Goal: Transaction & Acquisition: Download file/media

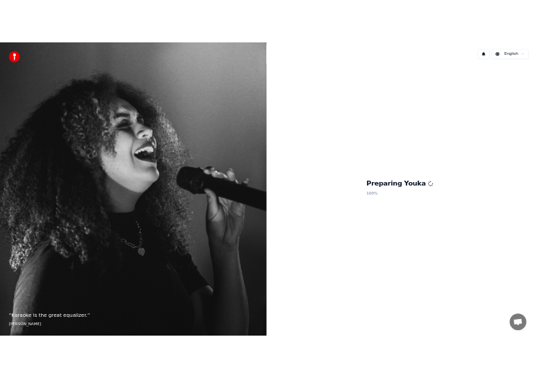
scroll to position [4138, 0]
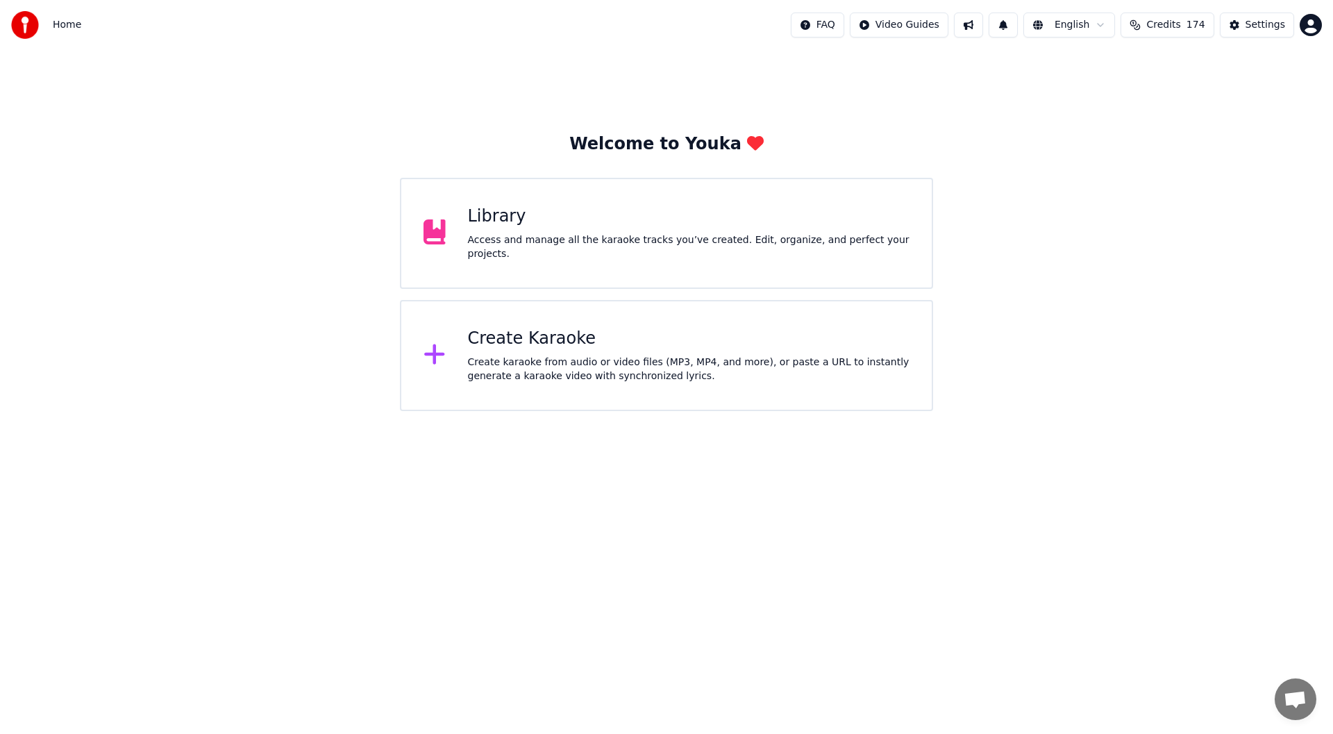
click at [708, 244] on div "Access and manage all the karaoke tracks you’ve created. Edit, organize, and pe…" at bounding box center [689, 247] width 442 height 28
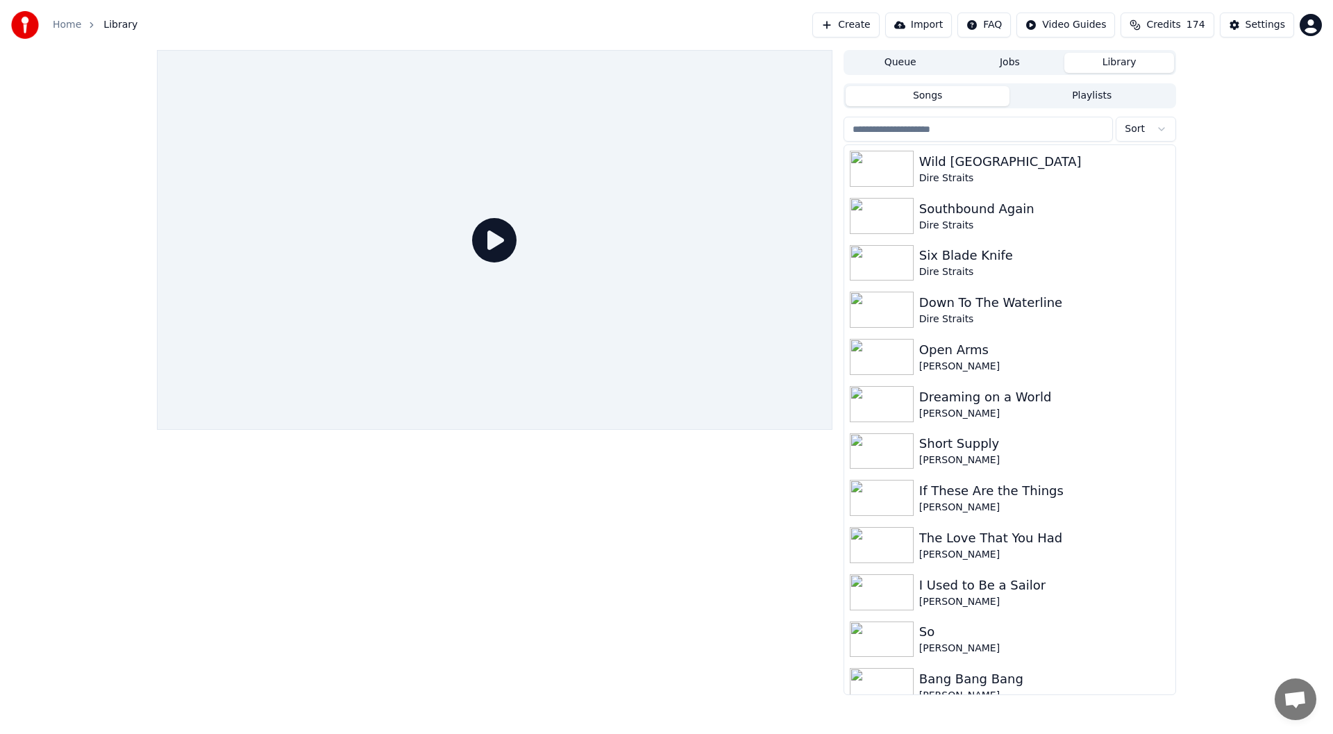
click at [942, 134] on input "search" at bounding box center [978, 129] width 269 height 25
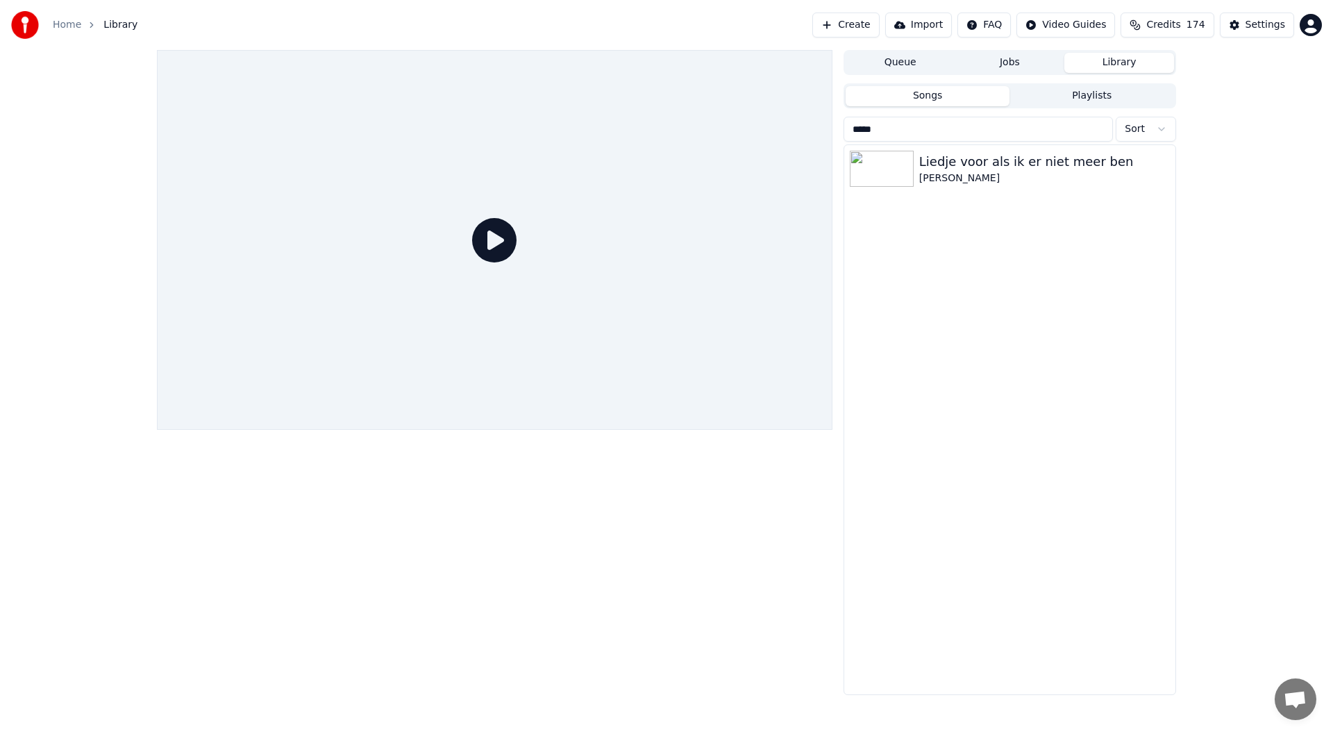
type input "******"
drag, startPoint x: 942, startPoint y: 134, endPoint x: 744, endPoint y: 148, distance: 199.1
click at [744, 148] on div "Queue Jobs Library Songs Playlists ****** Sort Liedje voor als ik er niet meer …" at bounding box center [667, 372] width 1042 height 645
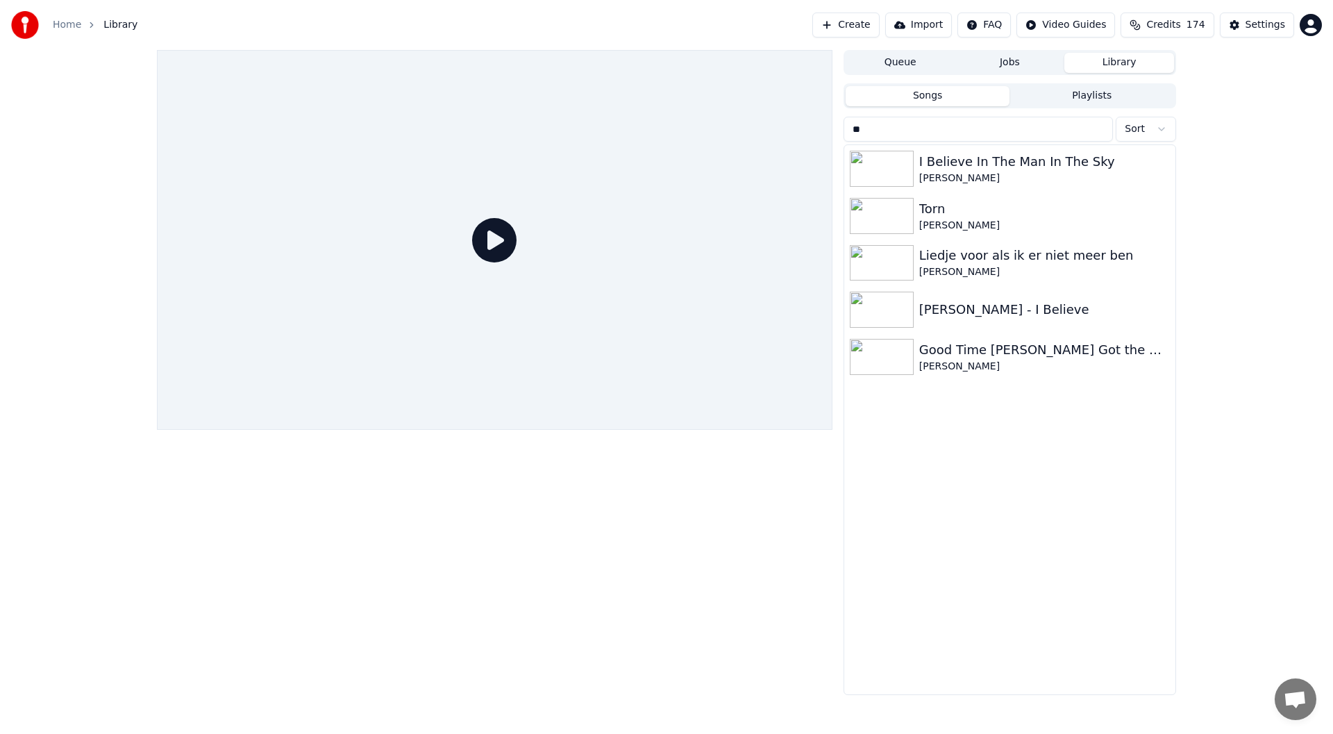
type input "*"
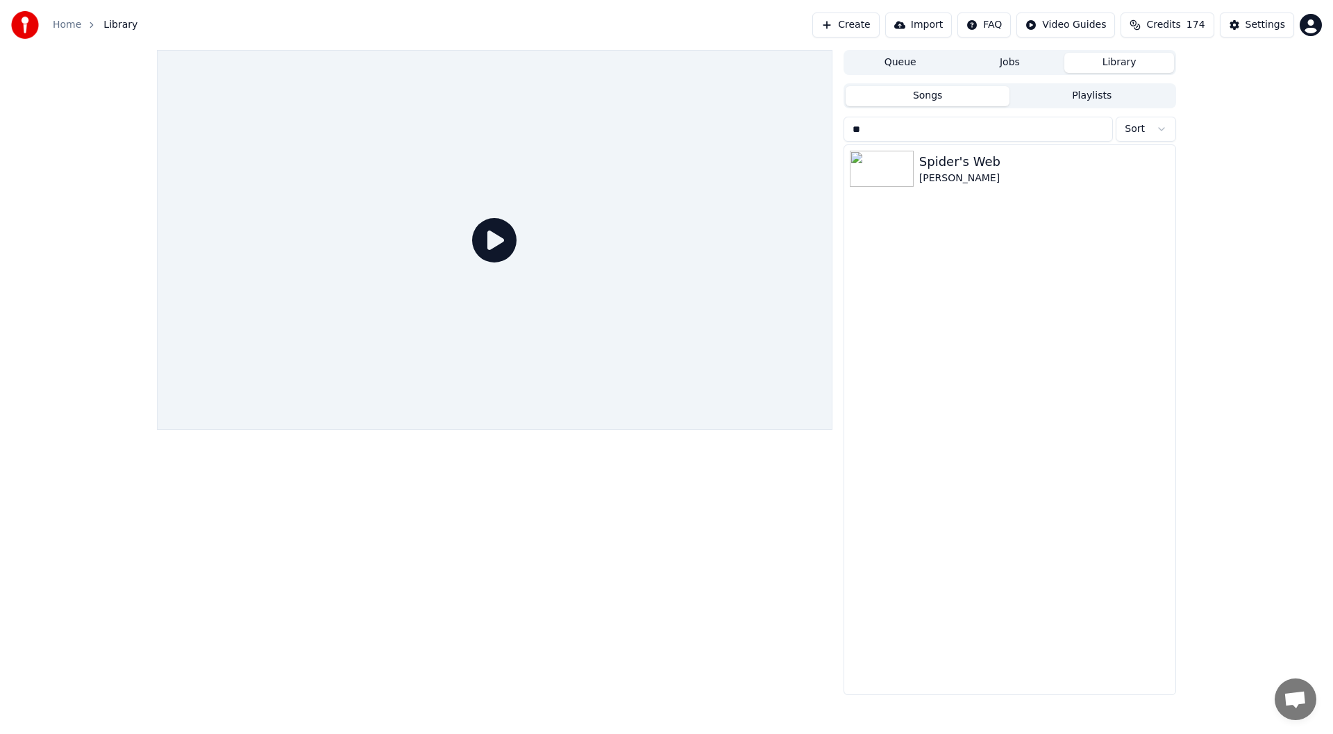
type input "*"
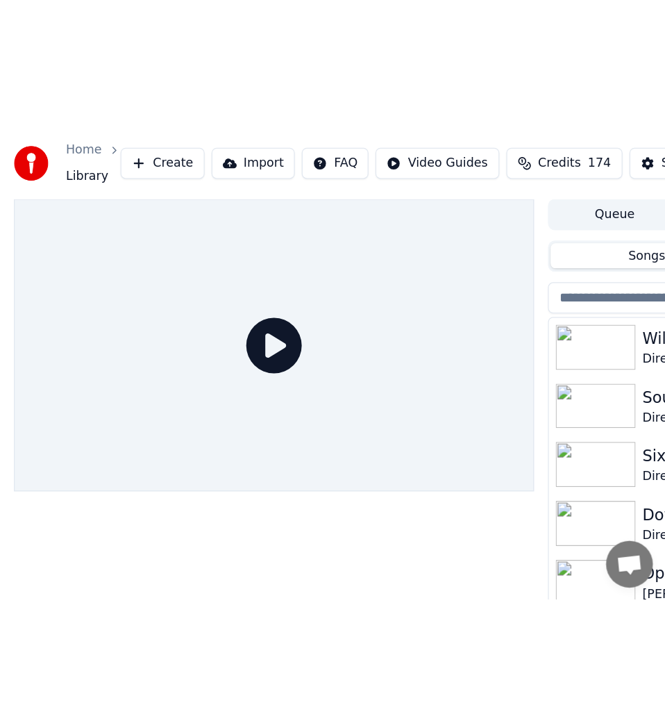
scroll to position [4089, 0]
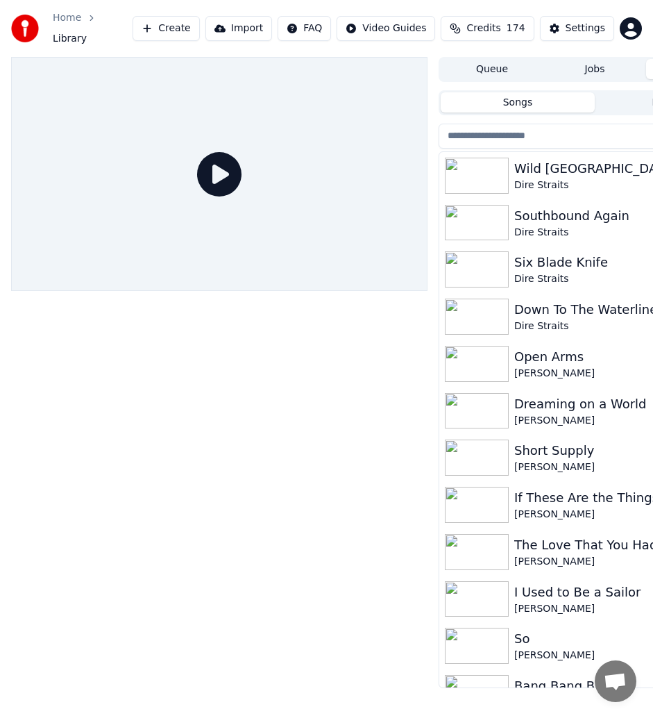
click at [195, 29] on button "Create" at bounding box center [166, 28] width 67 height 25
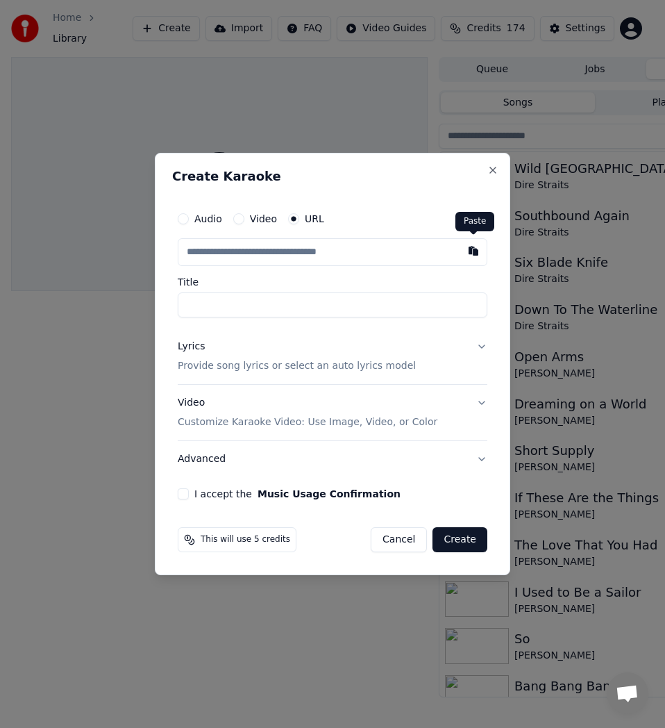
click at [477, 253] on button "button" at bounding box center [474, 250] width 28 height 25
type input "**********"
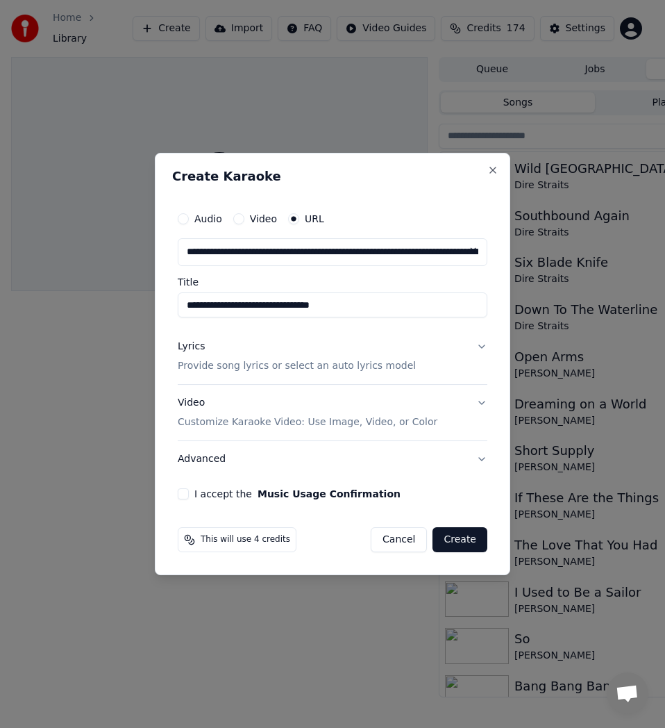
click at [248, 304] on input "**********" at bounding box center [333, 304] width 310 height 25
type input "**********"
click at [249, 358] on div "Lyrics Provide song lyrics or select an auto lyrics model" at bounding box center [297, 356] width 238 height 33
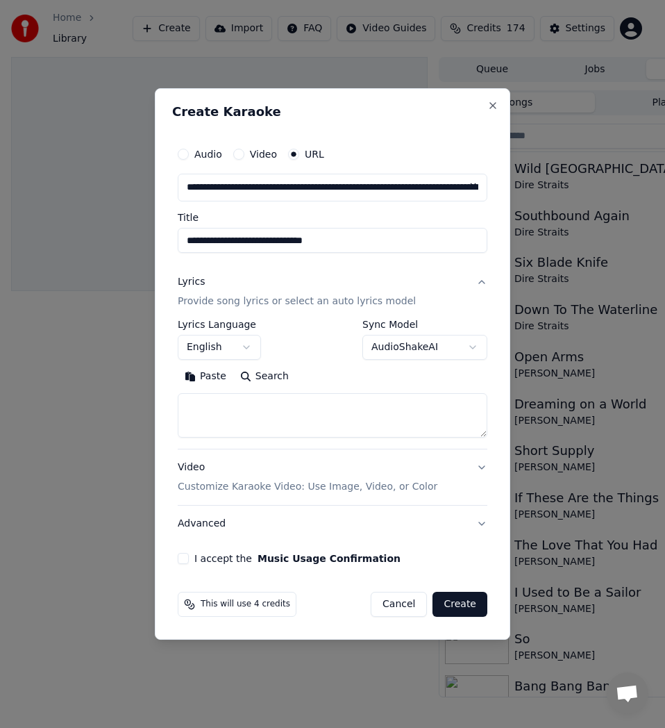
click at [282, 377] on button "Search" at bounding box center [264, 376] width 62 height 22
click at [240, 345] on button "English" at bounding box center [219, 347] width 83 height 25
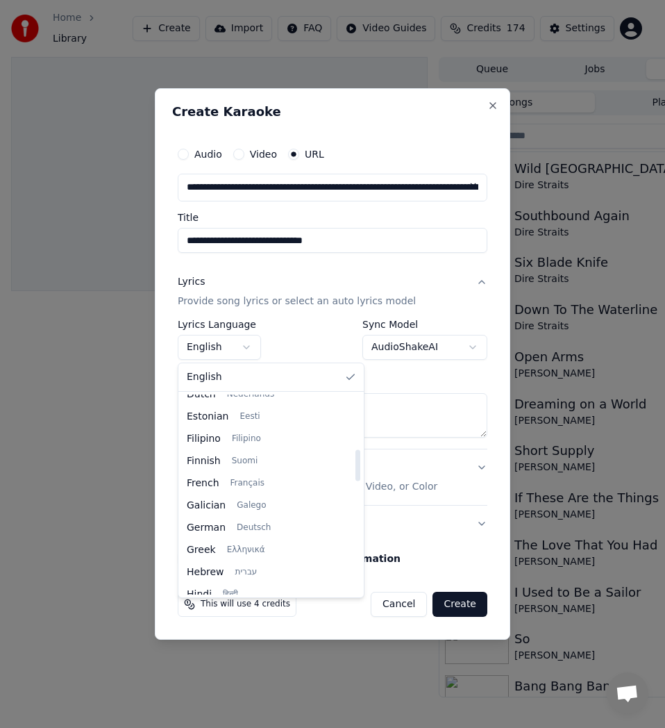
scroll to position [347, 0]
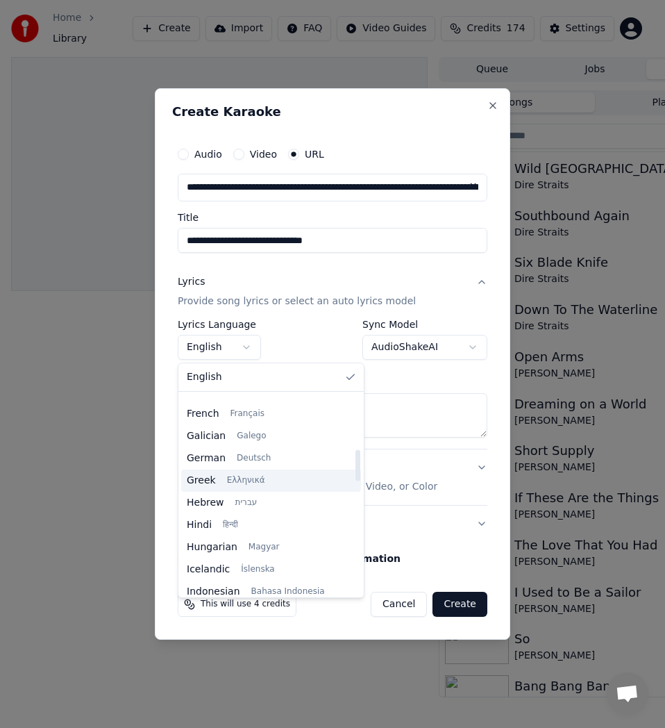
type textarea "**********"
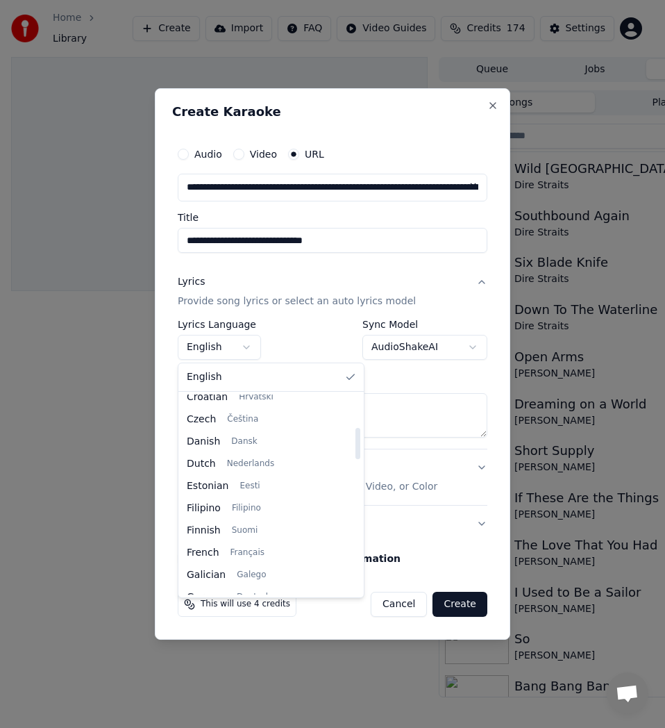
scroll to position [139, 0]
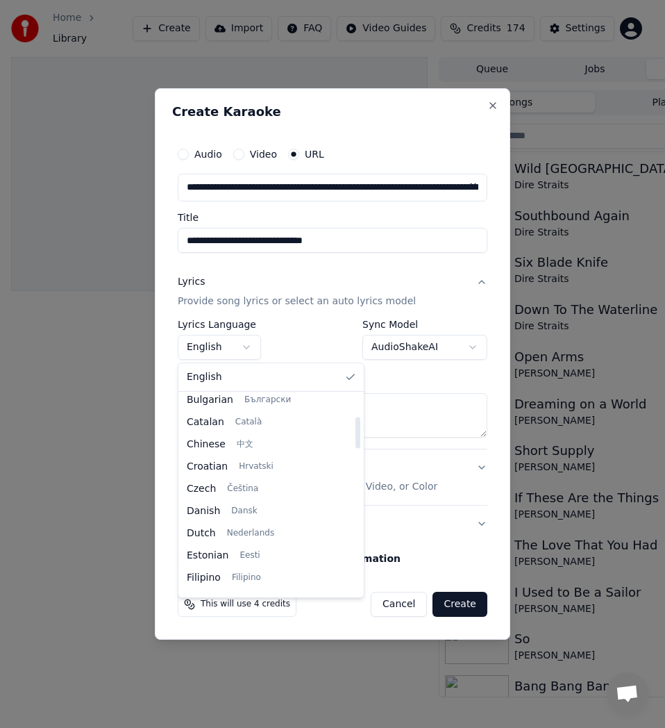
select select "**"
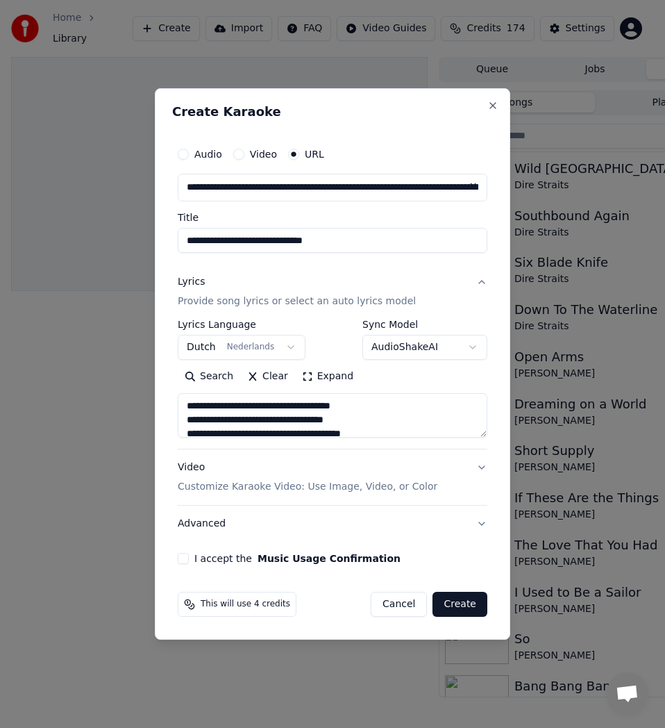
click at [322, 376] on button "Expand" at bounding box center [327, 376] width 65 height 22
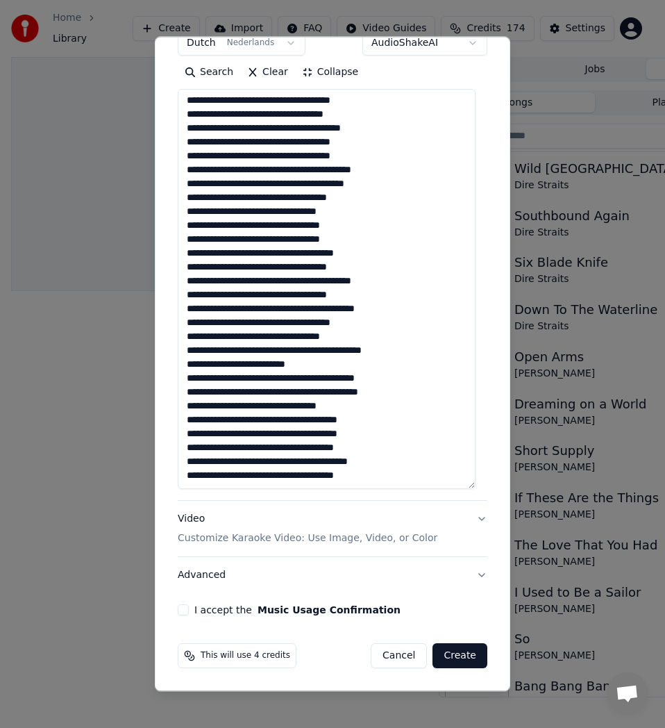
scroll to position [0, 0]
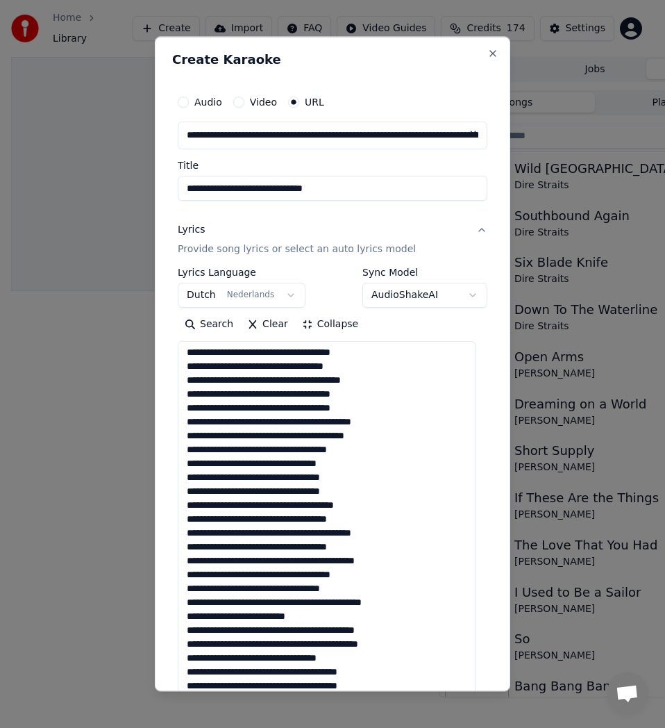
click at [266, 353] on textarea at bounding box center [327, 541] width 298 height 400
click at [267, 393] on textarea at bounding box center [327, 541] width 298 height 400
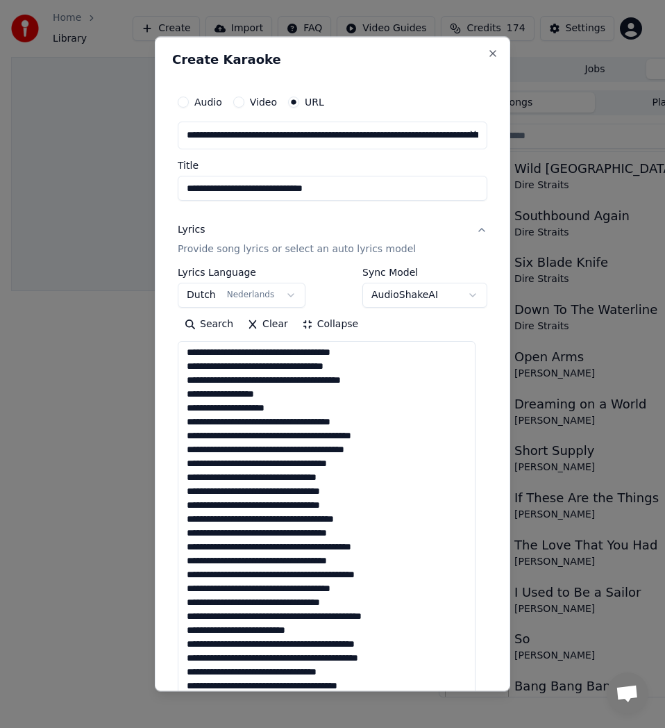
scroll to position [15, 0]
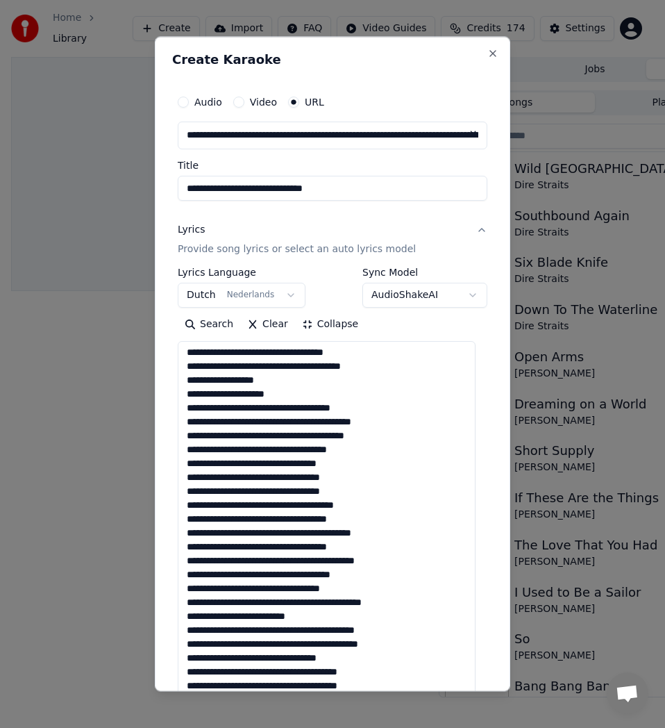
click at [321, 424] on textarea at bounding box center [327, 541] width 298 height 400
click at [317, 426] on textarea at bounding box center [327, 541] width 298 height 400
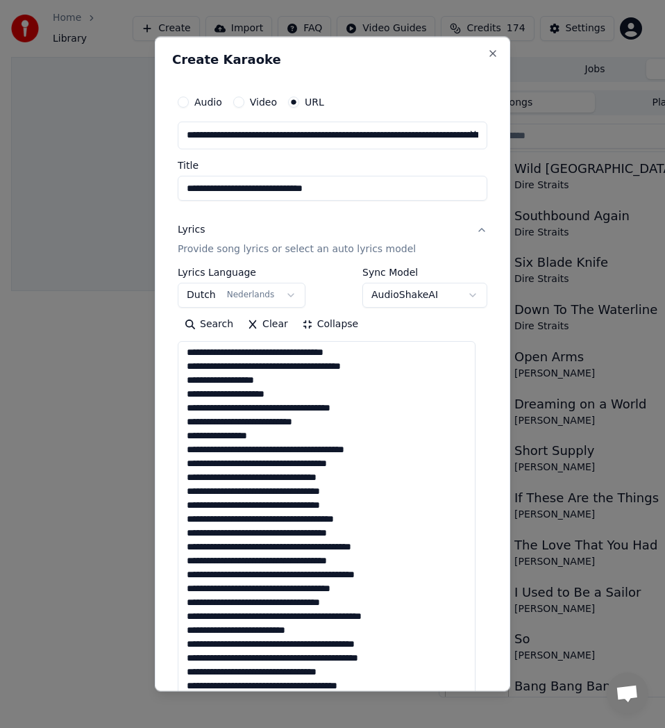
click at [260, 450] on textarea at bounding box center [327, 541] width 298 height 400
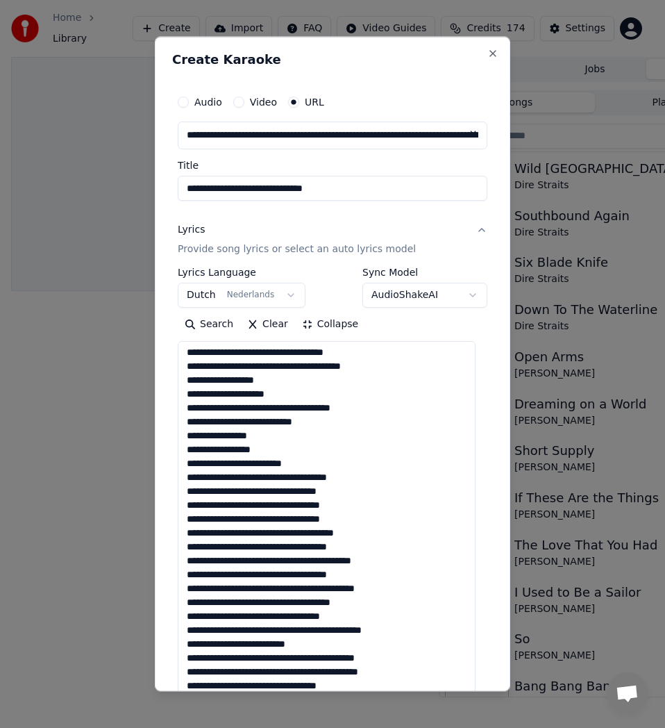
click at [283, 477] on textarea at bounding box center [327, 541] width 298 height 400
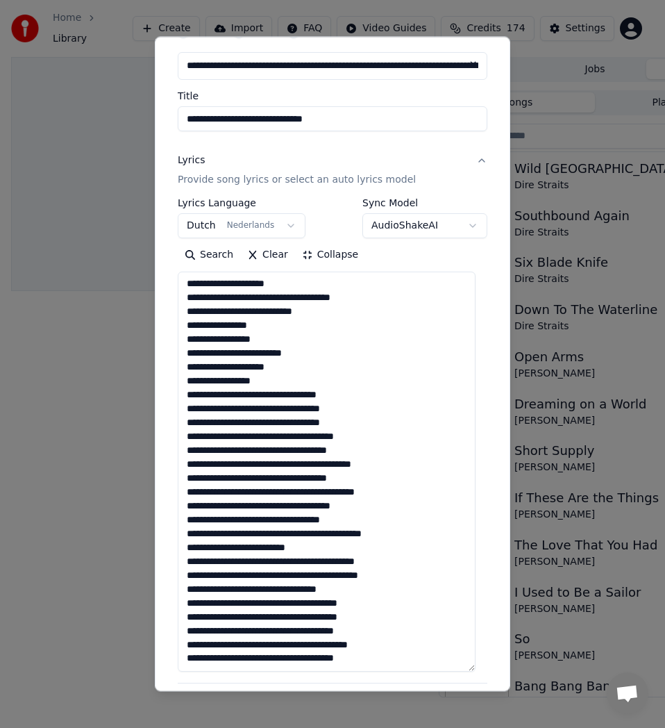
scroll to position [208, 0]
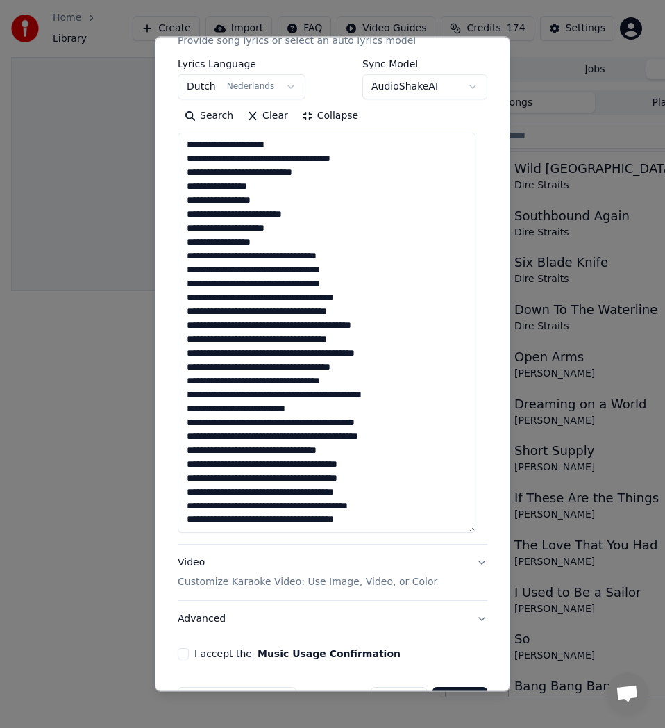
click at [261, 269] on textarea at bounding box center [327, 333] width 298 height 400
click at [268, 312] on textarea at bounding box center [327, 333] width 298 height 400
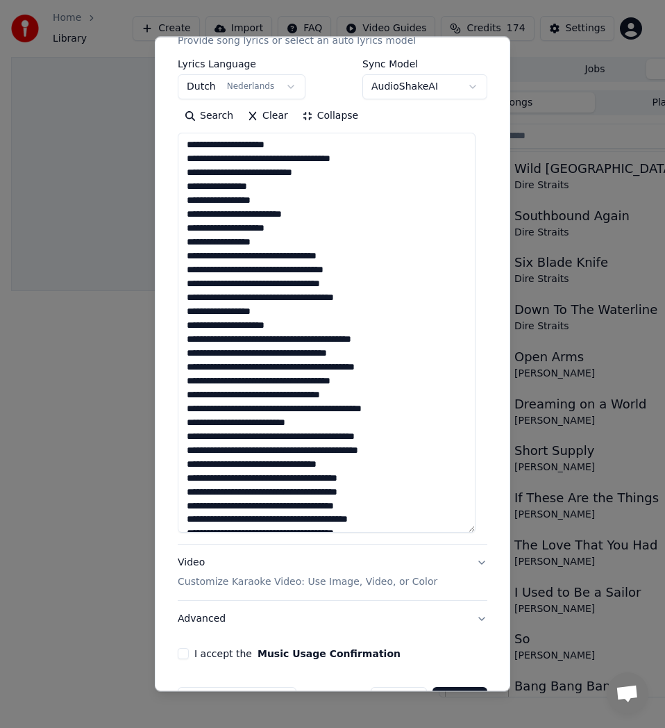
click at [287, 337] on textarea at bounding box center [327, 333] width 298 height 400
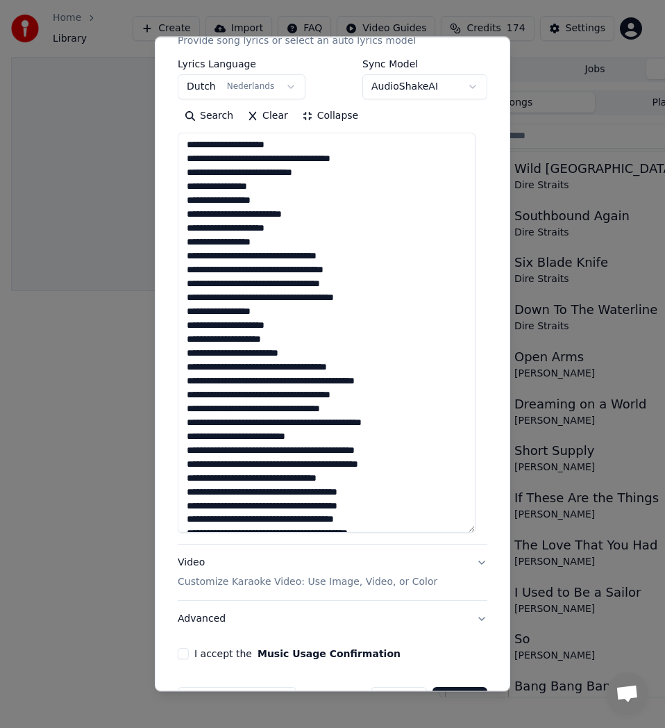
scroll to position [84, 0]
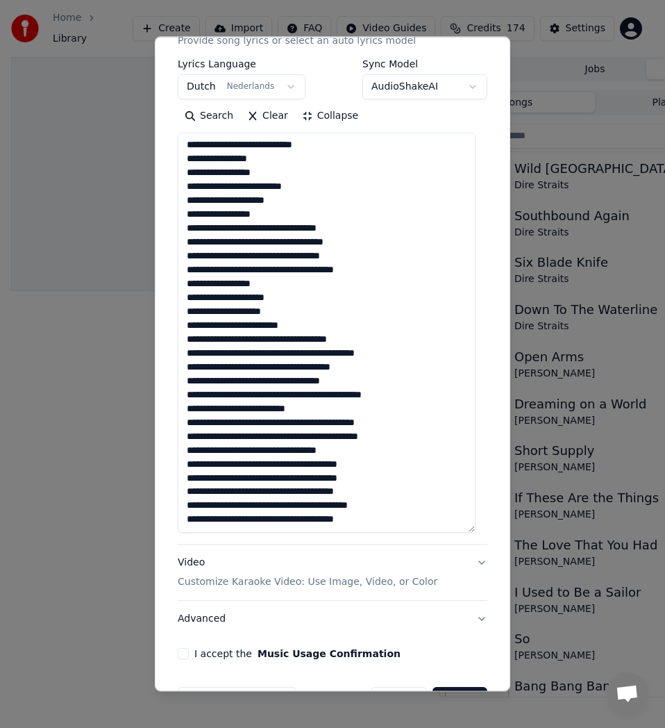
click at [256, 338] on textarea at bounding box center [327, 333] width 298 height 400
click at [356, 379] on textarea at bounding box center [327, 333] width 298 height 400
click at [267, 397] on textarea at bounding box center [327, 333] width 298 height 400
click at [375, 393] on textarea at bounding box center [327, 333] width 298 height 400
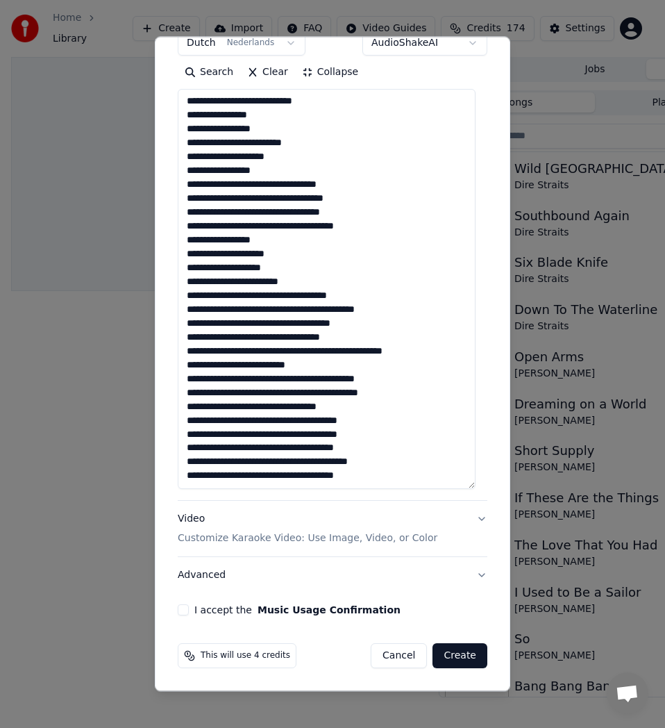
click at [297, 395] on textarea at bounding box center [327, 289] width 298 height 400
click at [292, 393] on textarea at bounding box center [327, 289] width 298 height 400
click at [262, 411] on textarea at bounding box center [327, 289] width 298 height 400
click at [272, 420] on textarea at bounding box center [327, 289] width 298 height 400
click at [272, 423] on textarea at bounding box center [327, 289] width 298 height 400
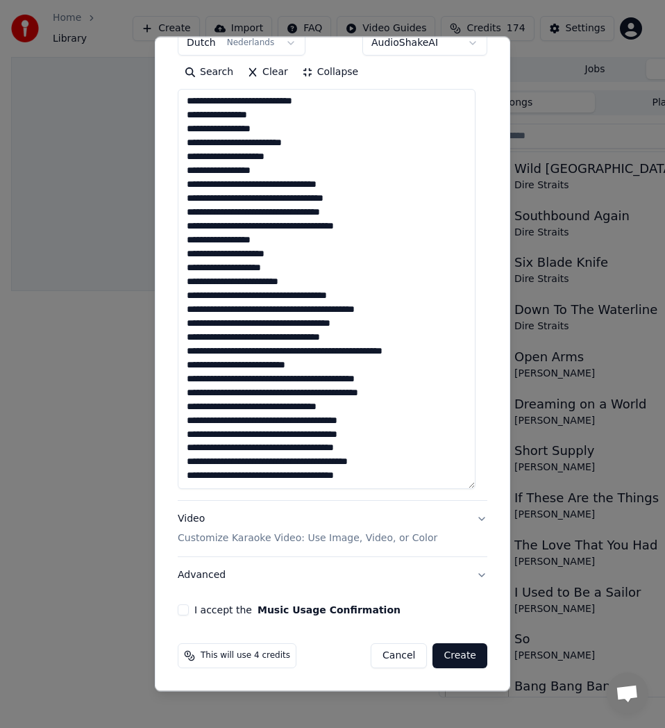
click at [272, 426] on textarea at bounding box center [327, 289] width 298 height 400
click at [272, 440] on textarea at bounding box center [327, 289] width 298 height 400
click at [367, 437] on textarea at bounding box center [327, 289] width 298 height 400
click at [373, 447] on textarea at bounding box center [327, 289] width 298 height 400
click at [249, 476] on textarea at bounding box center [327, 289] width 298 height 400
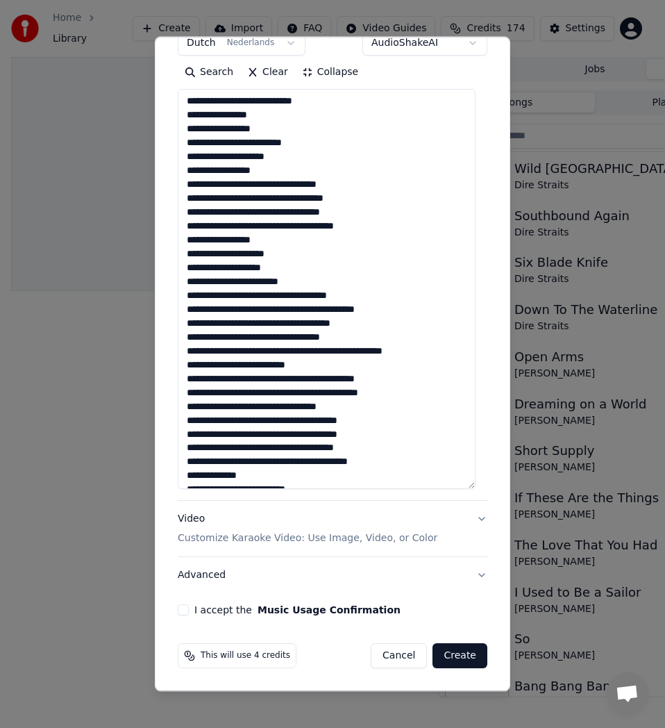
scroll to position [92, 0]
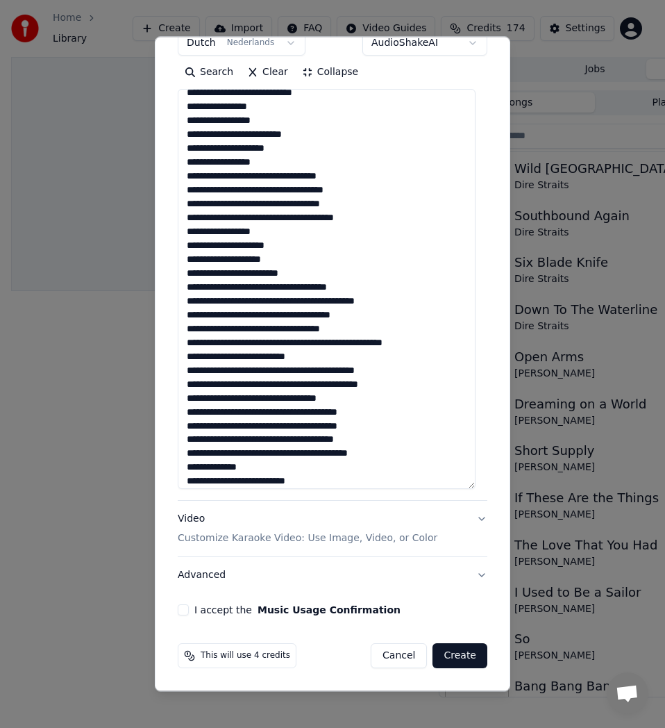
click at [247, 481] on textarea at bounding box center [327, 289] width 298 height 400
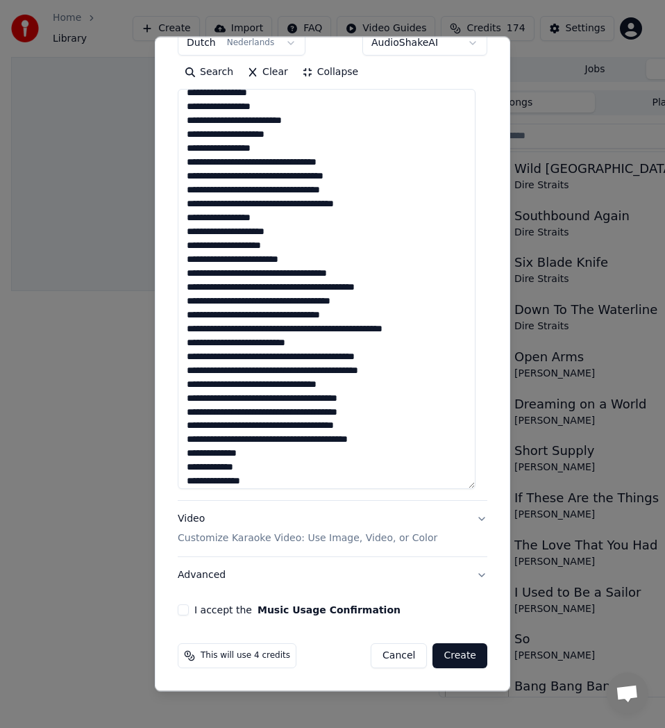
click at [192, 469] on textarea at bounding box center [327, 289] width 298 height 400
click at [188, 469] on textarea at bounding box center [327, 289] width 298 height 400
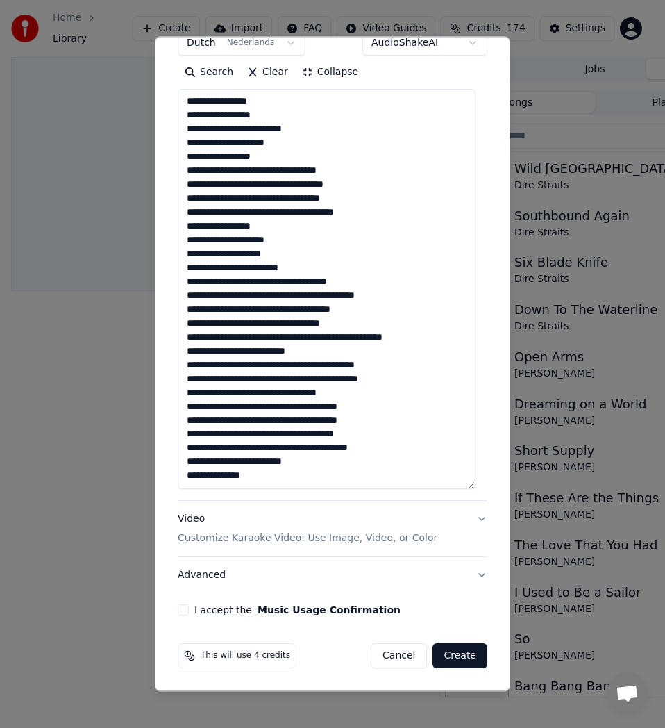
scroll to position [98, 0]
click at [299, 337] on textarea at bounding box center [327, 289] width 298 height 400
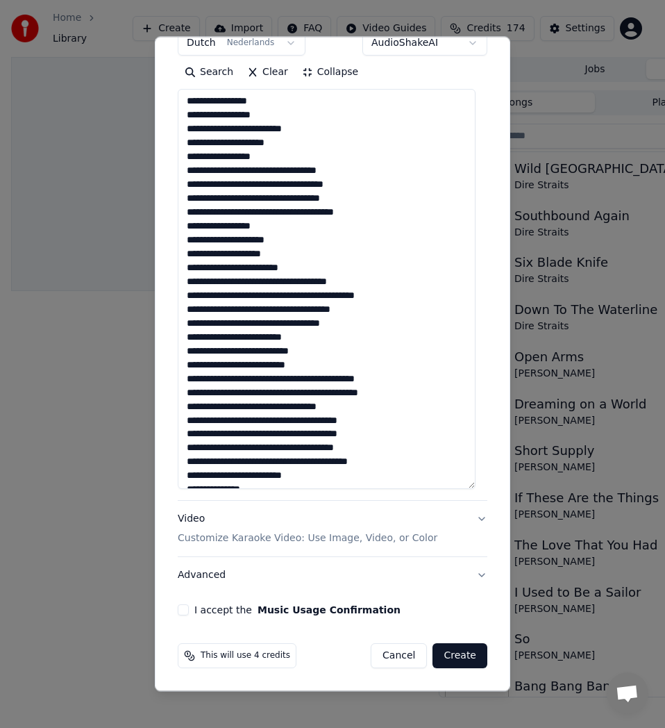
scroll to position [106, 0]
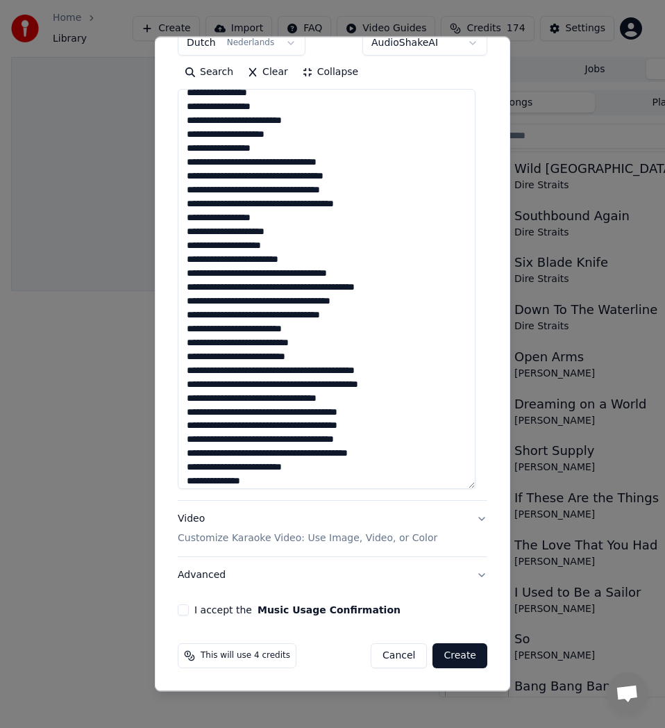
type textarea "**********"
click at [185, 604] on button "I accept the Music Usage Confirmation" at bounding box center [183, 609] width 11 height 11
click at [220, 573] on button "Advanced" at bounding box center [333, 575] width 310 height 36
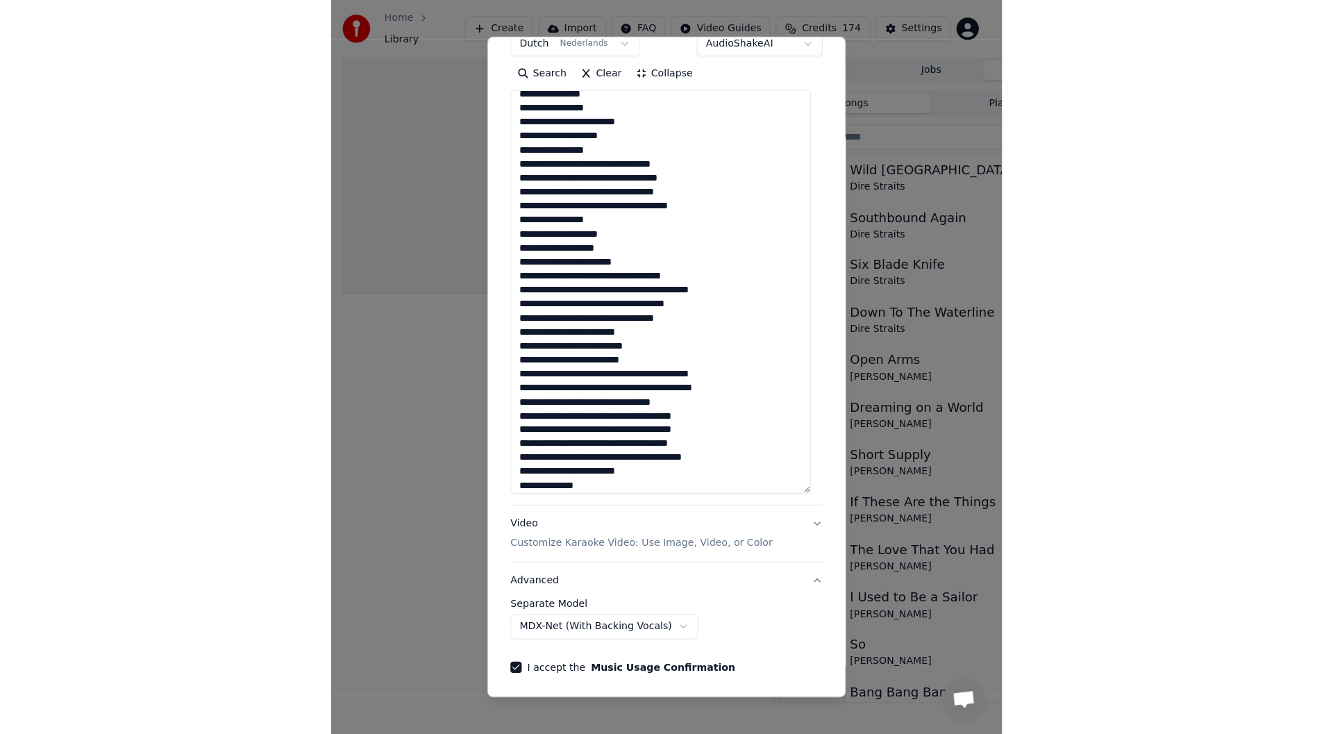
scroll to position [0, 0]
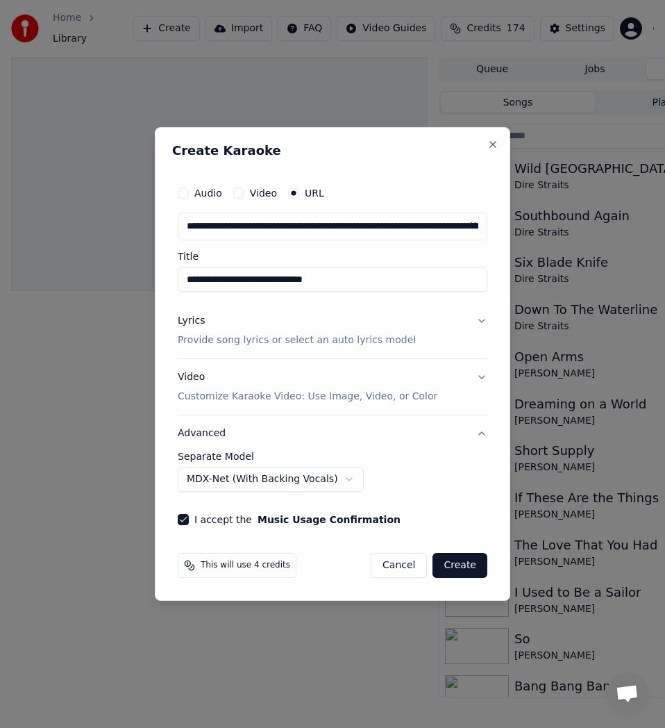
click at [335, 474] on body "Home Library Create Import FAQ Video Guides Credits 174 Settings Queue Jobs Lib…" at bounding box center [326, 364] width 653 height 728
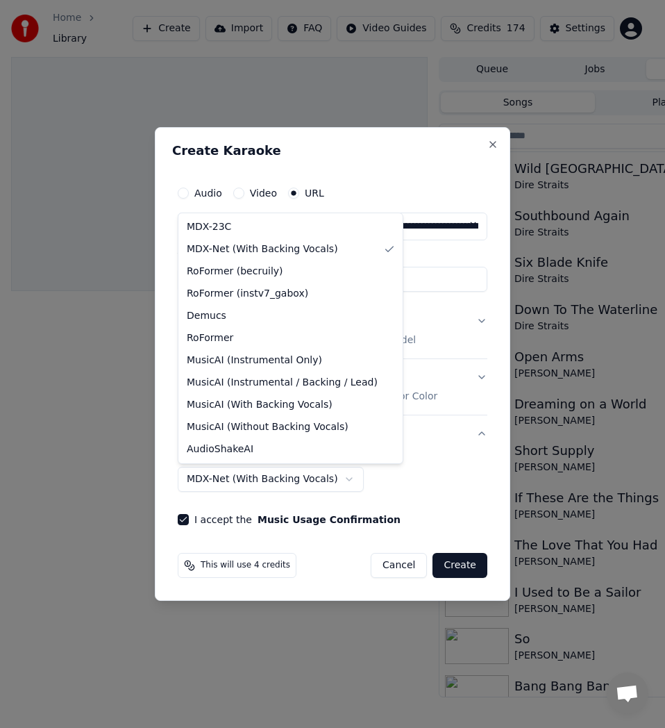
select select "******"
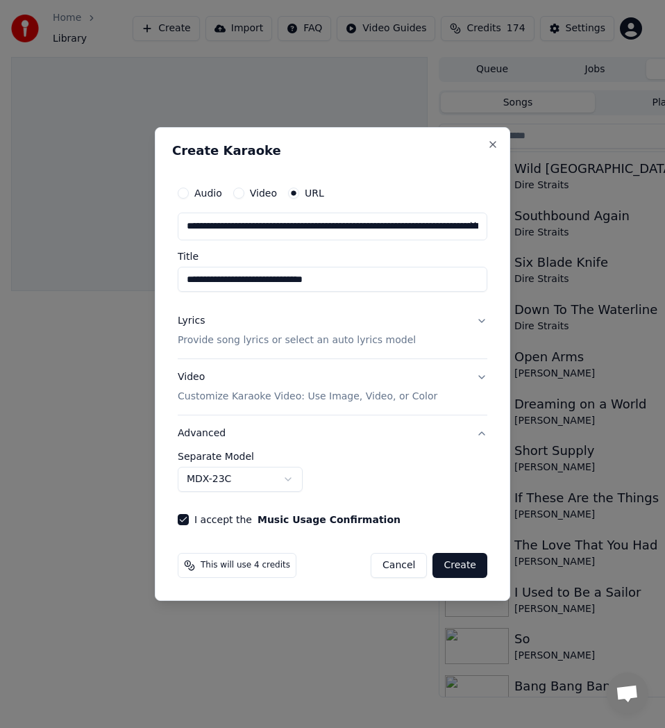
click at [468, 565] on button "Create" at bounding box center [460, 565] width 55 height 25
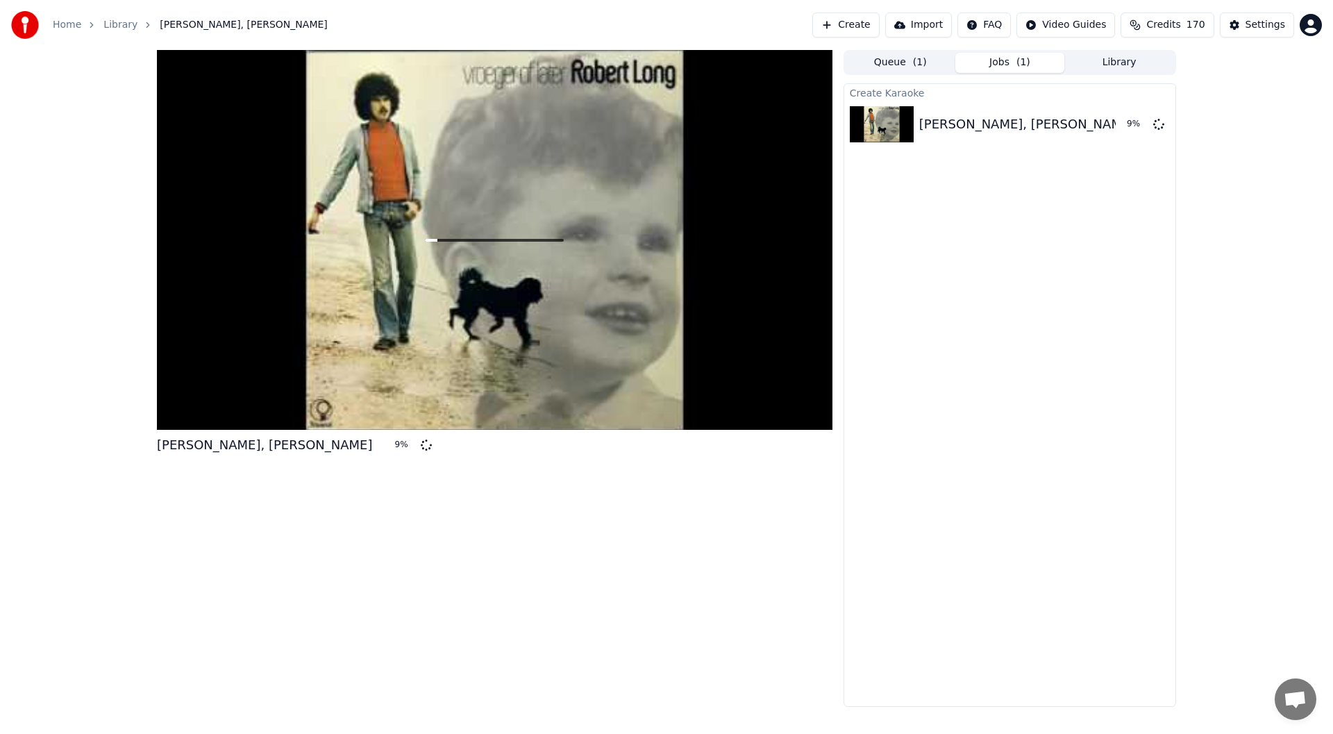
click at [1199, 25] on span "170" at bounding box center [1196, 25] width 19 height 14
click at [1093, 363] on div "Create Karaoke Robert Long Liefste, Mijn Liefste 10 %" at bounding box center [1010, 395] width 333 height 624
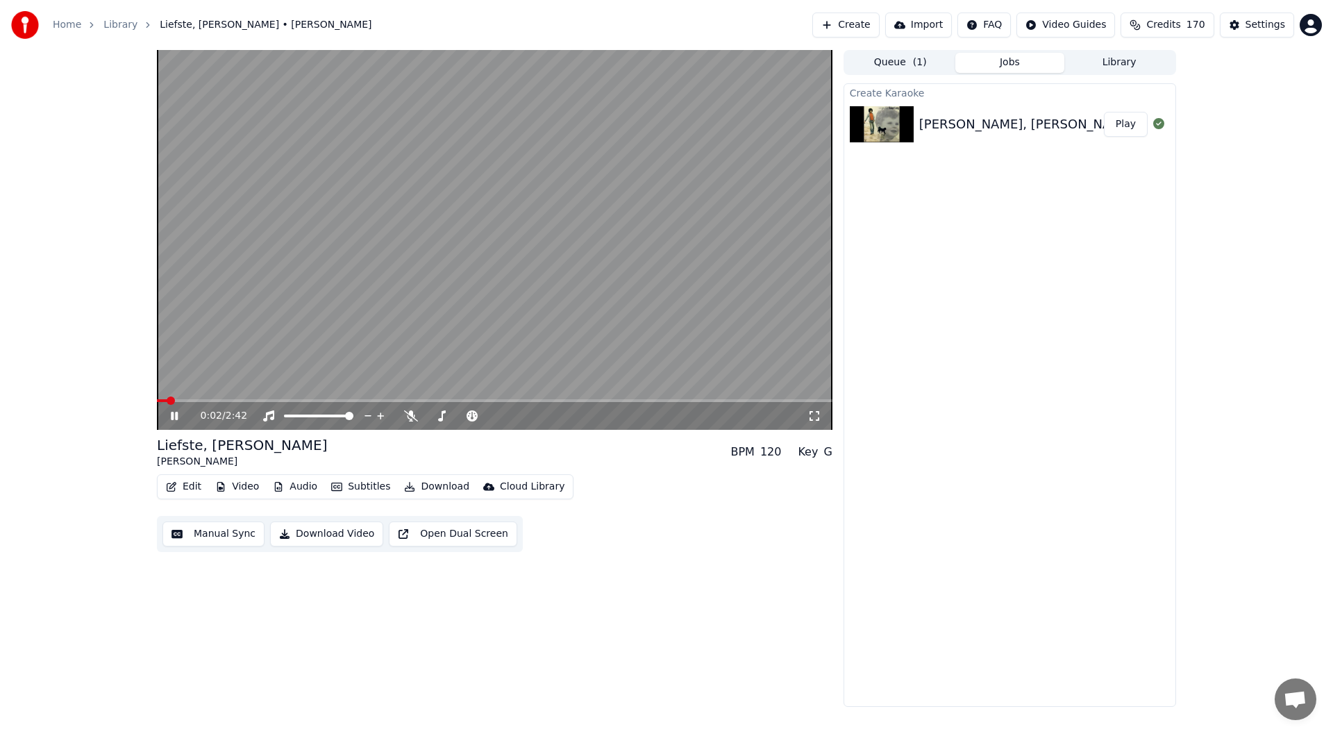
click at [181, 414] on icon at bounding box center [184, 415] width 33 height 11
click at [326, 443] on div "Liefste, Mijn Liefste Robert Long BPM 120 Key G" at bounding box center [495, 451] width 676 height 33
click at [415, 419] on icon at bounding box center [411, 415] width 14 height 11
click at [168, 420] on icon at bounding box center [184, 415] width 33 height 11
click at [177, 419] on icon at bounding box center [184, 415] width 33 height 11
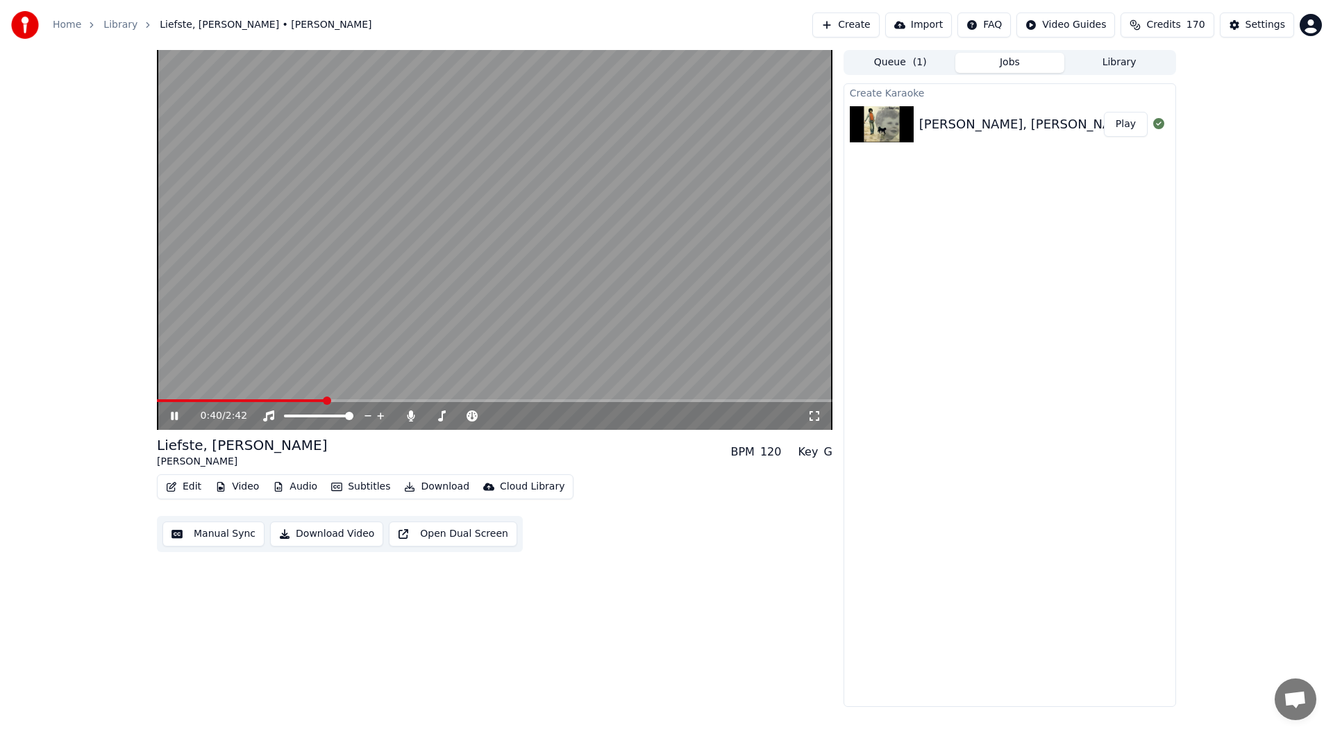
click at [178, 416] on icon at bounding box center [184, 415] width 33 height 11
click at [190, 479] on button "Edit" at bounding box center [183, 486] width 47 height 19
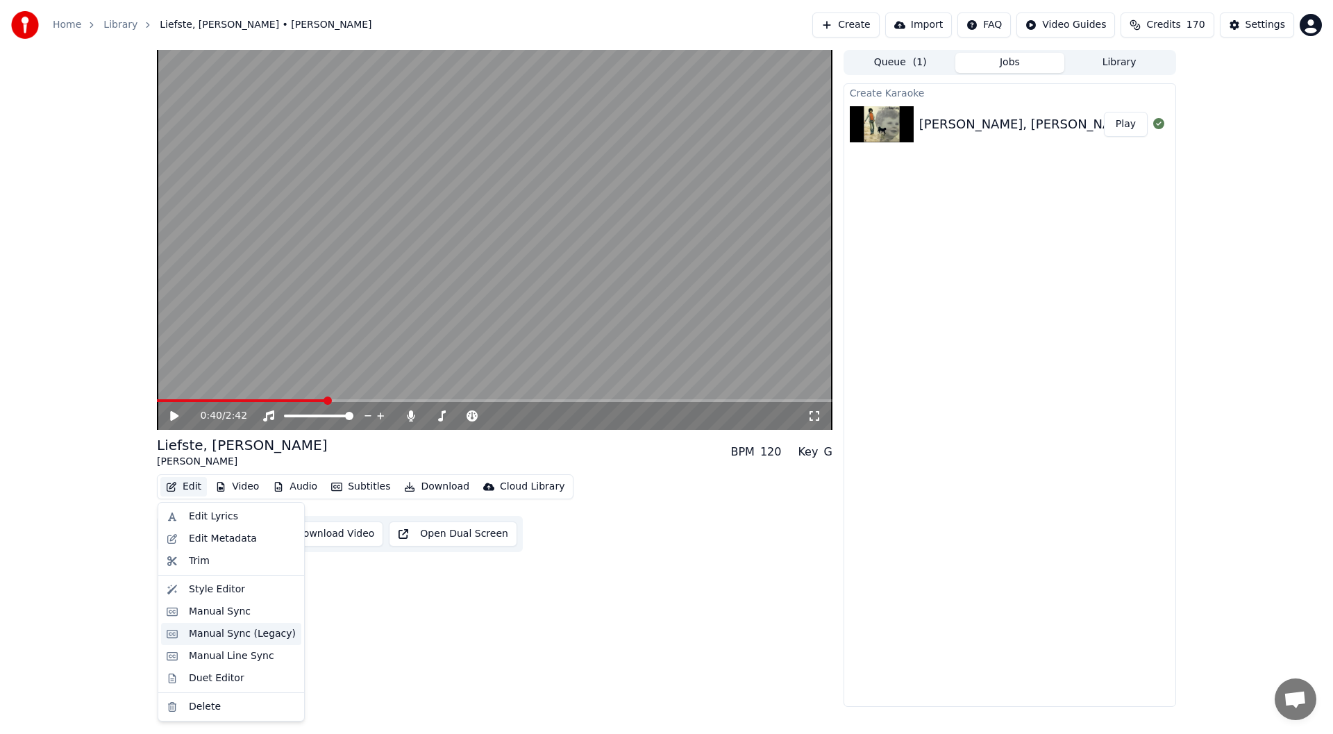
click at [228, 631] on div "Manual Sync (Legacy)" at bounding box center [242, 634] width 107 height 14
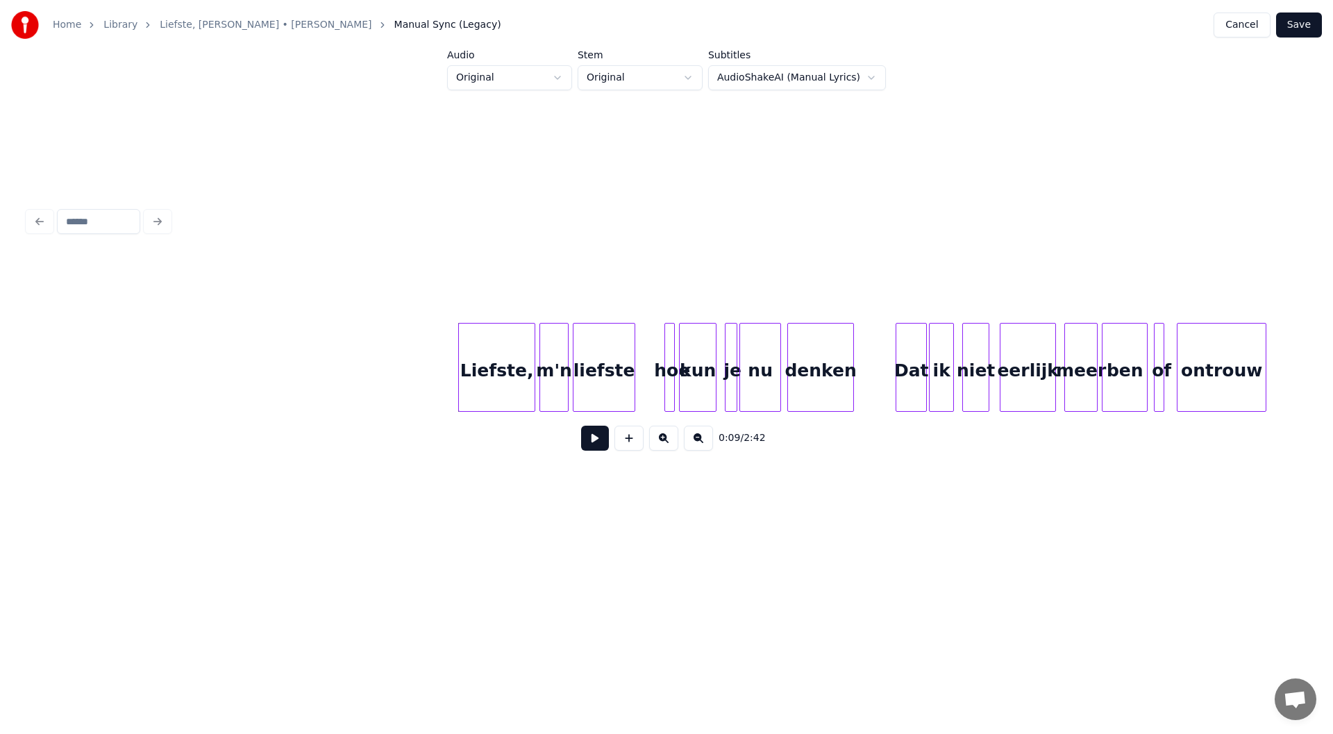
scroll to position [0, 639]
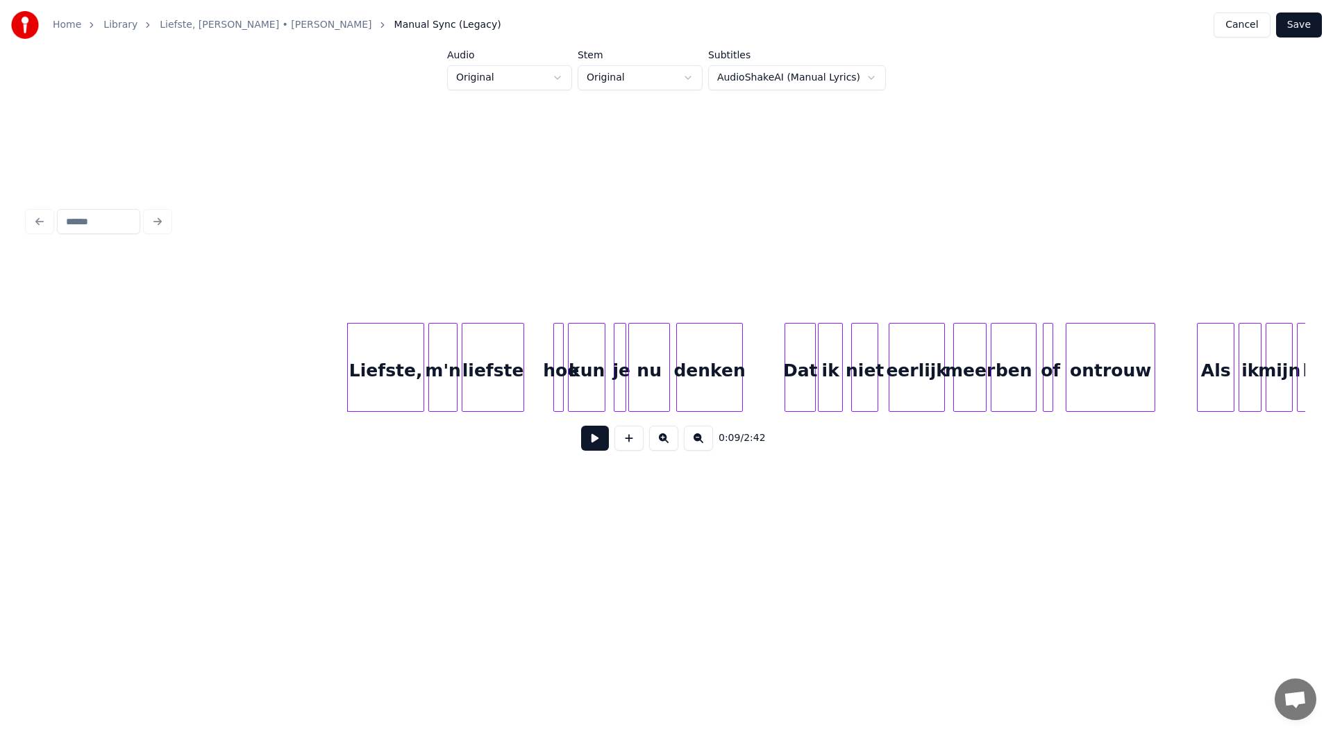
click at [603, 451] on button at bounding box center [595, 438] width 28 height 25
click at [595, 448] on button at bounding box center [595, 438] width 28 height 25
click at [667, 447] on button at bounding box center [663, 438] width 29 height 25
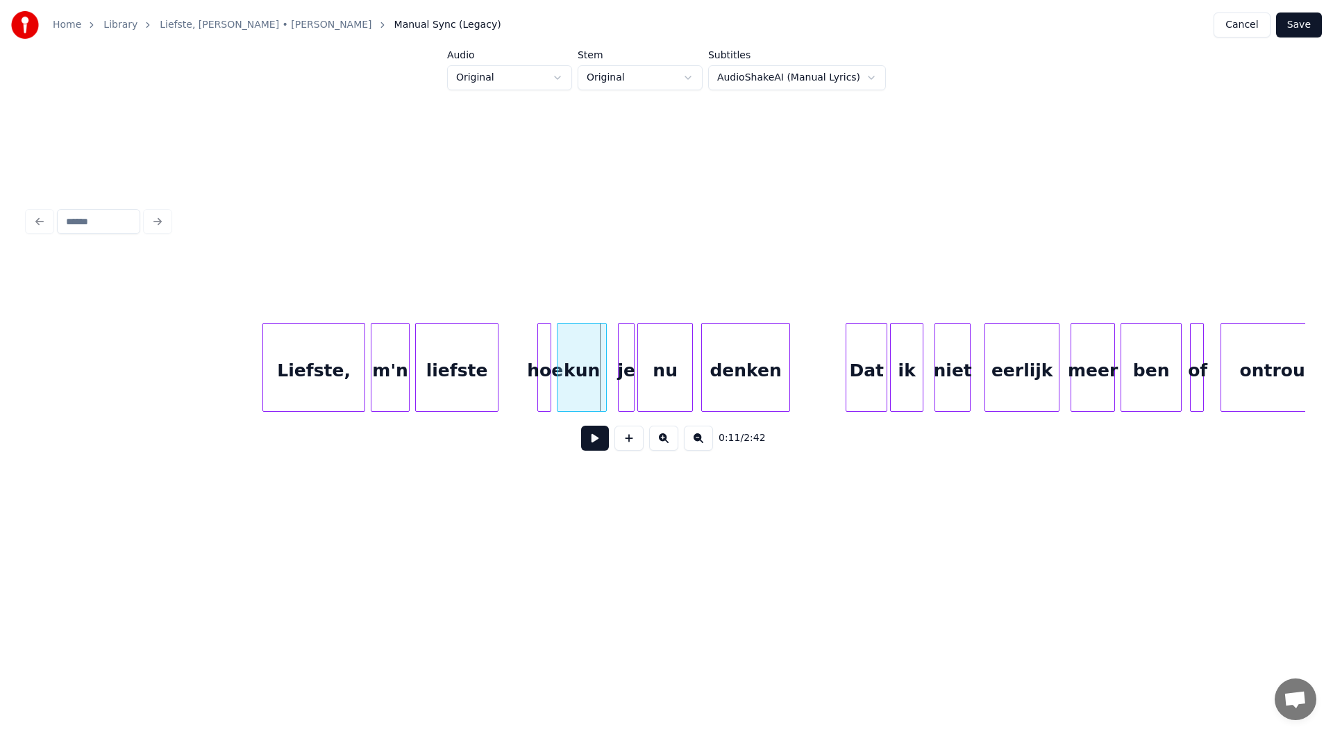
click at [667, 447] on button at bounding box center [663, 438] width 29 height 25
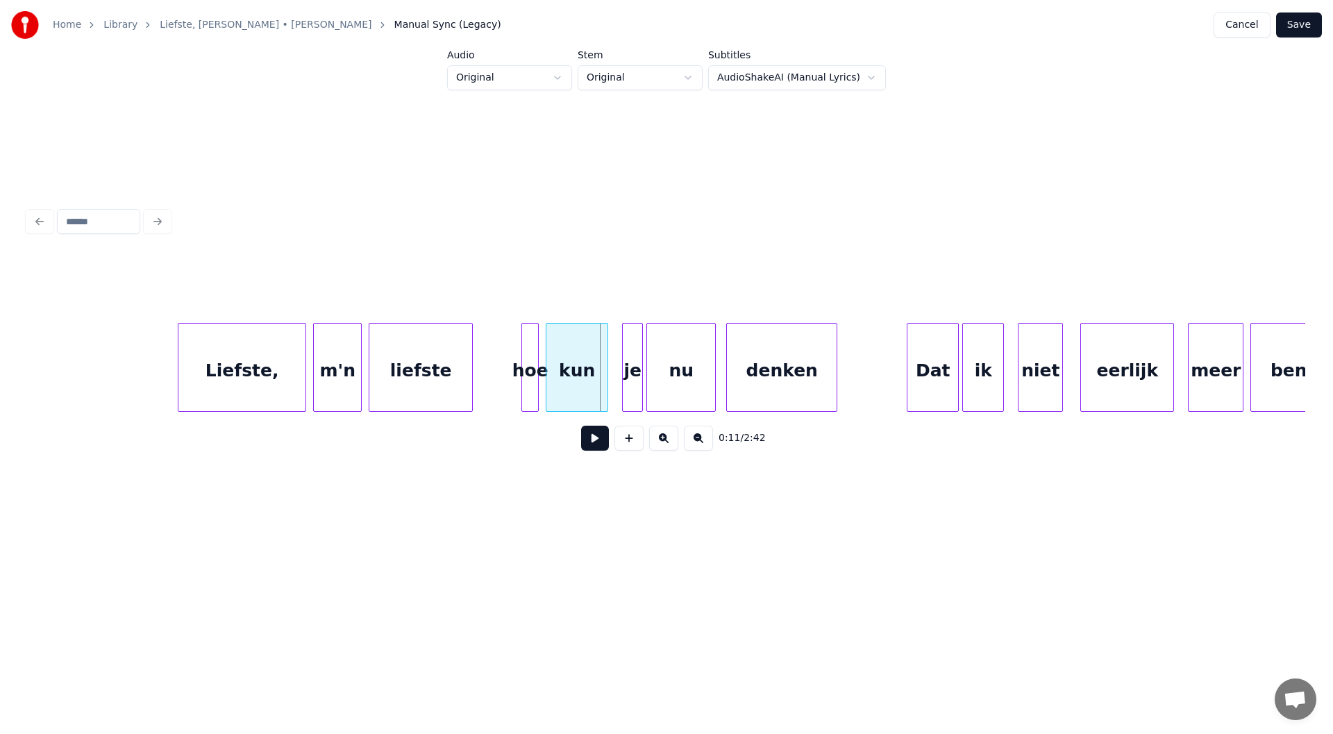
click at [667, 447] on button at bounding box center [663, 438] width 29 height 25
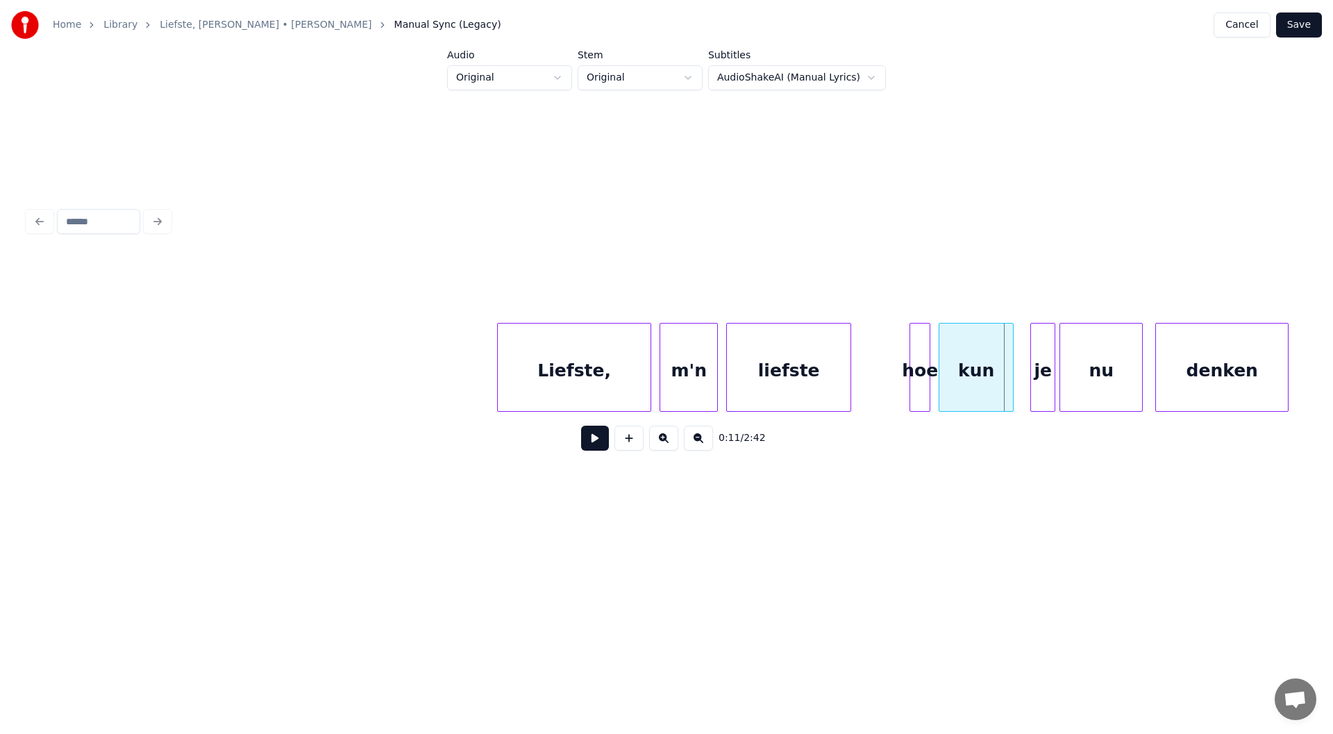
scroll to position [0, 1851]
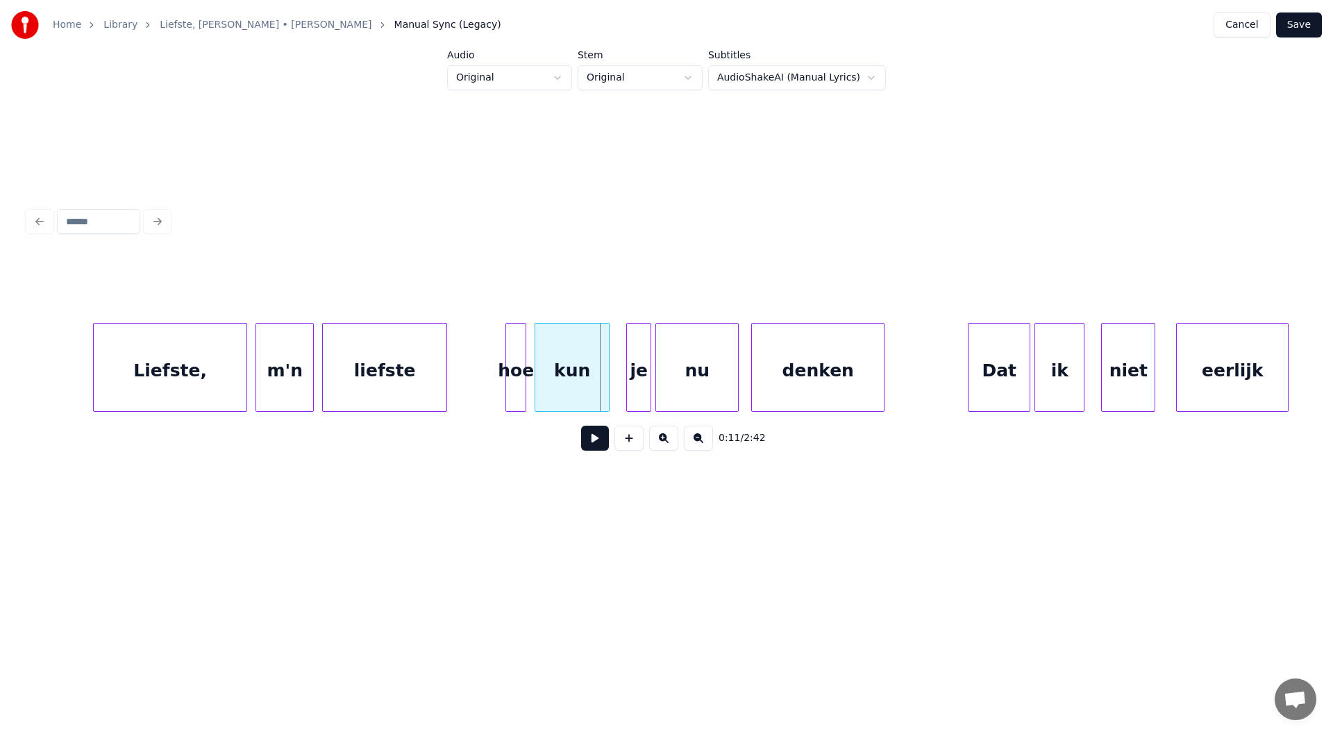
click at [667, 447] on button at bounding box center [663, 438] width 29 height 25
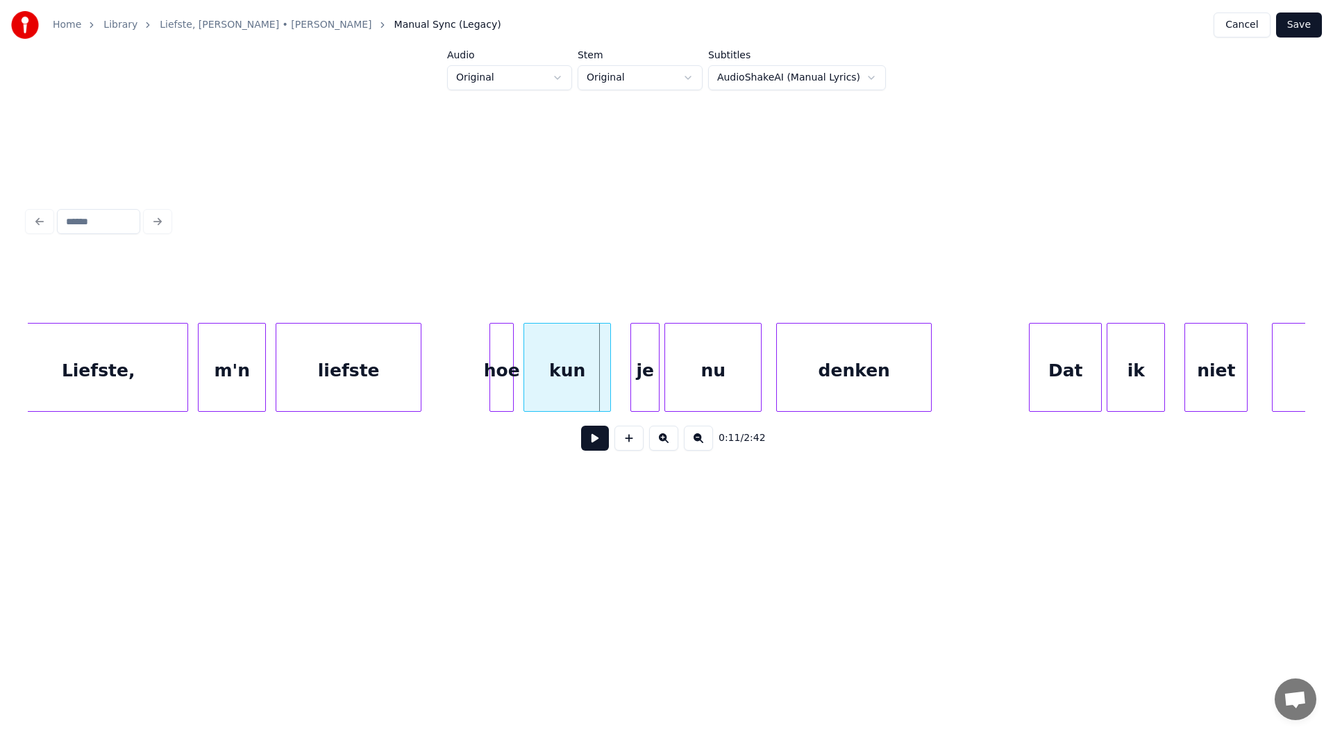
scroll to position [0, 2148]
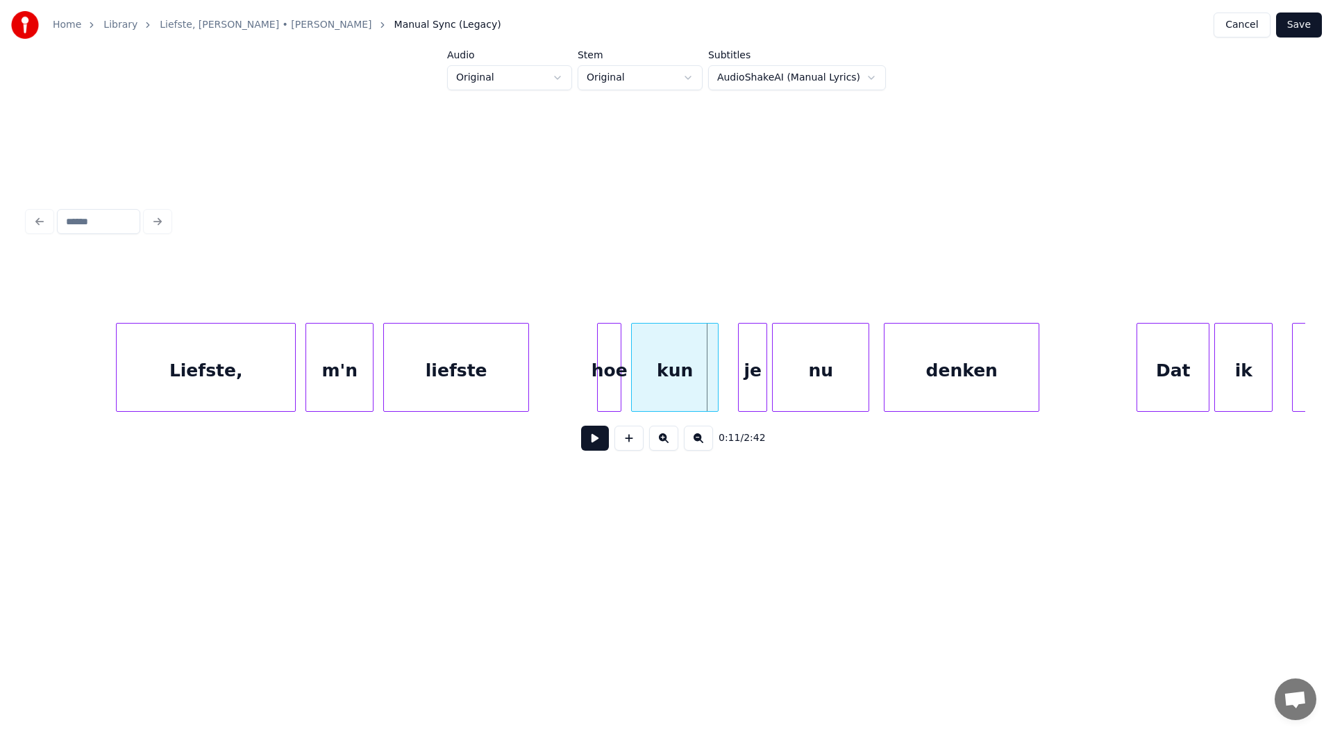
click at [601, 449] on button at bounding box center [595, 438] width 28 height 25
click at [589, 447] on button at bounding box center [595, 438] width 28 height 25
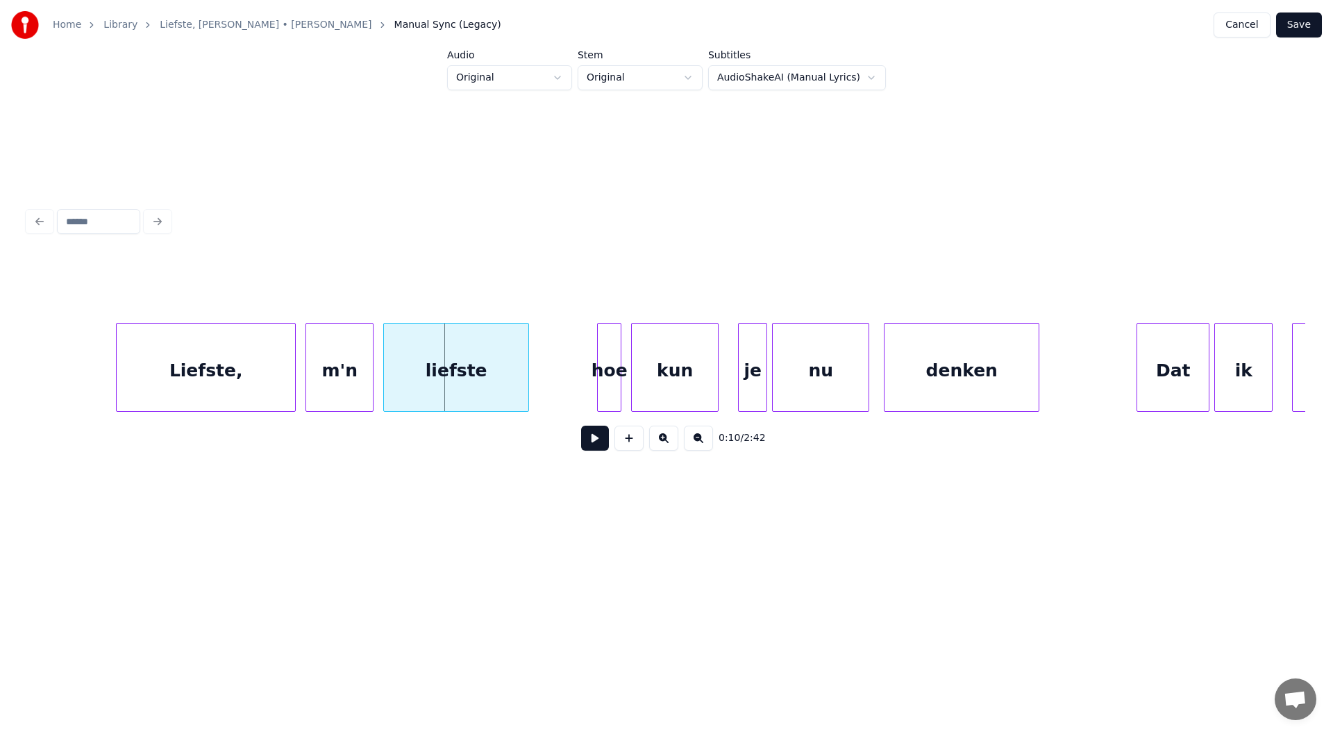
click at [589, 447] on button at bounding box center [595, 438] width 28 height 25
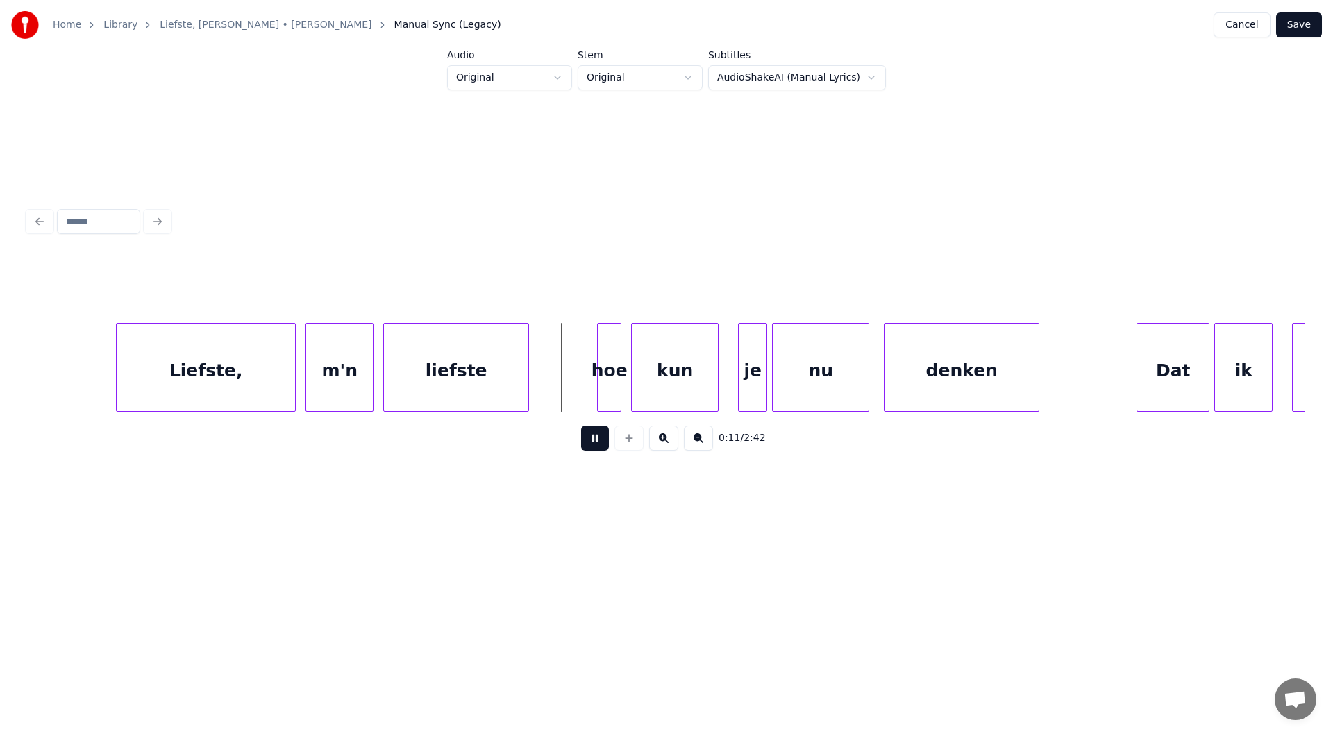
click at [589, 447] on button at bounding box center [595, 438] width 28 height 25
click at [537, 381] on div at bounding box center [537, 367] width 4 height 87
click at [565, 384] on div "hoe" at bounding box center [580, 371] width 86 height 94
click at [588, 450] on button at bounding box center [595, 438] width 28 height 25
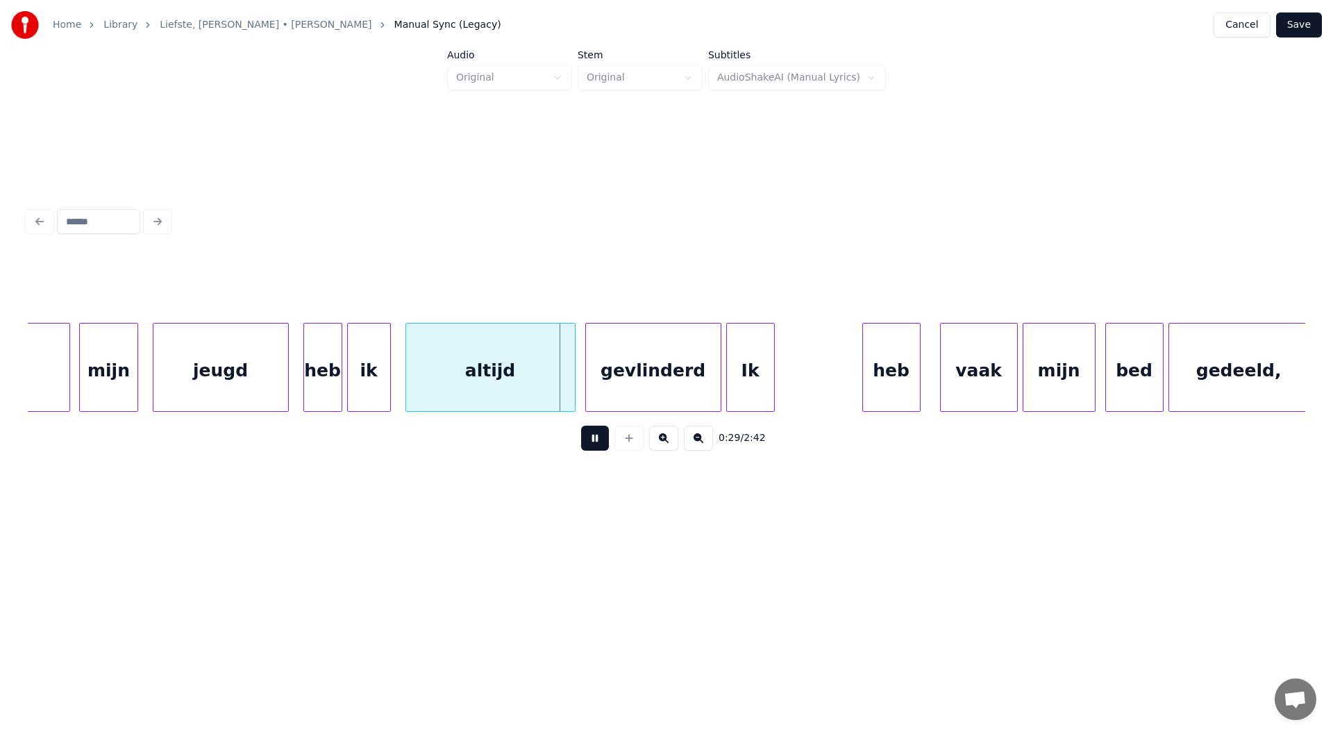
scroll to position [0, 6842]
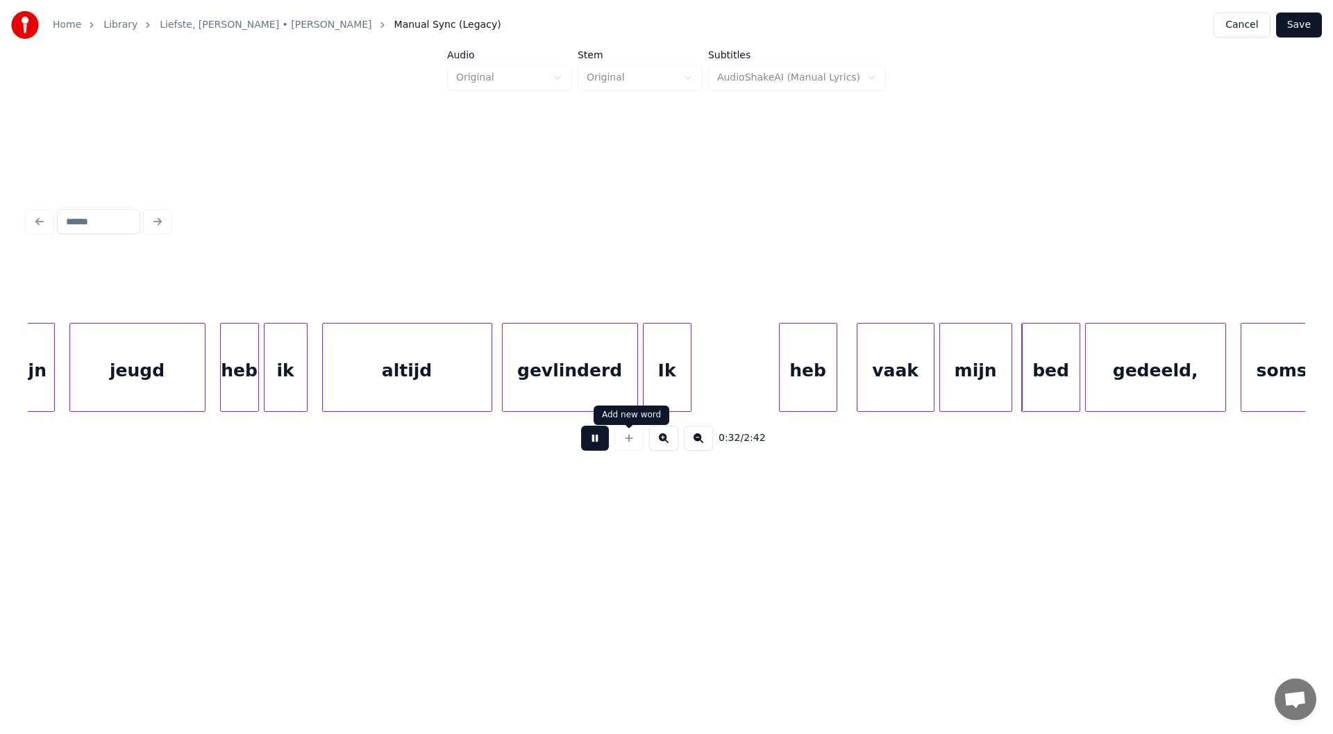
click at [614, 448] on div at bounding box center [629, 438] width 35 height 25
click at [594, 441] on button at bounding box center [595, 438] width 28 height 25
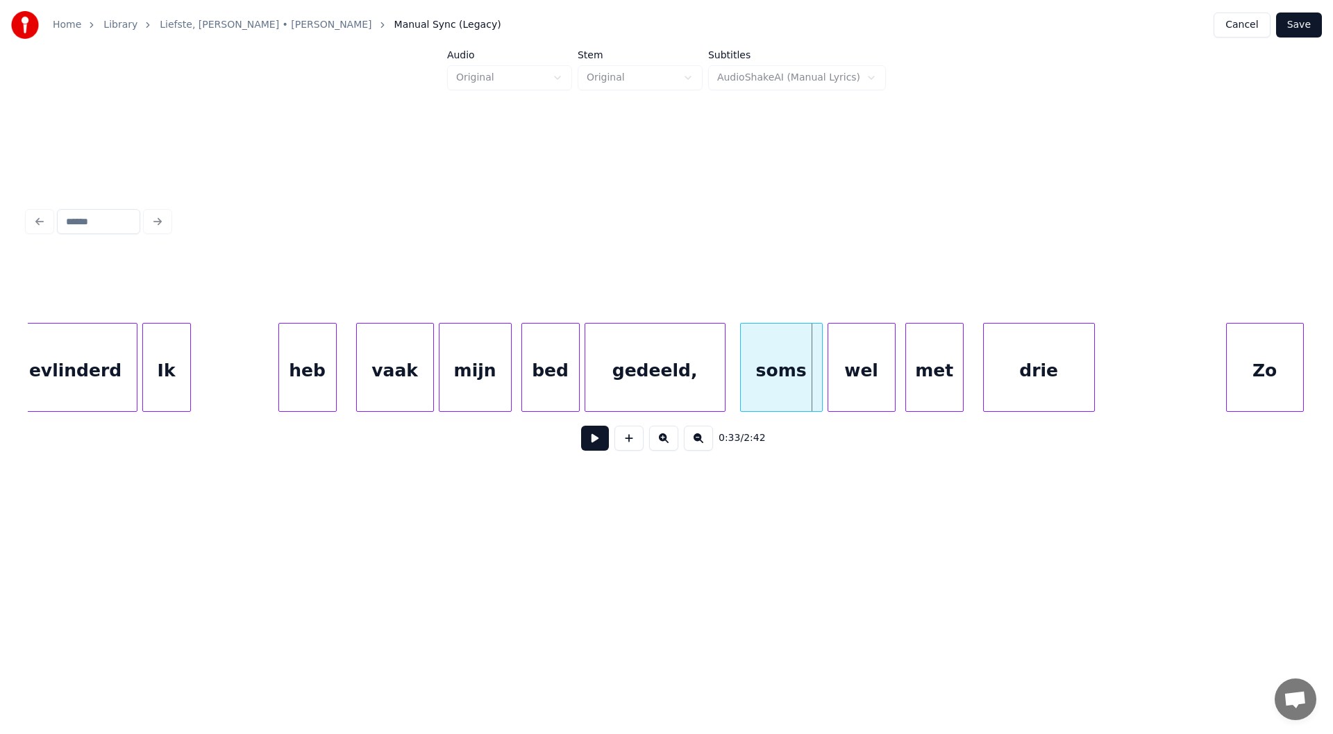
scroll to position [0, 7058]
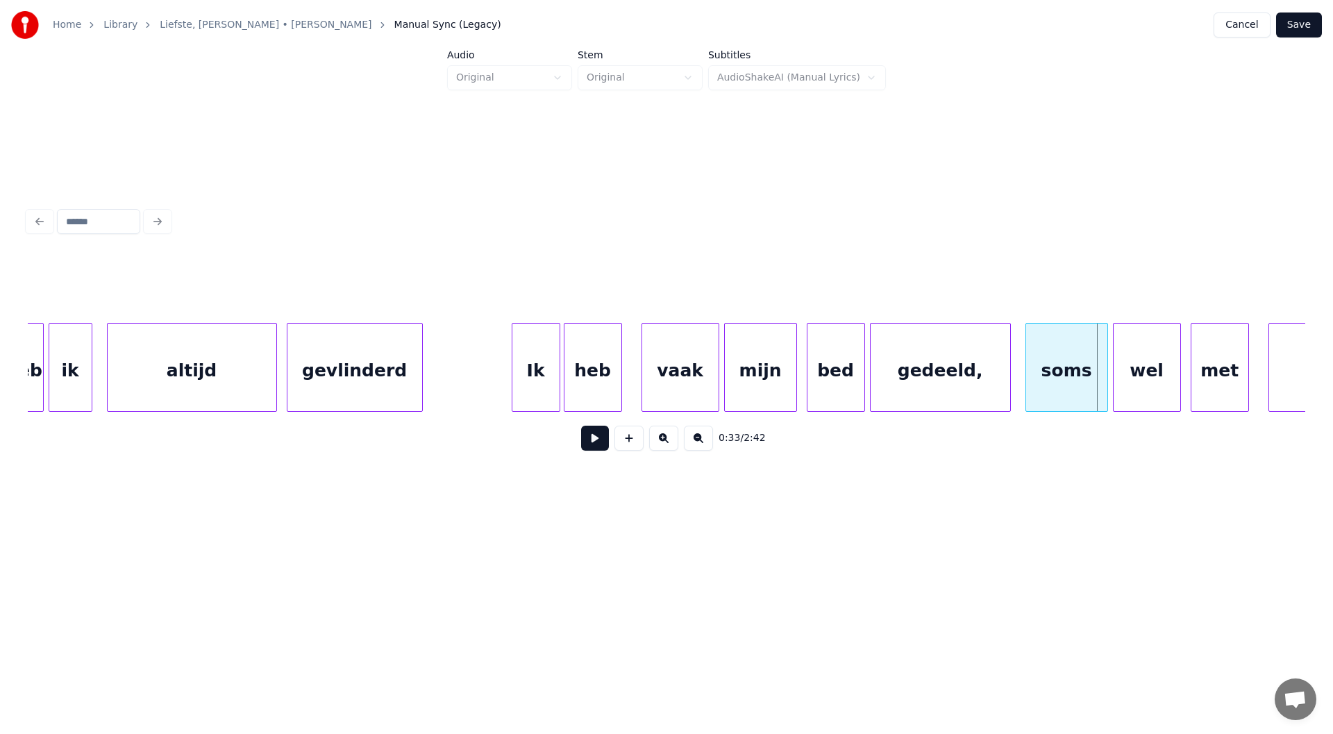
click at [536, 383] on div "Ik" at bounding box center [535, 371] width 47 height 94
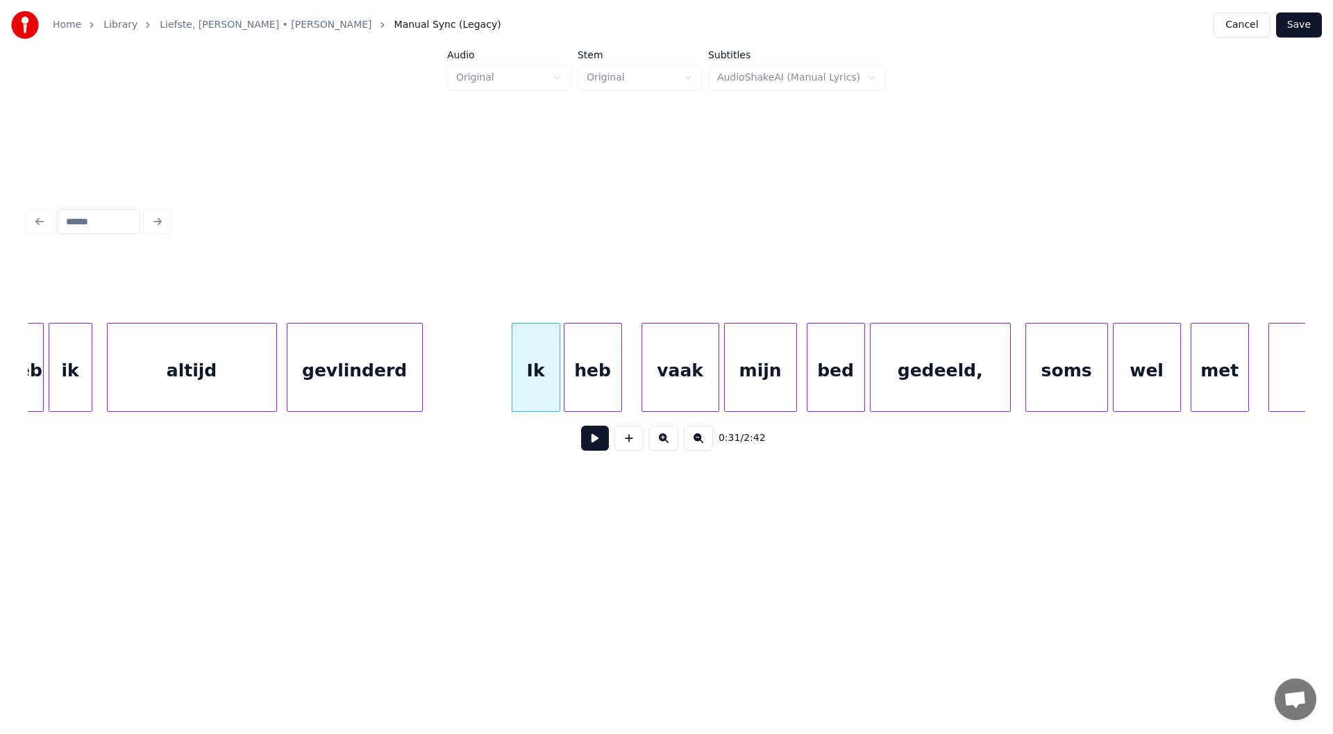
click at [589, 444] on button at bounding box center [595, 438] width 28 height 25
click at [593, 442] on button at bounding box center [595, 438] width 28 height 25
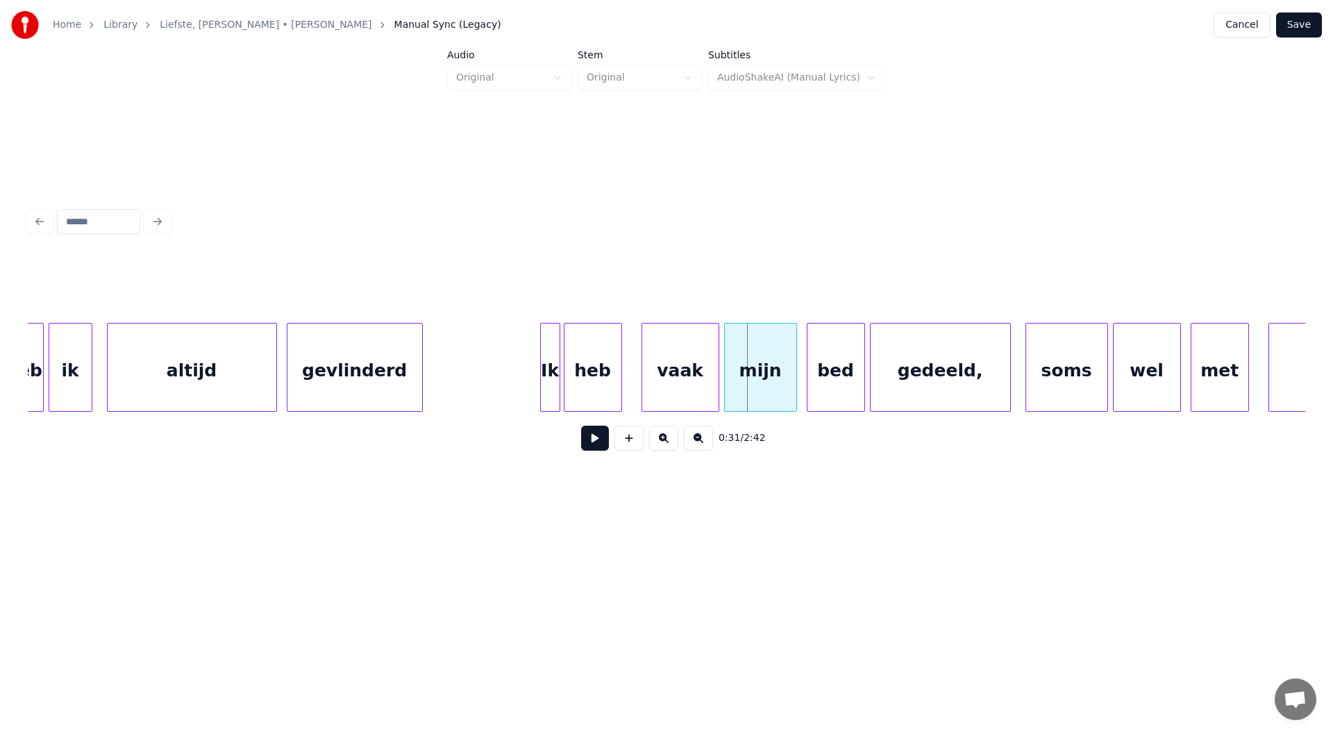
click at [542, 387] on div at bounding box center [543, 367] width 4 height 87
click at [549, 383] on div "Ik" at bounding box center [551, 371] width 19 height 94
click at [586, 442] on button at bounding box center [595, 438] width 28 height 25
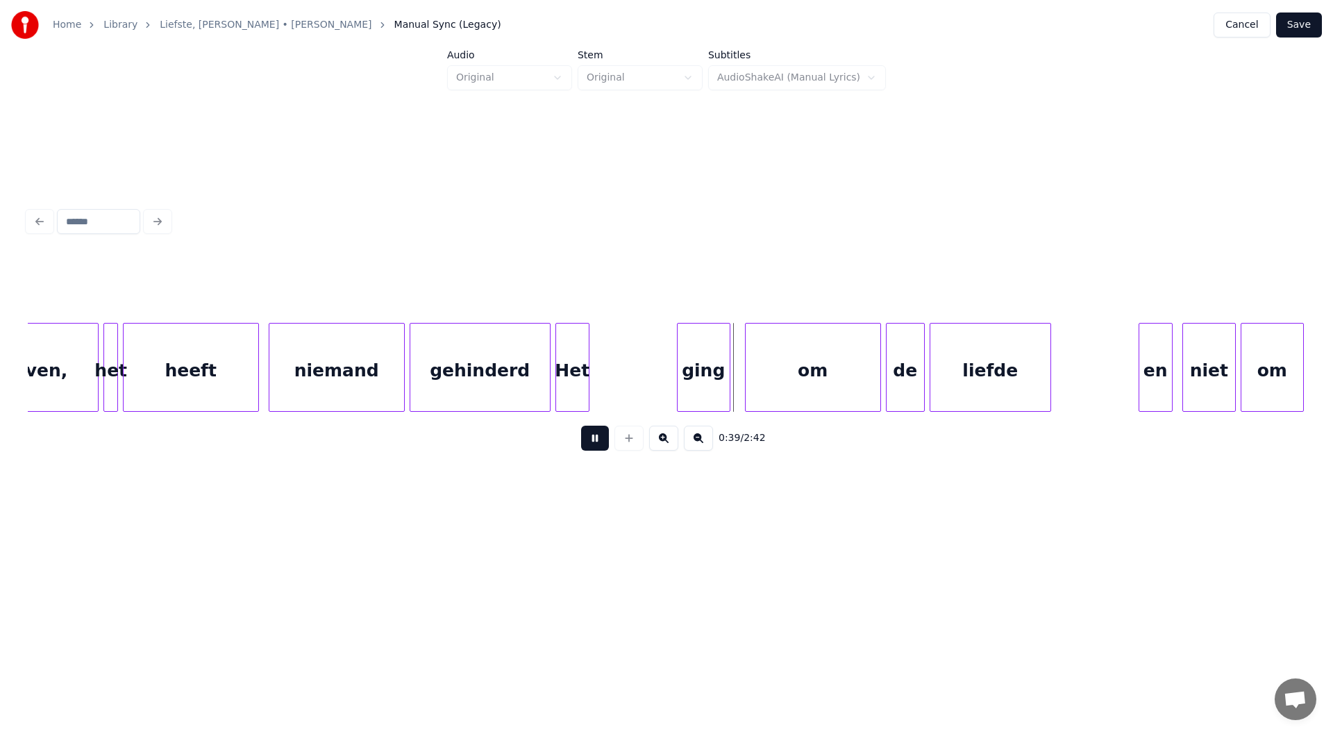
scroll to position [0, 8863]
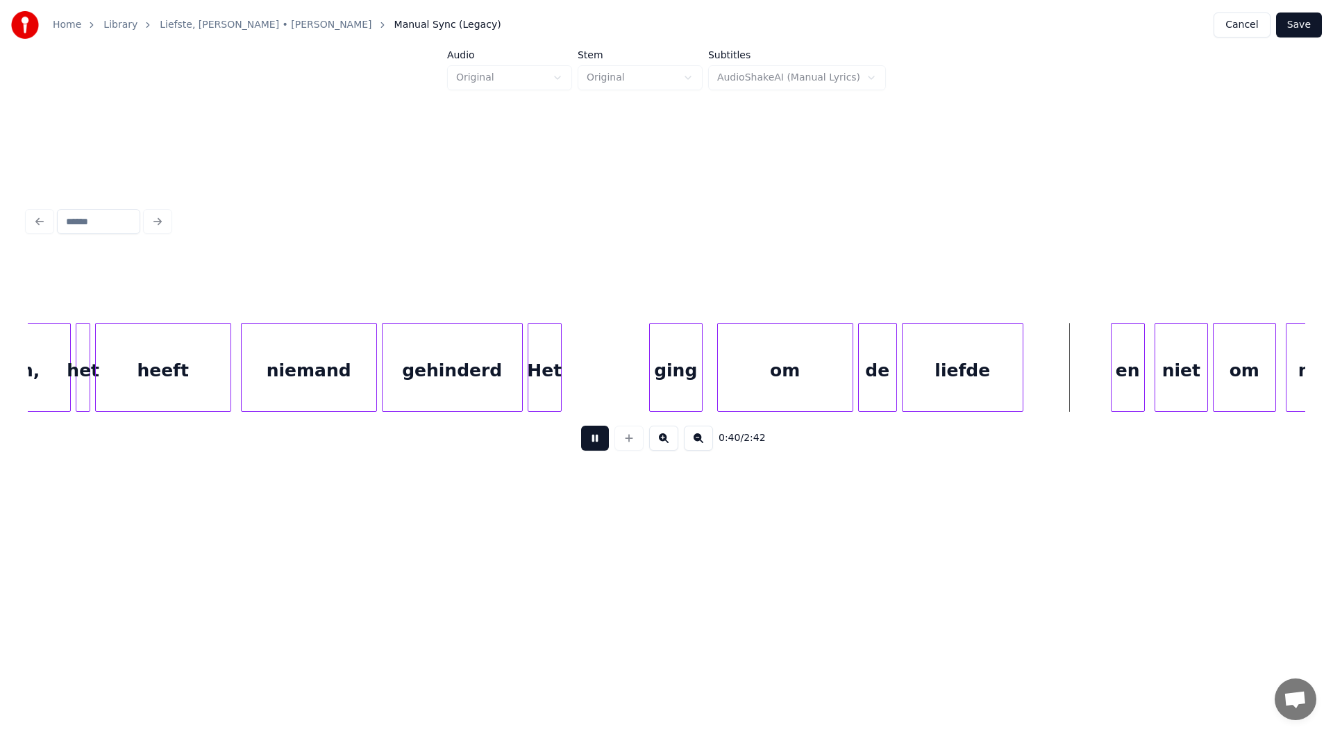
click at [599, 447] on button at bounding box center [595, 438] width 28 height 25
click at [630, 388] on div "Het" at bounding box center [626, 371] width 33 height 94
click at [665, 378] on div at bounding box center [667, 367] width 4 height 87
click at [640, 378] on div "Het" at bounding box center [644, 371] width 33 height 94
click at [639, 373] on div "Het" at bounding box center [644, 371] width 33 height 94
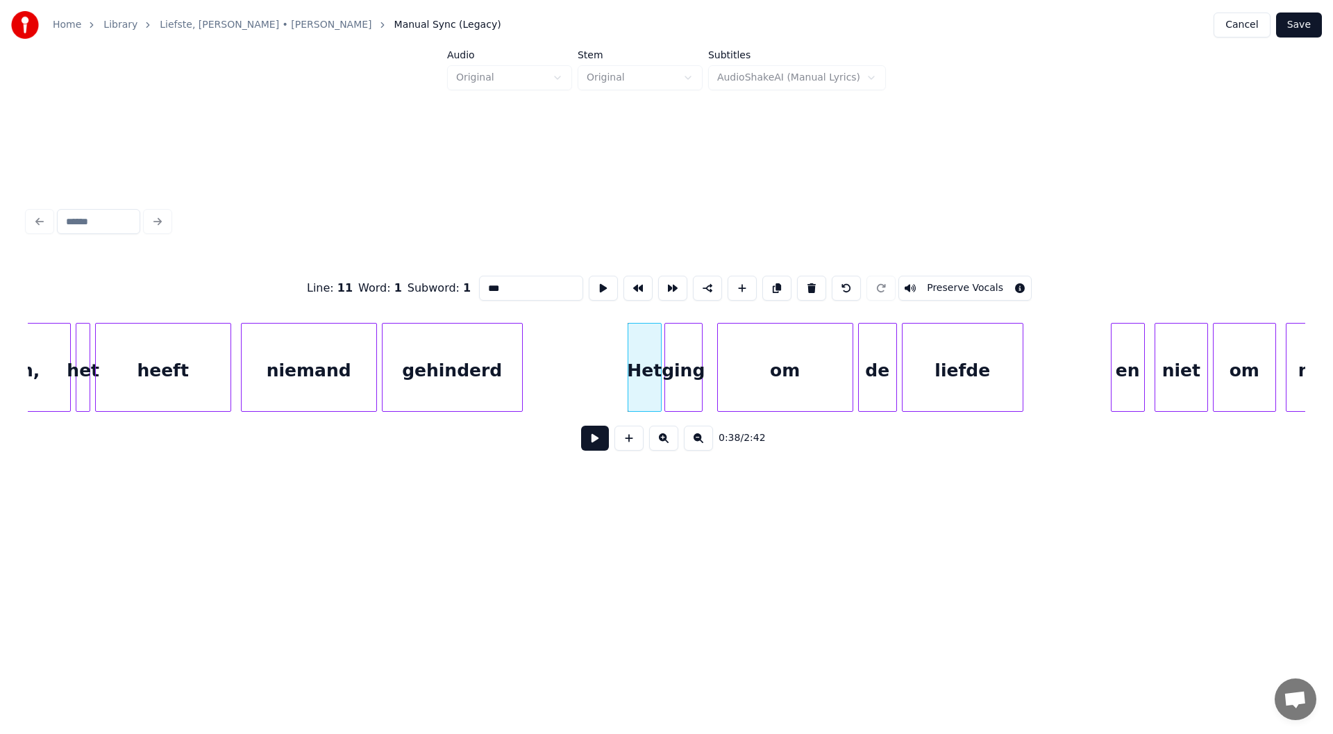
drag, startPoint x: 527, startPoint y: 281, endPoint x: 339, endPoint y: 281, distance: 188.2
click at [339, 281] on div "Line : 11 Word : 1 Subword : 1 *** Preserve Vocals" at bounding box center [667, 287] width 1278 height 69
type input "*"
click at [647, 381] on div at bounding box center [648, 367] width 4 height 87
type input "**"
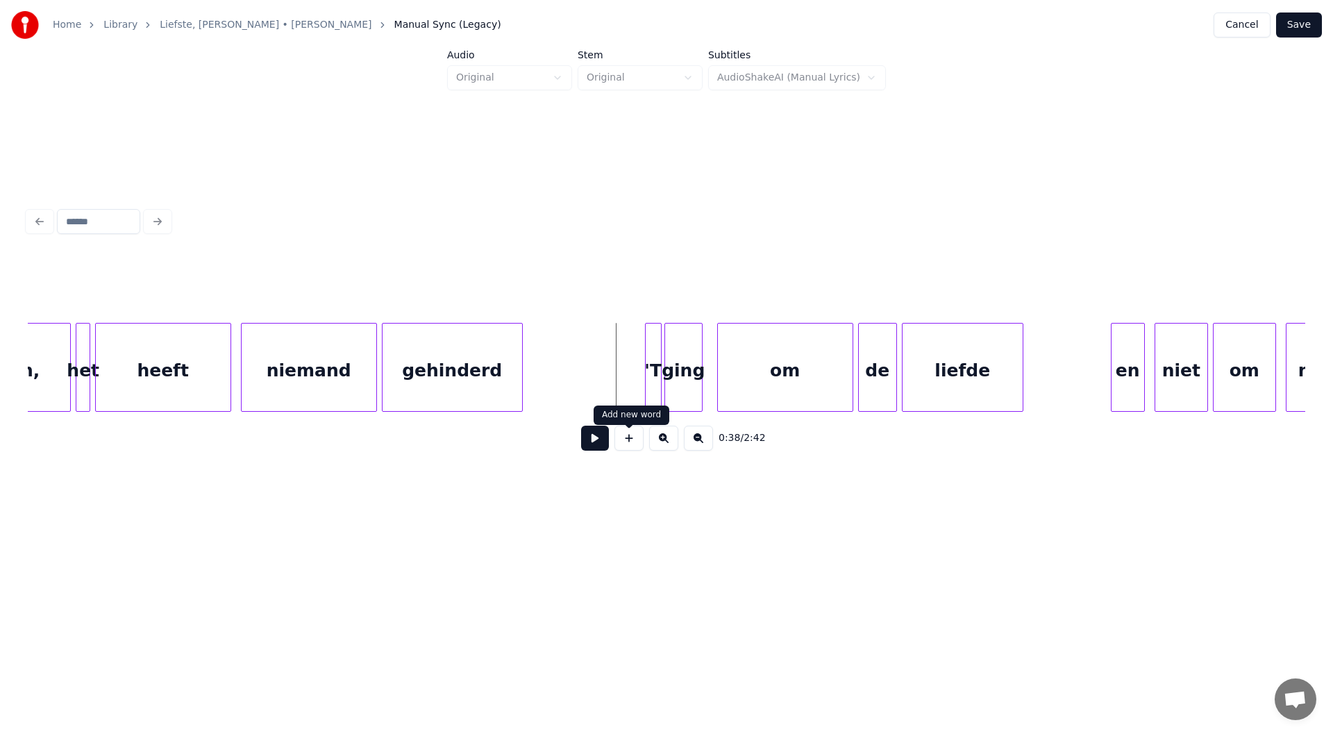
click at [596, 447] on button at bounding box center [595, 438] width 28 height 25
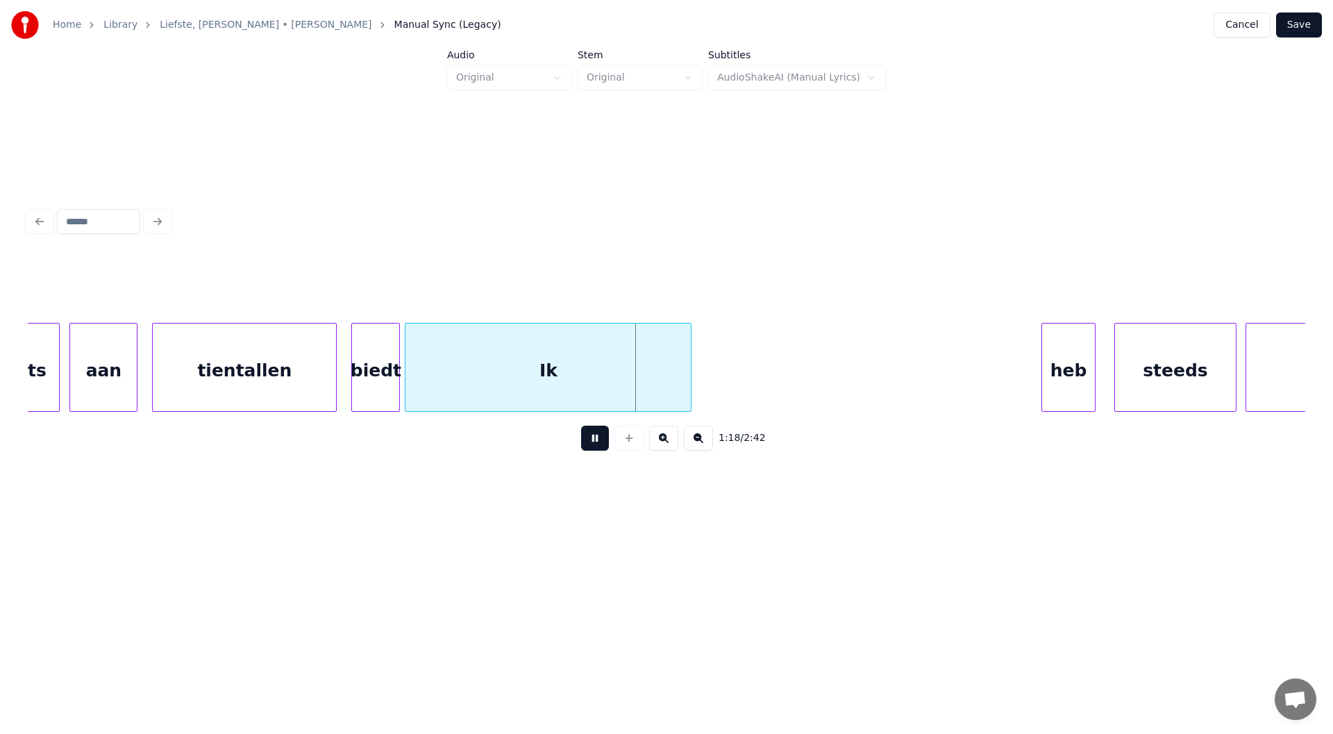
scroll to position [0, 18643]
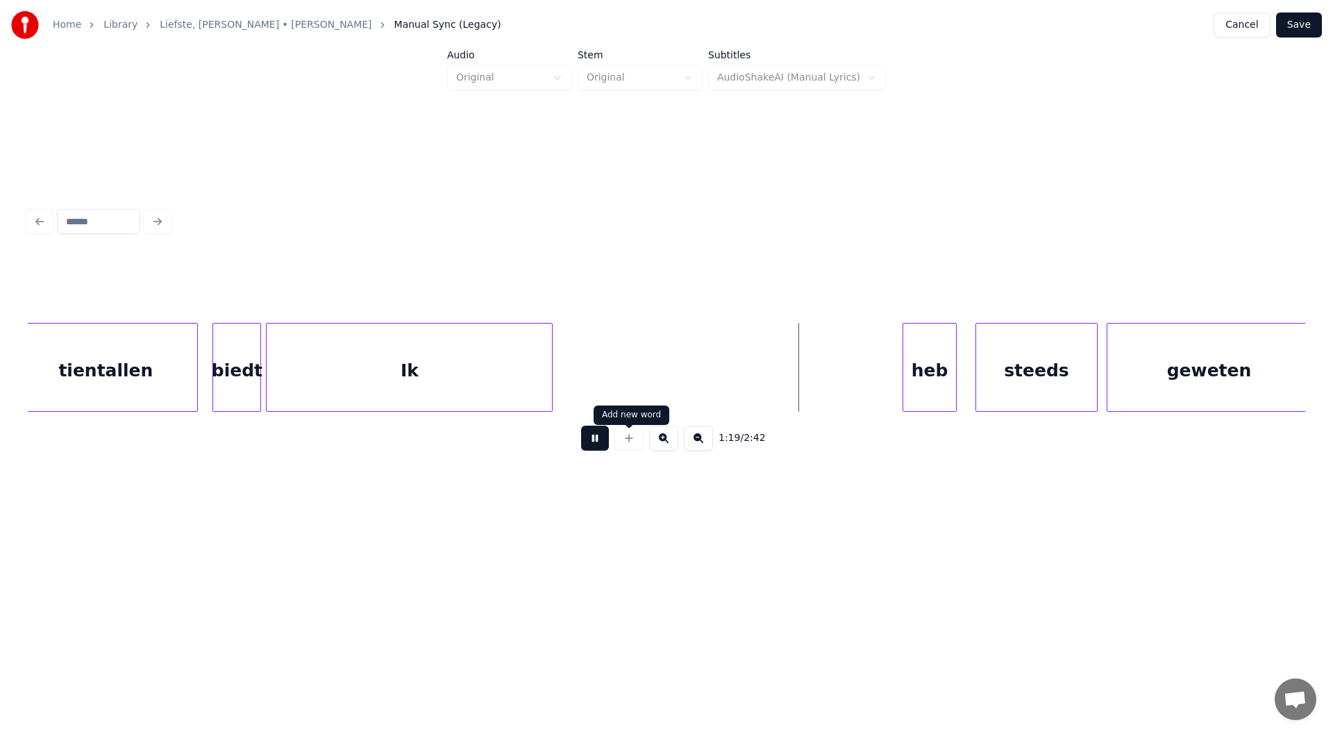
drag, startPoint x: 605, startPoint y: 445, endPoint x: 597, endPoint y: 438, distance: 10.8
click at [603, 444] on button at bounding box center [595, 438] width 28 height 25
click at [698, 365] on div "Ik" at bounding box center [751, 371] width 285 height 94
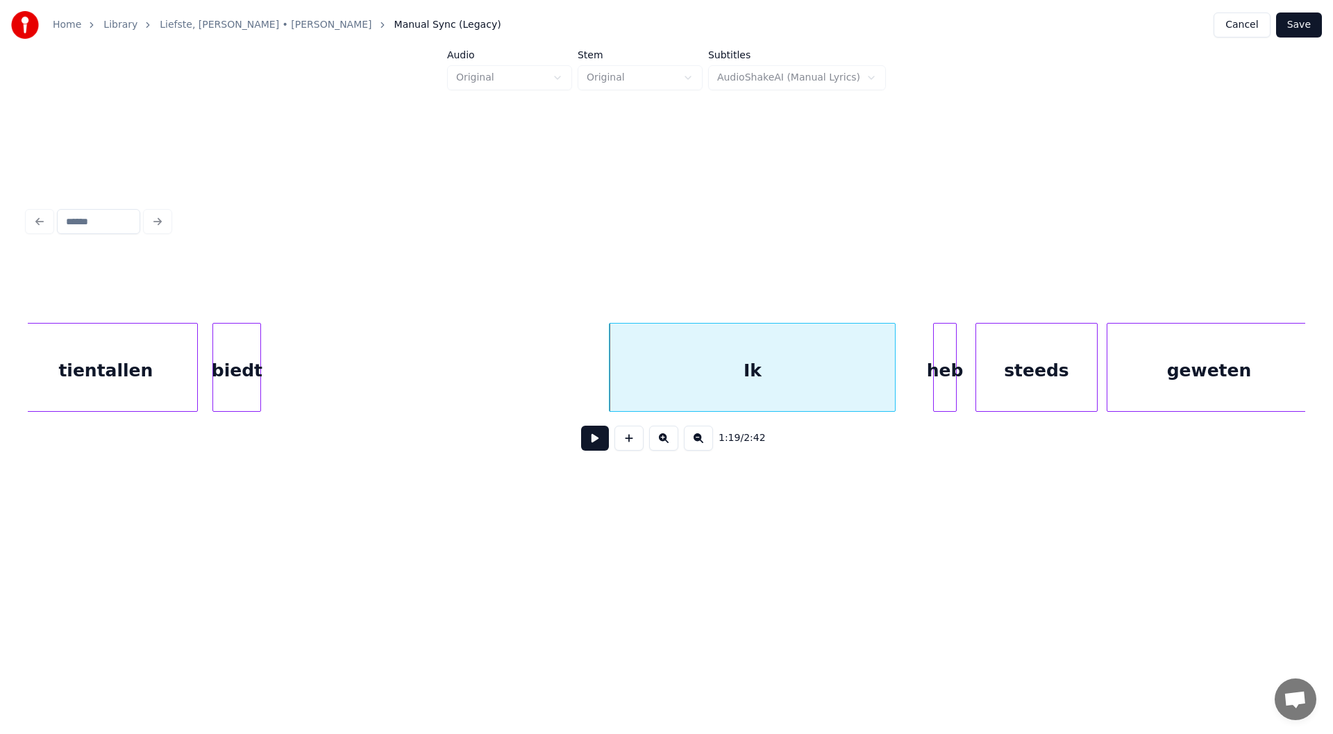
click at [934, 371] on div at bounding box center [936, 367] width 4 height 87
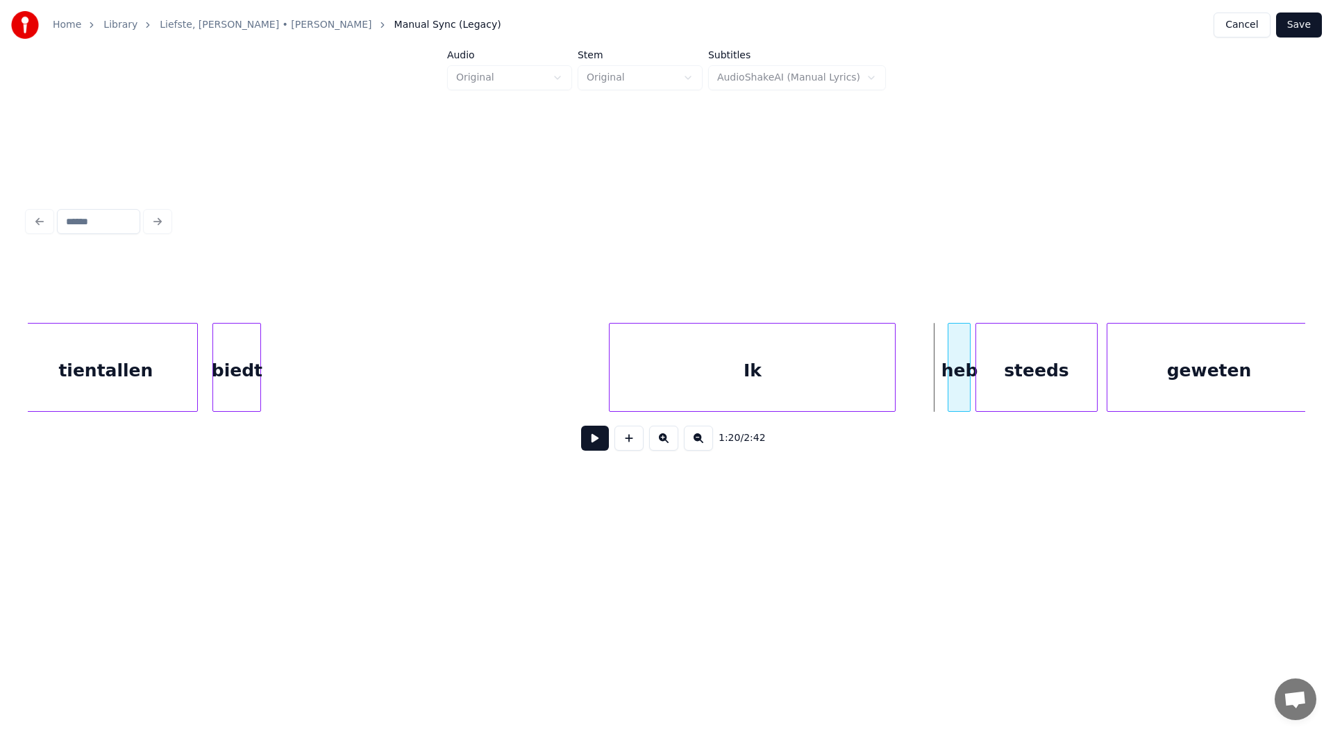
click at [959, 387] on div "heb" at bounding box center [960, 371] width 22 height 94
click at [947, 385] on div at bounding box center [946, 367] width 4 height 87
click at [742, 373] on div "Ik" at bounding box center [791, 371] width 285 height 94
click at [904, 373] on div at bounding box center [905, 367] width 4 height 87
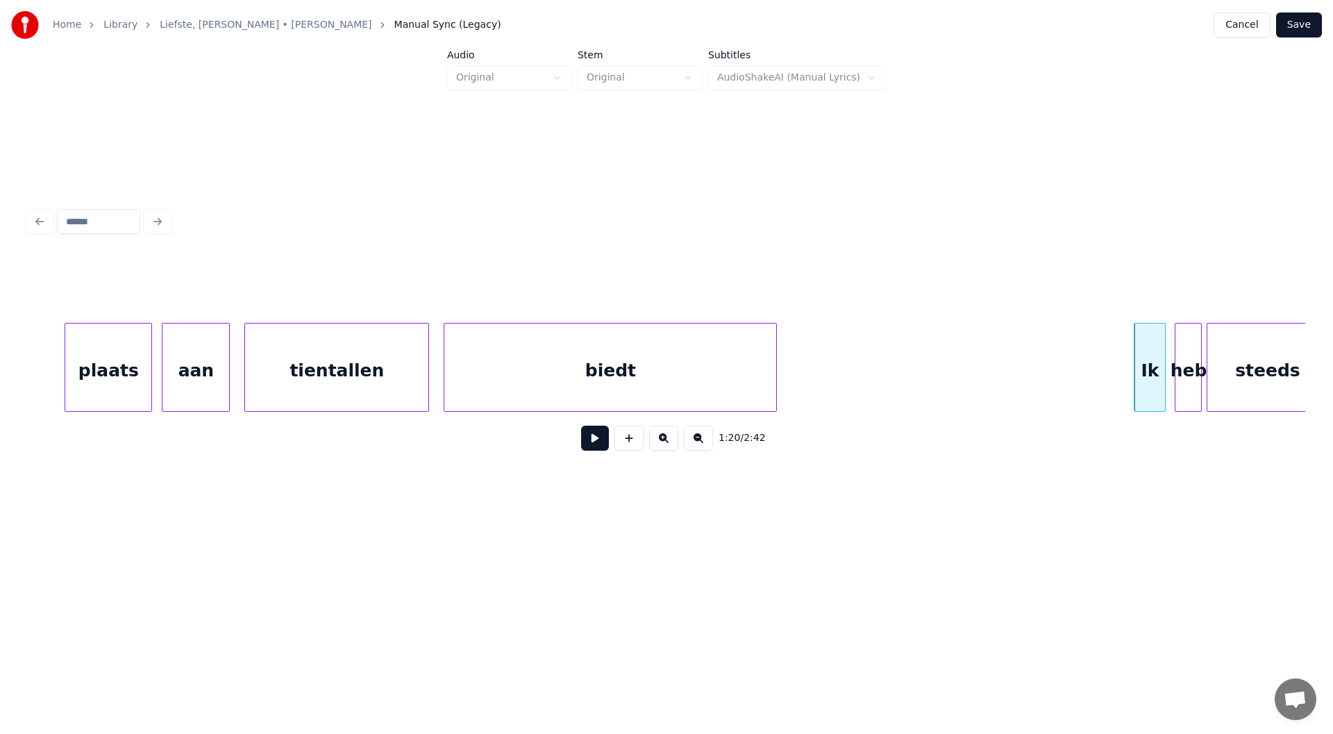
click at [773, 359] on div at bounding box center [774, 367] width 4 height 87
click at [601, 447] on button at bounding box center [595, 438] width 28 height 25
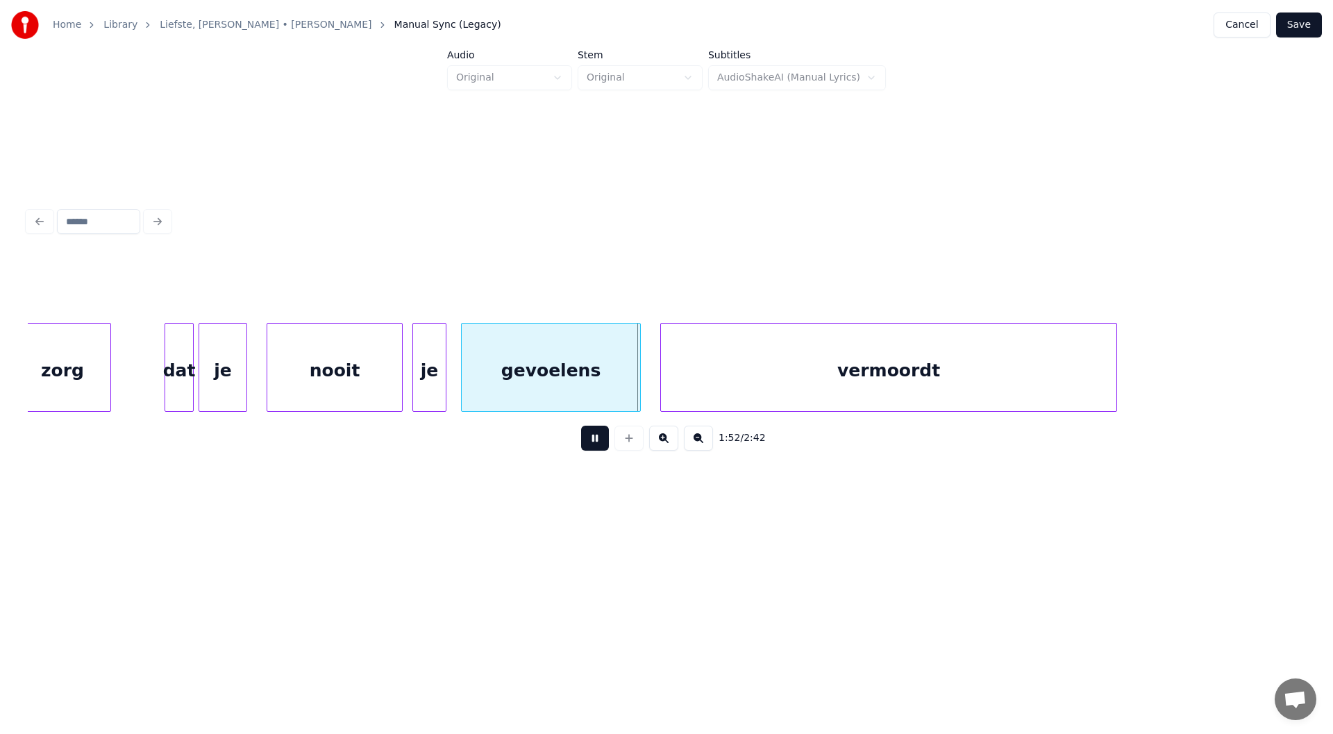
scroll to position [0, 26800]
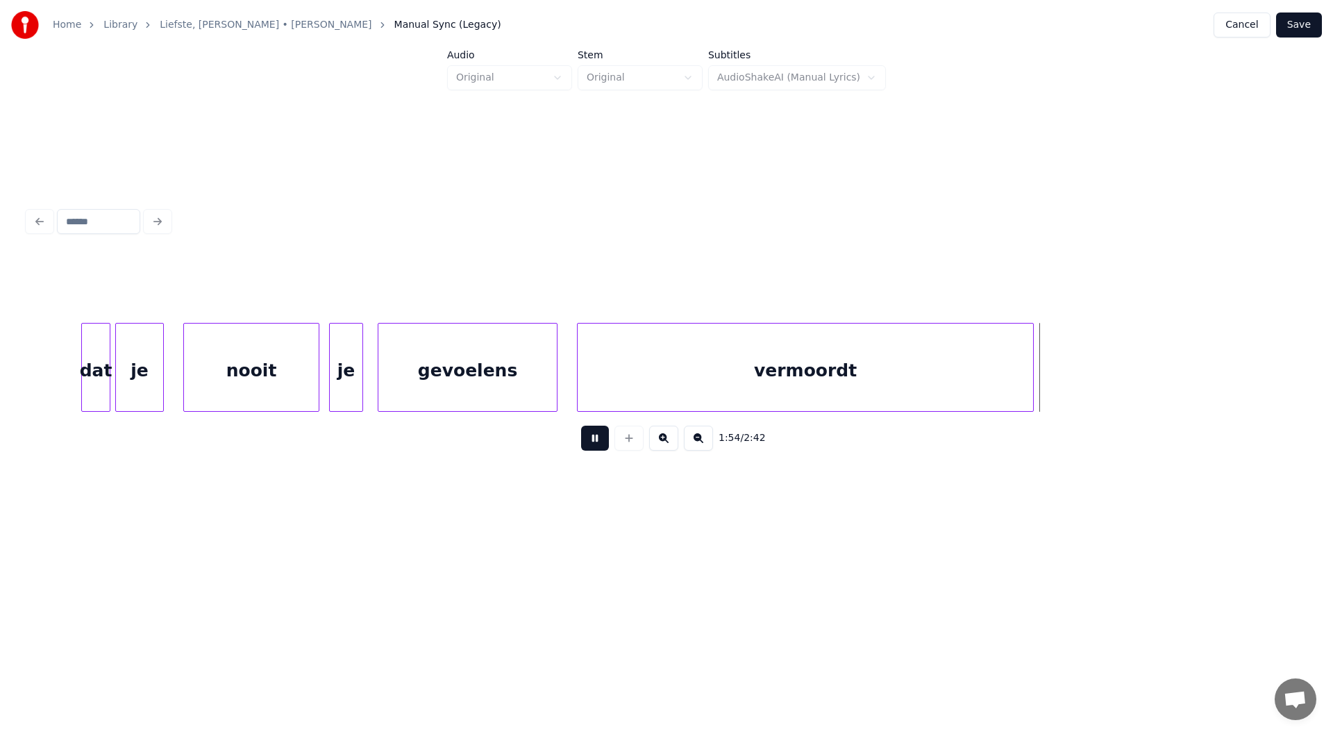
click at [600, 451] on button at bounding box center [595, 438] width 28 height 25
click at [430, 374] on div at bounding box center [431, 367] width 4 height 87
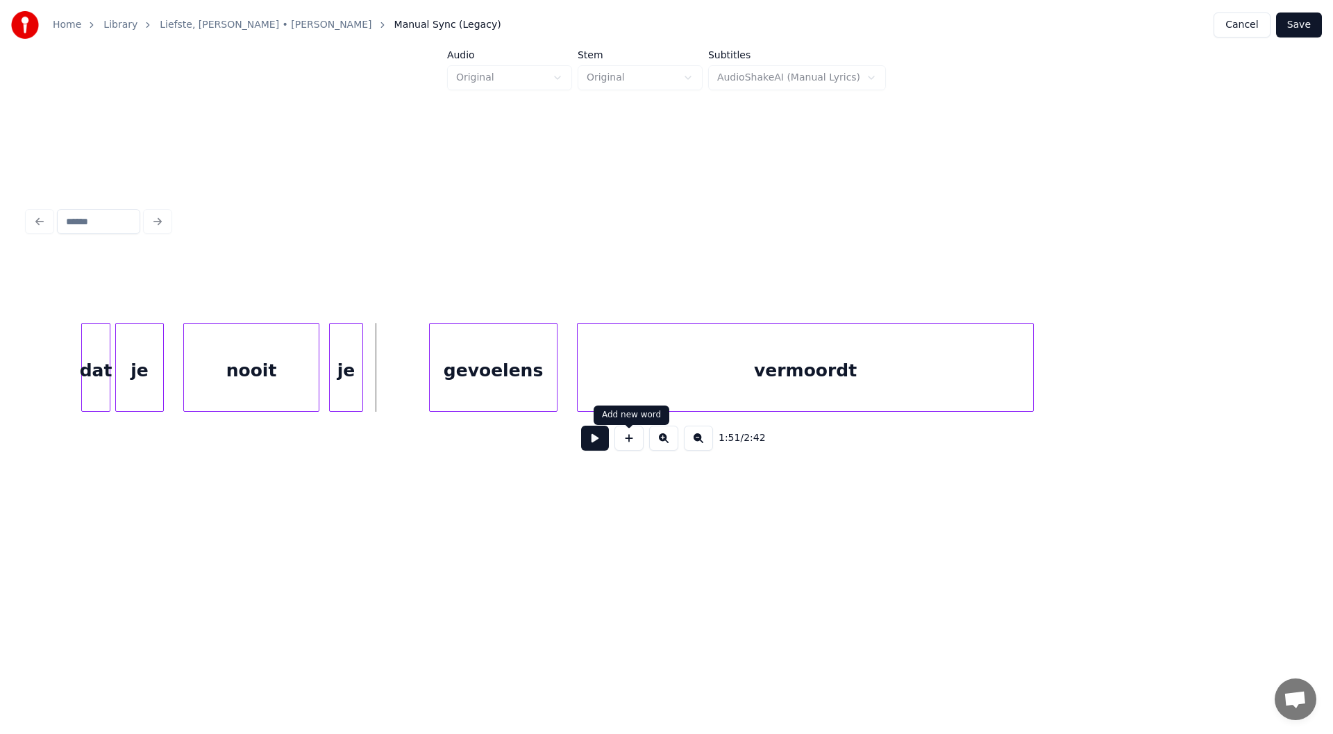
click at [615, 440] on button at bounding box center [629, 438] width 29 height 25
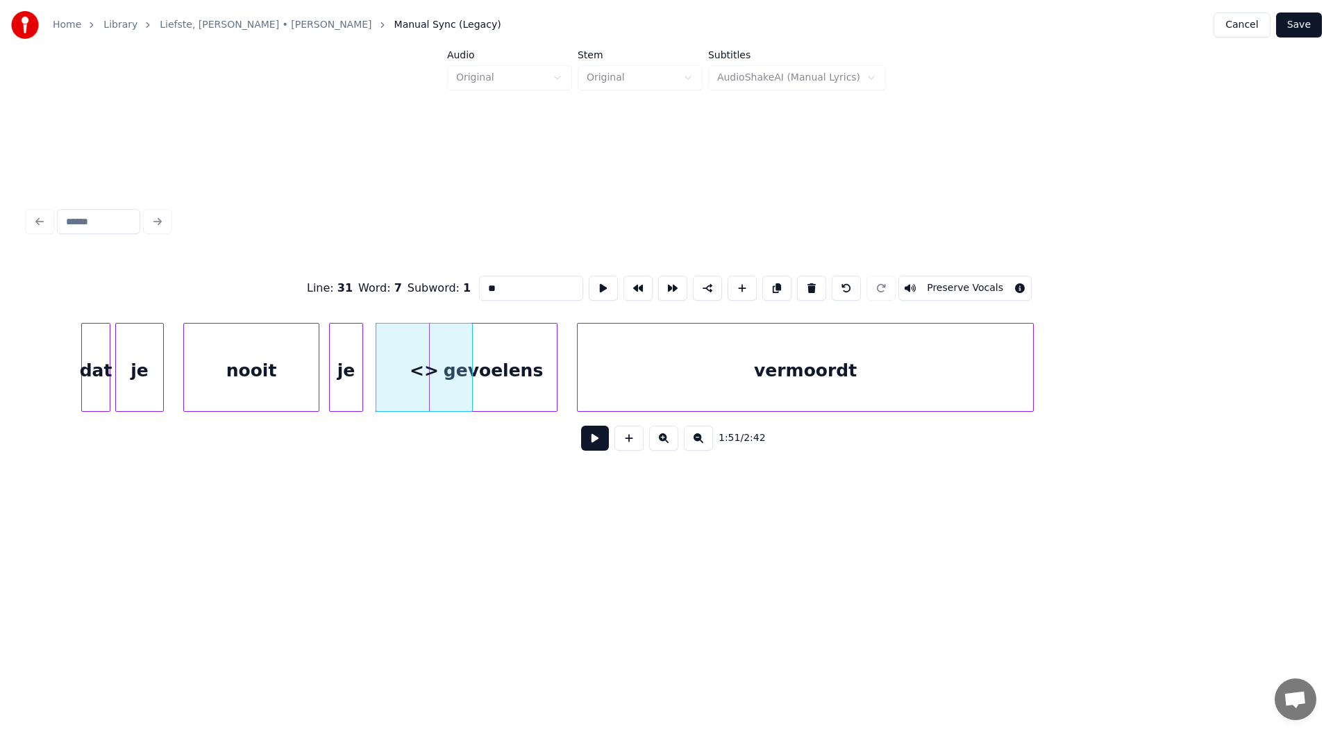
drag, startPoint x: 514, startPoint y: 284, endPoint x: 331, endPoint y: 277, distance: 183.5
click at [335, 280] on div "Line : 31 Word : 7 Subword : 1 ** Preserve Vocals" at bounding box center [667, 287] width 1278 height 69
click at [420, 383] on div at bounding box center [420, 367] width 4 height 87
click at [392, 383] on div "nooit" at bounding box center [393, 371] width 46 height 94
type input "*****"
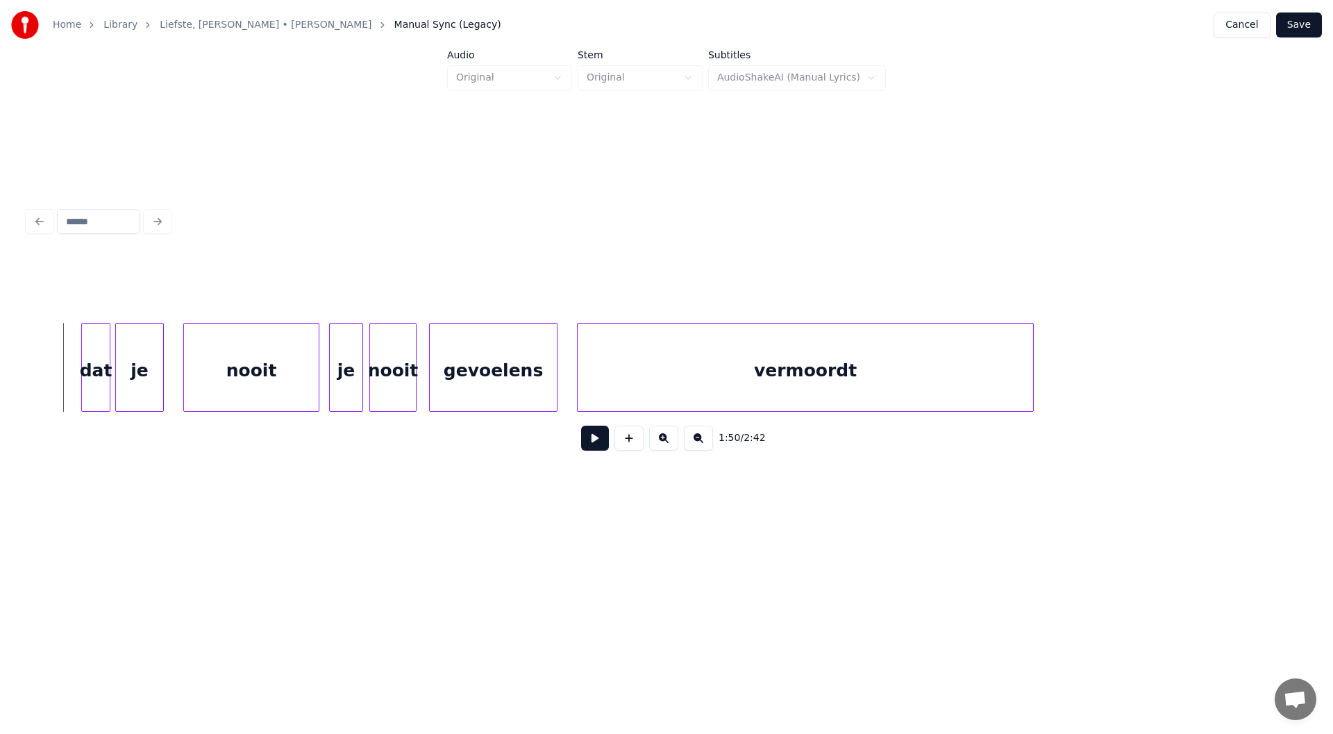
click at [587, 451] on button at bounding box center [595, 438] width 28 height 25
click at [597, 451] on button at bounding box center [595, 438] width 28 height 25
click at [397, 379] on div "nooit" at bounding box center [393, 371] width 46 height 94
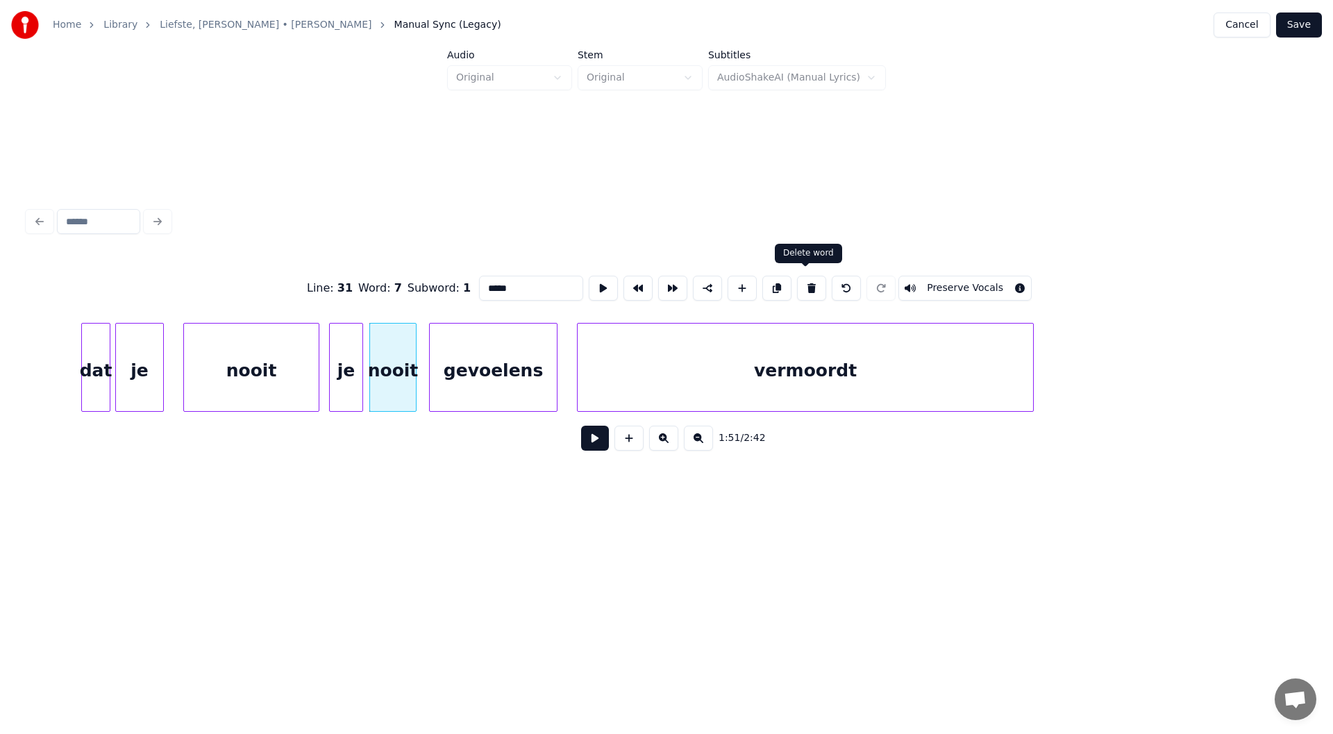
click at [812, 288] on button at bounding box center [811, 288] width 29 height 25
type input "**"
click at [429, 373] on div at bounding box center [429, 367] width 4 height 87
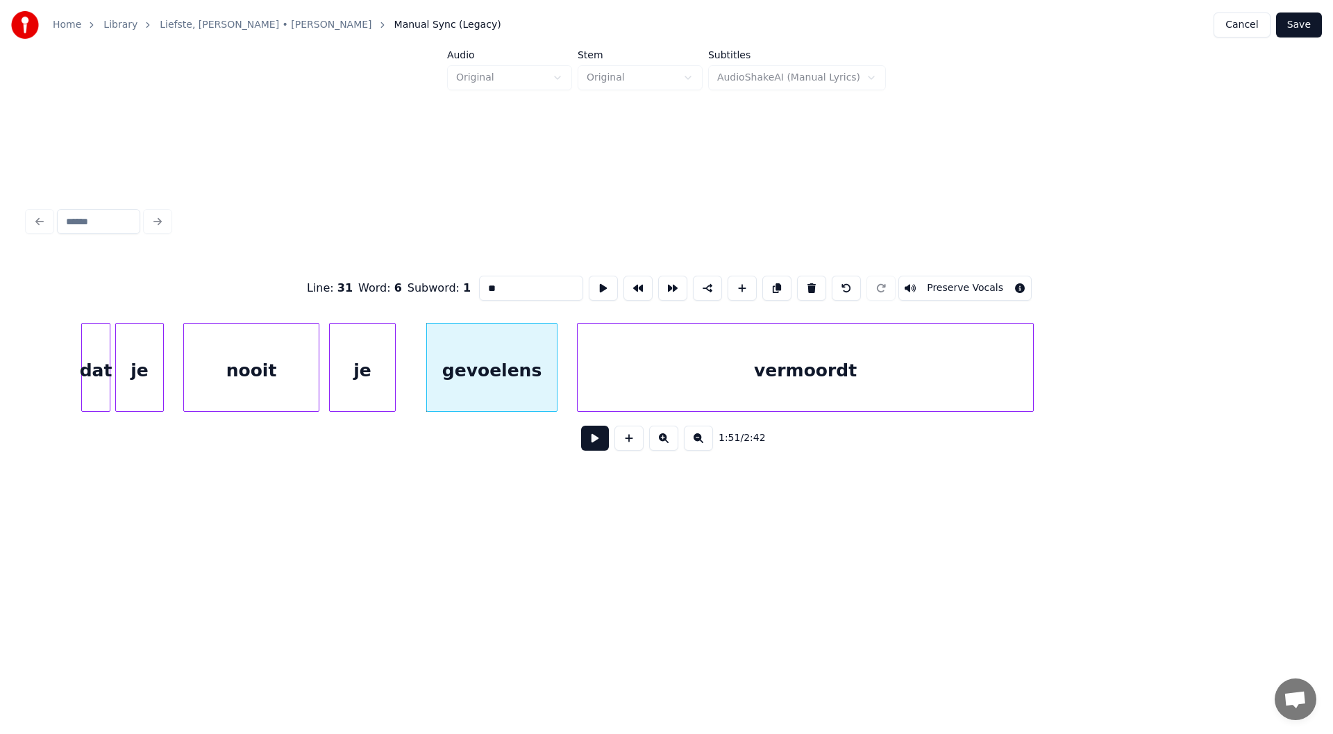
click at [395, 374] on div at bounding box center [393, 367] width 4 height 87
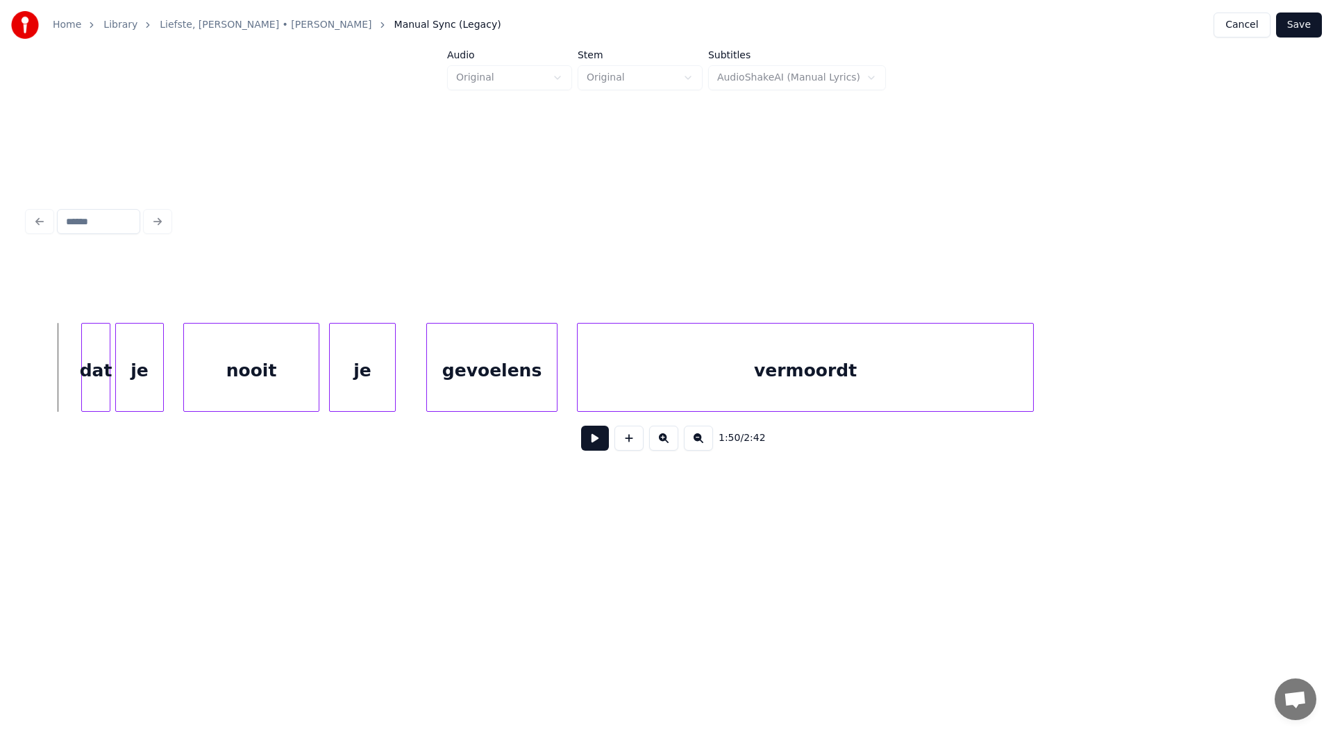
click at [593, 444] on button at bounding box center [595, 438] width 28 height 25
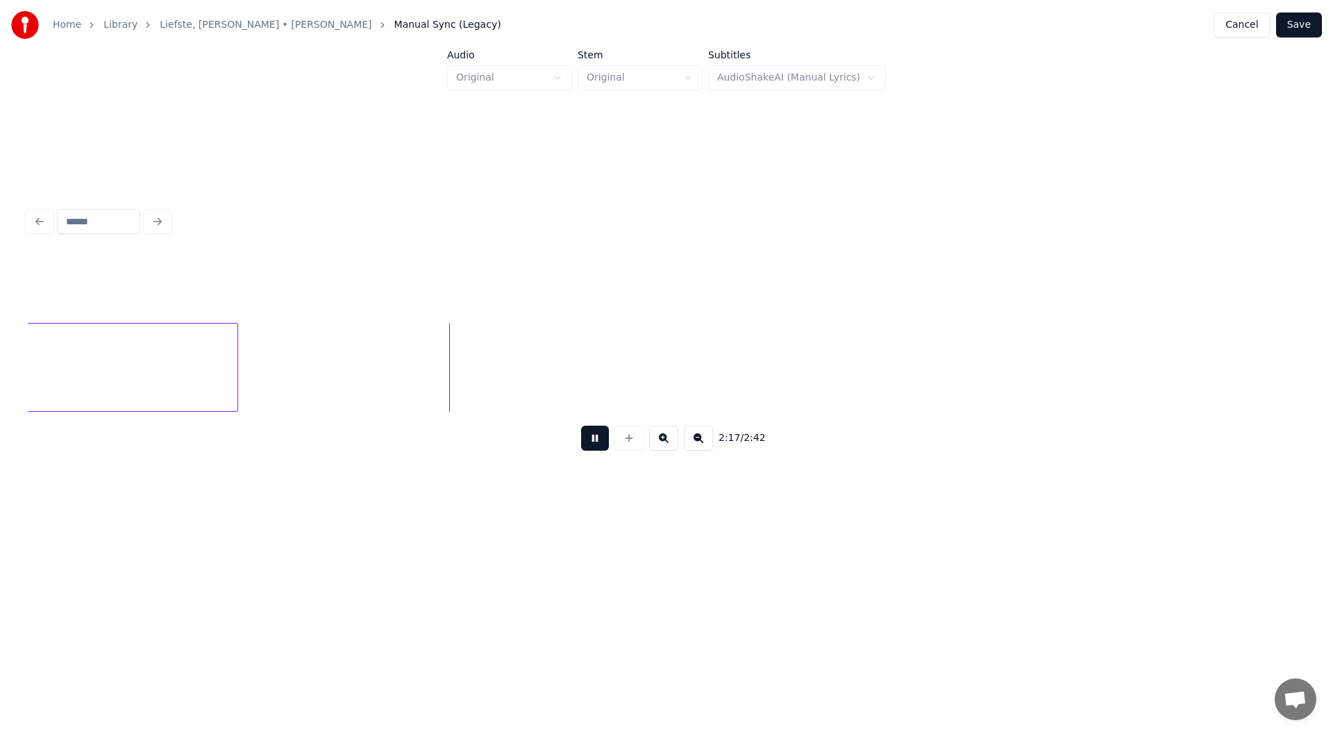
scroll to position [0, 32995]
click at [590, 446] on button at bounding box center [595, 438] width 28 height 25
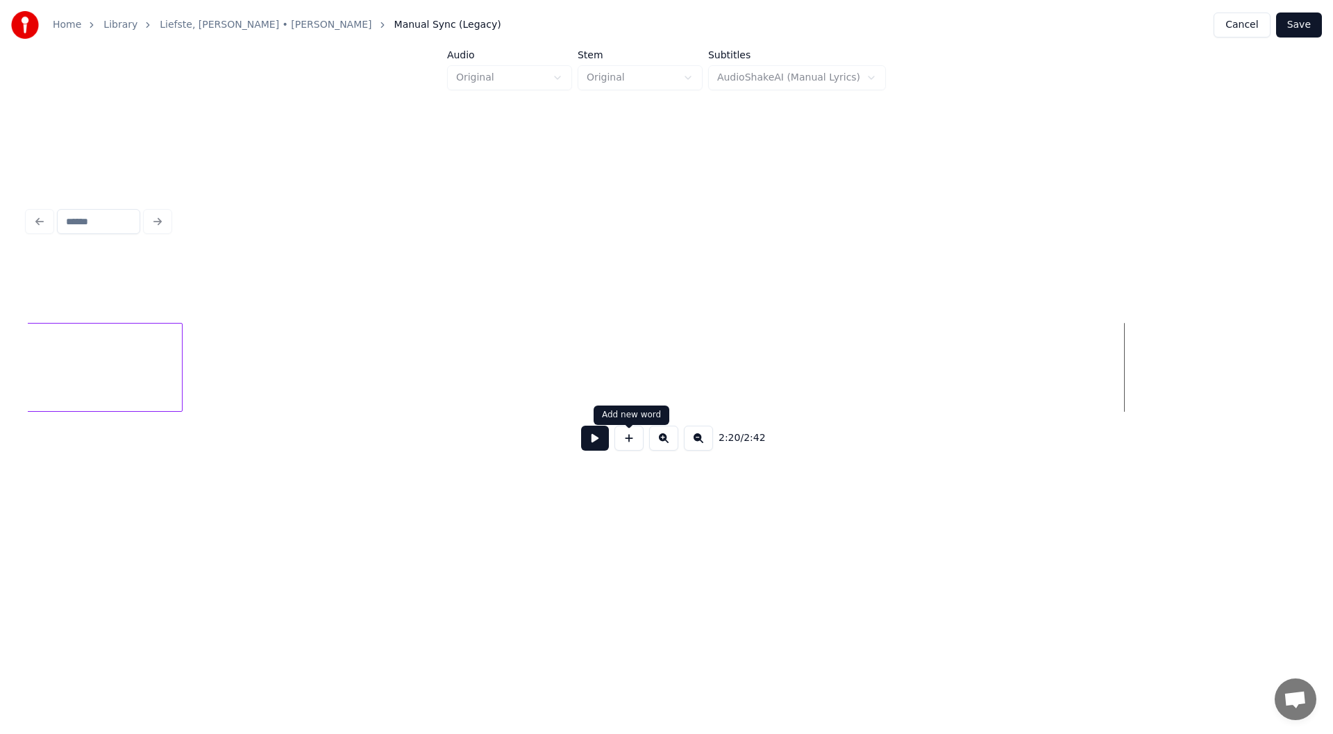
click at [629, 444] on button at bounding box center [629, 438] width 29 height 25
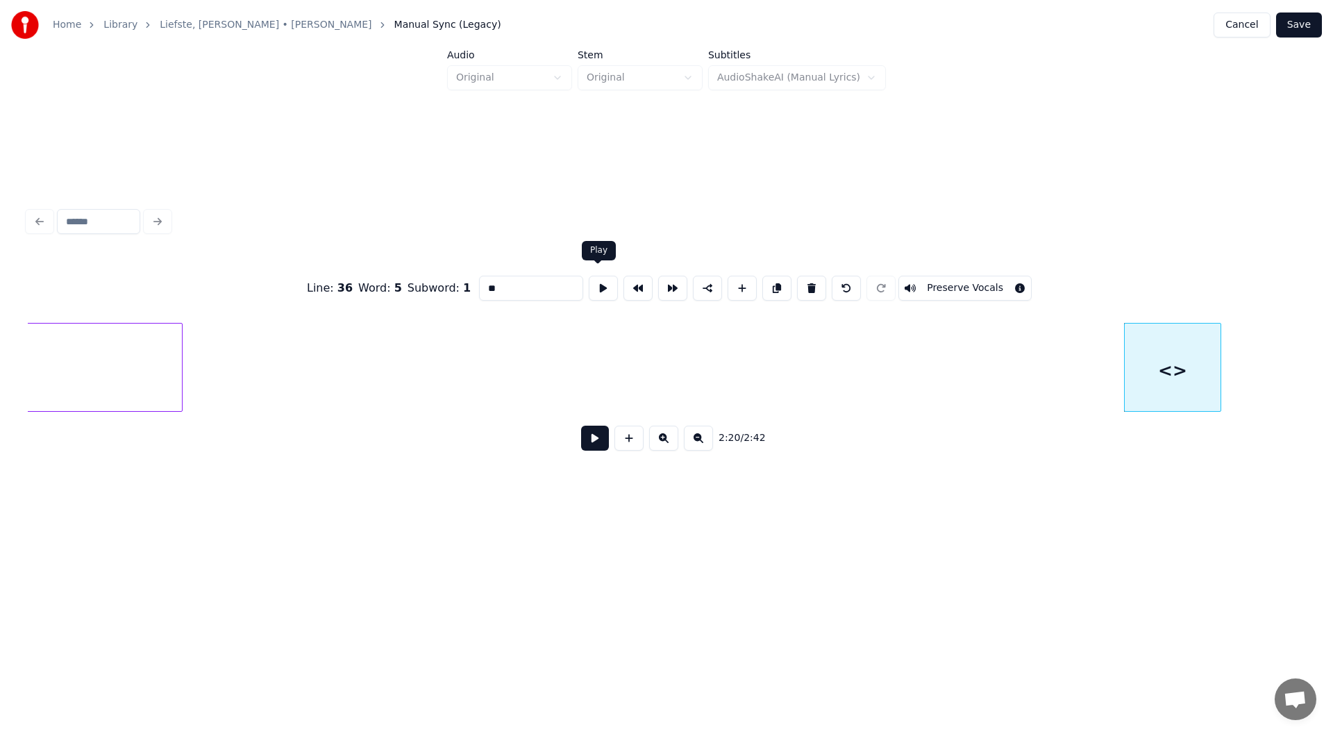
drag, startPoint x: 397, startPoint y: 294, endPoint x: 361, endPoint y: 295, distance: 35.4
click at [361, 295] on div "Line : 36 Word : 5 Subword : 1 ** Preserve Vocals" at bounding box center [667, 287] width 1278 height 69
click at [1333, 371] on div "Home Library Liefste, Mijn Liefste • Robert Long Manual Sync (Legacy) Cancel Sa…" at bounding box center [666, 276] width 1333 height 553
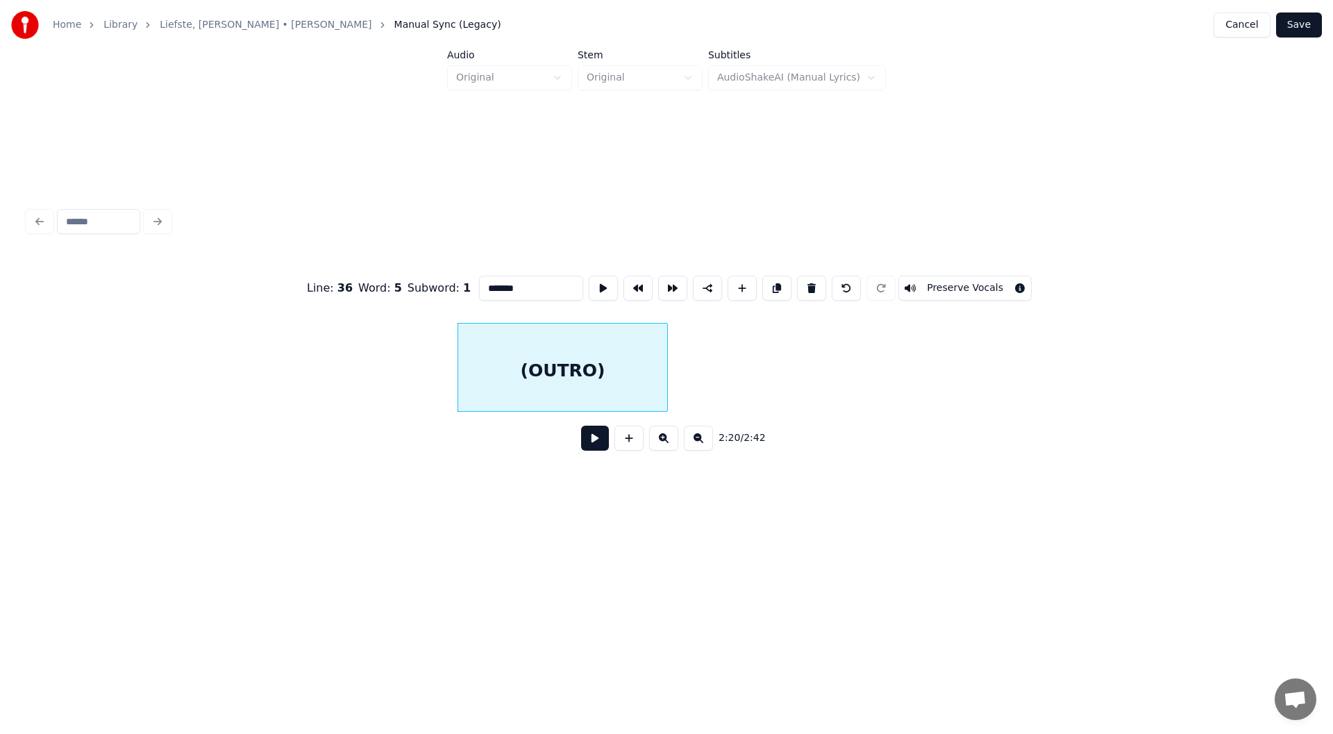
scroll to position [0, 33745]
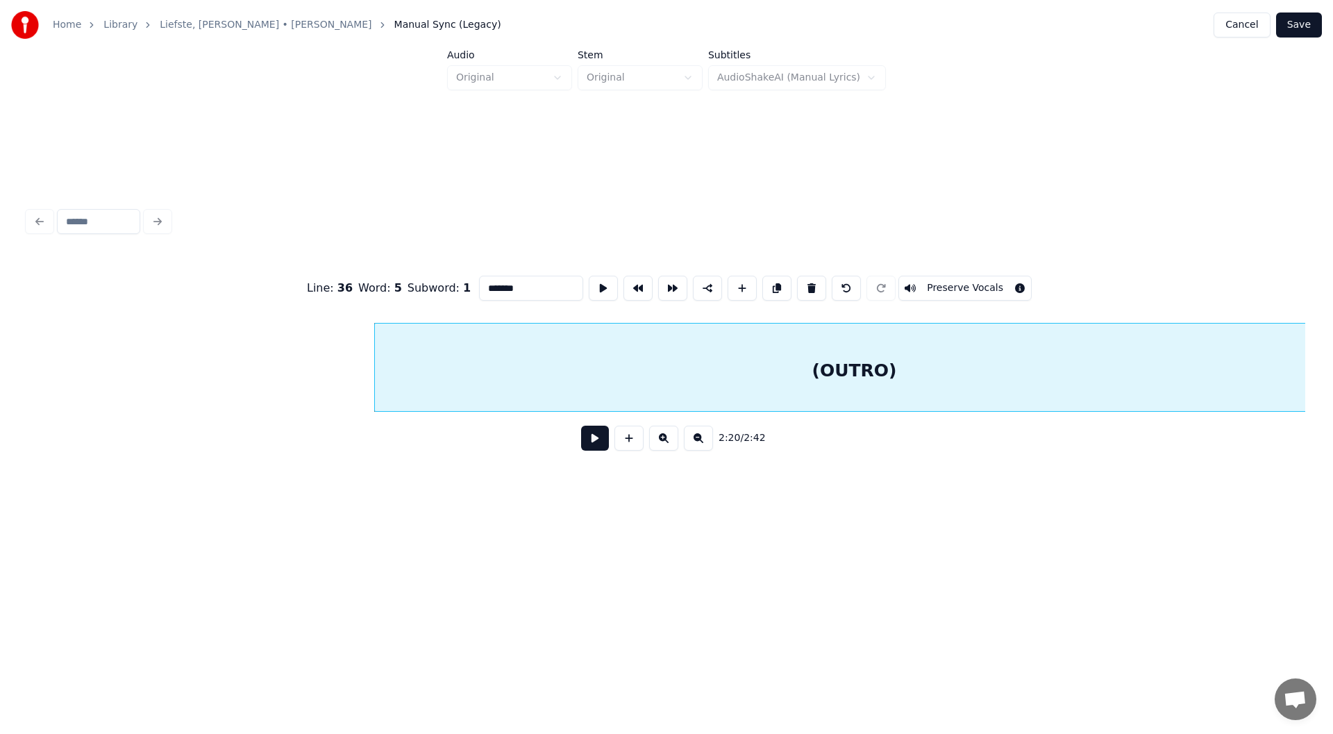
click at [1333, 376] on div "Home Library Liefste, Mijn Liefste • Robert Long Manual Sync (Legacy) Cancel Sa…" at bounding box center [666, 276] width 1333 height 553
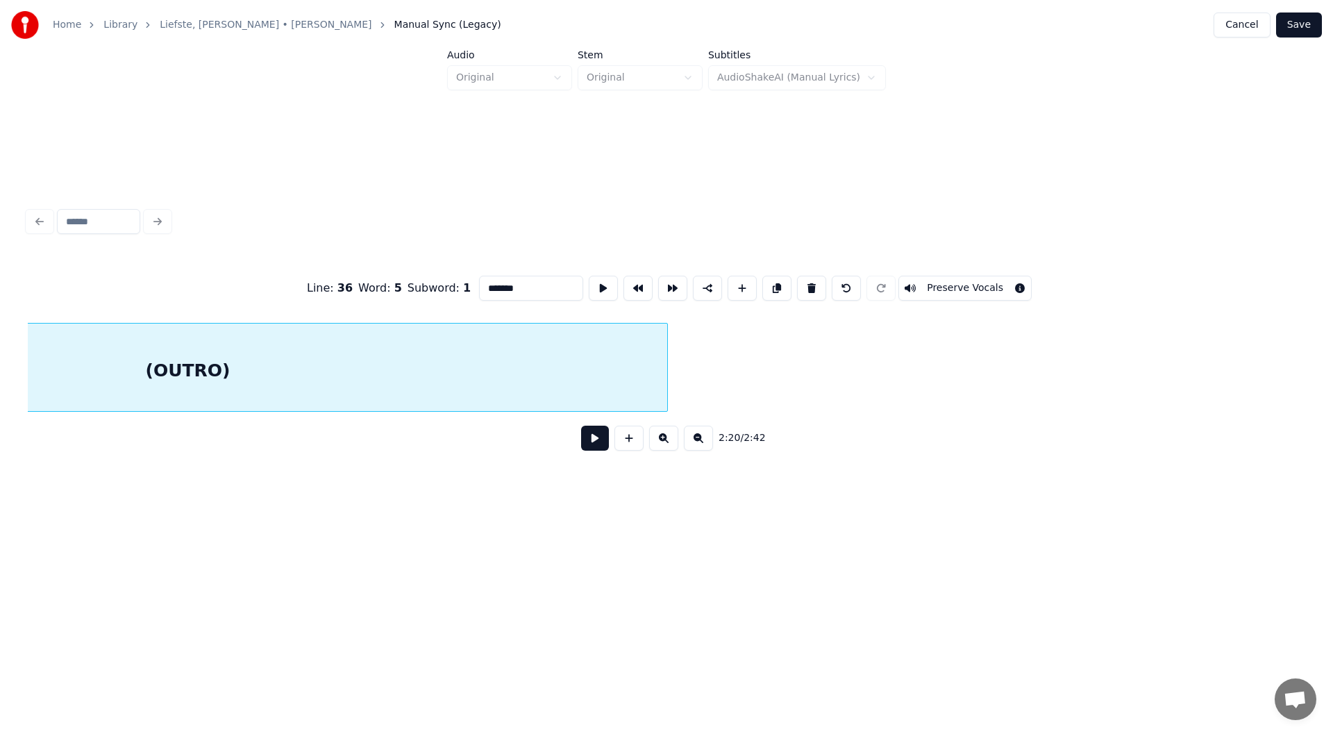
scroll to position [0, 34439]
type input "*******"
click at [691, 444] on button at bounding box center [698, 438] width 29 height 25
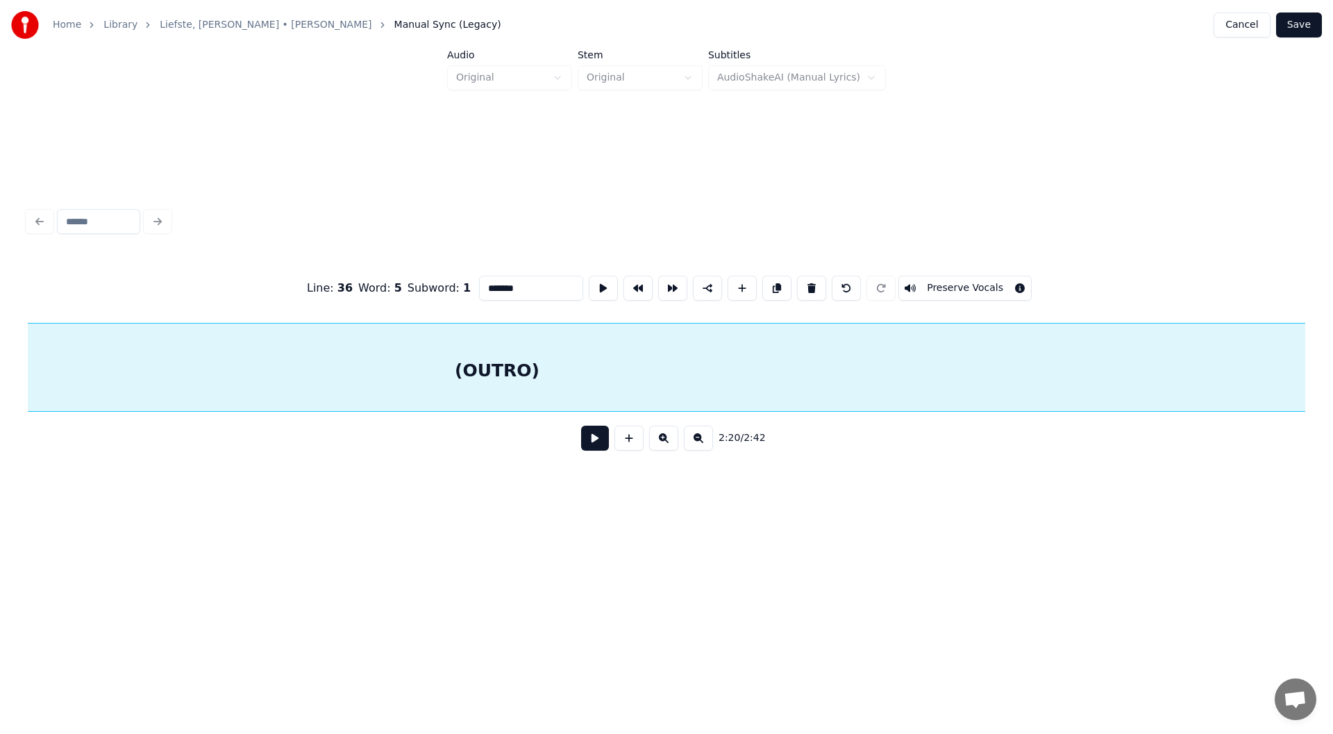
click at [1313, 360] on div "Home Library Liefste, Mijn Liefste • Robert Long Manual Sync (Legacy) Cancel Sa…" at bounding box center [666, 276] width 1333 height 553
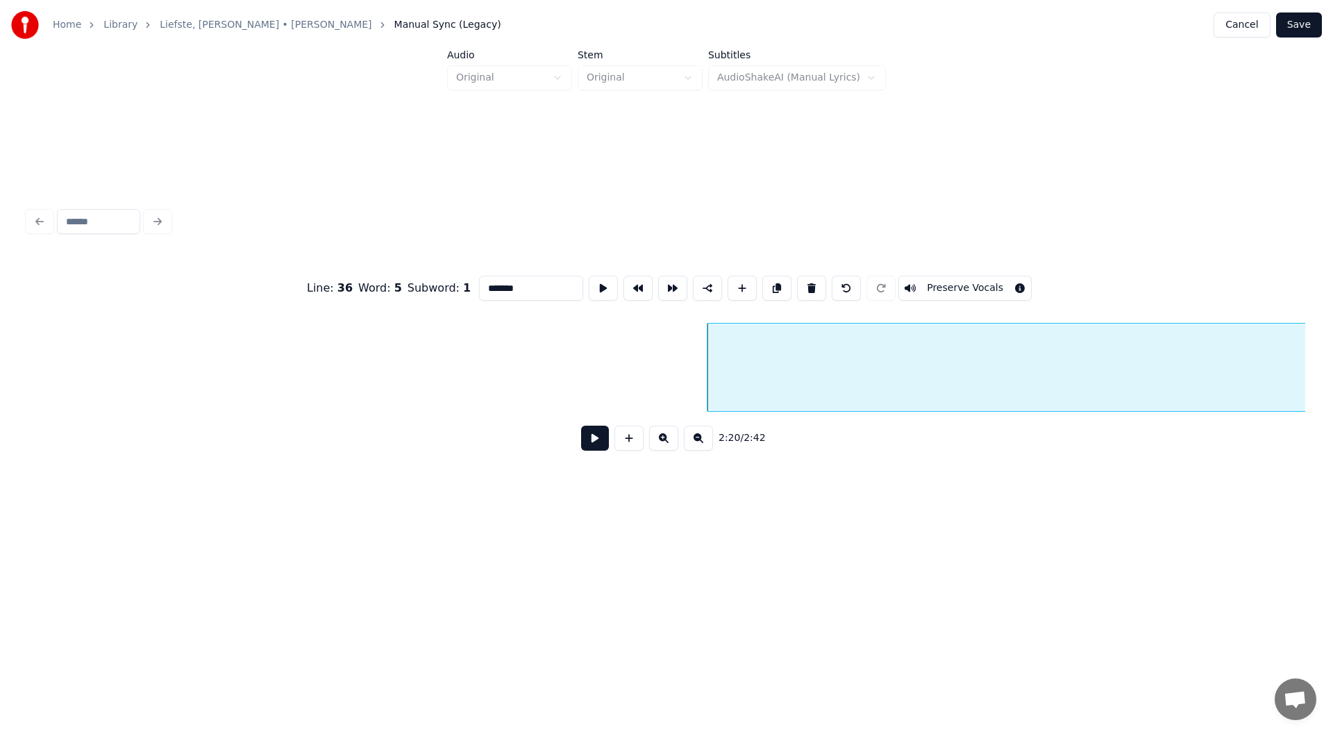
scroll to position [0, 28824]
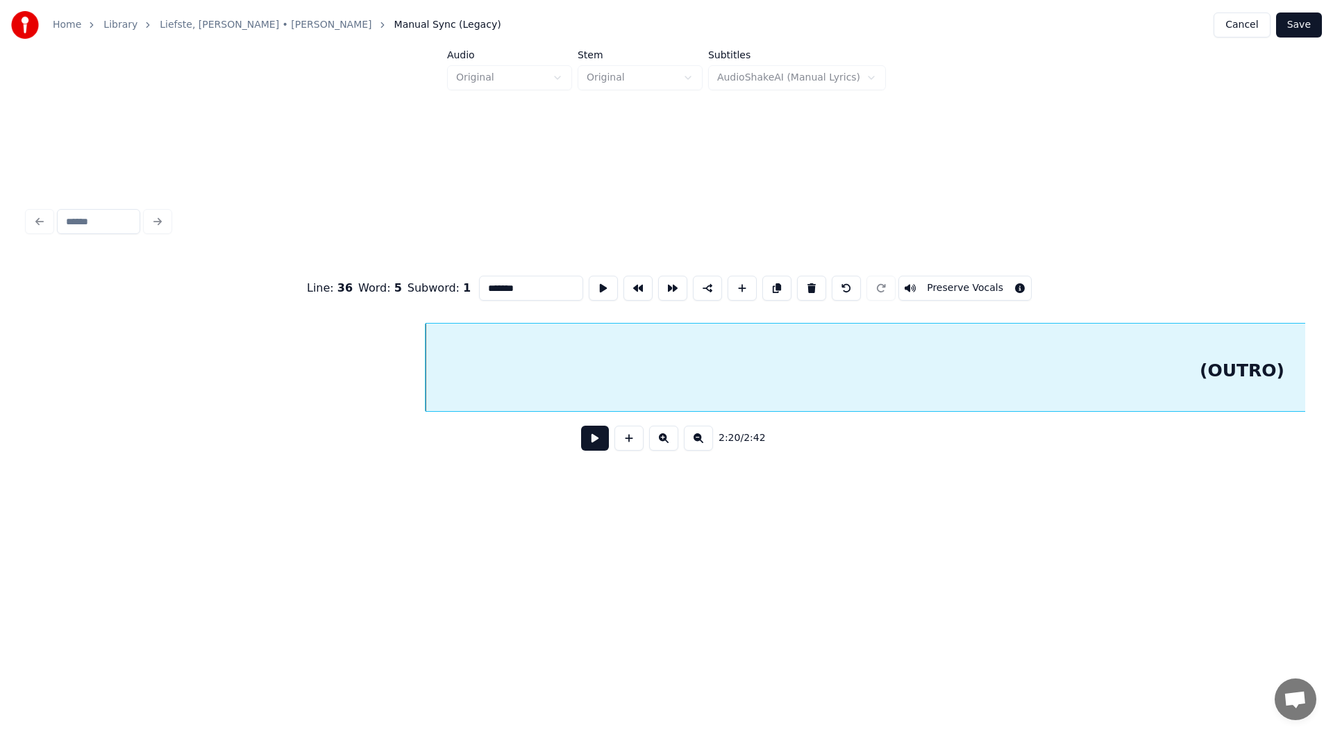
click at [692, 449] on button at bounding box center [698, 438] width 29 height 25
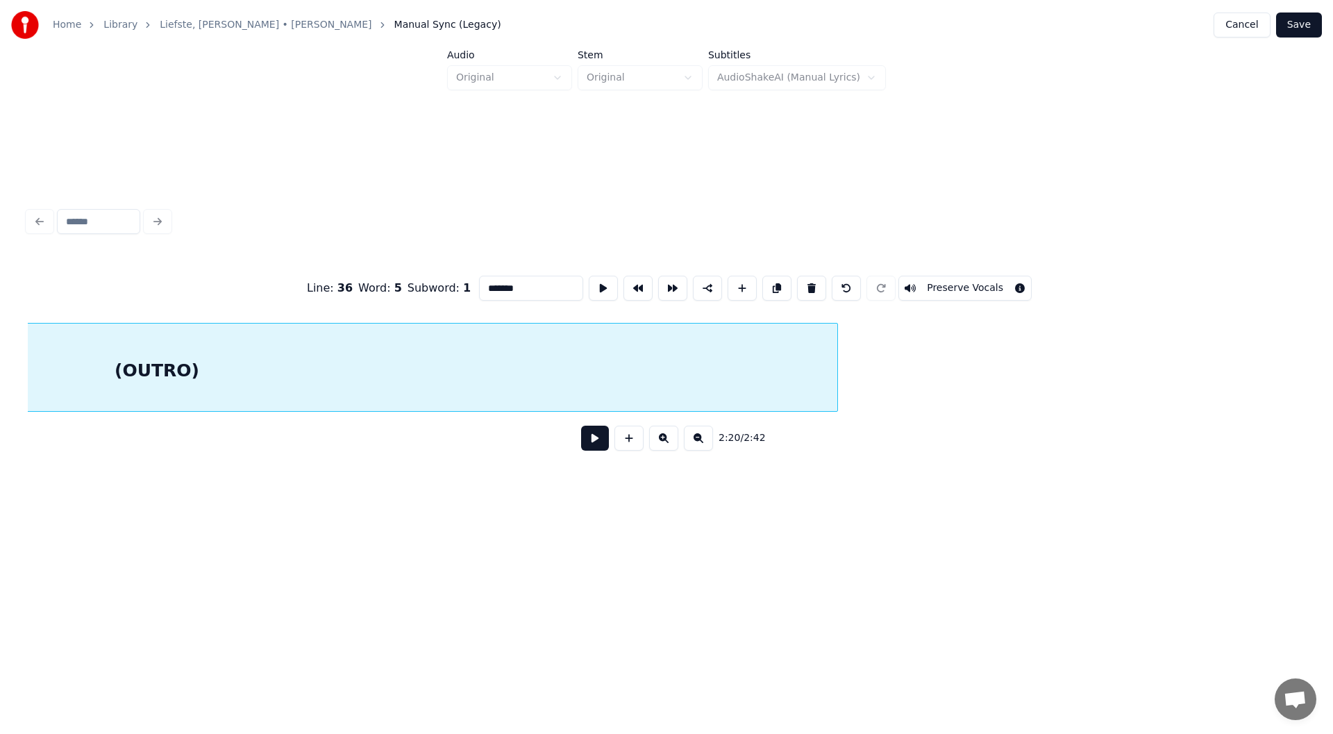
scroll to position [0, 24934]
click at [693, 445] on button at bounding box center [698, 438] width 29 height 25
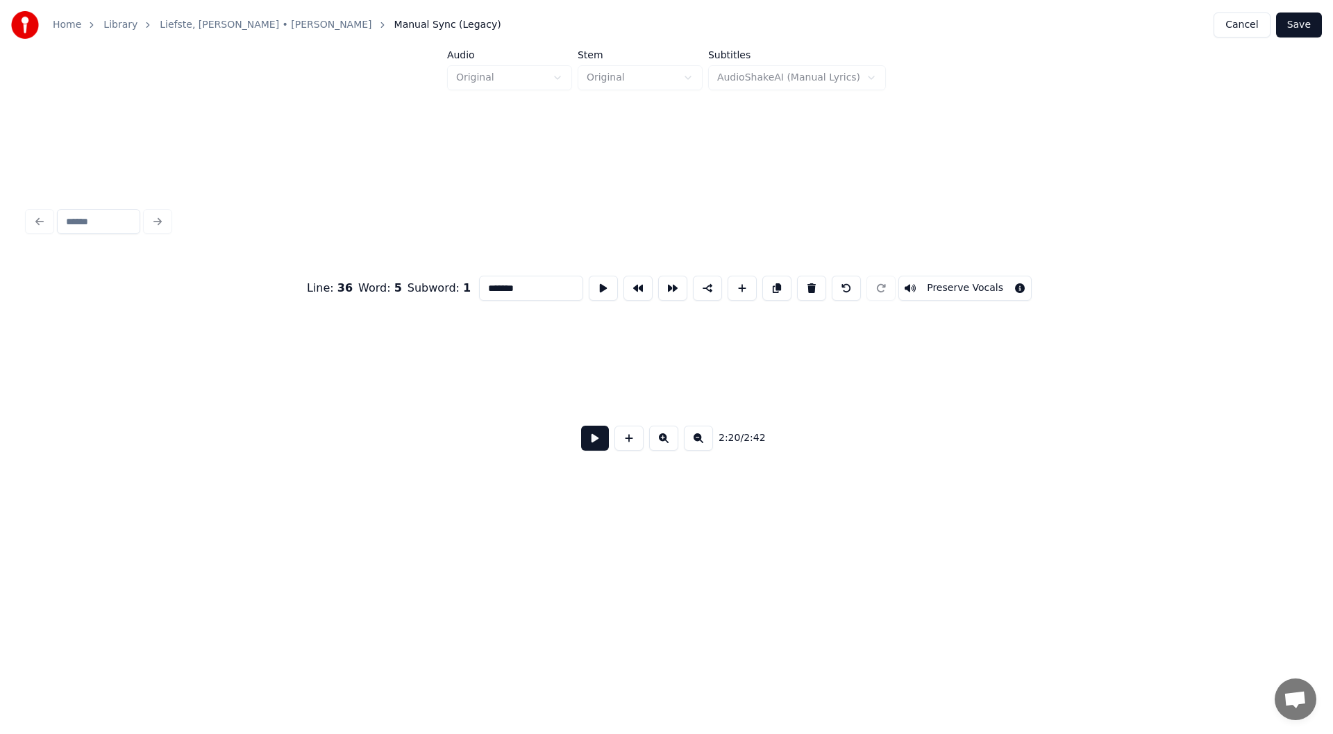
scroll to position [0, 20064]
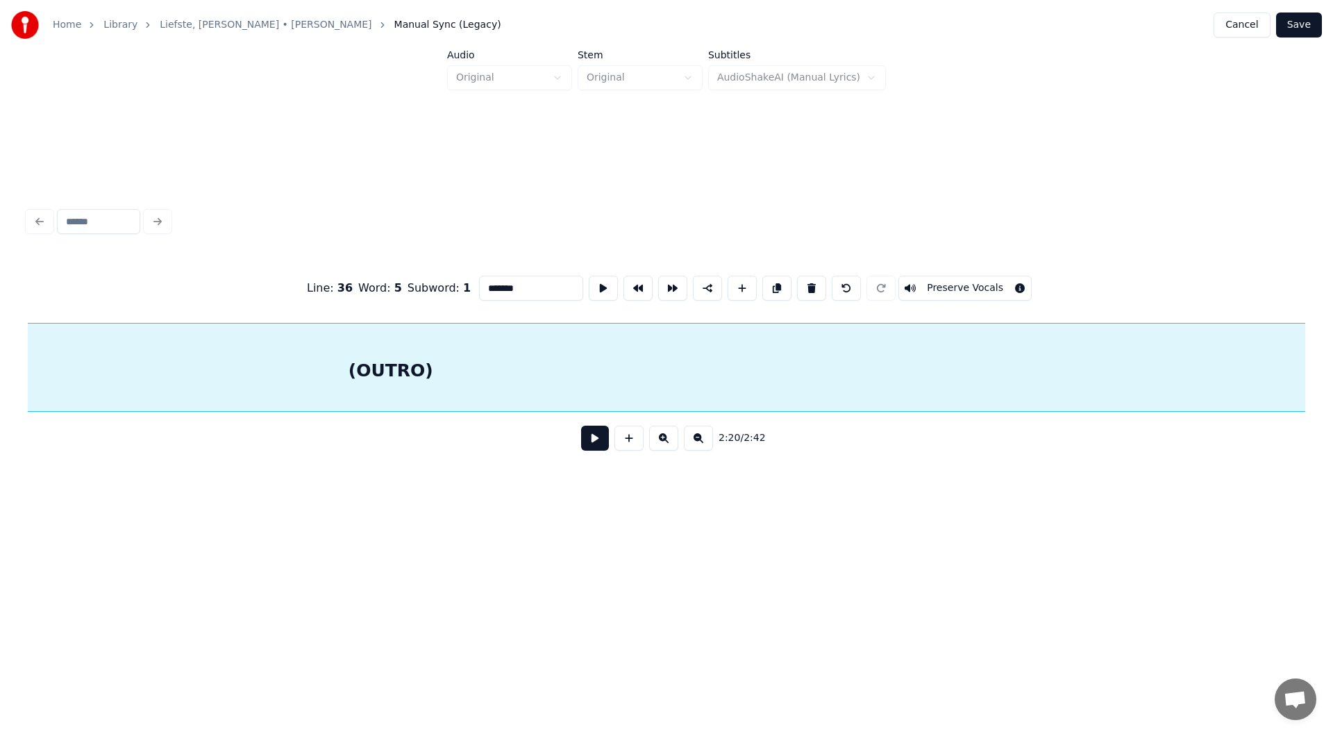
click at [1333, 364] on div "Home Library Liefste, Mijn Liefste • Robert Long Manual Sync (Legacy) Cancel Sa…" at bounding box center [666, 276] width 1333 height 553
click at [694, 443] on button at bounding box center [698, 438] width 29 height 25
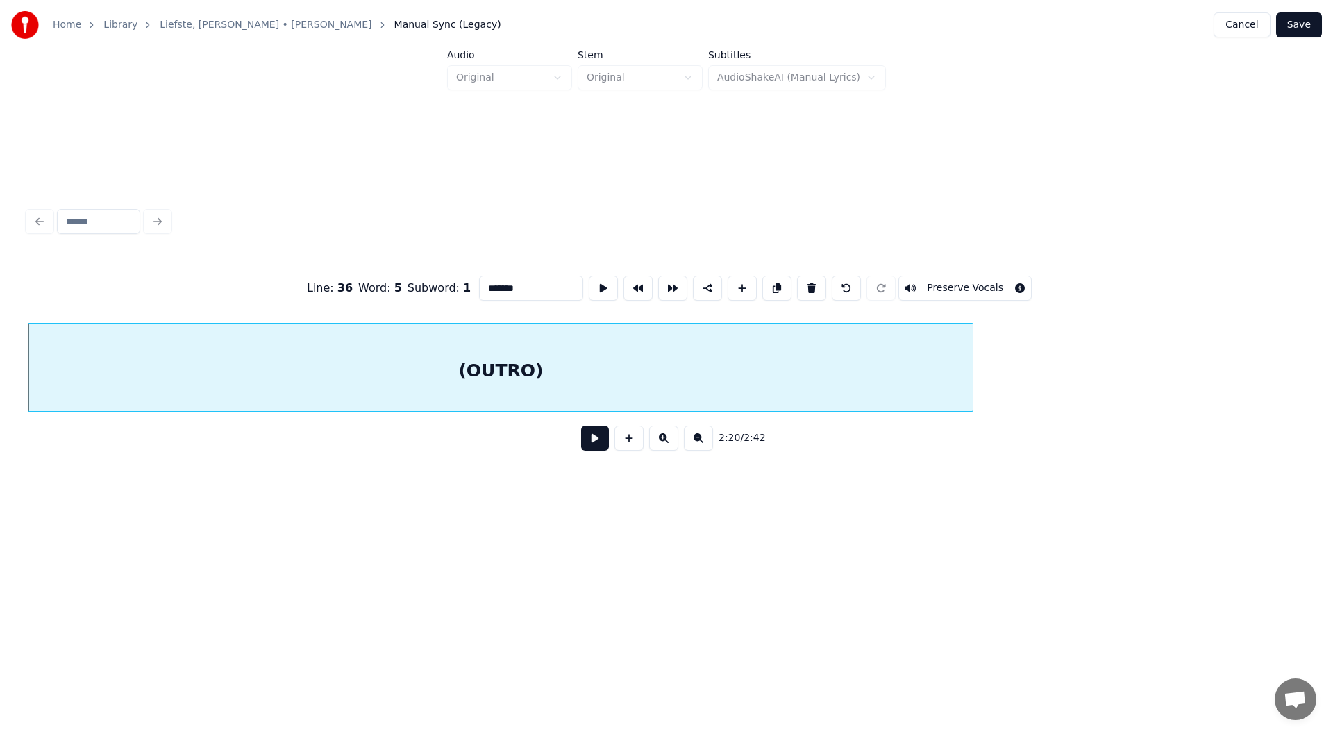
click at [694, 443] on button at bounding box center [698, 438] width 29 height 25
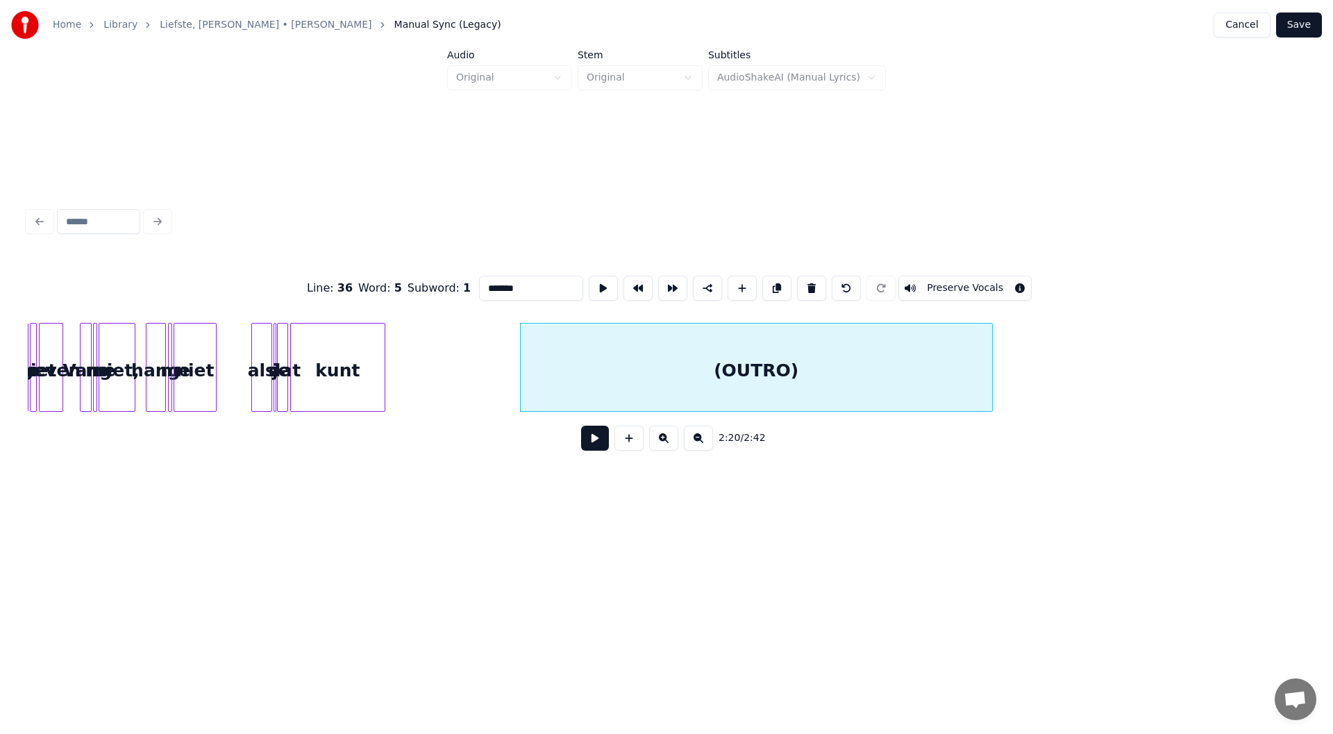
click at [694, 443] on button at bounding box center [698, 438] width 29 height 25
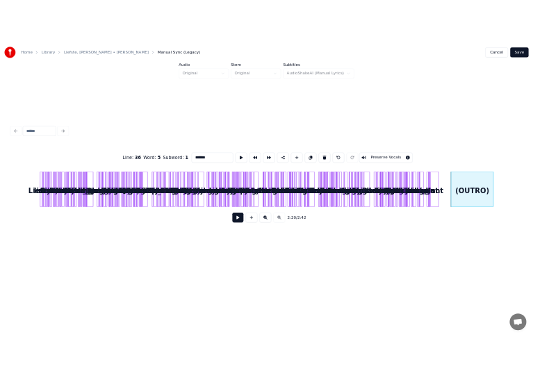
scroll to position [0, 0]
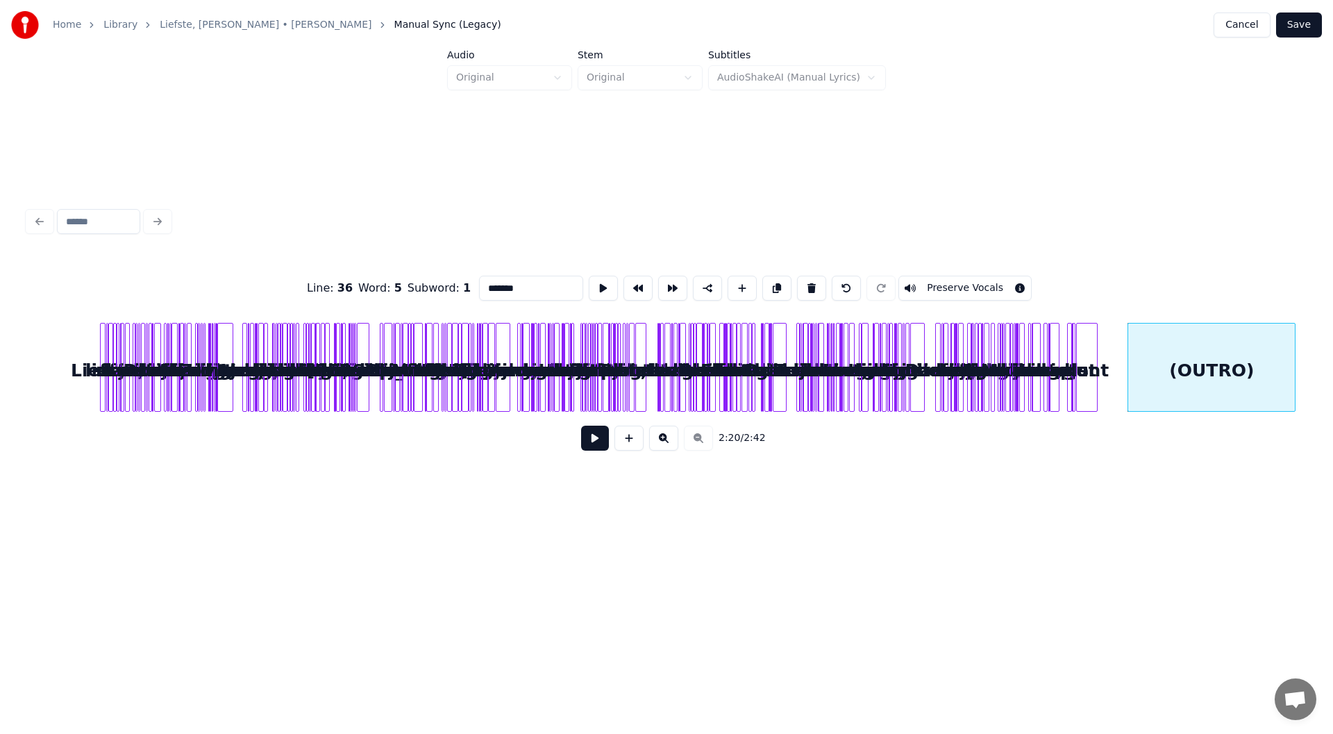
click at [1294, 382] on div at bounding box center [1293, 367] width 4 height 87
click at [1126, 454] on div "2:20 / 2:42" at bounding box center [667, 438] width 1278 height 53
click at [1306, 30] on button "Save" at bounding box center [1299, 24] width 46 height 25
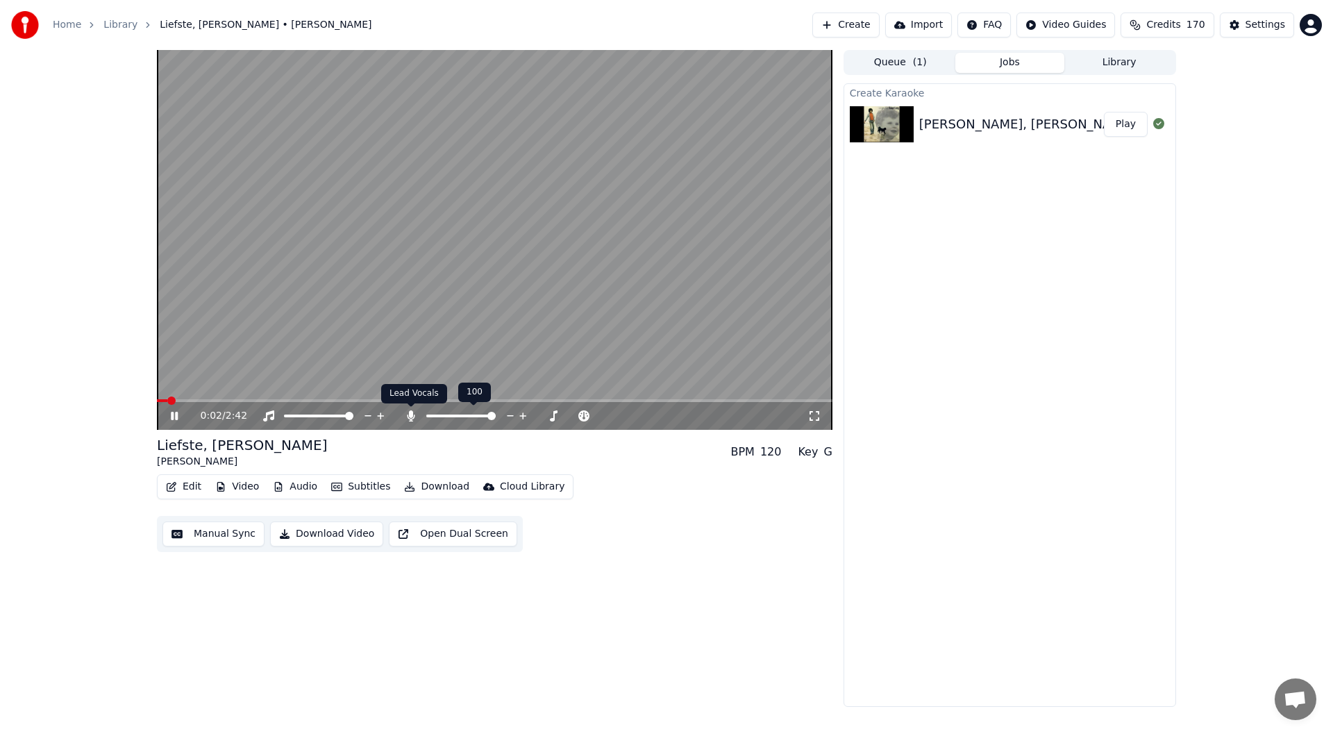
click at [413, 417] on icon at bounding box center [411, 415] width 14 height 11
click at [244, 489] on button "Video" at bounding box center [237, 486] width 55 height 19
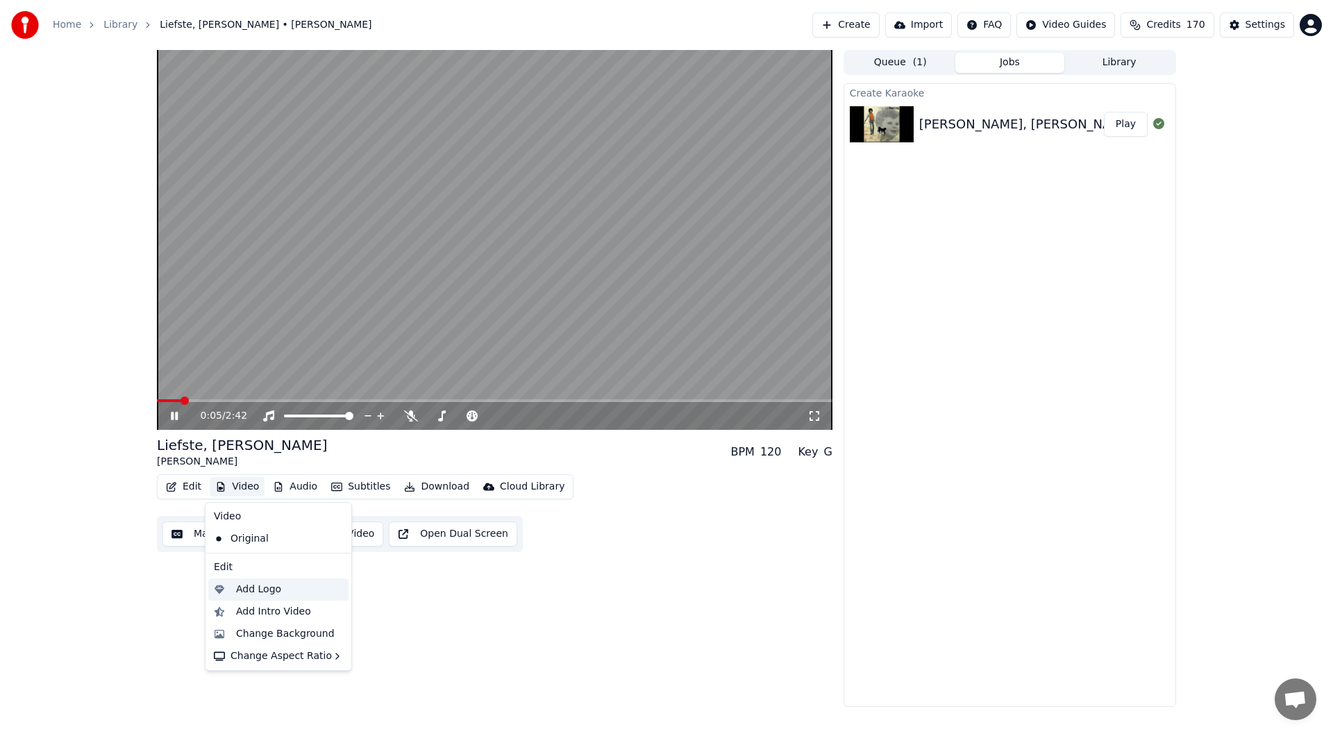
click at [263, 589] on div "Add Logo" at bounding box center [258, 590] width 45 height 14
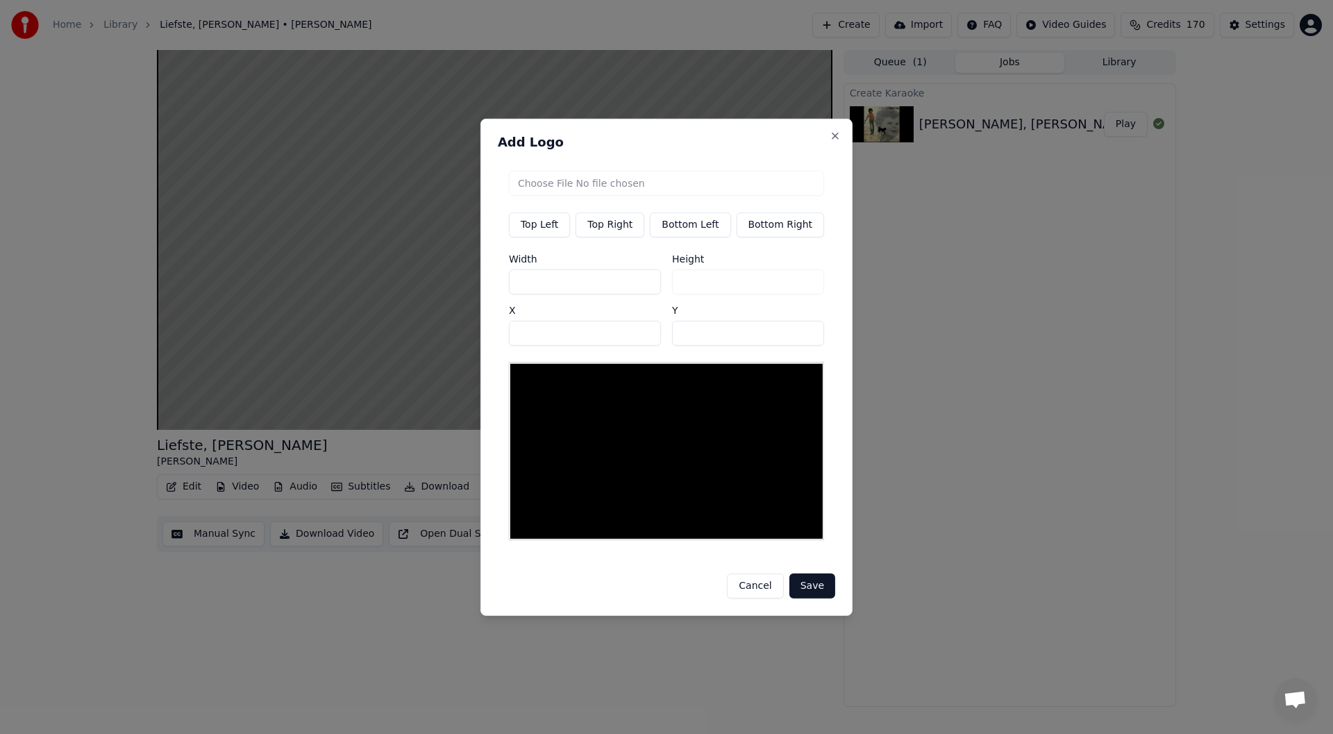
click at [636, 189] on input "file" at bounding box center [666, 182] width 315 height 25
type input "**********"
click at [615, 233] on button "Top Right" at bounding box center [610, 224] width 69 height 25
type input "***"
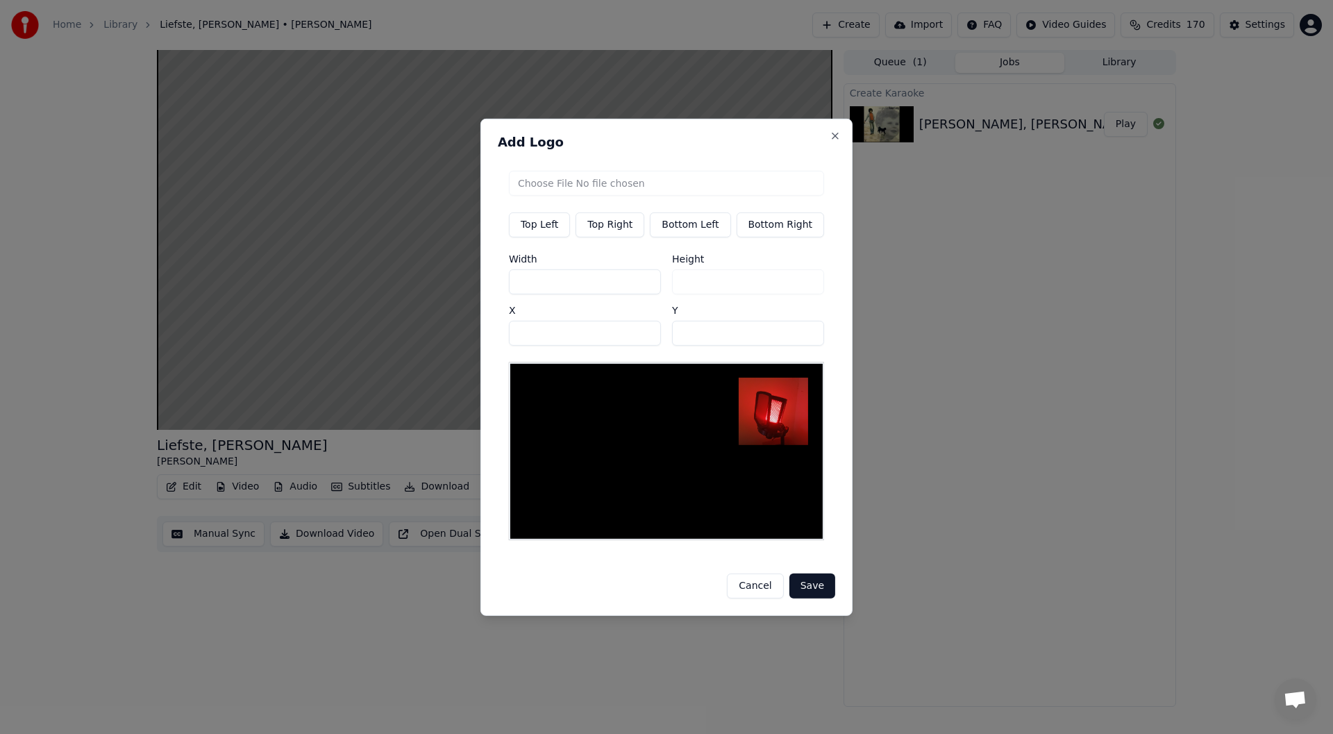
drag, startPoint x: 560, startPoint y: 285, endPoint x: 533, endPoint y: 284, distance: 27.8
click at [533, 284] on input "***" at bounding box center [585, 281] width 152 height 25
type input "**"
type input "***"
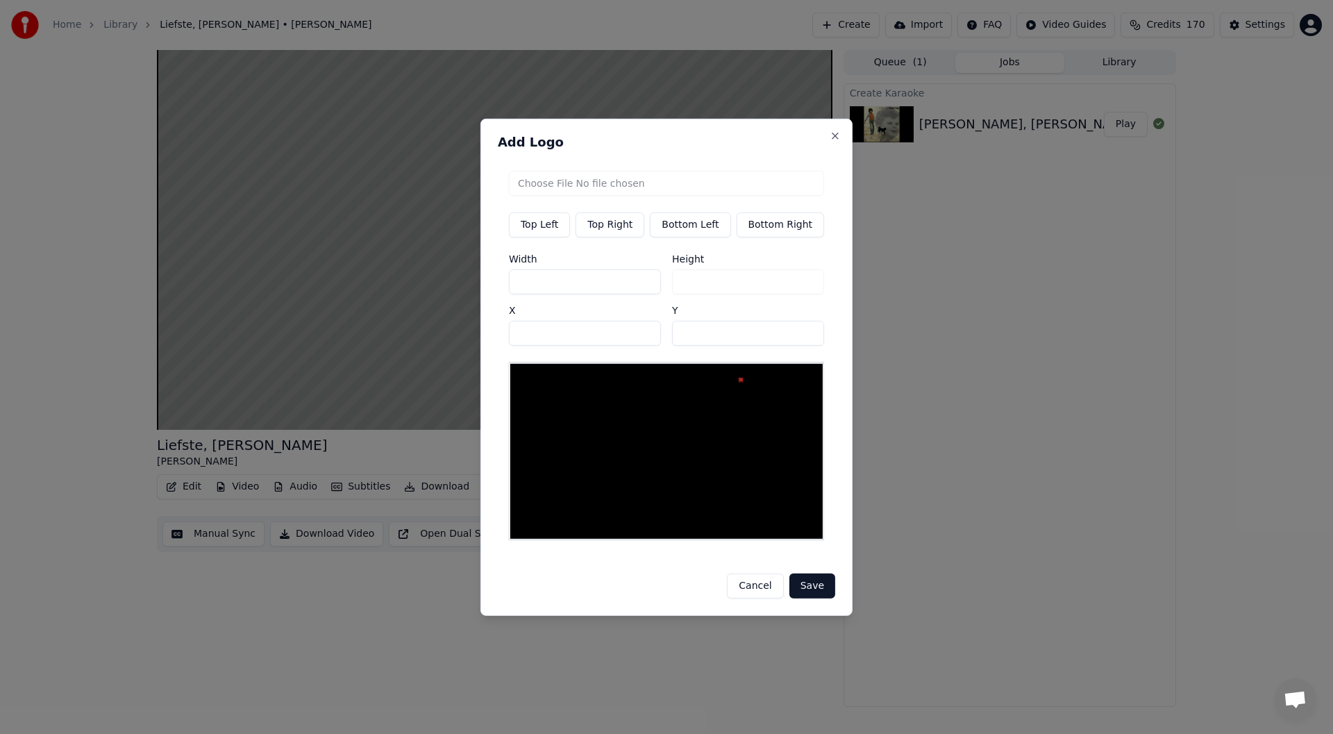
type input "***"
drag, startPoint x: 702, startPoint y: 336, endPoint x: 633, endPoint y: 340, distance: 68.9
click at [633, 340] on div "Width *** Height *** X *** Y **" at bounding box center [666, 299] width 315 height 92
type input "**"
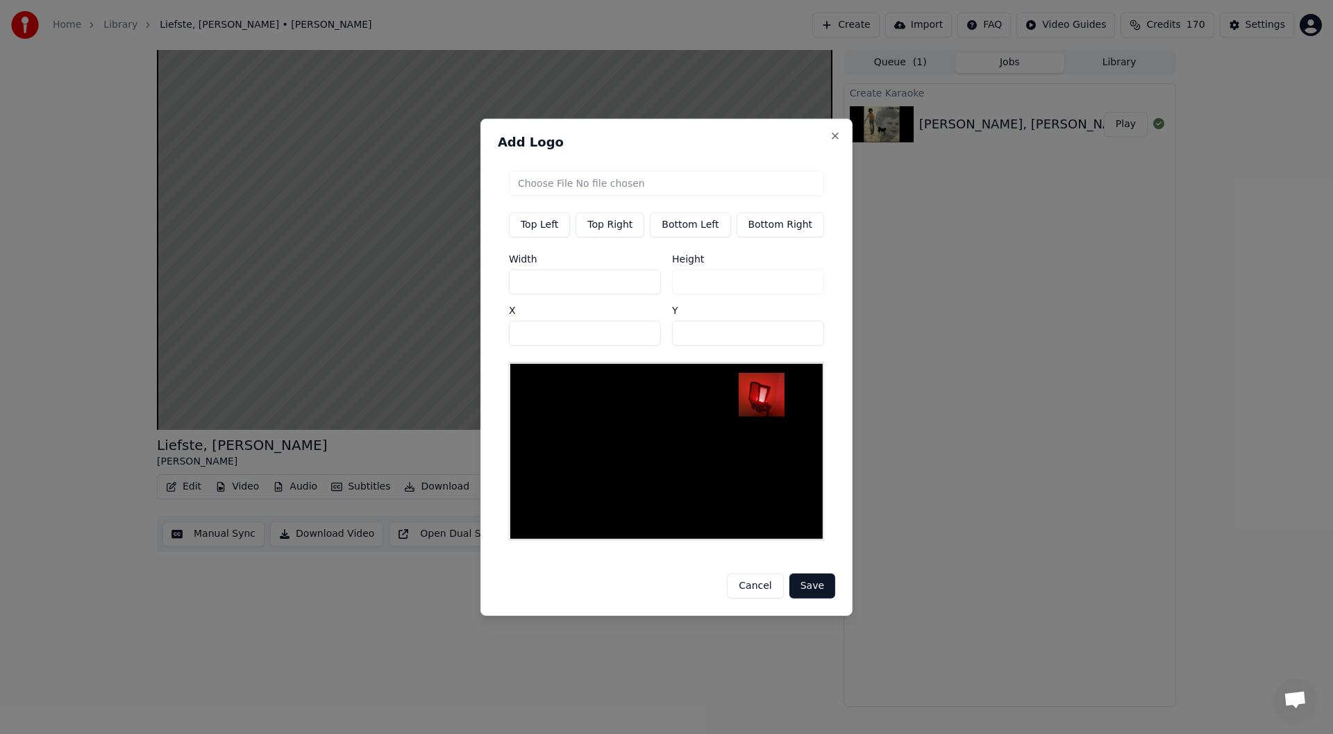
drag, startPoint x: 556, startPoint y: 334, endPoint x: 456, endPoint y: 342, distance: 99.6
click at [458, 342] on body "Home Library Liefste, Mijn Liefste • Robert Long Create Import FAQ Video Guides…" at bounding box center [666, 367] width 1333 height 734
drag, startPoint x: 551, startPoint y: 337, endPoint x: 478, endPoint y: 340, distance: 72.3
click at [478, 340] on body "Home Library Liefste, Mijn Liefste • Robert Long Create Import FAQ Video Guides…" at bounding box center [666, 367] width 1333 height 734
drag, startPoint x: 554, startPoint y: 332, endPoint x: 502, endPoint y: 329, distance: 52.2
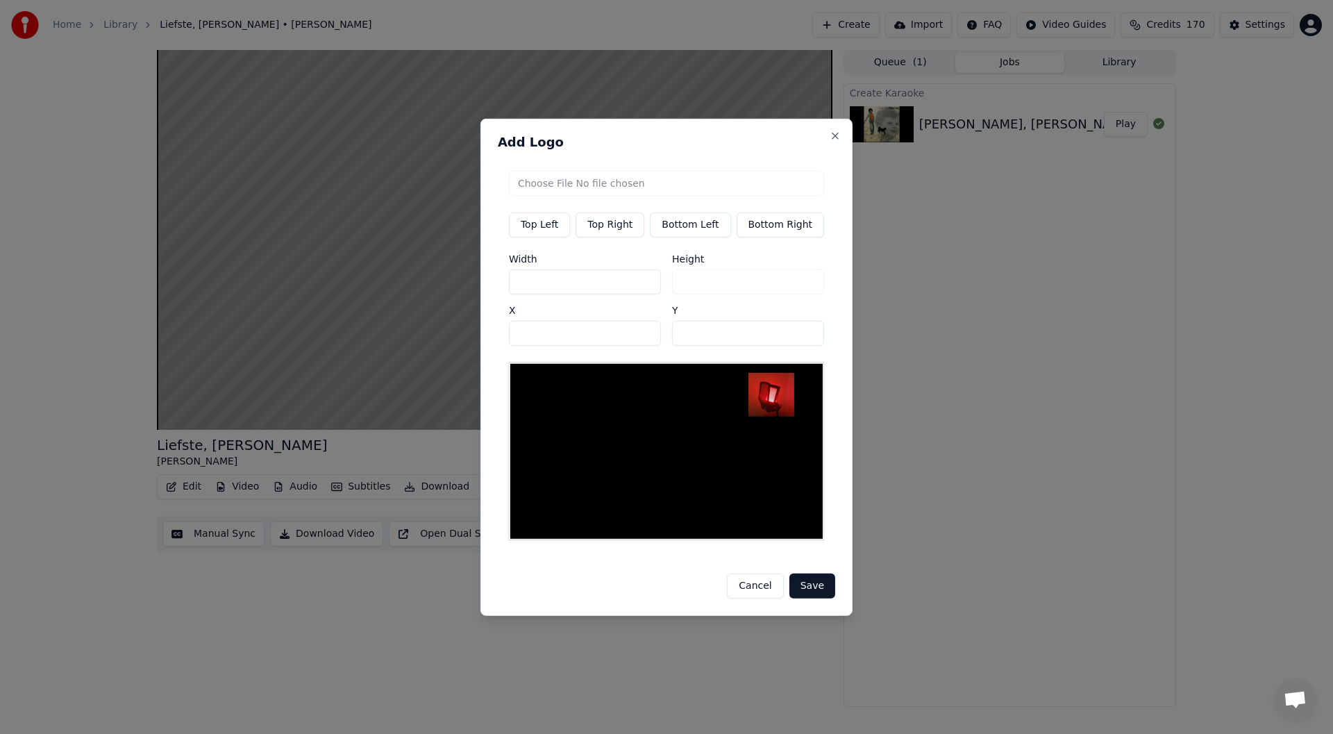
click at [502, 329] on div "Add Logo Top Left Top Right Bottom Left Bottom Right Width *** Height *** X ***…" at bounding box center [667, 366] width 372 height 497
type input "***"
click at [814, 581] on button "Save" at bounding box center [813, 586] width 46 height 25
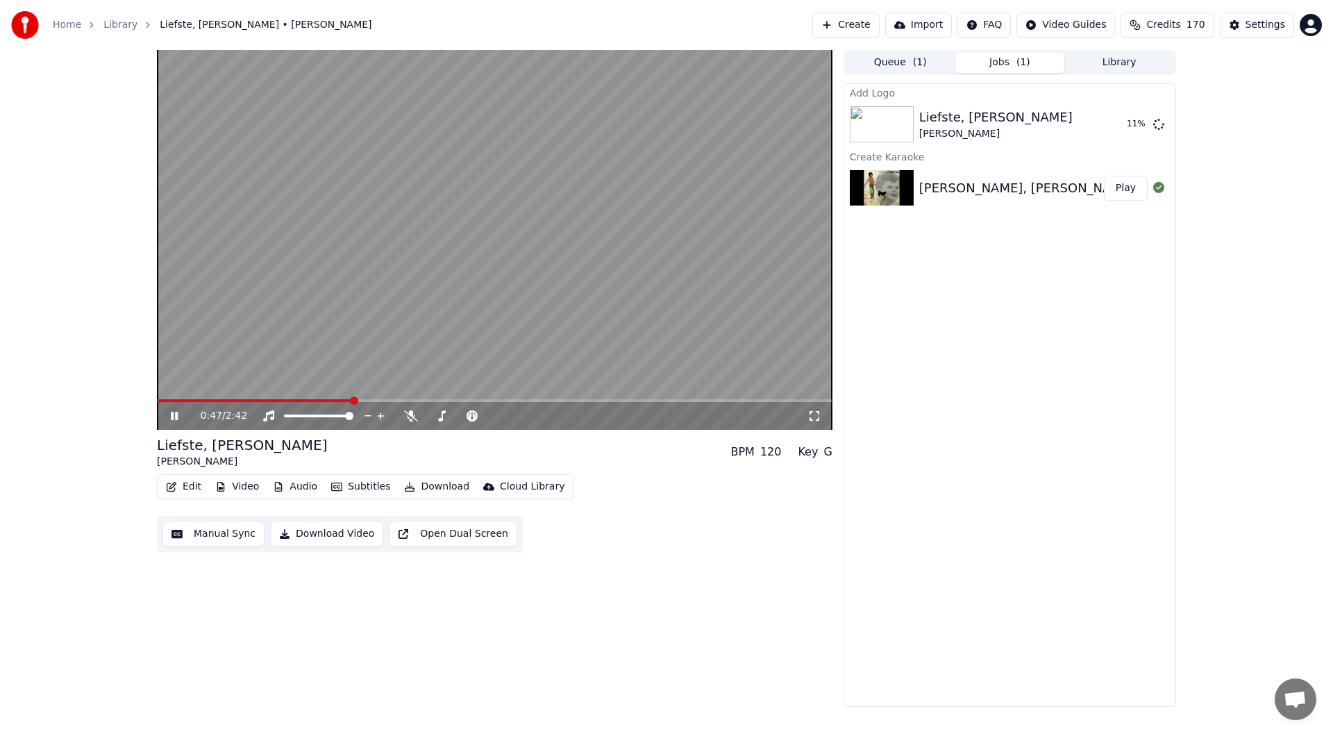
click at [174, 415] on icon at bounding box center [174, 416] width 7 height 8
click at [1121, 122] on button "Play" at bounding box center [1126, 124] width 44 height 25
click at [174, 415] on icon at bounding box center [184, 415] width 33 height 11
click at [239, 482] on button "Video" at bounding box center [237, 486] width 55 height 19
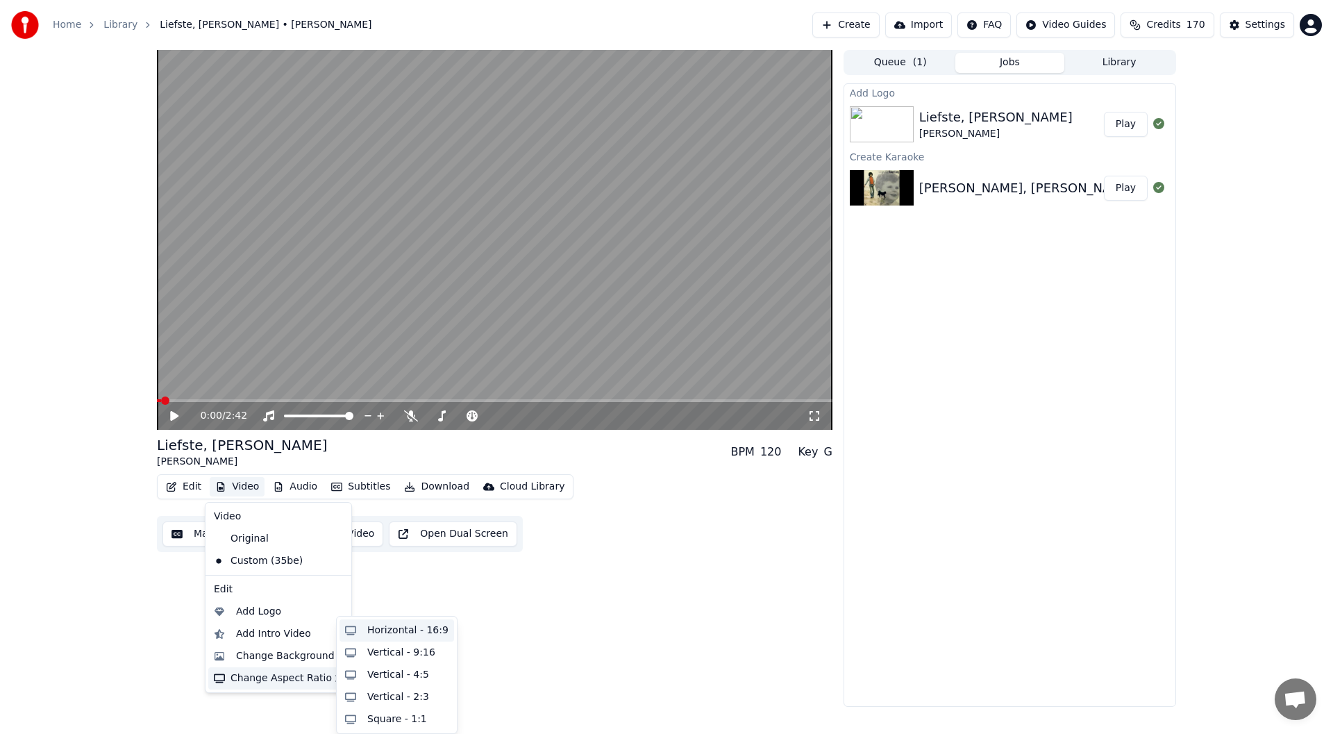
click at [430, 634] on div "Horizontal - 16:9" at bounding box center [407, 631] width 81 height 14
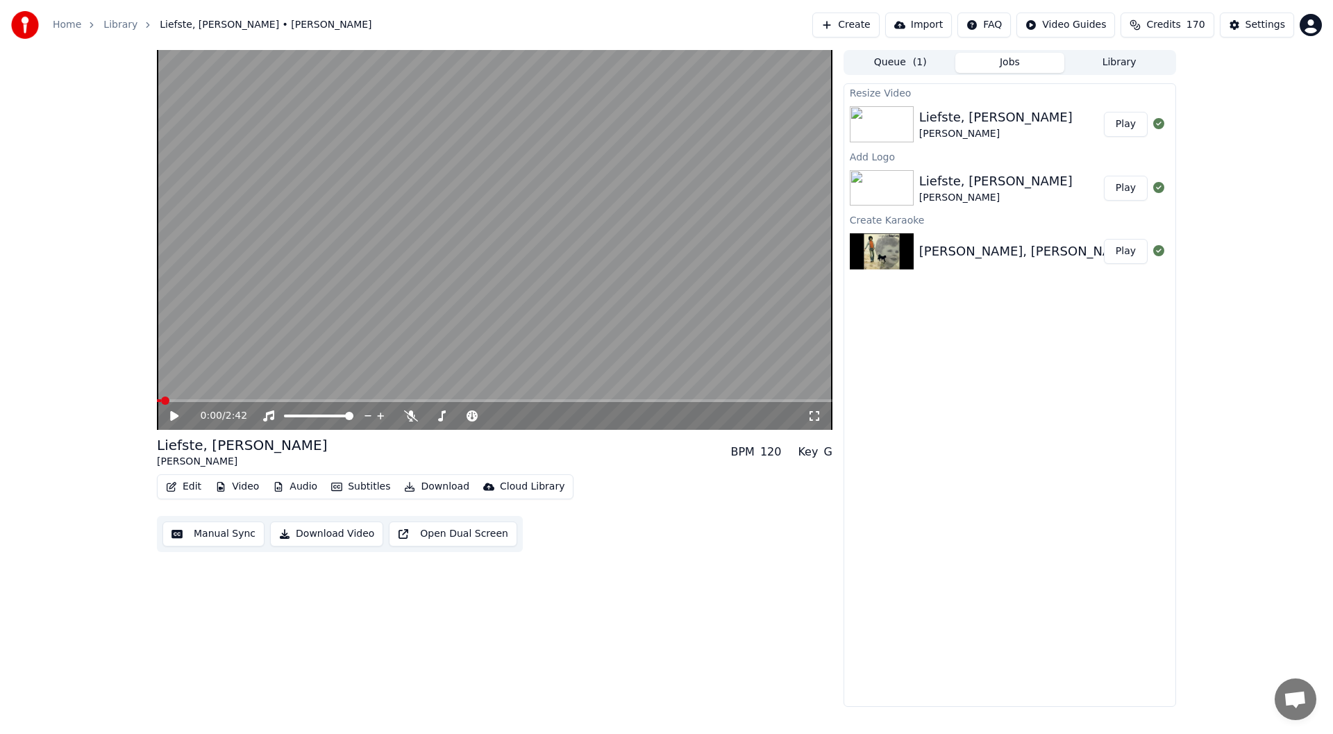
click at [1119, 124] on button "Play" at bounding box center [1126, 124] width 44 height 25
click at [171, 415] on icon at bounding box center [184, 415] width 33 height 11
click at [1130, 125] on button "Play" at bounding box center [1126, 124] width 44 height 25
click at [171, 414] on icon at bounding box center [184, 415] width 33 height 11
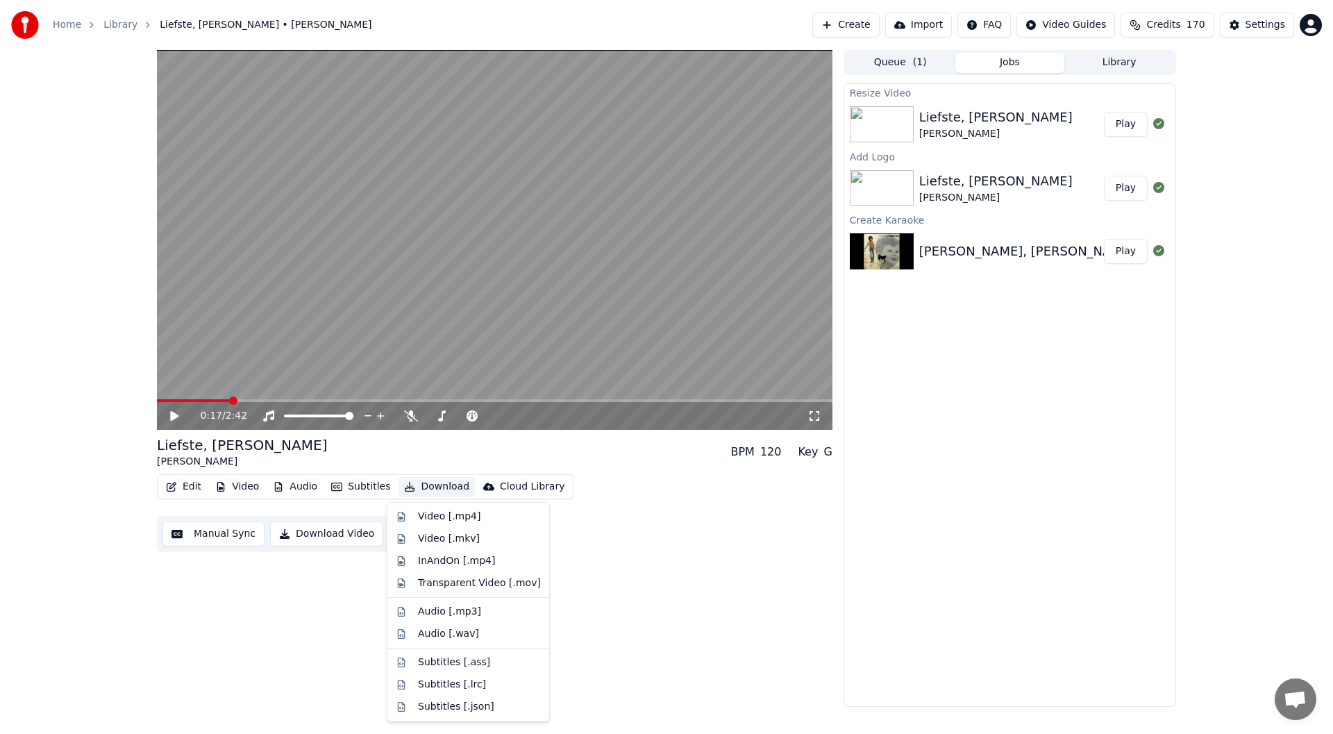
click at [435, 484] on button "Download" at bounding box center [437, 486] width 76 height 19
click at [448, 518] on div "Video [.mp4]" at bounding box center [449, 517] width 62 height 14
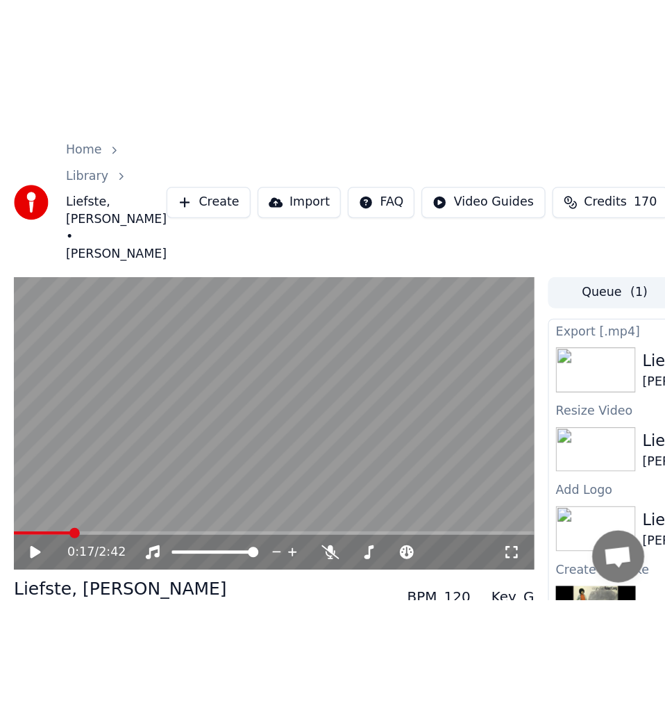
scroll to position [4089, 0]
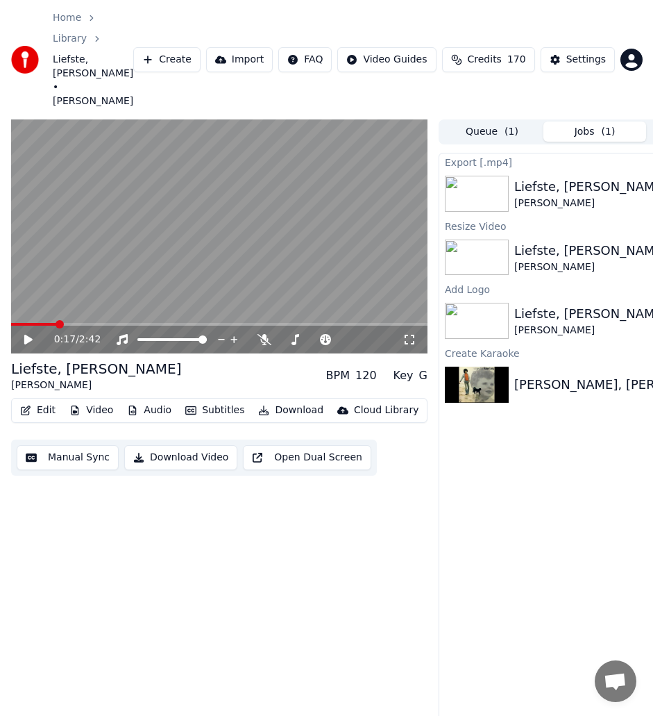
click at [190, 47] on button "Create" at bounding box center [166, 59] width 67 height 25
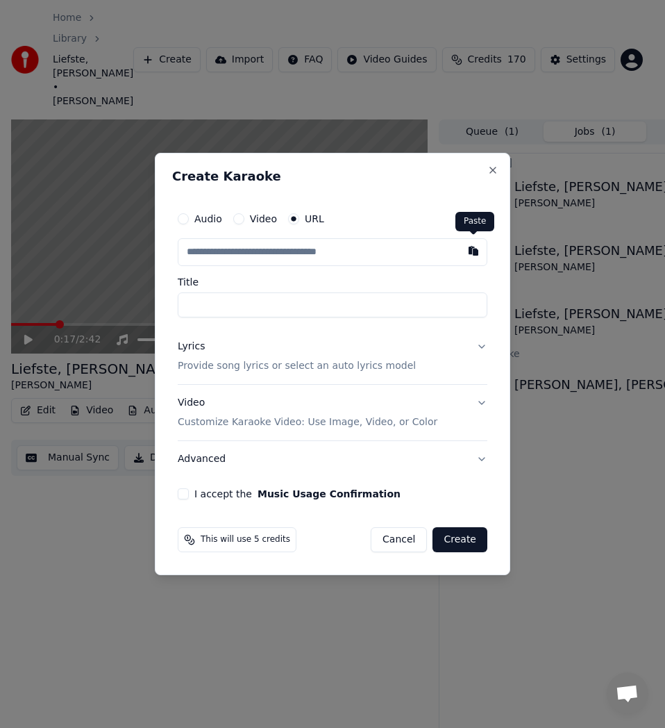
click at [470, 254] on button "button" at bounding box center [474, 250] width 28 height 25
type input "**********"
click at [248, 303] on input "**********" at bounding box center [333, 304] width 310 height 25
type input "**********"
click at [254, 367] on p "Provide song lyrics or select an auto lyrics model" at bounding box center [297, 366] width 238 height 14
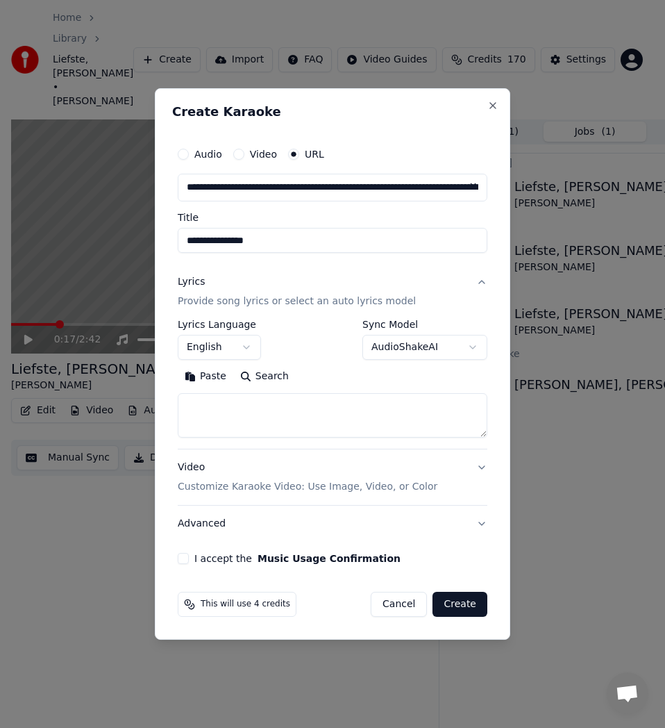
click at [258, 385] on button "Search" at bounding box center [264, 376] width 62 height 22
click at [247, 350] on body "Home Library Liefste, Mijn Liefste • Robert Long Create Import FAQ Video Guides…" at bounding box center [326, 364] width 653 height 728
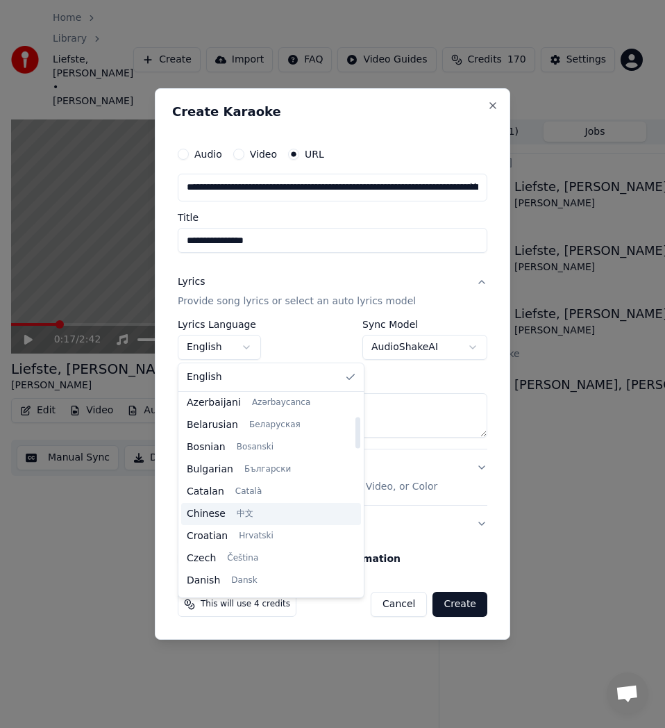
scroll to position [139, 0]
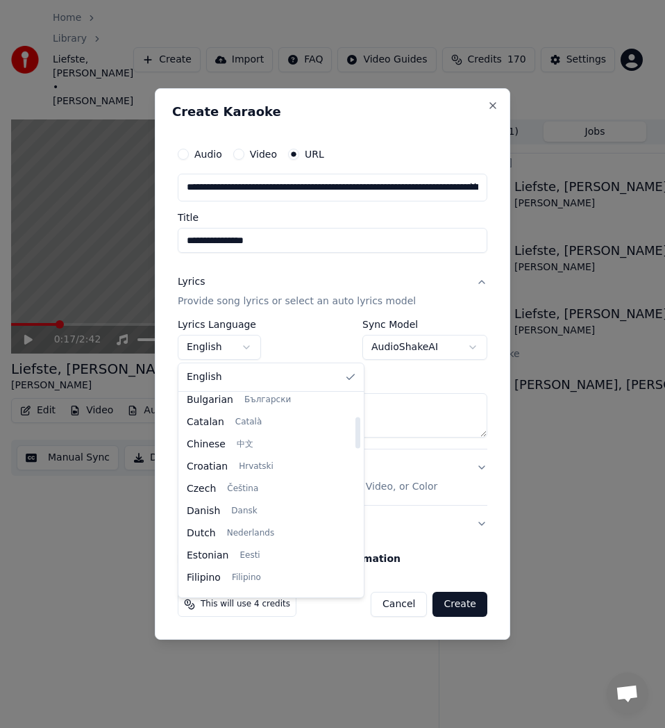
select select "**"
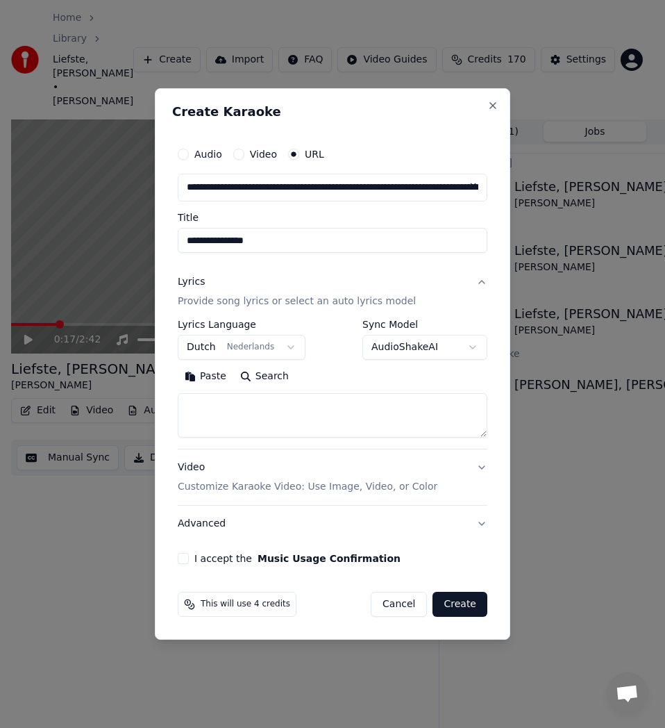
click at [262, 371] on button "Search" at bounding box center [264, 376] width 62 height 22
click at [242, 412] on textarea at bounding box center [333, 415] width 310 height 44
click at [269, 418] on textarea at bounding box center [333, 415] width 310 height 44
click at [207, 376] on button "Paste" at bounding box center [206, 376] width 56 height 22
click at [326, 376] on button "Expand" at bounding box center [327, 376] width 65 height 22
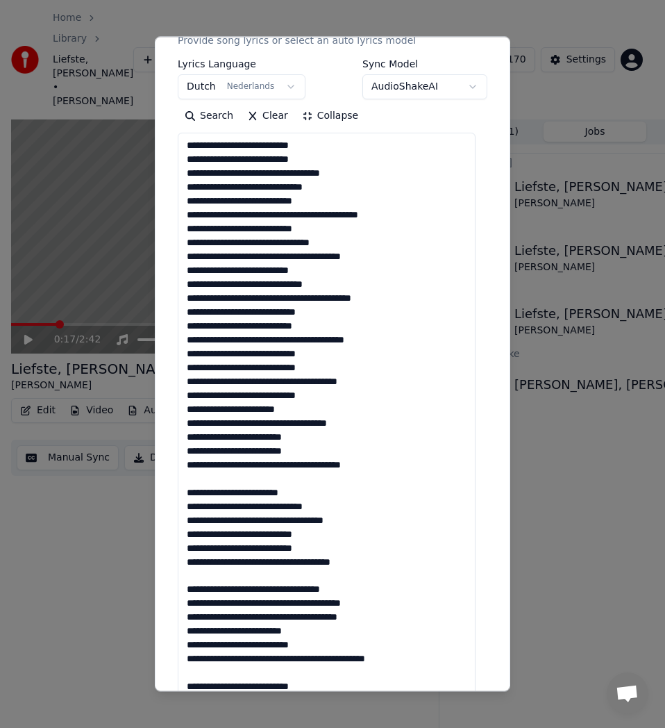
scroll to position [278, 0]
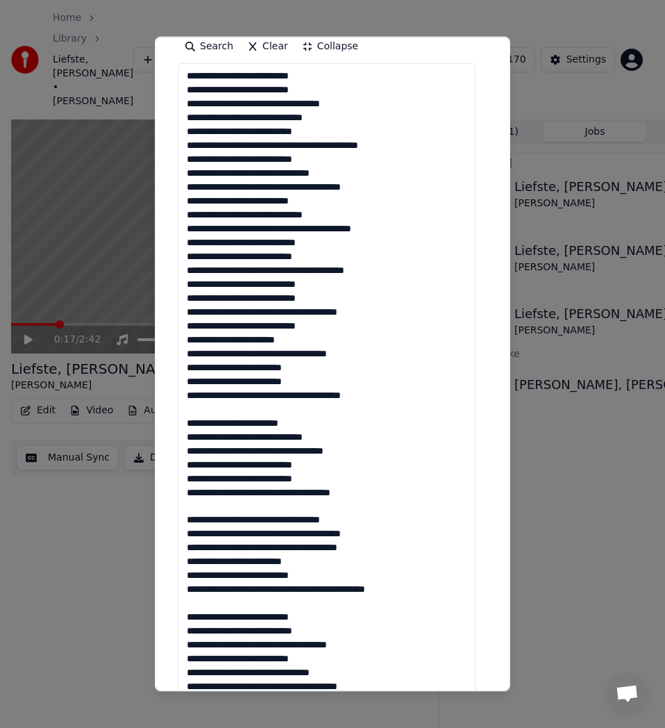
click at [226, 407] on textarea at bounding box center [327, 561] width 298 height 997
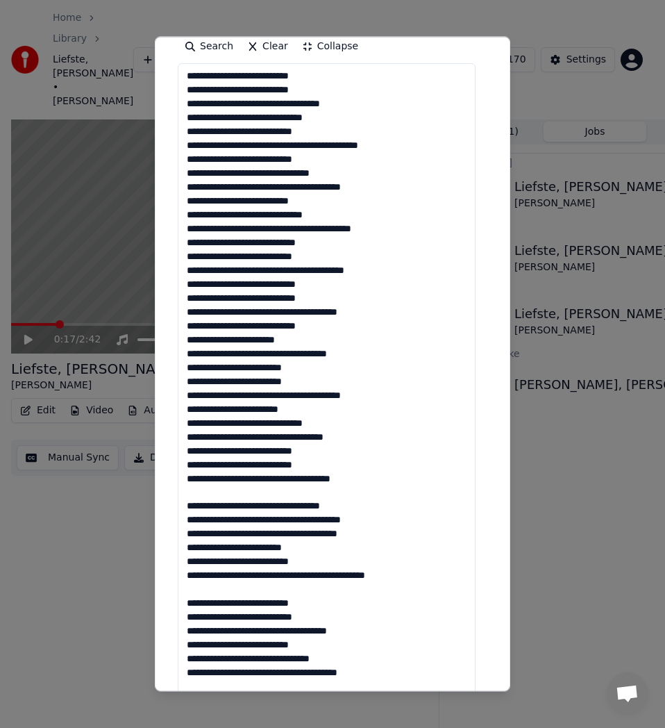
click at [202, 492] on textarea at bounding box center [327, 561] width 298 height 997
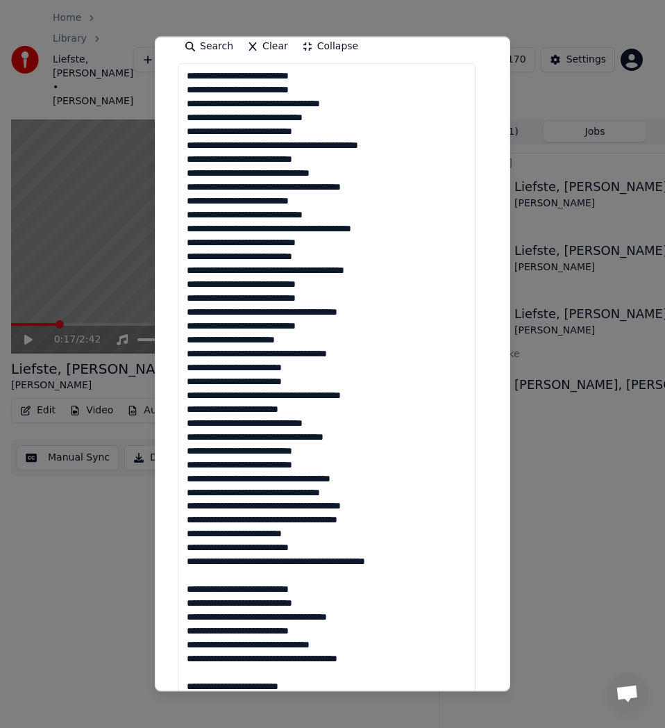
click at [208, 576] on textarea at bounding box center [327, 561] width 298 height 997
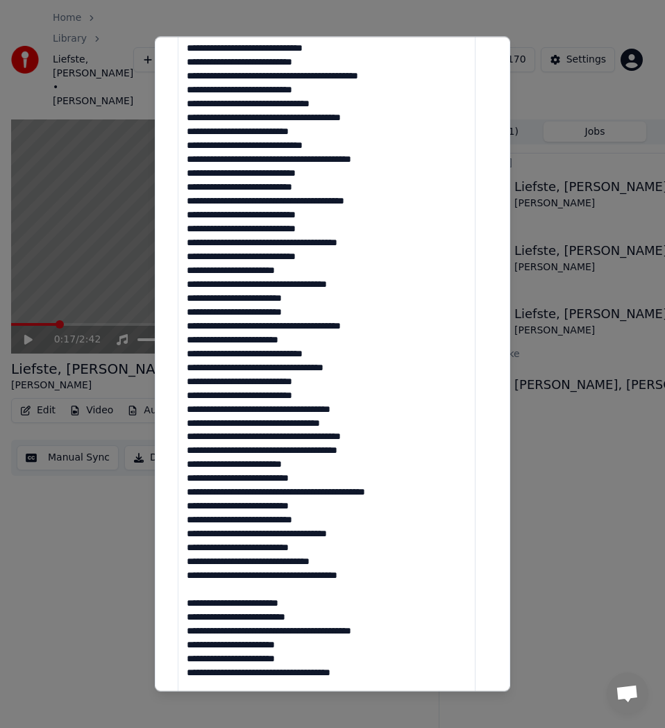
scroll to position [417, 0]
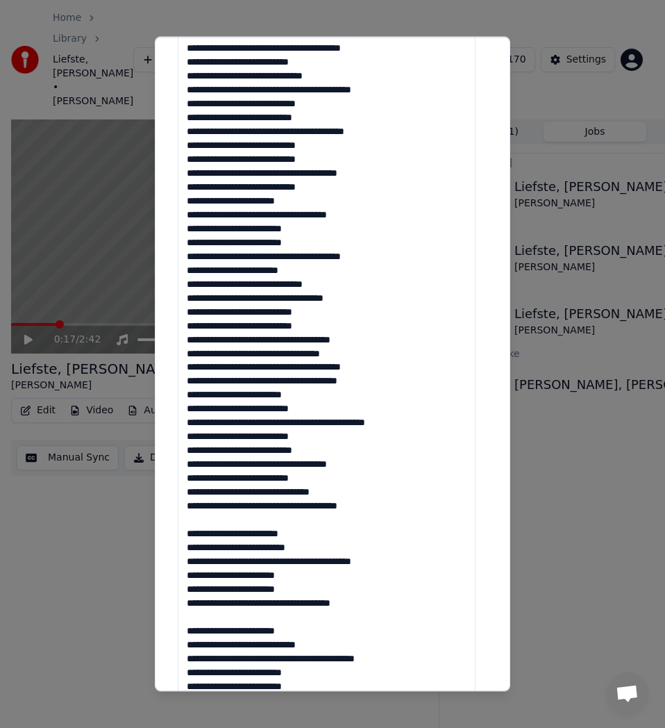
click at [338, 367] on textarea at bounding box center [327, 422] width 298 height 997
drag, startPoint x: 342, startPoint y: 369, endPoint x: 263, endPoint y: 368, distance: 79.2
click at [263, 368] on textarea at bounding box center [327, 422] width 298 height 997
click at [326, 369] on textarea at bounding box center [327, 422] width 298 height 997
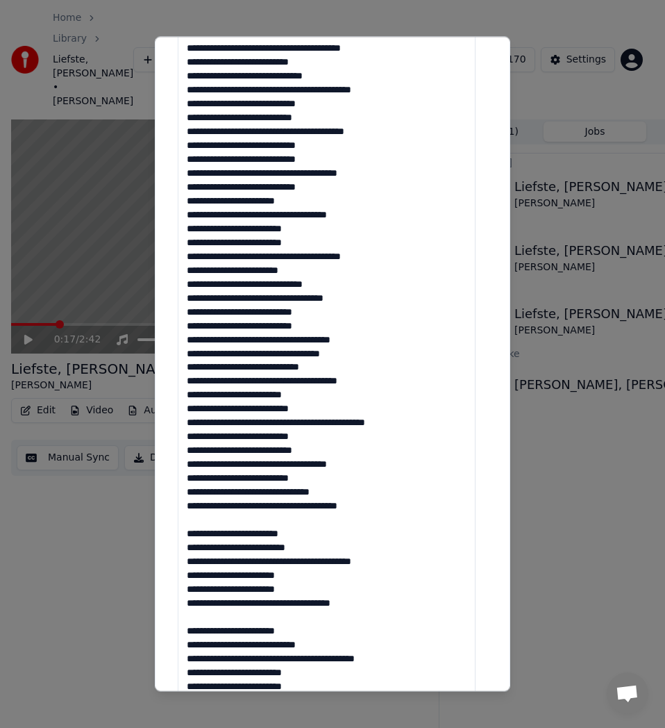
click at [233, 520] on textarea at bounding box center [327, 422] width 298 height 997
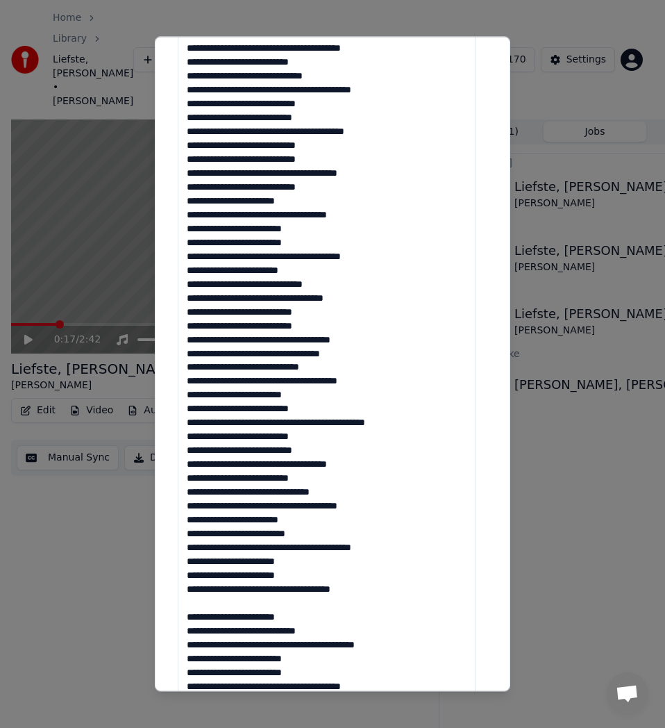
click at [218, 601] on textarea at bounding box center [327, 422] width 298 height 997
drag, startPoint x: 278, startPoint y: 562, endPoint x: 257, endPoint y: 562, distance: 21.5
click at [257, 562] on textarea at bounding box center [327, 422] width 298 height 997
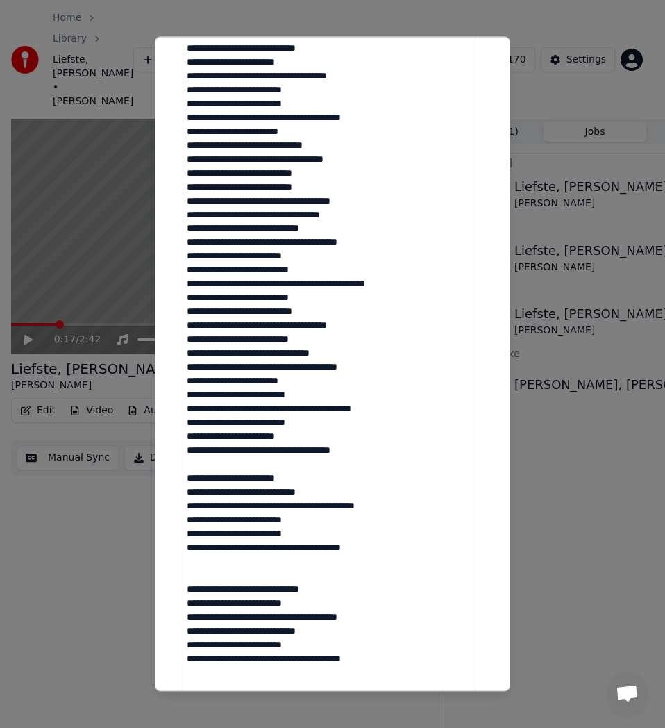
click at [246, 470] on textarea at bounding box center [327, 283] width 298 height 997
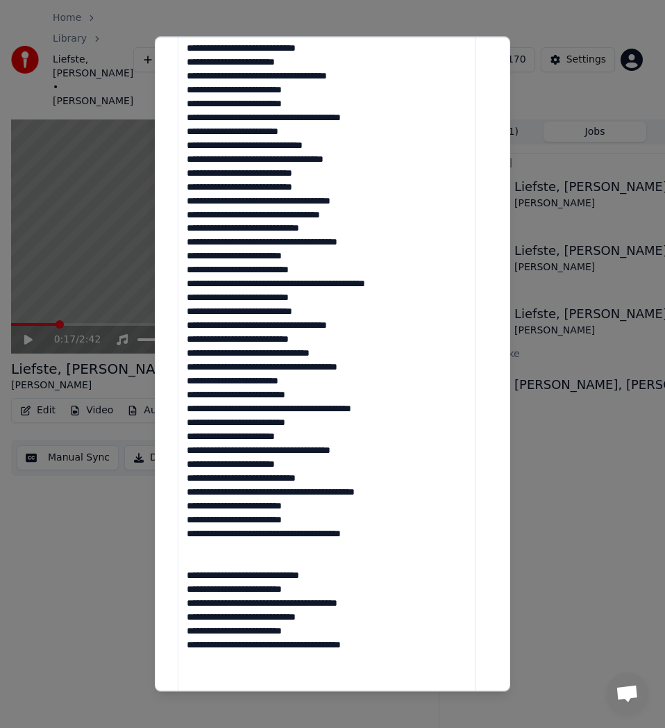
click at [217, 554] on textarea at bounding box center [327, 283] width 298 height 997
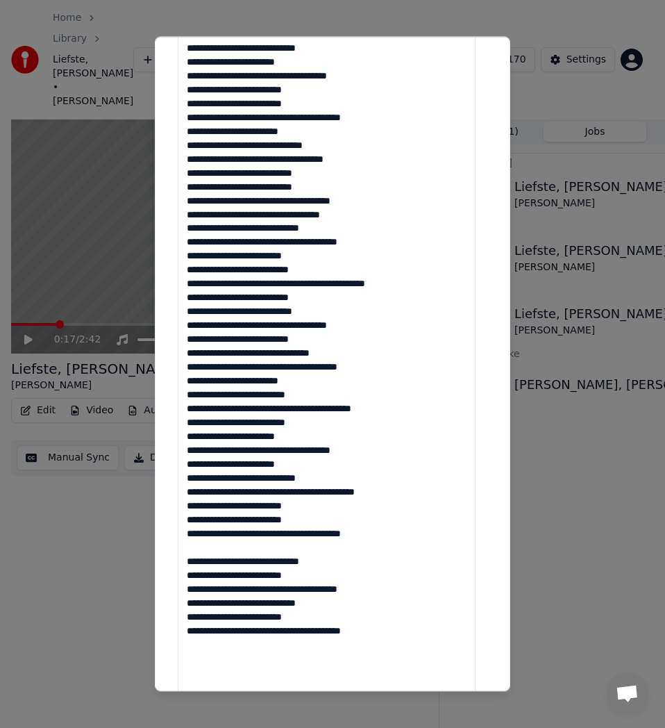
click at [211, 549] on textarea at bounding box center [327, 283] width 298 height 997
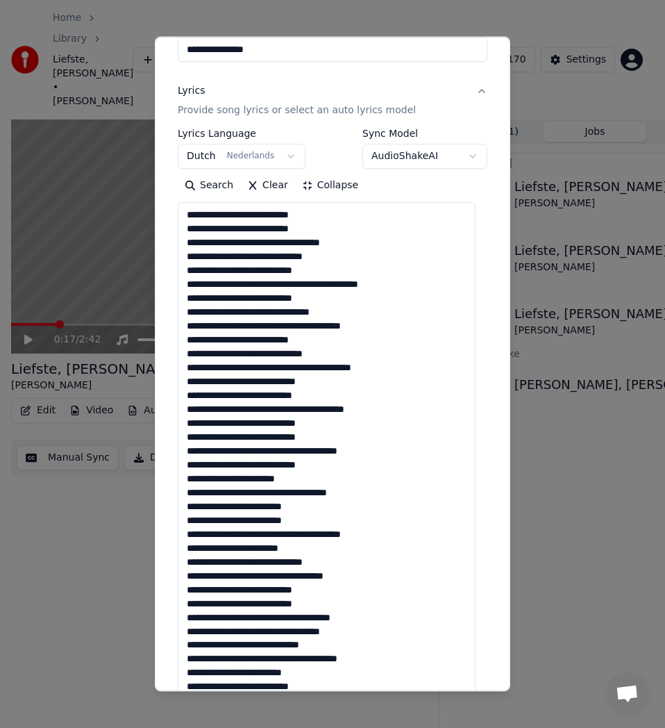
scroll to position [0, 0]
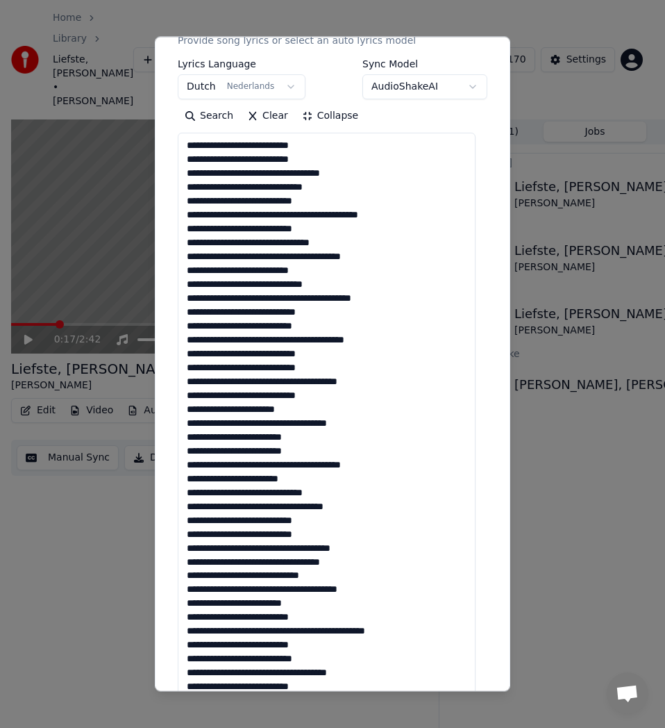
scroll to position [278, 0]
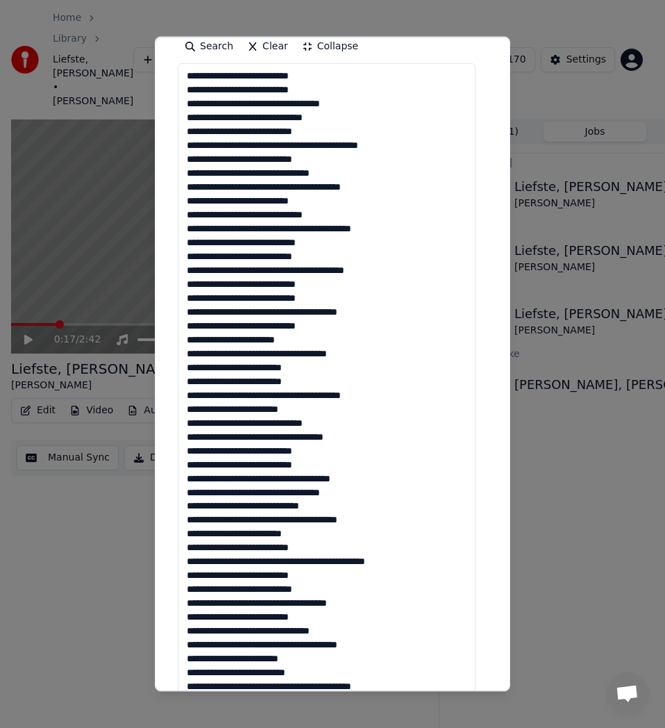
click at [235, 341] on textarea at bounding box center [327, 561] width 298 height 997
click at [232, 342] on textarea at bounding box center [327, 561] width 298 height 997
click at [231, 342] on textarea at bounding box center [327, 561] width 298 height 997
click at [226, 340] on textarea at bounding box center [327, 561] width 298 height 997
click at [240, 344] on textarea at bounding box center [327, 561] width 298 height 997
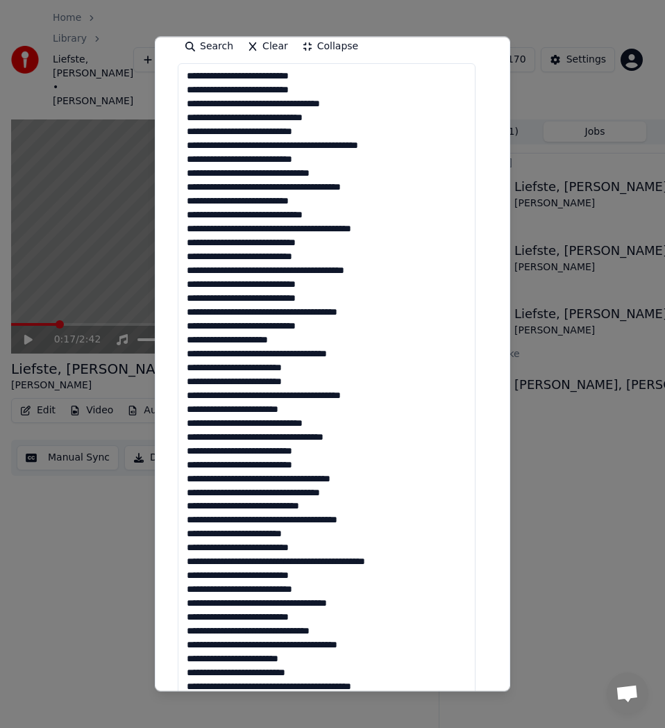
click at [322, 382] on textarea at bounding box center [327, 561] width 298 height 997
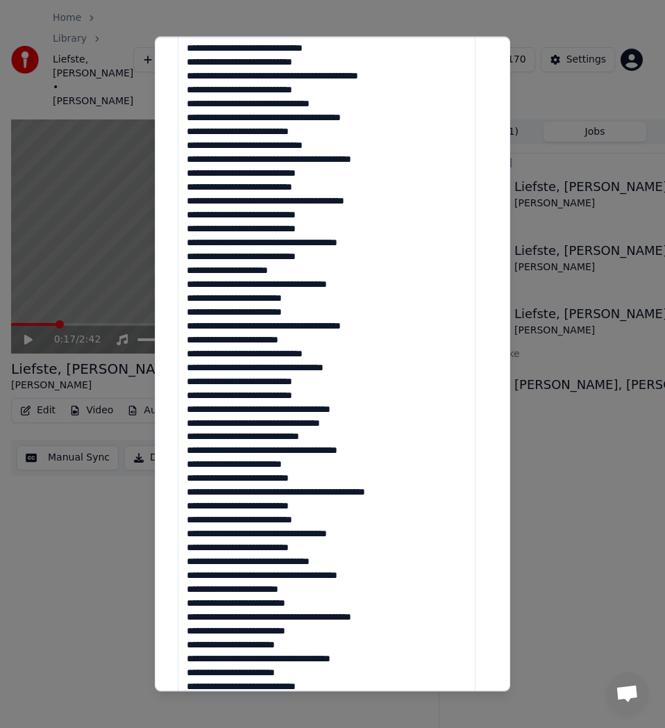
scroll to position [417, 0]
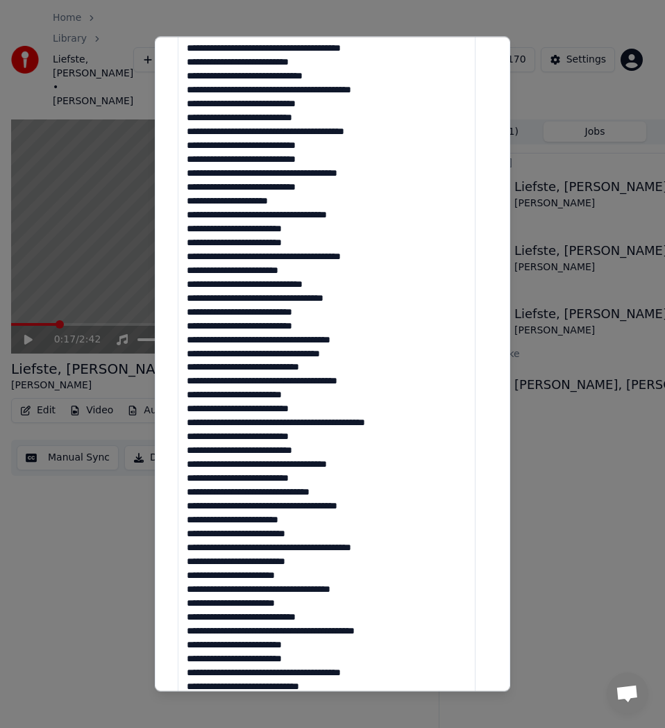
click at [235, 341] on textarea at bounding box center [327, 422] width 298 height 997
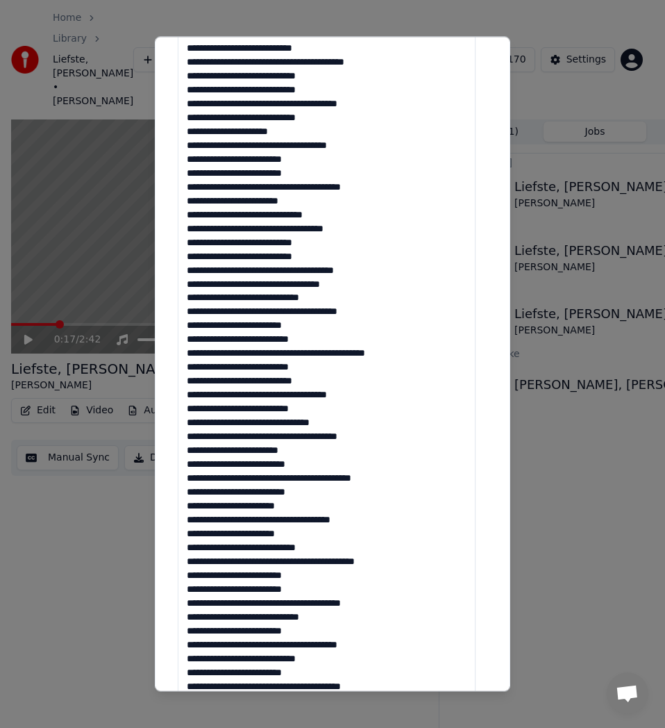
scroll to position [556, 0]
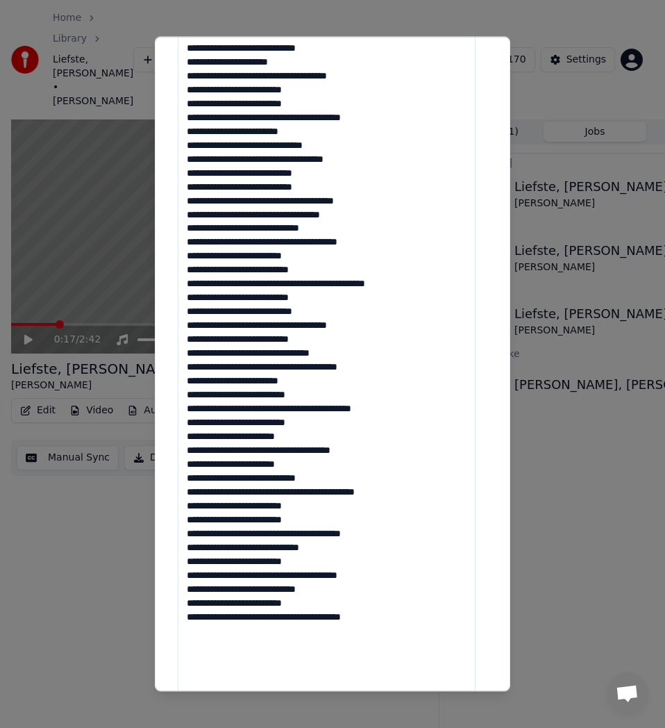
click at [306, 382] on textarea at bounding box center [327, 283] width 298 height 997
click at [326, 385] on textarea at bounding box center [327, 283] width 298 height 997
click at [322, 391] on textarea at bounding box center [327, 283] width 298 height 997
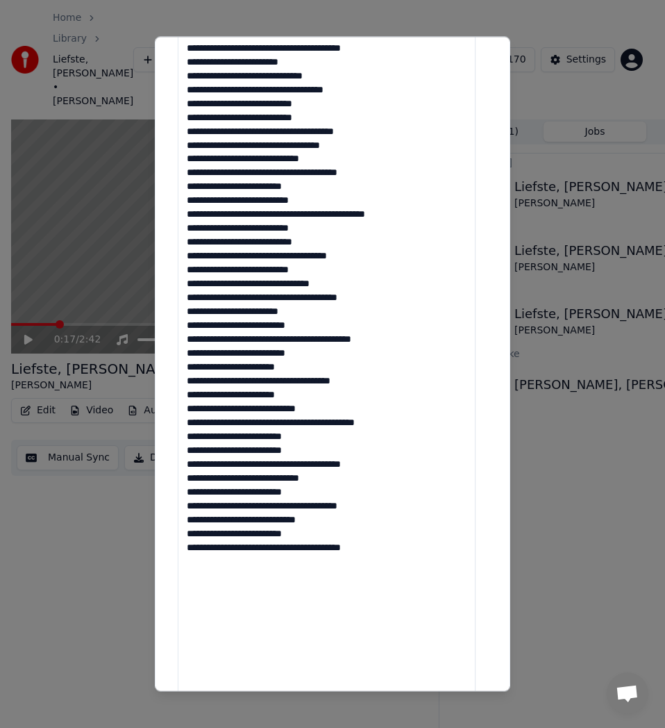
click at [183, 398] on textarea at bounding box center [327, 214] width 298 height 997
click at [185, 415] on textarea at bounding box center [327, 214] width 298 height 997
click at [385, 506] on textarea at bounding box center [327, 214] width 298 height 997
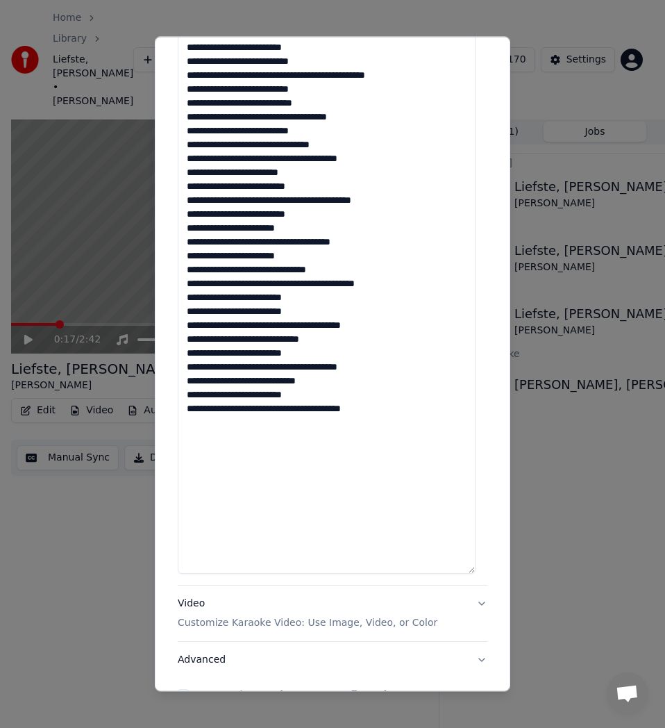
click at [400, 403] on textarea at bounding box center [327, 75] width 298 height 997
click at [229, 439] on textarea at bounding box center [327, 75] width 298 height 997
click at [238, 426] on textarea at bounding box center [327, 75] width 298 height 997
click at [187, 427] on textarea at bounding box center [327, 75] width 298 height 997
click at [253, 411] on textarea at bounding box center [327, 75] width 298 height 997
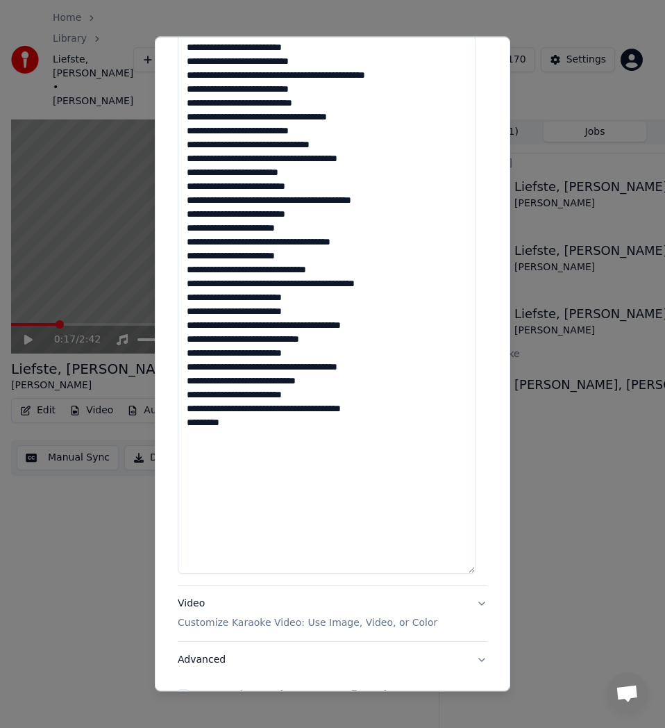
click at [237, 417] on textarea at bounding box center [327, 75] width 298 height 997
click at [241, 423] on textarea at bounding box center [327, 75] width 298 height 997
click at [301, 439] on textarea at bounding box center [327, 75] width 298 height 997
click at [266, 433] on textarea at bounding box center [327, 75] width 298 height 997
click at [290, 451] on textarea at bounding box center [327, 75] width 298 height 997
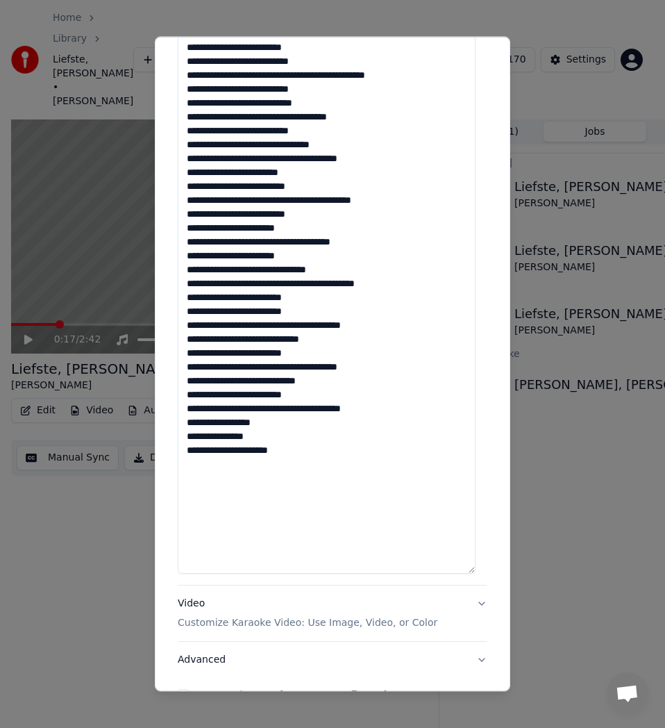
click at [246, 454] on textarea at bounding box center [327, 75] width 298 height 997
click at [202, 465] on textarea at bounding box center [327, 75] width 298 height 997
click at [284, 467] on textarea at bounding box center [327, 75] width 298 height 997
click at [292, 472] on textarea at bounding box center [327, 75] width 298 height 997
click at [286, 481] on textarea at bounding box center [327, 75] width 298 height 997
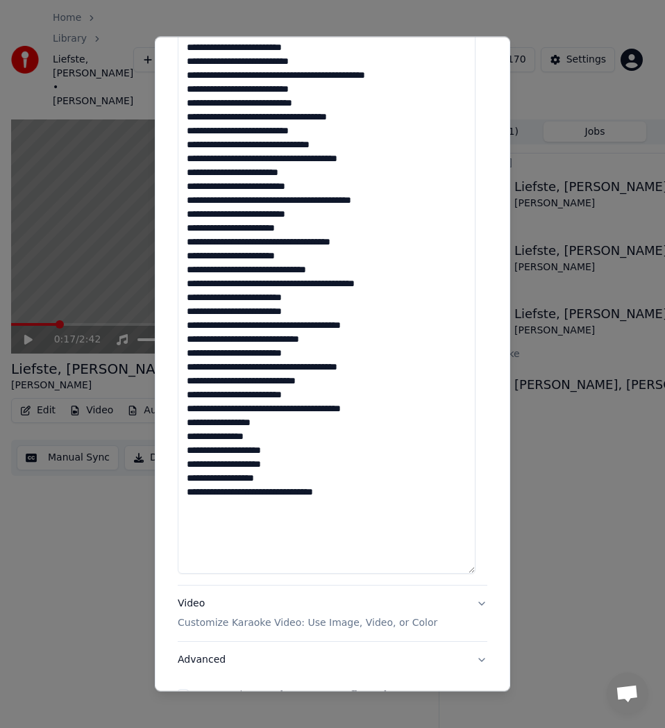
click at [297, 507] on textarea at bounding box center [327, 75] width 298 height 997
type textarea "**********"
click at [225, 512] on textarea at bounding box center [327, 75] width 298 height 997
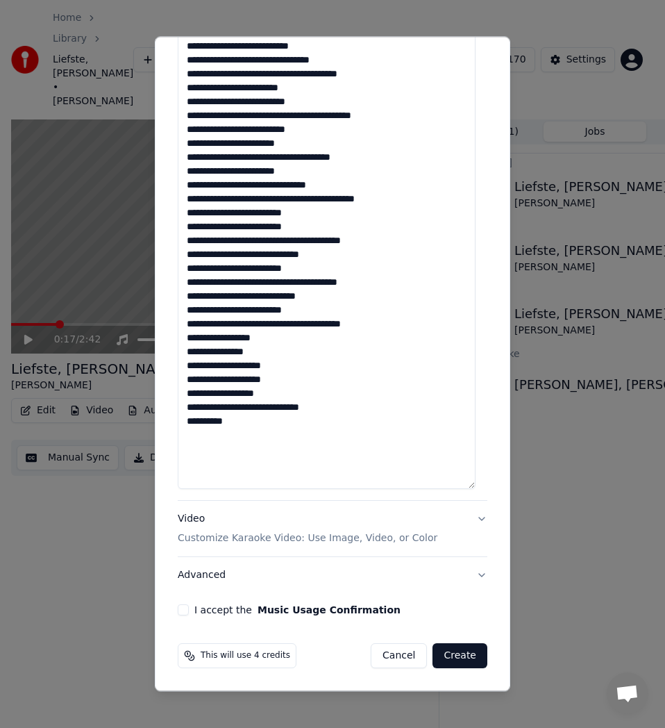
click at [183, 612] on button "I accept the Music Usage Confirmation" at bounding box center [183, 609] width 11 height 11
click at [219, 581] on button "Advanced" at bounding box center [333, 575] width 310 height 36
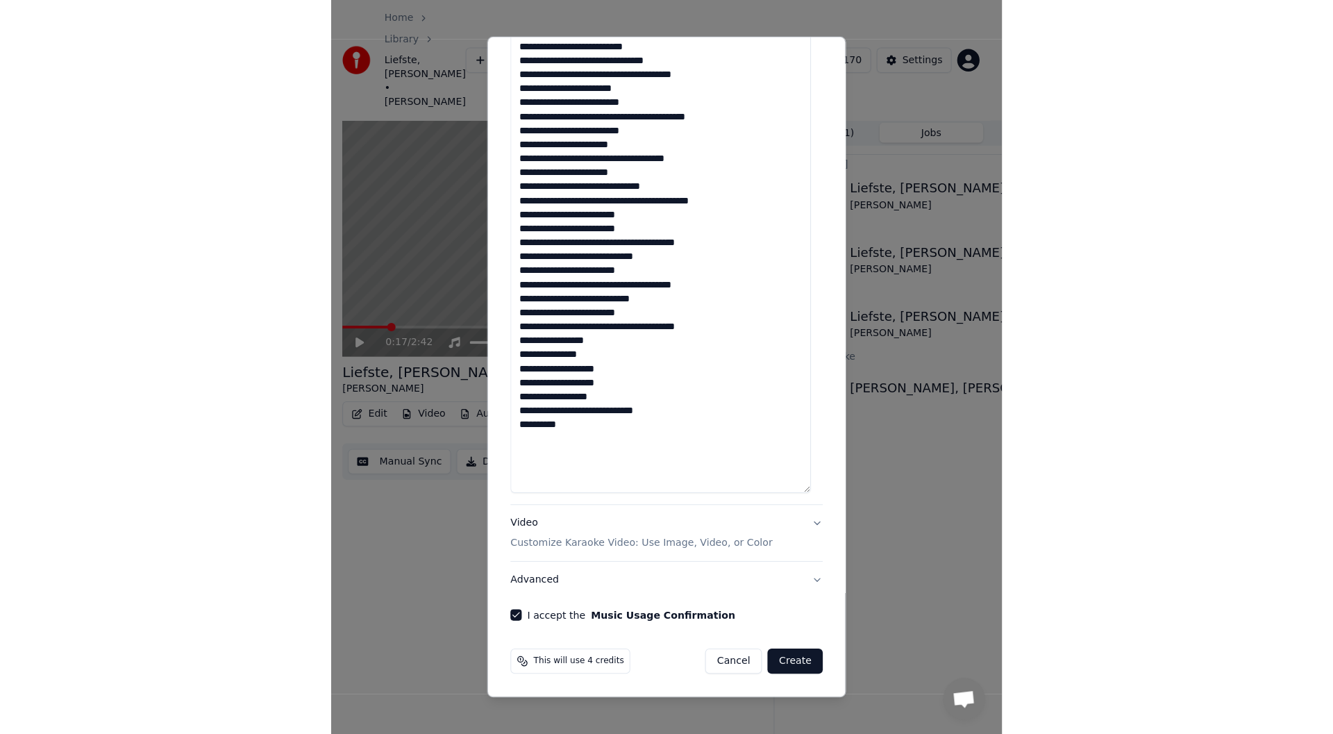
scroll to position [0, 0]
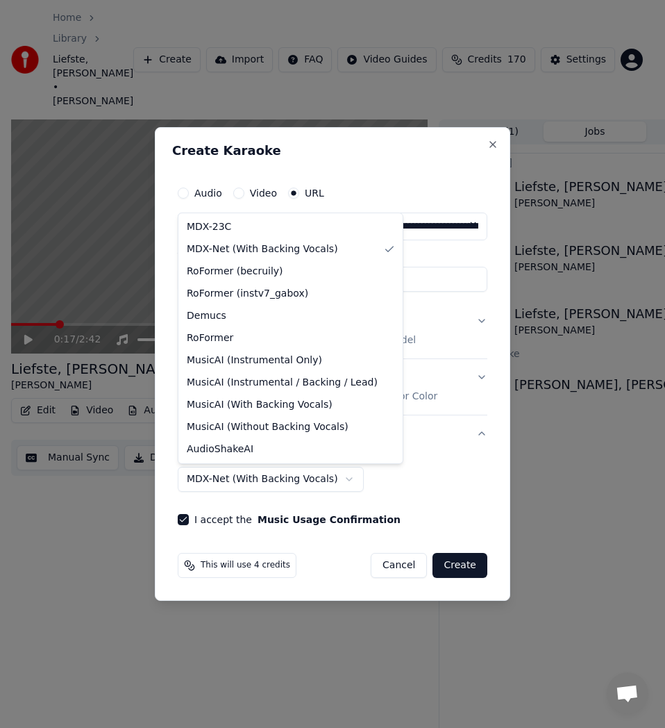
click at [337, 478] on body "Home Library Liefste, Mijn Liefste • Robert Long Create Import FAQ Video Guides…" at bounding box center [326, 364] width 653 height 728
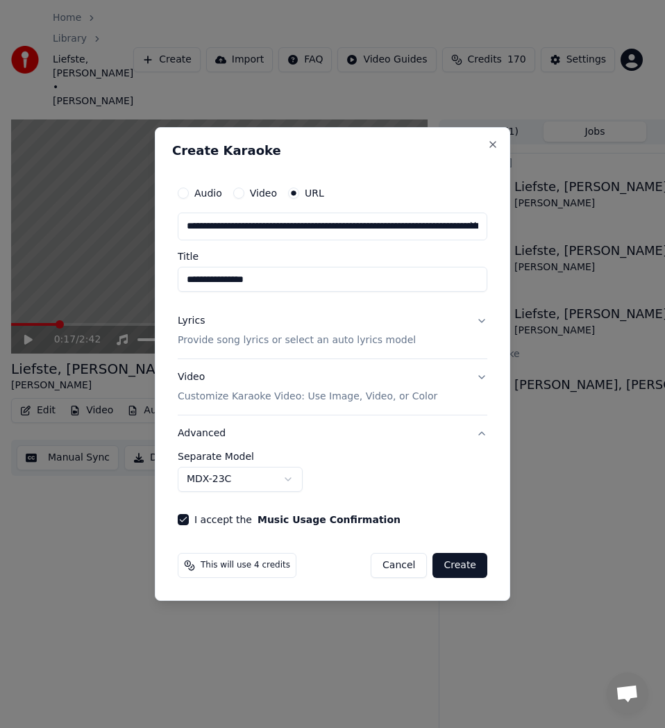
click at [470, 567] on button "Create" at bounding box center [460, 565] width 55 height 25
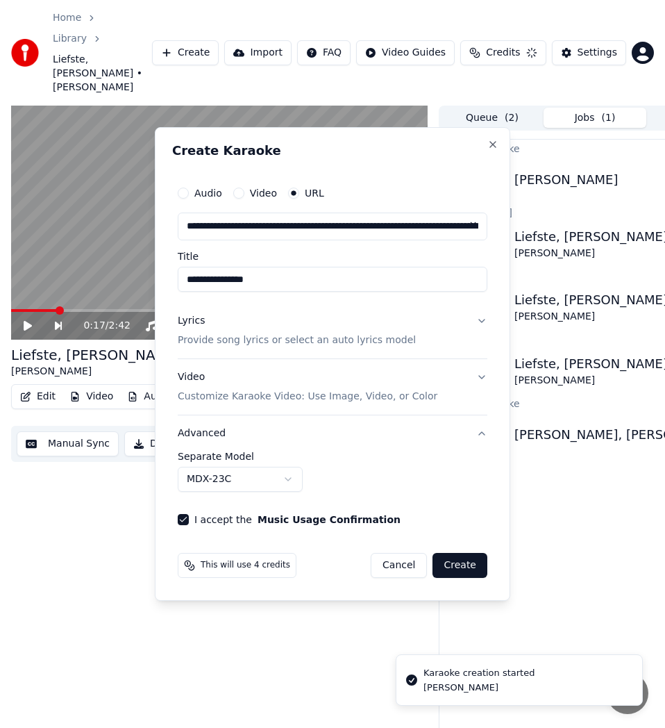
select select "**********"
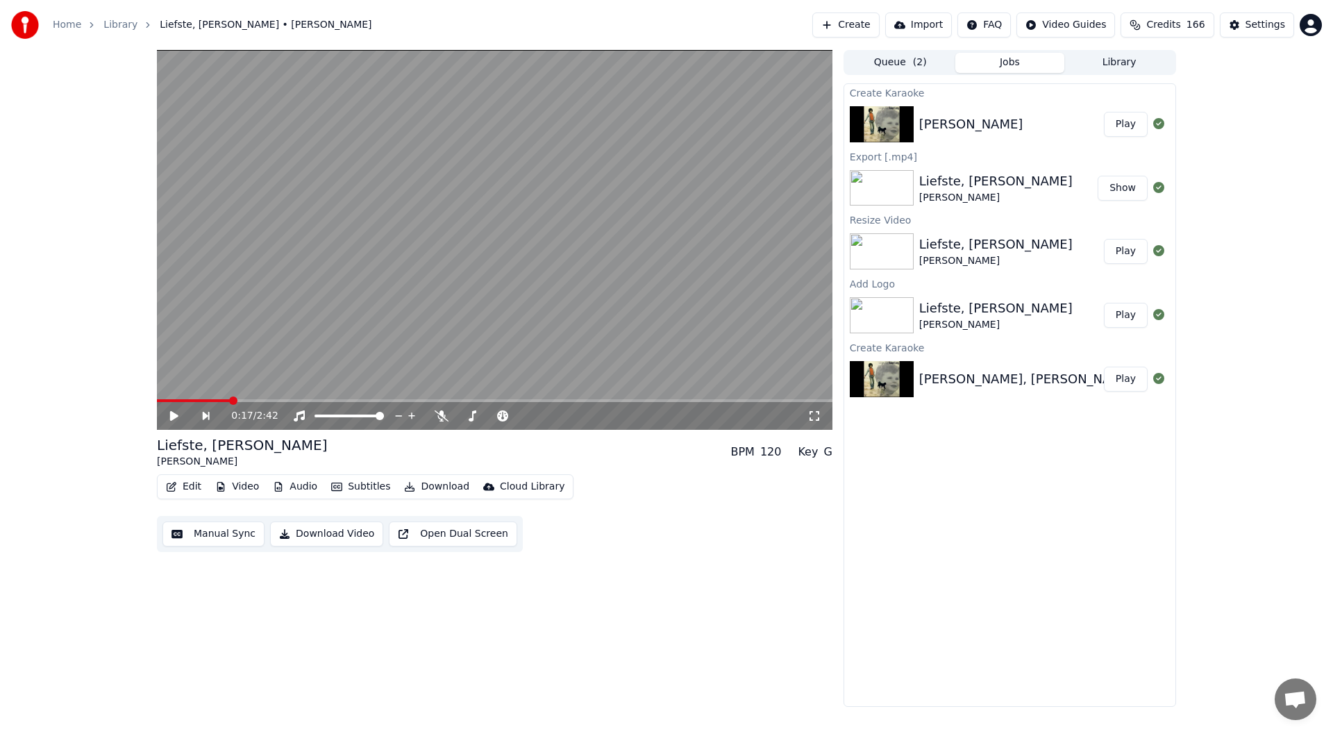
click at [1131, 126] on button "Play" at bounding box center [1126, 124] width 44 height 25
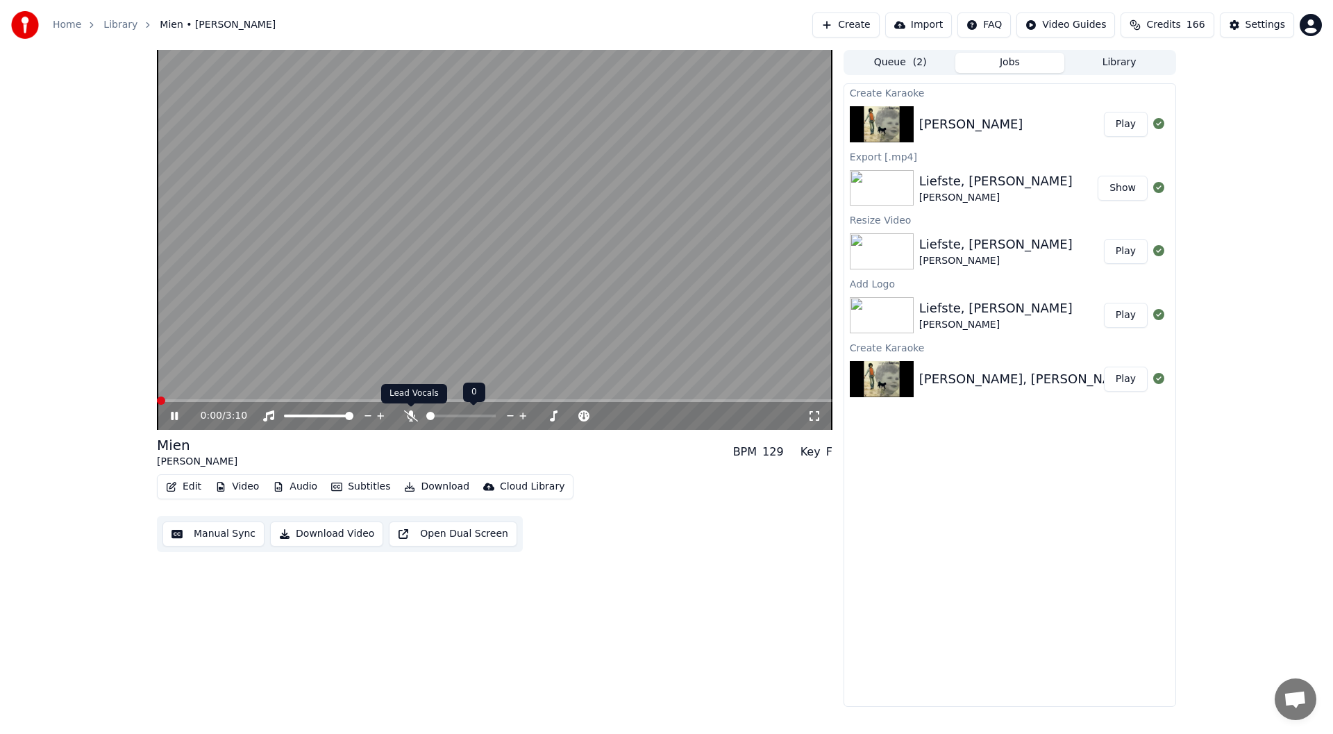
click at [410, 413] on icon at bounding box center [411, 415] width 14 height 11
click at [175, 417] on icon at bounding box center [184, 415] width 33 height 11
click at [175, 417] on icon at bounding box center [174, 416] width 8 height 10
click at [415, 416] on icon at bounding box center [411, 415] width 14 height 11
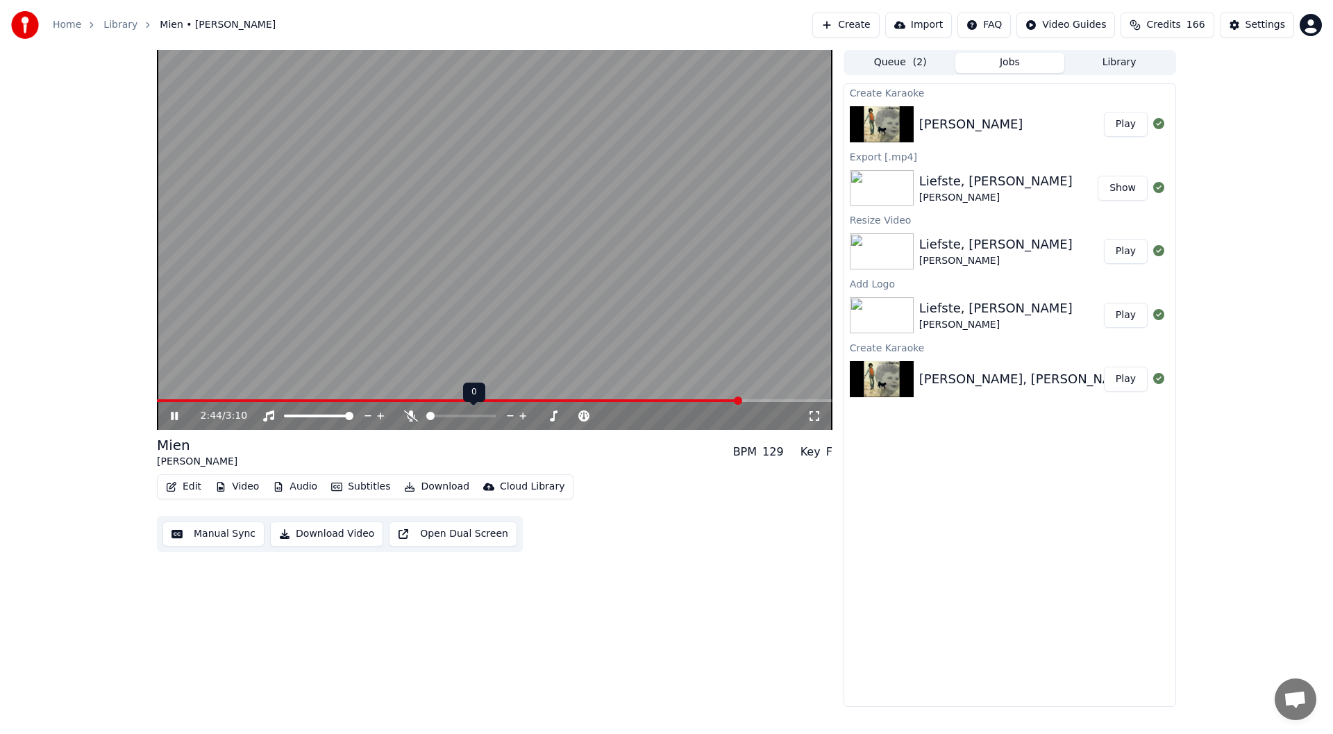
click at [410, 417] on icon at bounding box center [411, 415] width 14 height 11
click at [240, 492] on button "Video" at bounding box center [237, 486] width 55 height 19
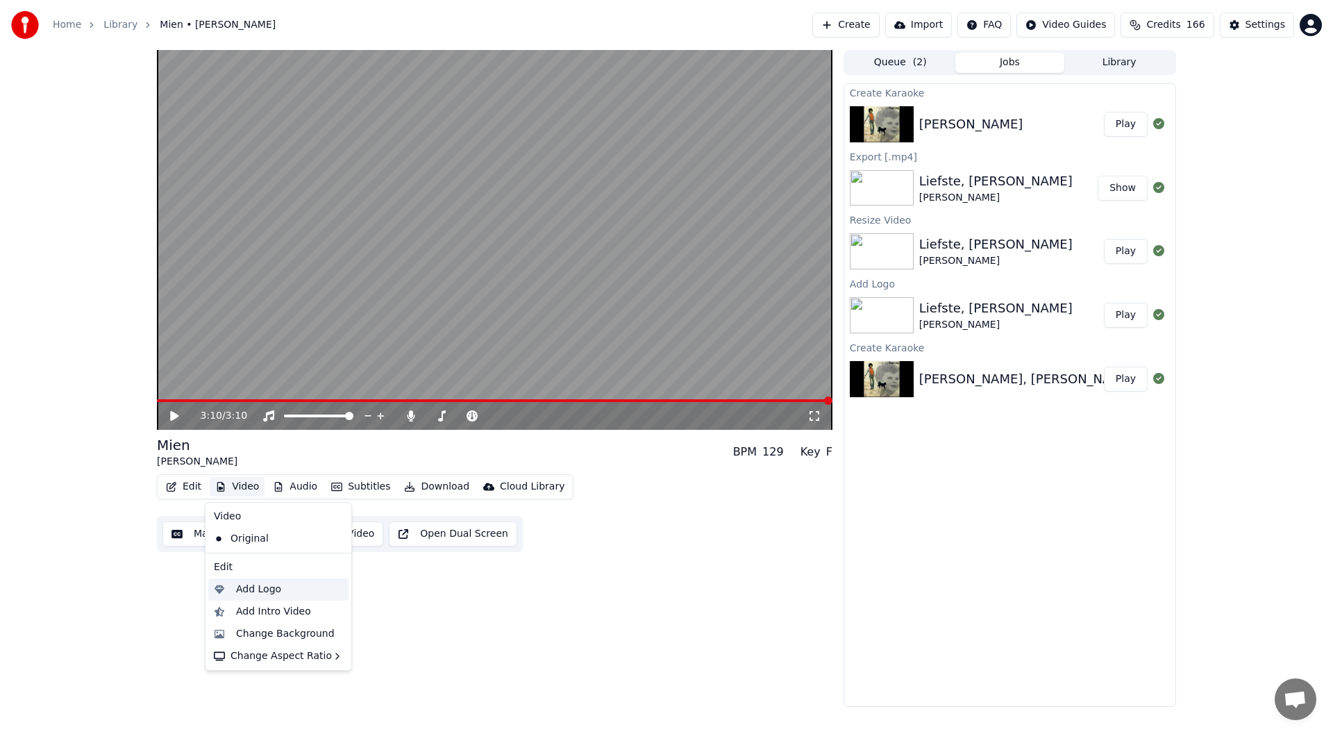
click at [272, 594] on div "Add Logo" at bounding box center [258, 590] width 45 height 14
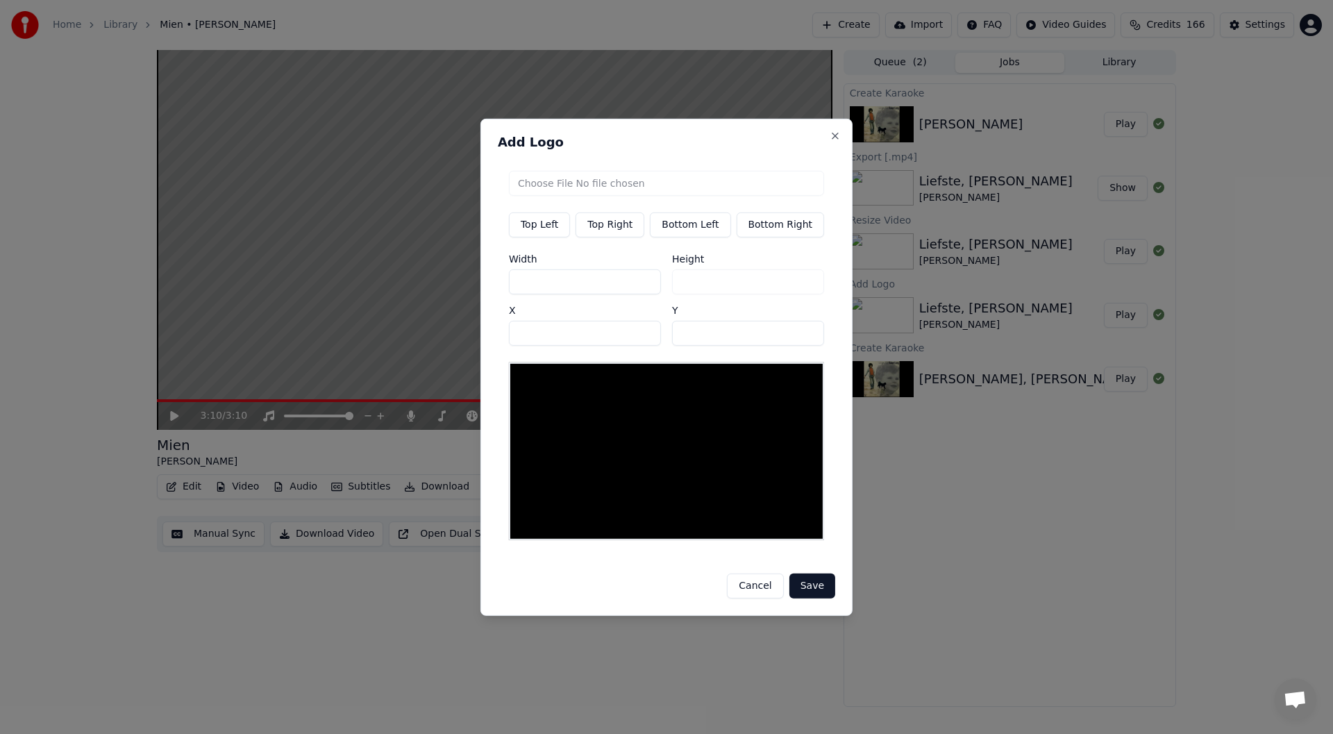
click at [616, 228] on button "Top Right" at bounding box center [610, 224] width 69 height 25
type input "***"
click at [669, 190] on input "file" at bounding box center [666, 182] width 315 height 25
type input "**********"
drag, startPoint x: 543, startPoint y: 282, endPoint x: 528, endPoint y: 281, distance: 15.3
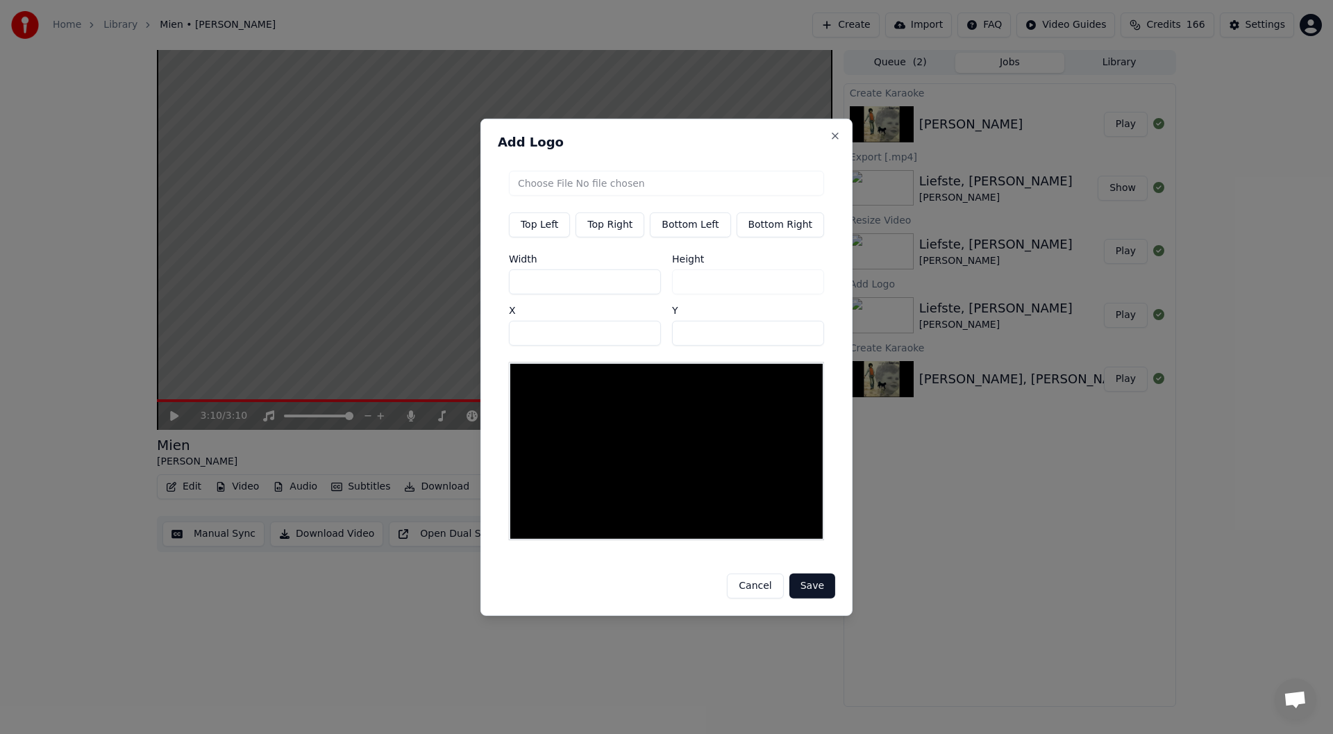
click at [528, 281] on input "***" at bounding box center [585, 281] width 152 height 25
type input "**"
type input "***"
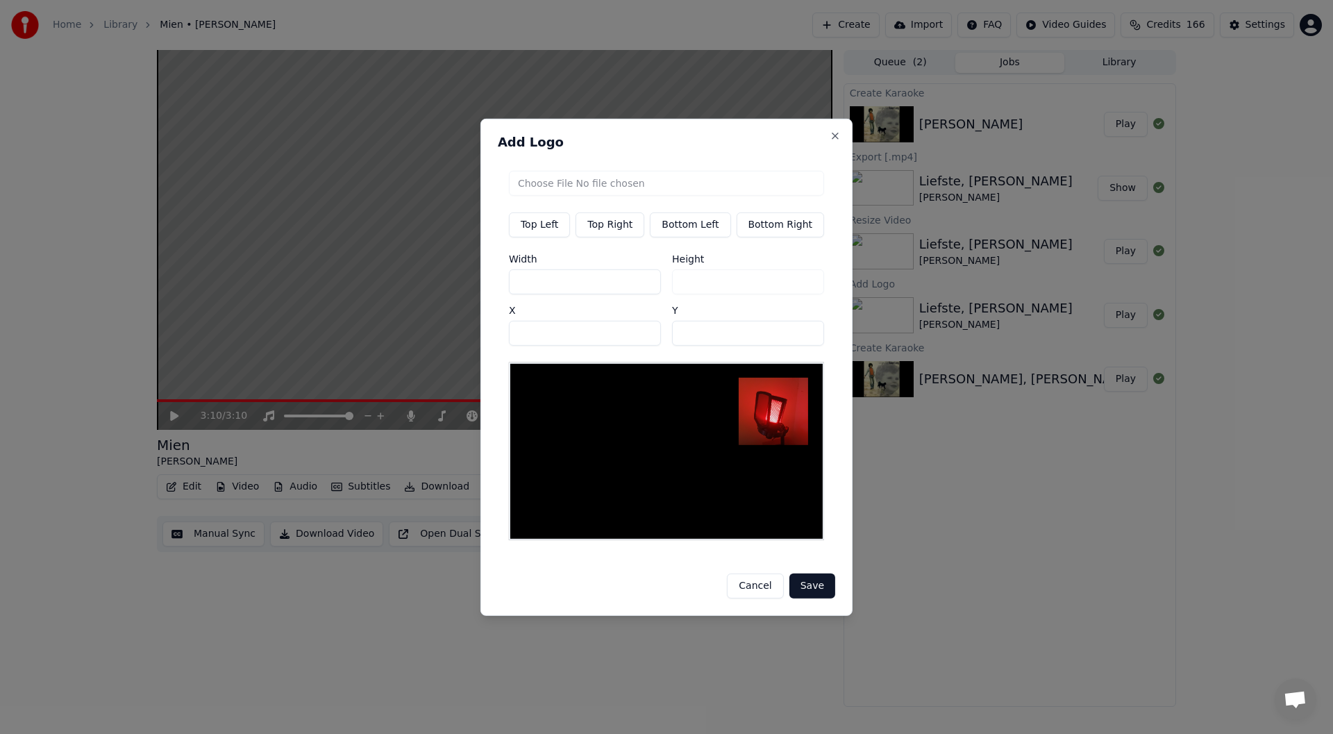
drag, startPoint x: 545, startPoint y: 284, endPoint x: 478, endPoint y: 283, distance: 66.7
click at [478, 283] on body "Home Library Mien • Robert Long Create Import FAQ Video Guides Credits 166 Sett…" at bounding box center [666, 367] width 1333 height 734
type input "*"
type input "**"
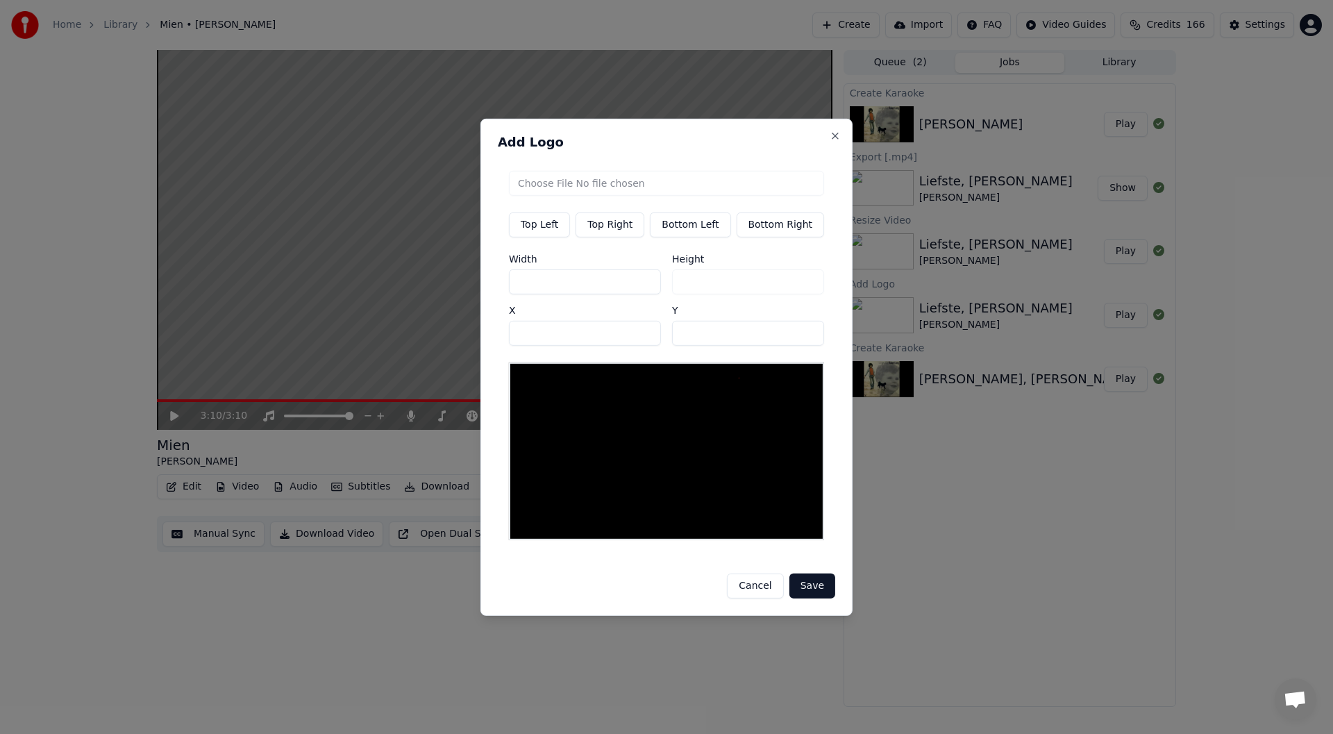
type input "**"
type input "***"
type input "**"
type input "***"
drag, startPoint x: 453, startPoint y: 341, endPoint x: 400, endPoint y: 341, distance: 53.5
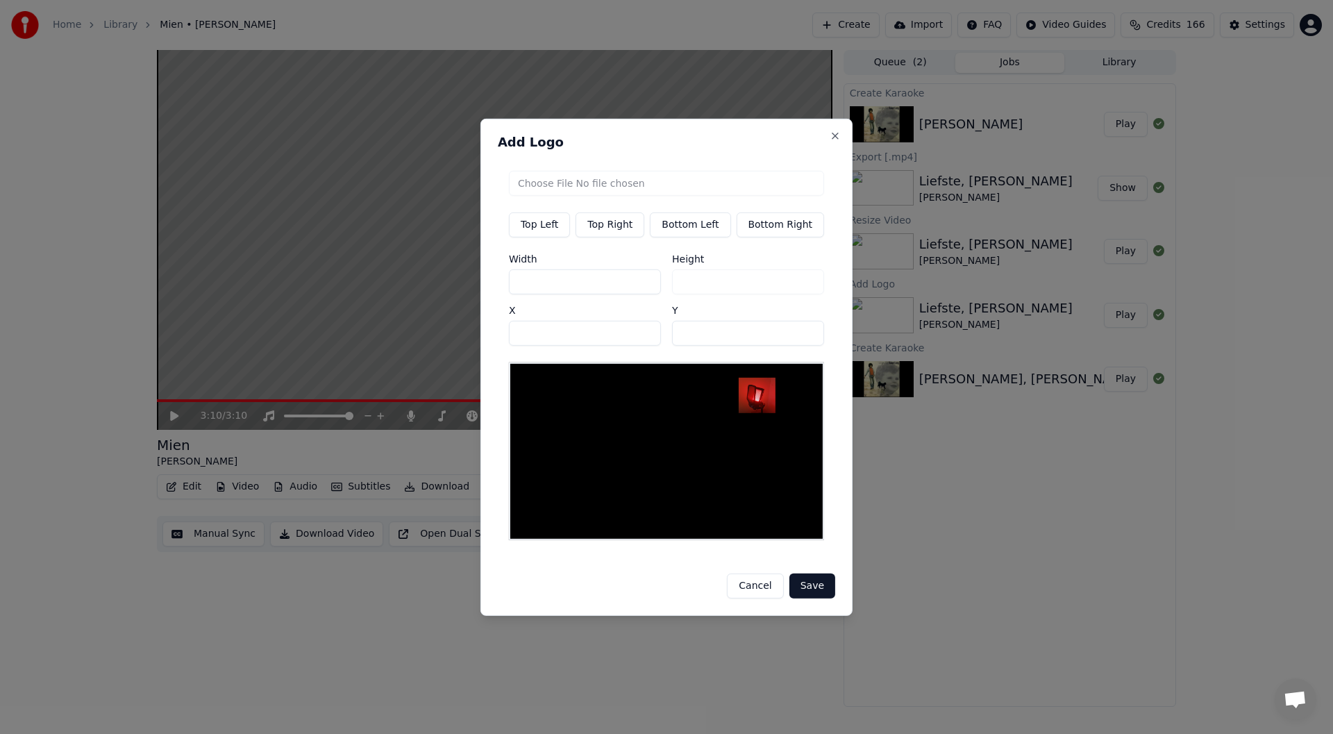
click at [401, 341] on body "Home Library Mien • Robert Long Create Import FAQ Video Guides Credits 166 Sett…" at bounding box center [666, 367] width 1333 height 734
type input "***"
drag, startPoint x: 570, startPoint y: 351, endPoint x: 546, endPoint y: 351, distance: 24.3
click at [546, 351] on div "Top Left Top Right Bottom Left Bottom Right Width *** Height ** X *** Y **" at bounding box center [666, 355] width 337 height 392
type input "**"
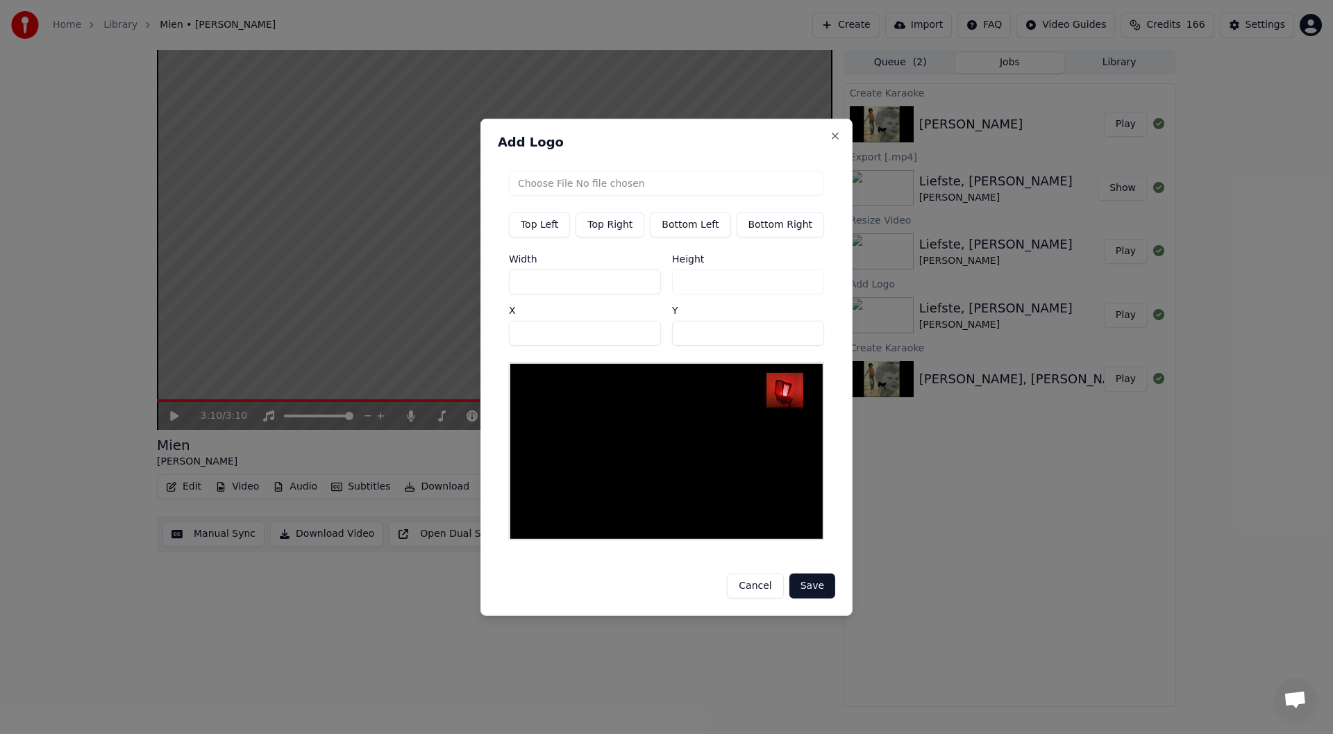
drag, startPoint x: 543, startPoint y: 286, endPoint x: 528, endPoint y: 286, distance: 14.6
click at [531, 286] on input "***" at bounding box center [585, 281] width 152 height 25
type input "**"
type input "***"
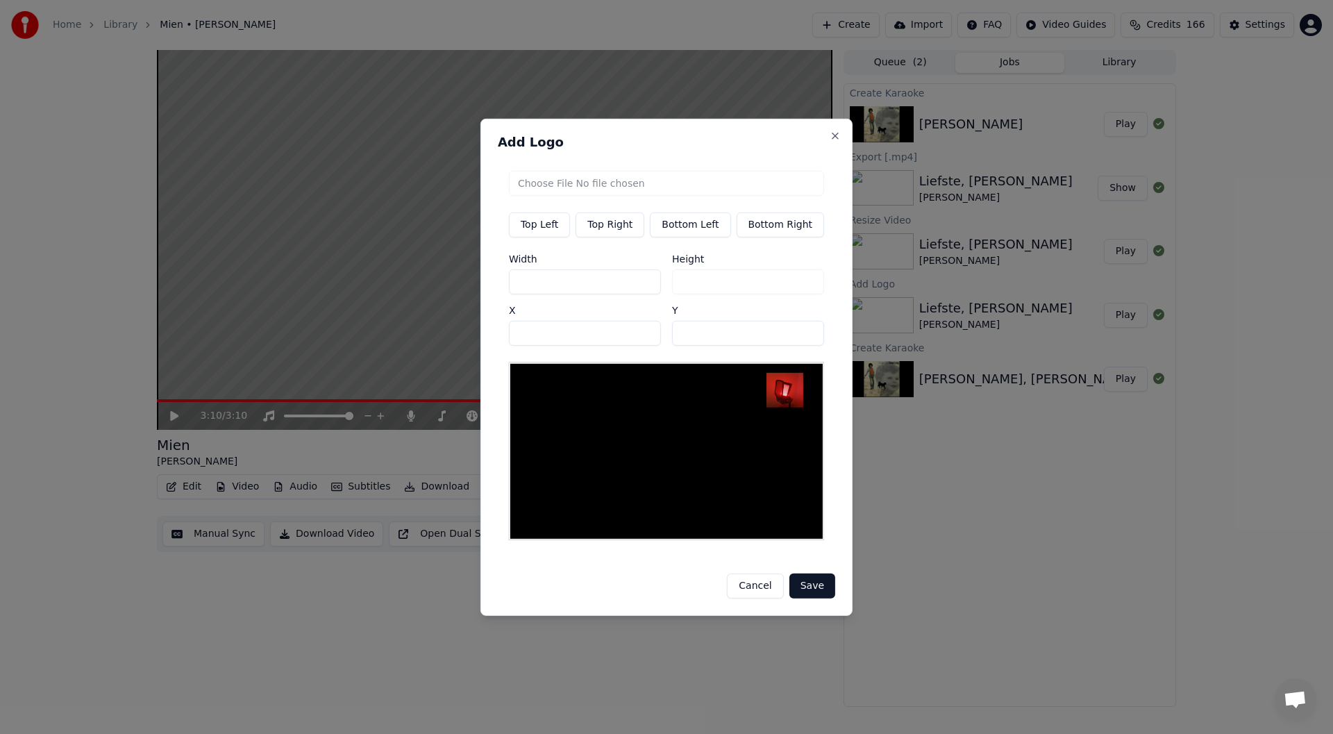
type input "***"
click at [817, 583] on button "Save" at bounding box center [813, 586] width 46 height 25
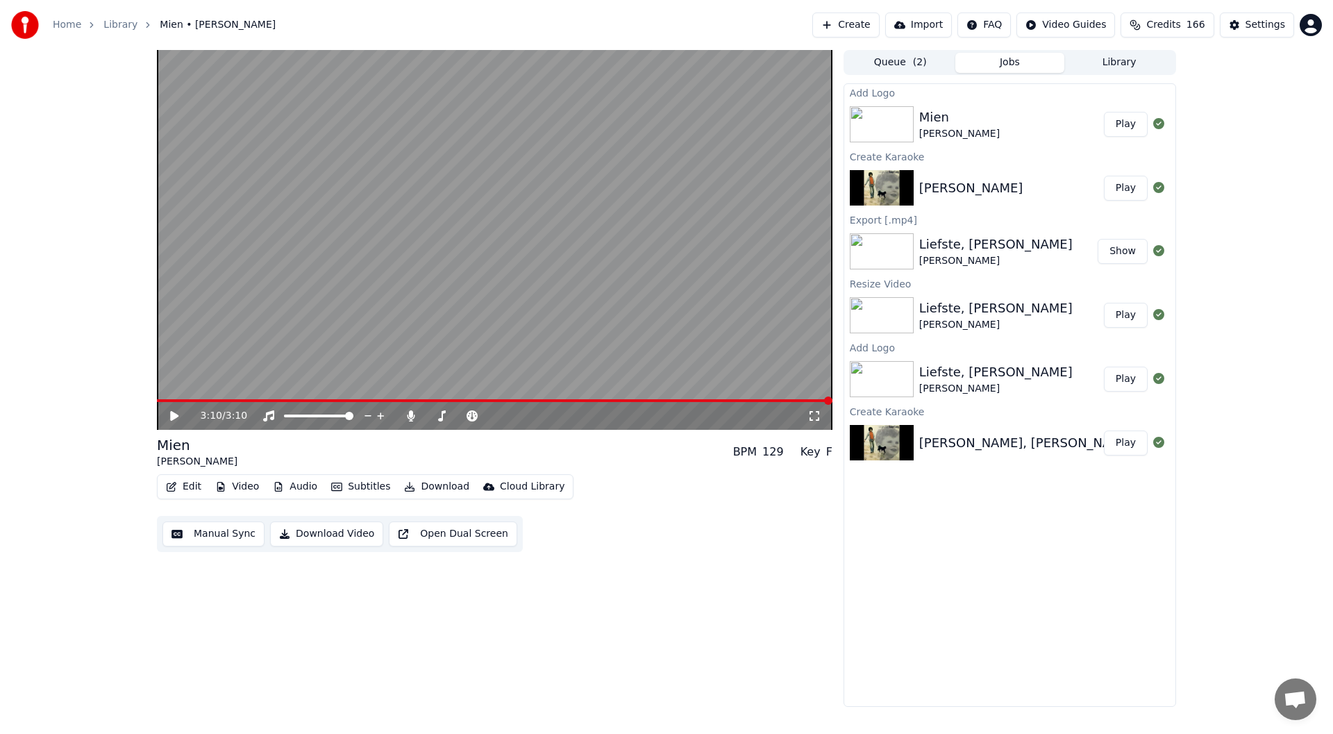
click at [1126, 122] on button "Play" at bounding box center [1126, 124] width 44 height 25
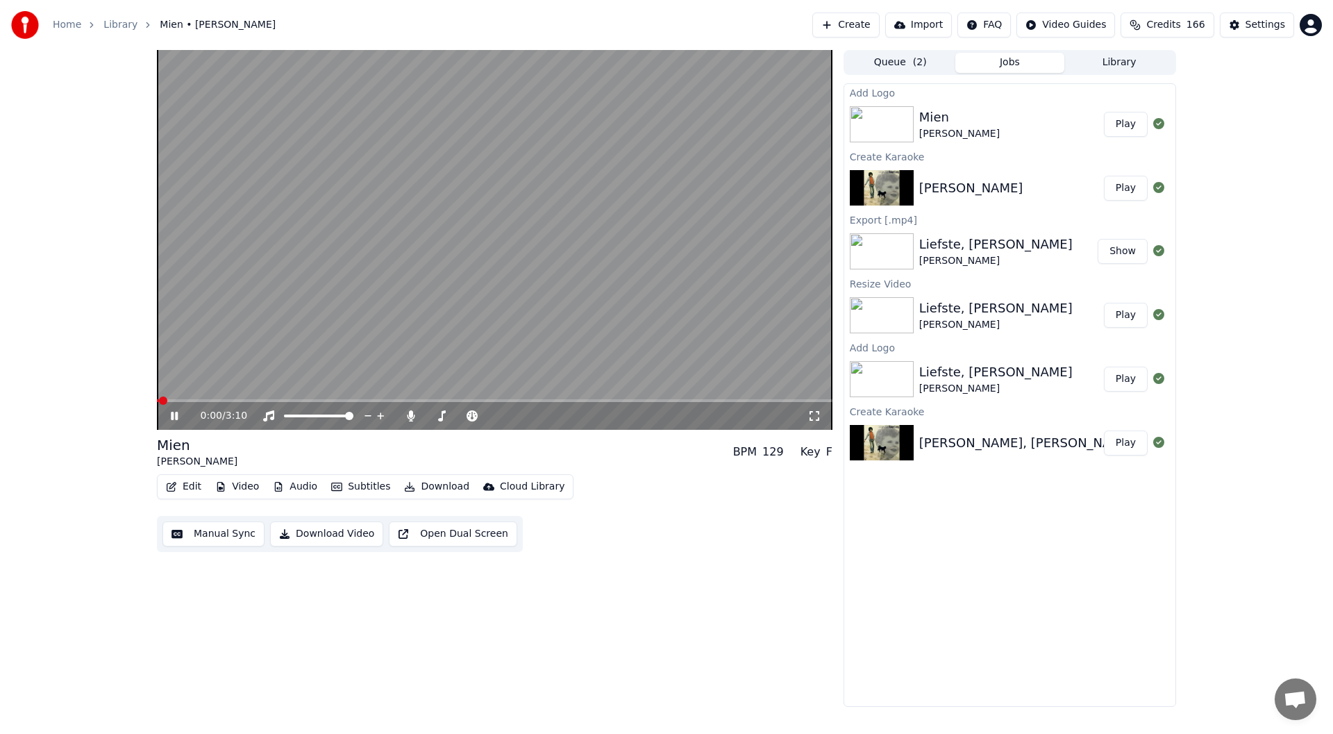
click at [175, 415] on icon at bounding box center [184, 415] width 33 height 11
click at [410, 411] on icon at bounding box center [411, 415] width 8 height 11
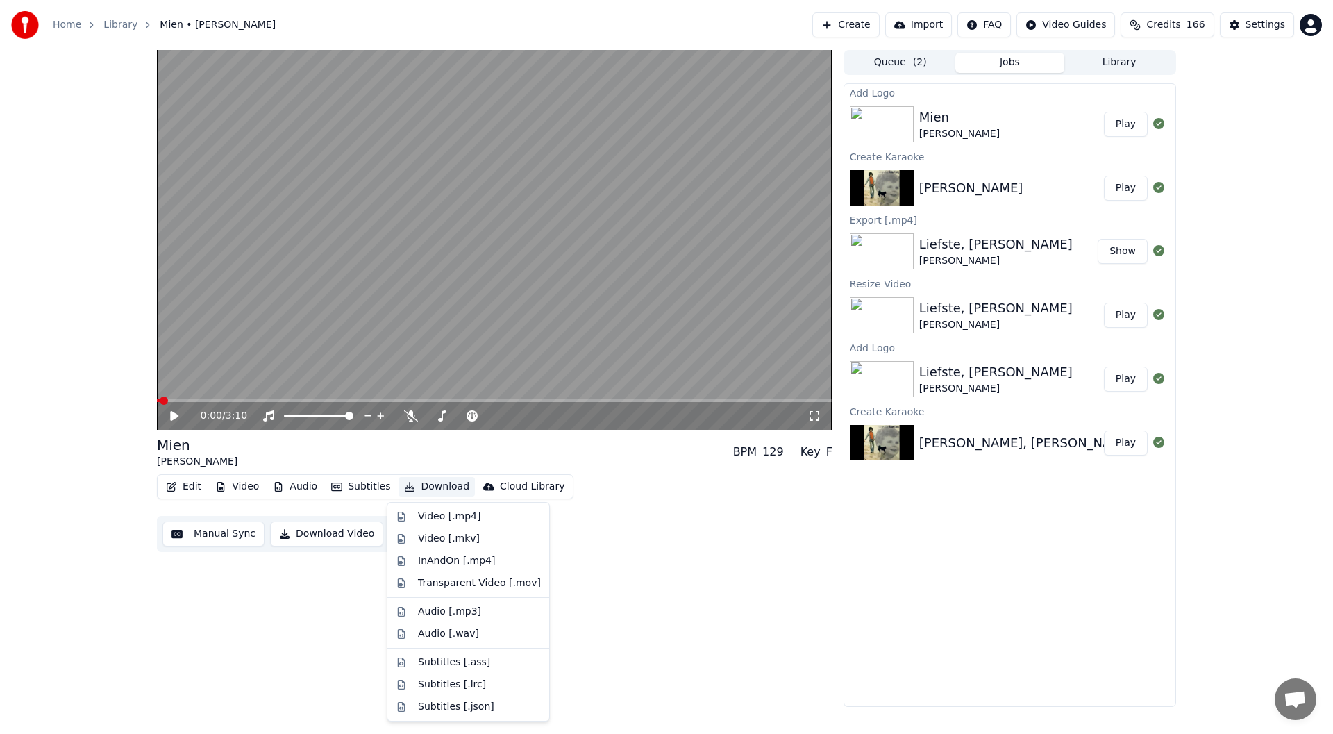
click at [430, 489] on button "Download" at bounding box center [437, 486] width 76 height 19
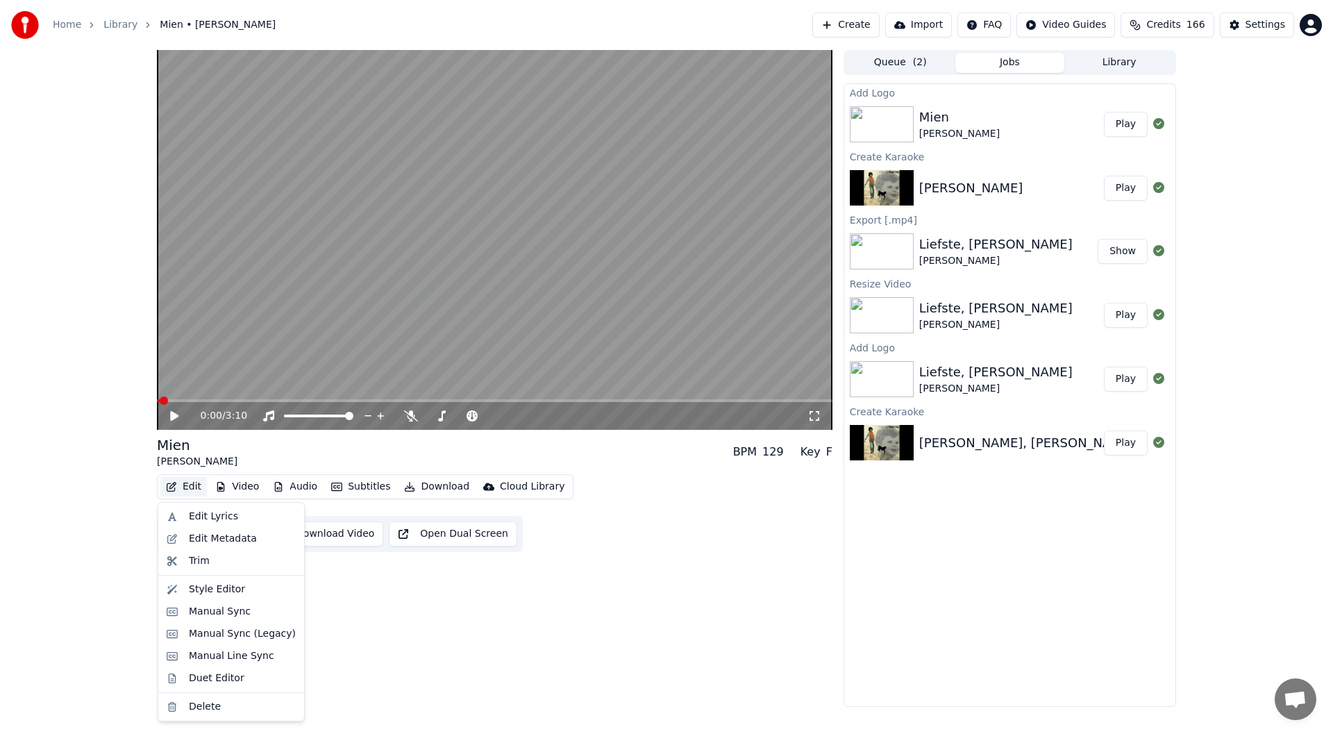
click at [194, 492] on button "Edit" at bounding box center [183, 486] width 47 height 19
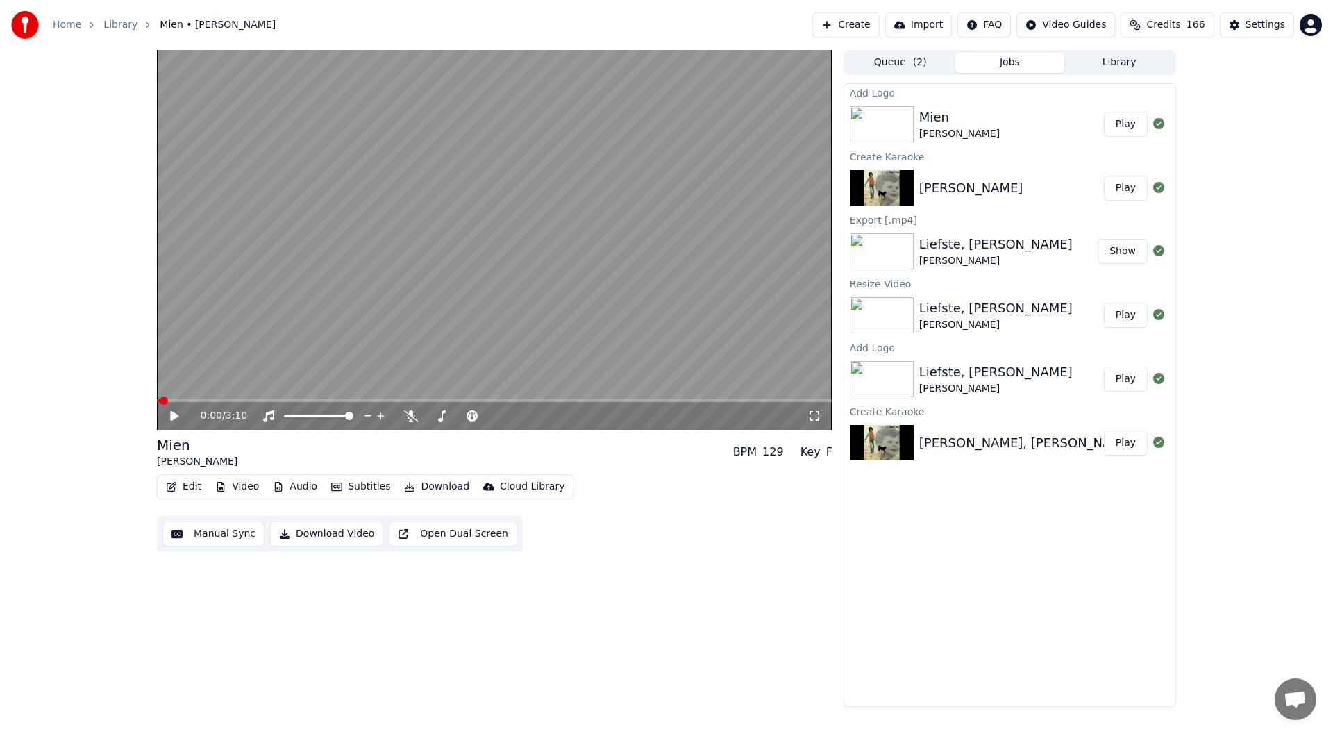
click at [194, 487] on button "Edit" at bounding box center [183, 486] width 47 height 19
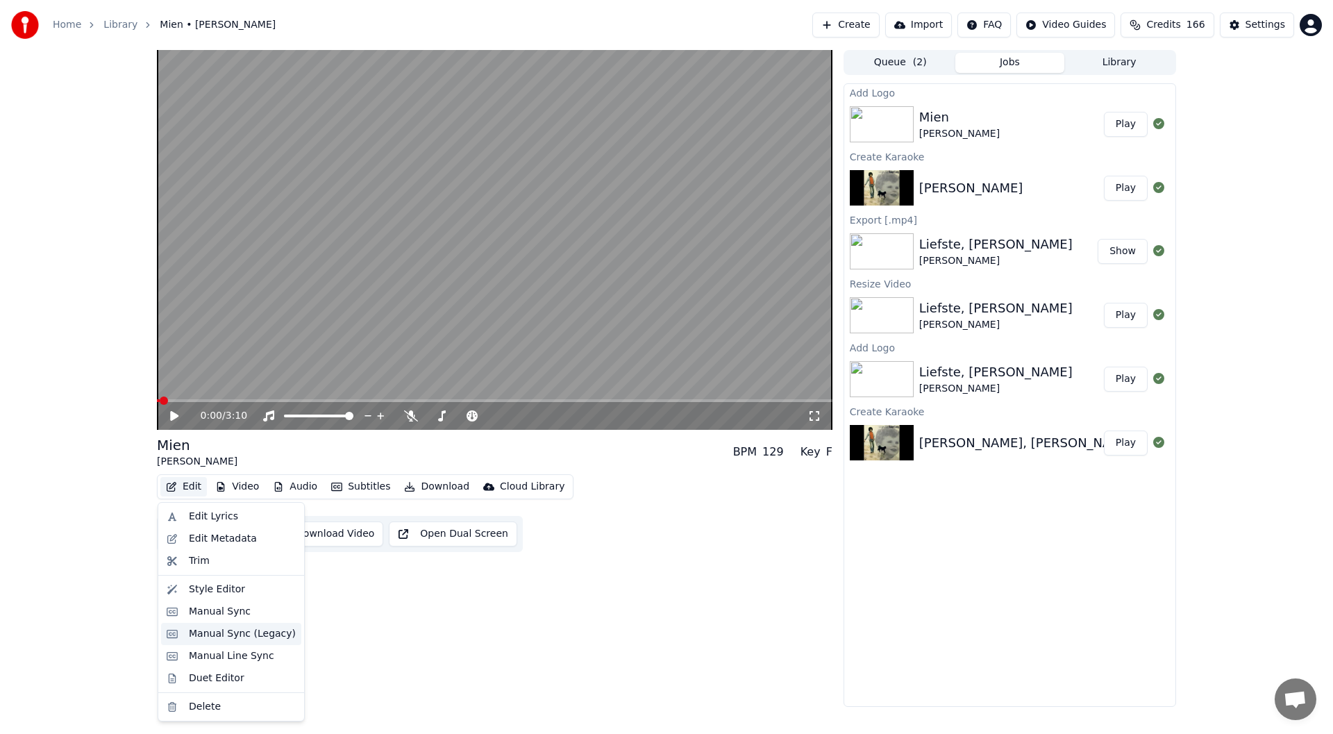
click at [249, 635] on div "Manual Sync (Legacy)" at bounding box center [242, 634] width 107 height 14
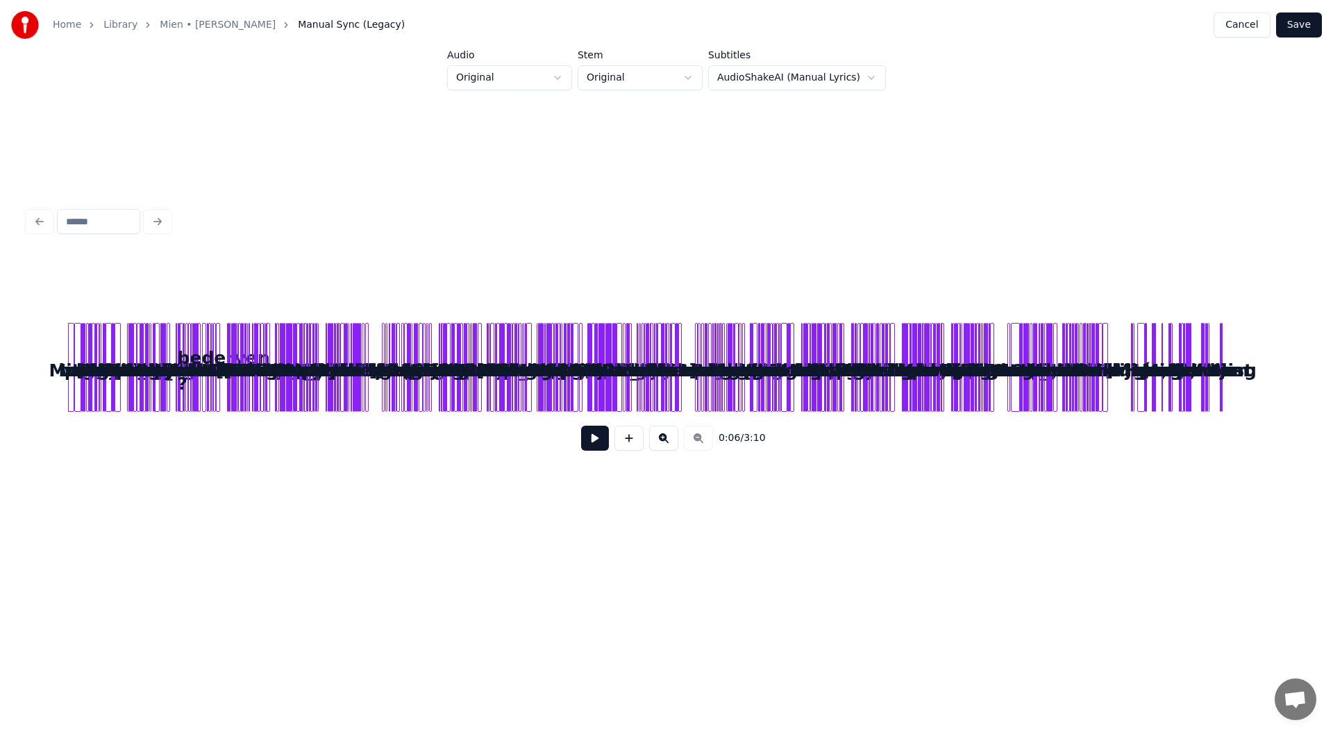
click at [1229, 403] on div "je" at bounding box center [1229, 371] width 14 height 94
click at [665, 442] on button at bounding box center [663, 438] width 29 height 25
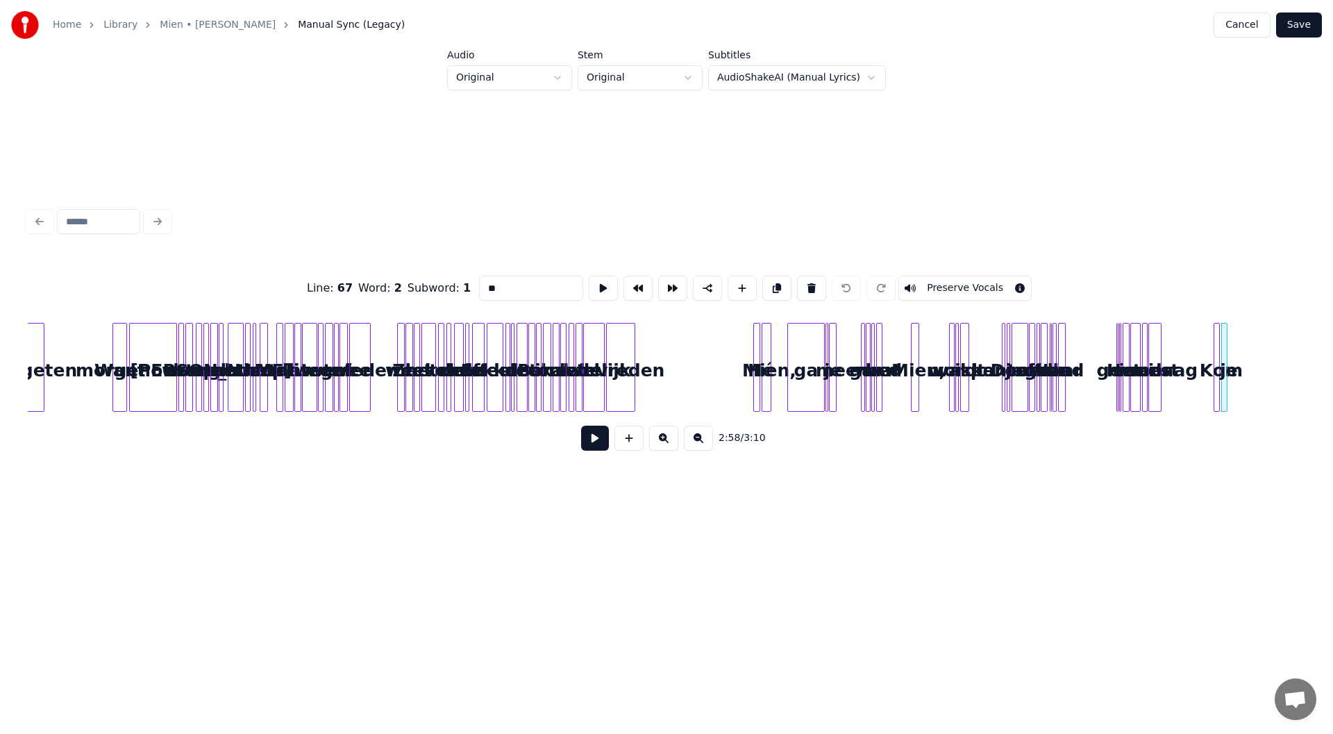
click at [665, 442] on button at bounding box center [663, 438] width 29 height 25
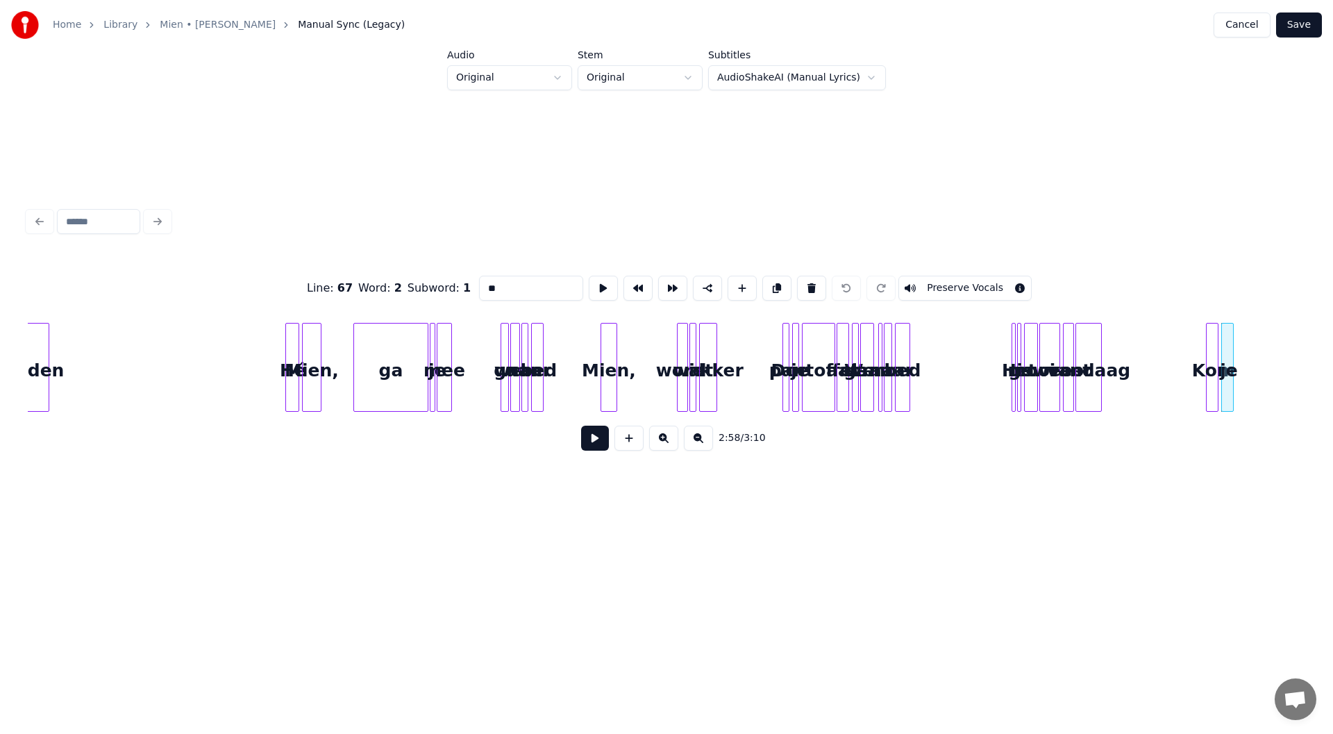
click at [665, 442] on button at bounding box center [663, 438] width 29 height 25
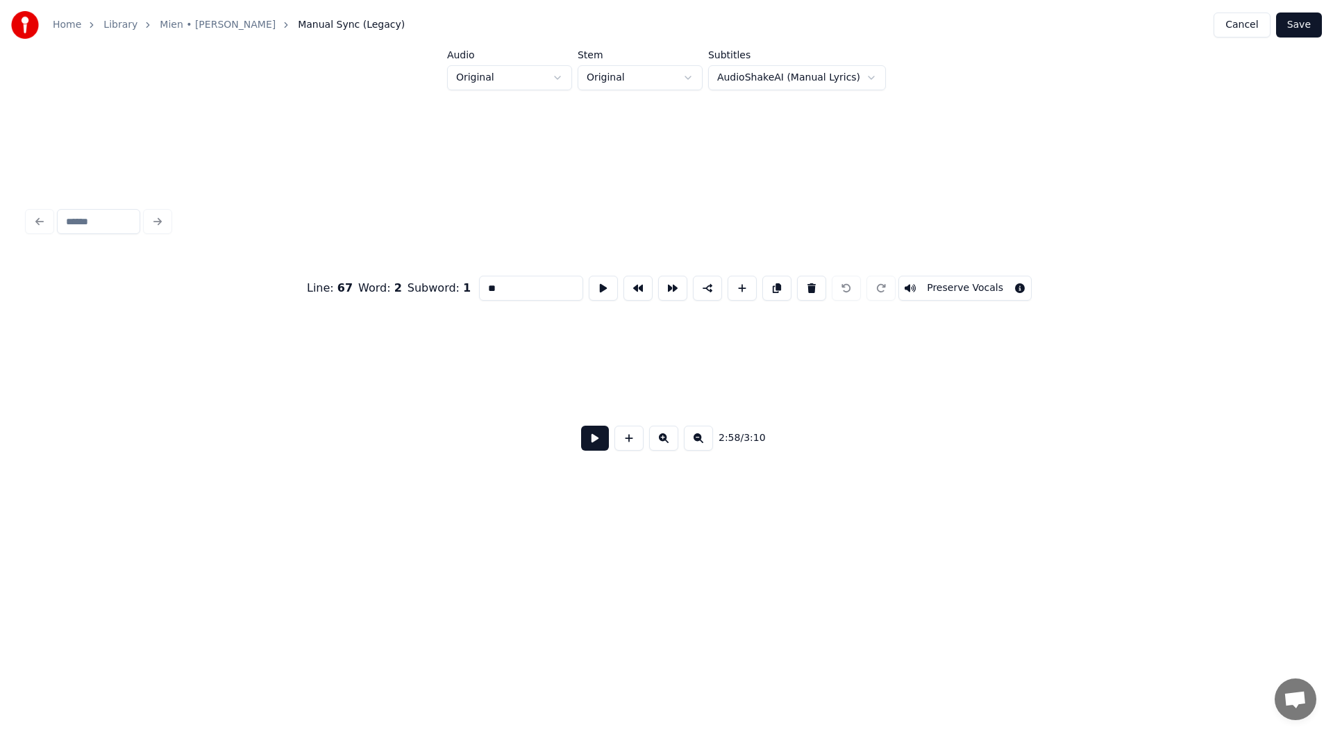
scroll to position [0, 17375]
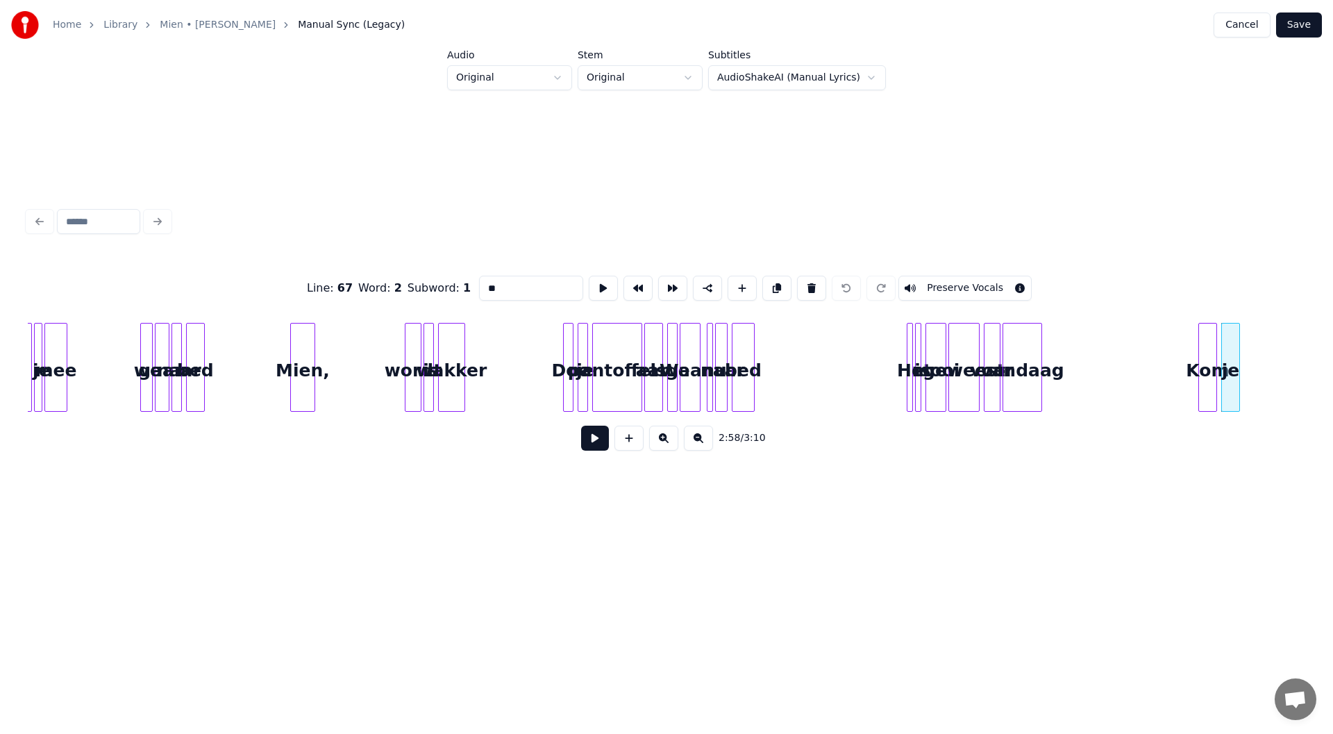
click at [665, 442] on button at bounding box center [663, 438] width 29 height 25
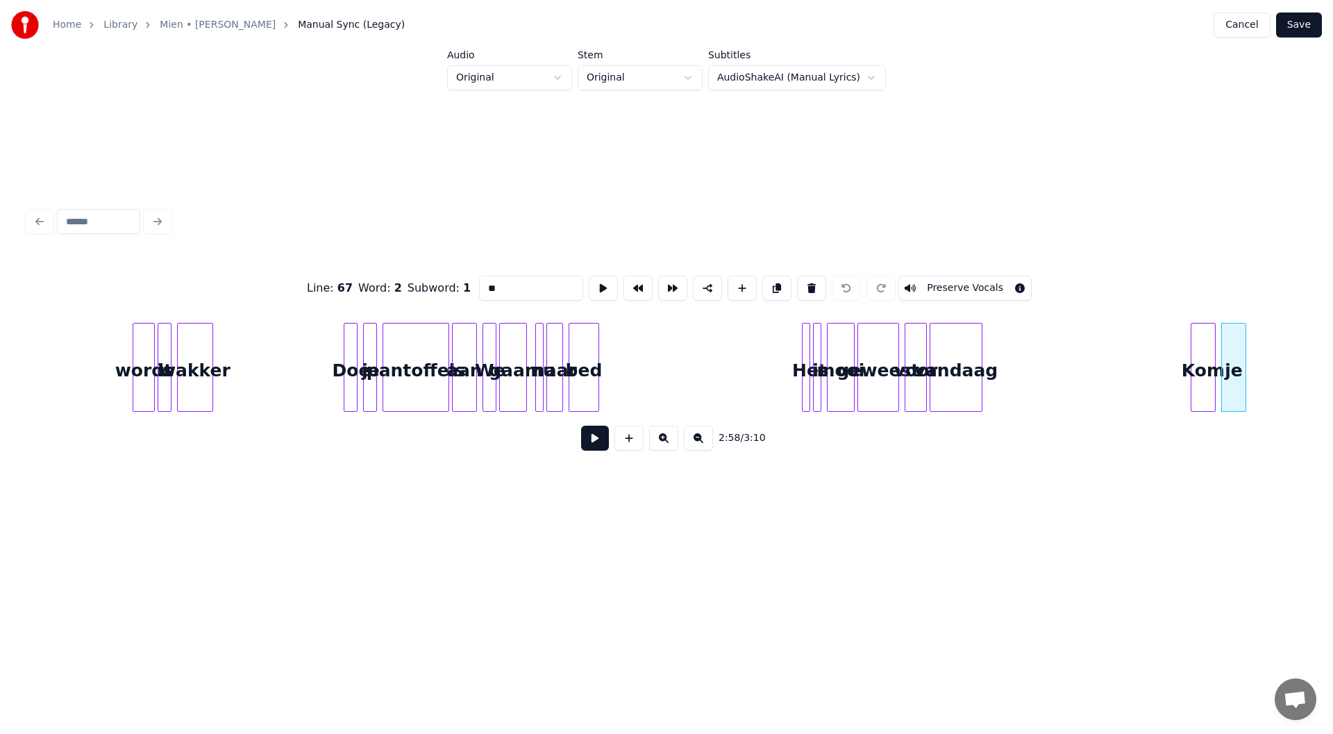
click at [665, 442] on button at bounding box center [663, 438] width 29 height 25
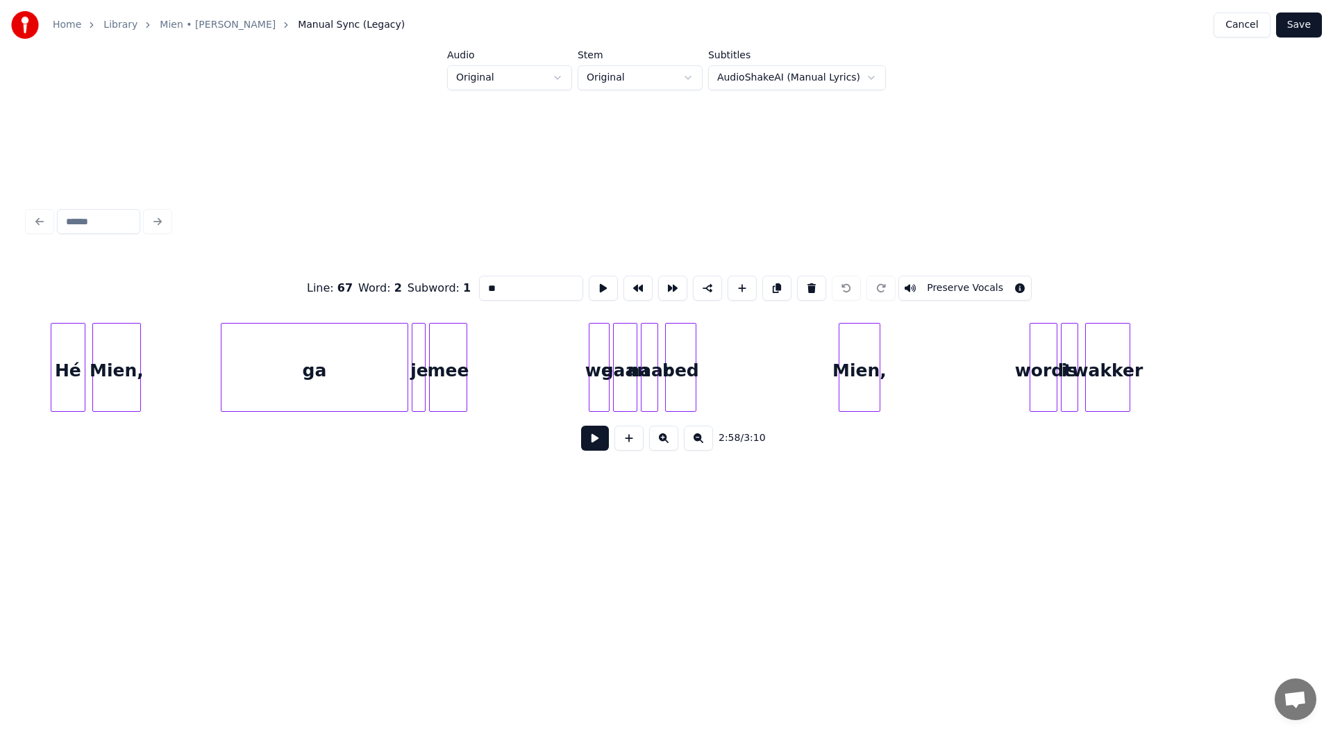
scroll to position [0, 28384]
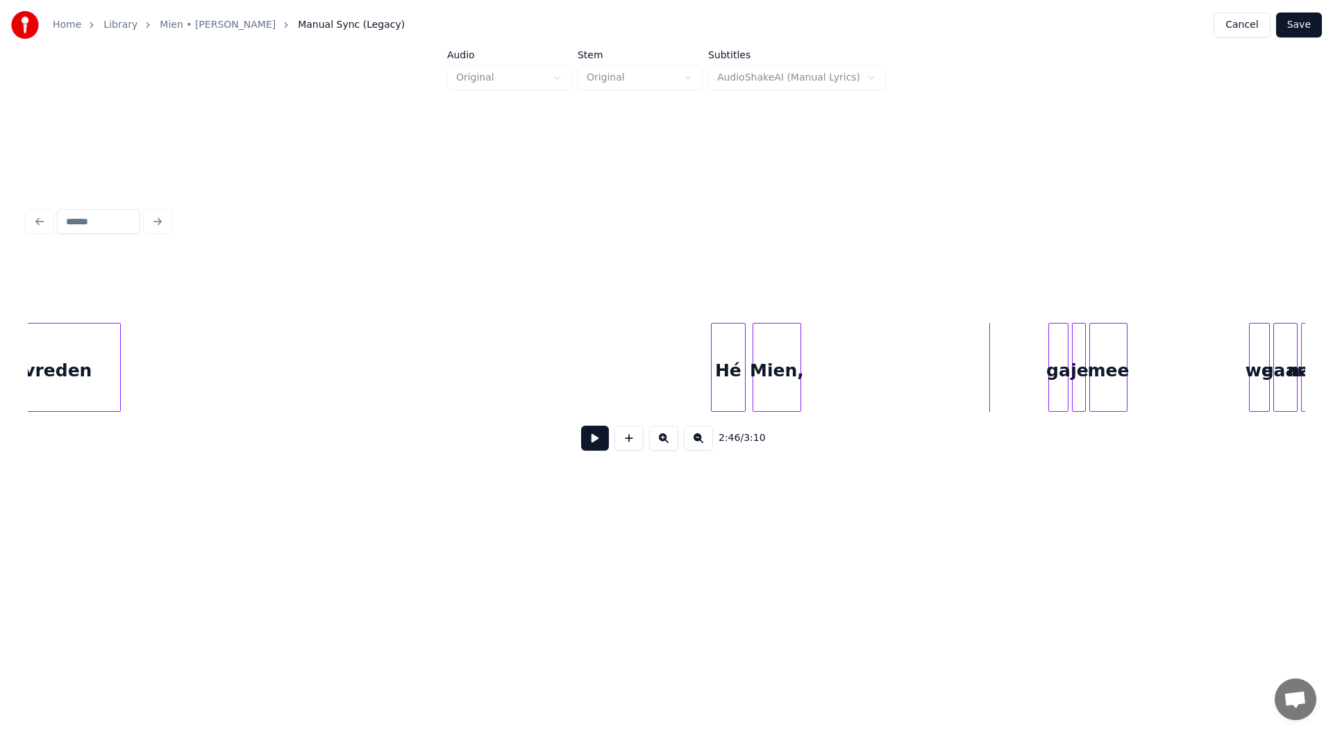
scroll to position [0, 27851]
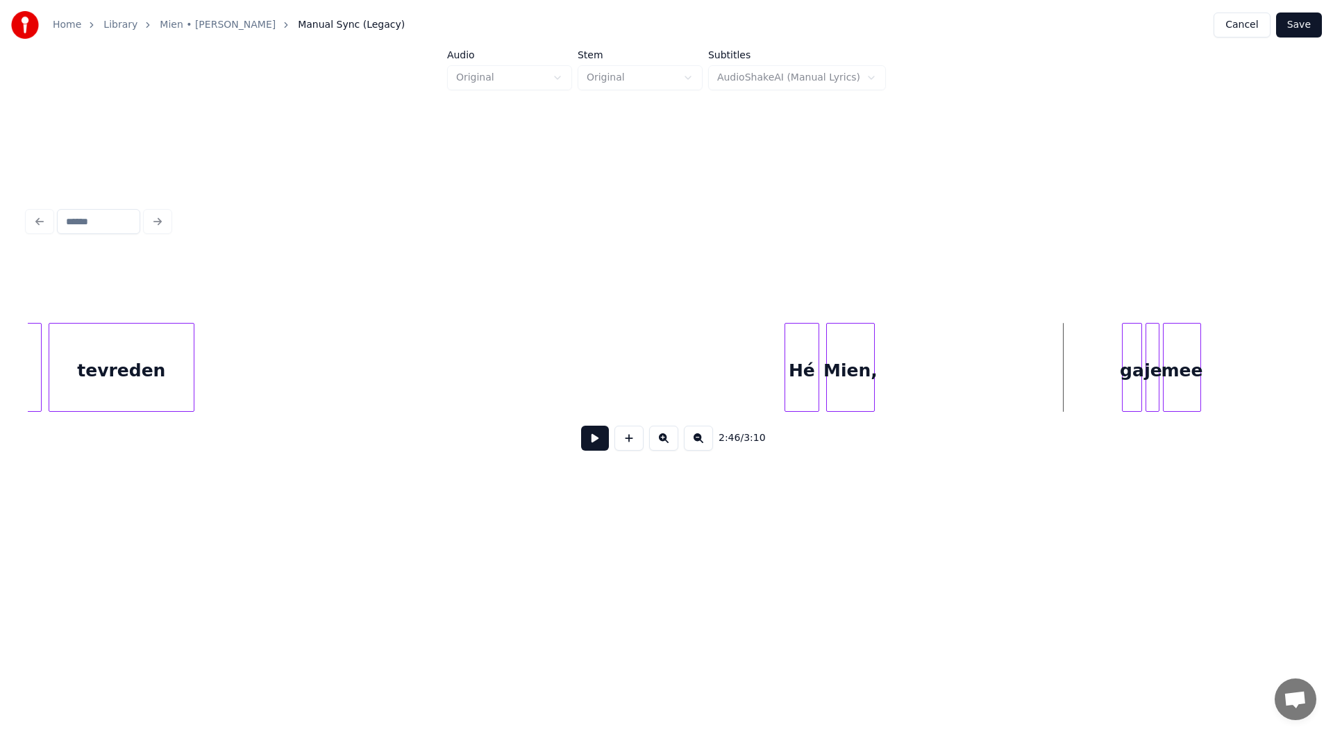
click at [624, 446] on button at bounding box center [629, 438] width 29 height 25
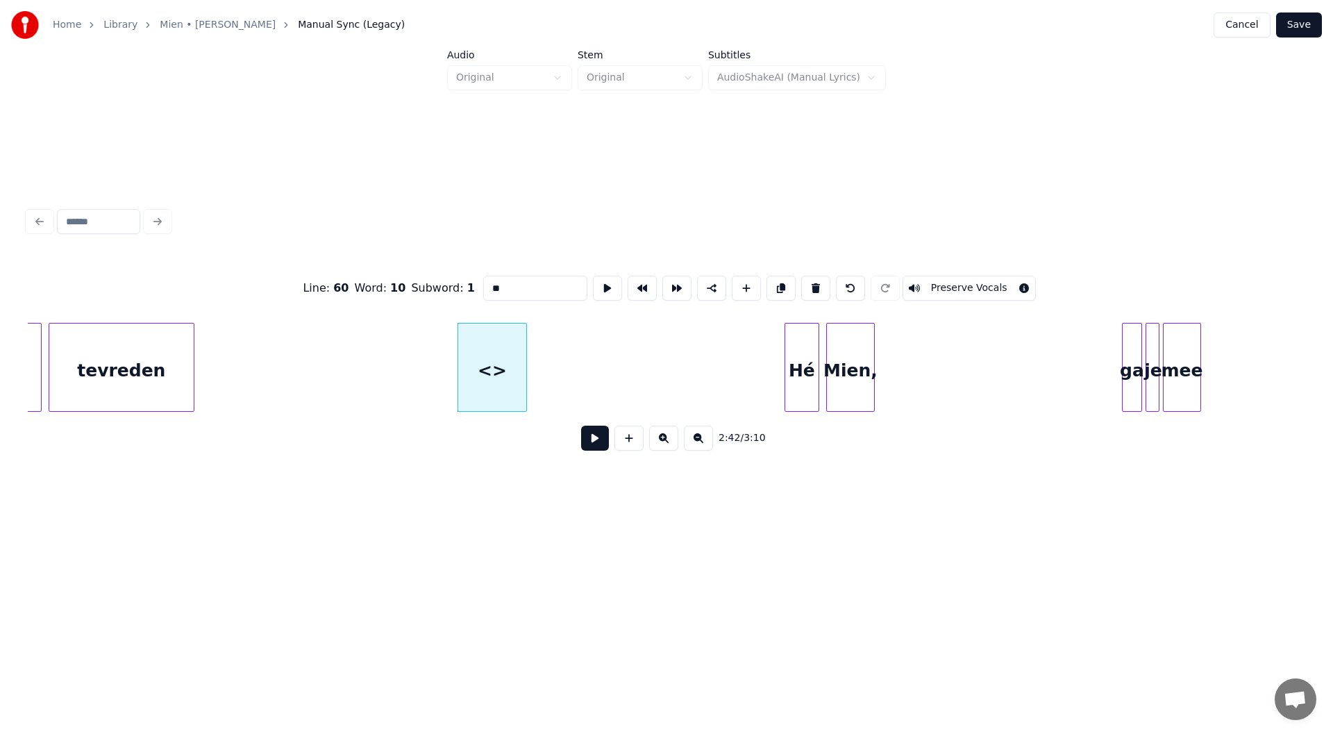
drag, startPoint x: 513, startPoint y: 288, endPoint x: 472, endPoint y: 289, distance: 41.0
click at [472, 289] on div "Line : 60 Word : 10 Subword : 1 ** Preserve Vocals" at bounding box center [667, 287] width 1278 height 69
click at [612, 362] on div at bounding box center [610, 367] width 4 height 87
type input "*********"
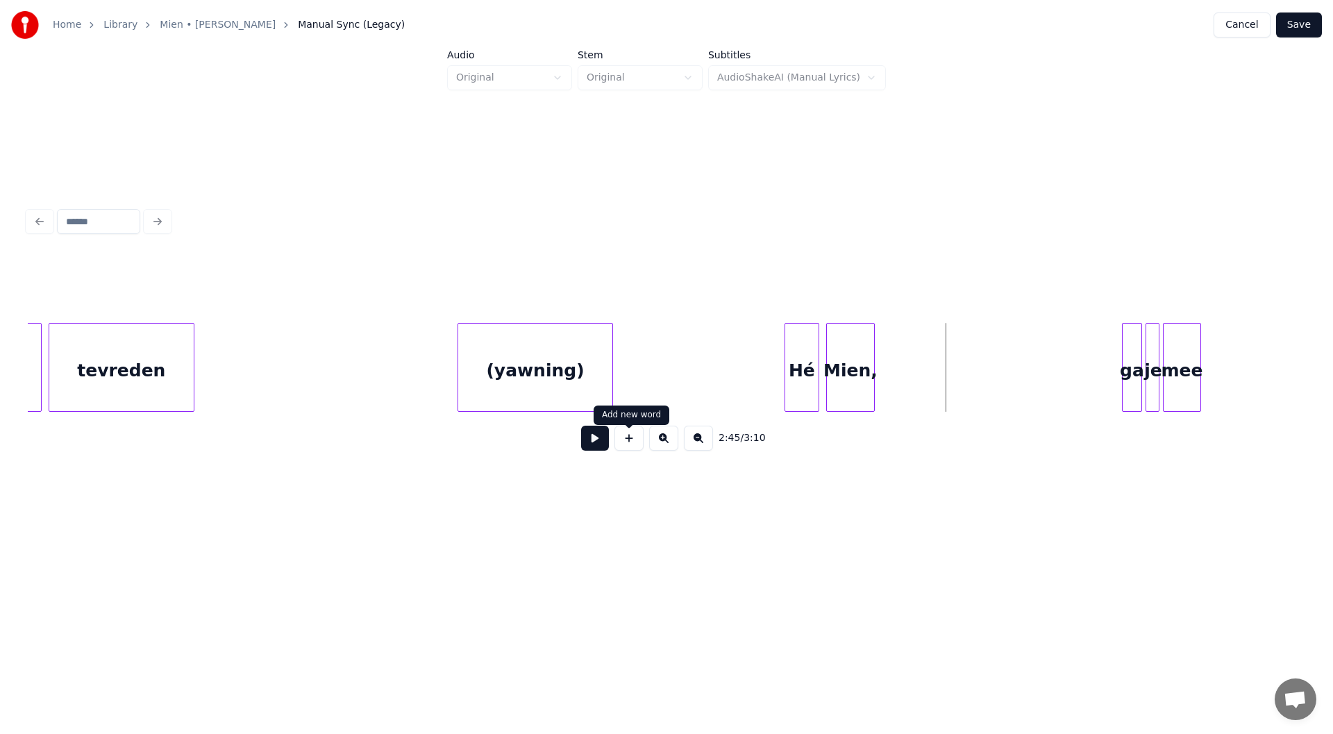
click at [631, 450] on button at bounding box center [629, 438] width 29 height 25
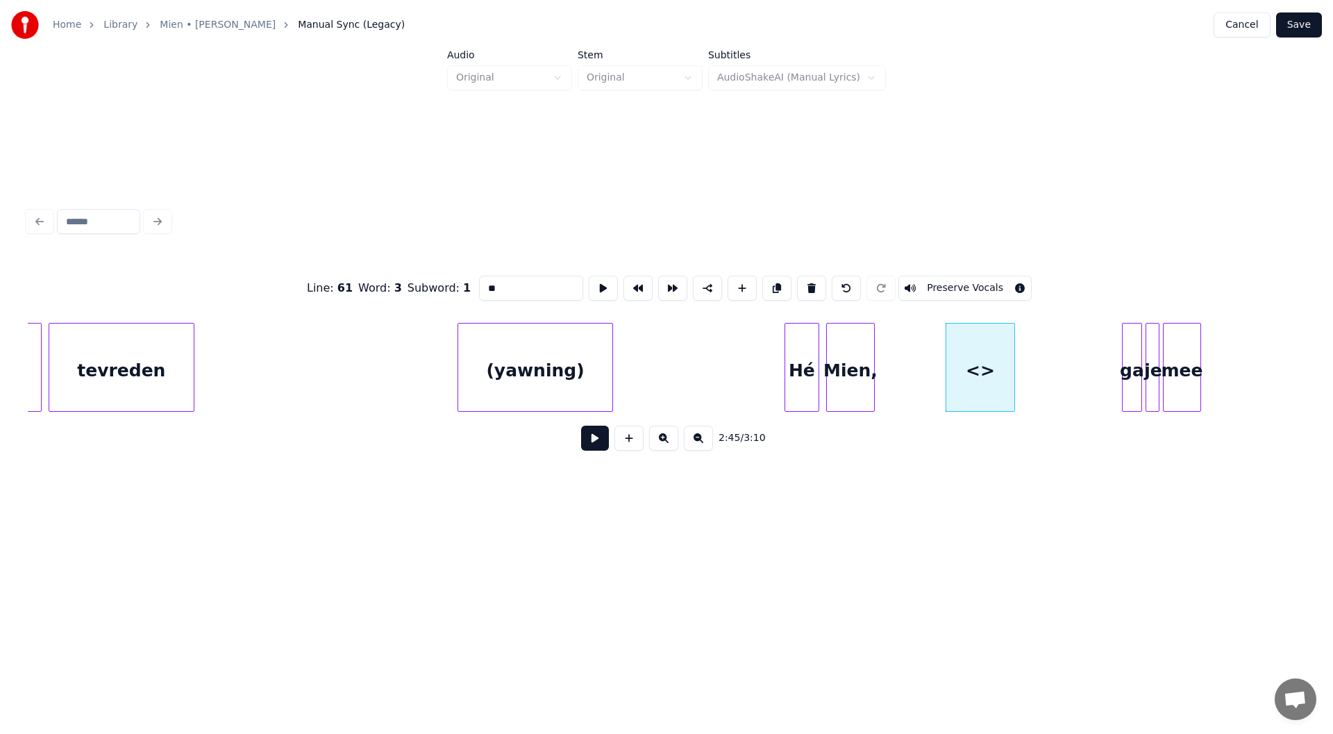
drag, startPoint x: 500, startPoint y: 285, endPoint x: 427, endPoint y: 286, distance: 72.9
click at [427, 286] on div "Line : 61 Word : 3 Subword : 1 ** Preserve Vocals" at bounding box center [667, 287] width 1278 height 69
click at [976, 369] on div "(yawn)" at bounding box center [974, 371] width 68 height 94
click at [995, 383] on div at bounding box center [995, 367] width 4 height 87
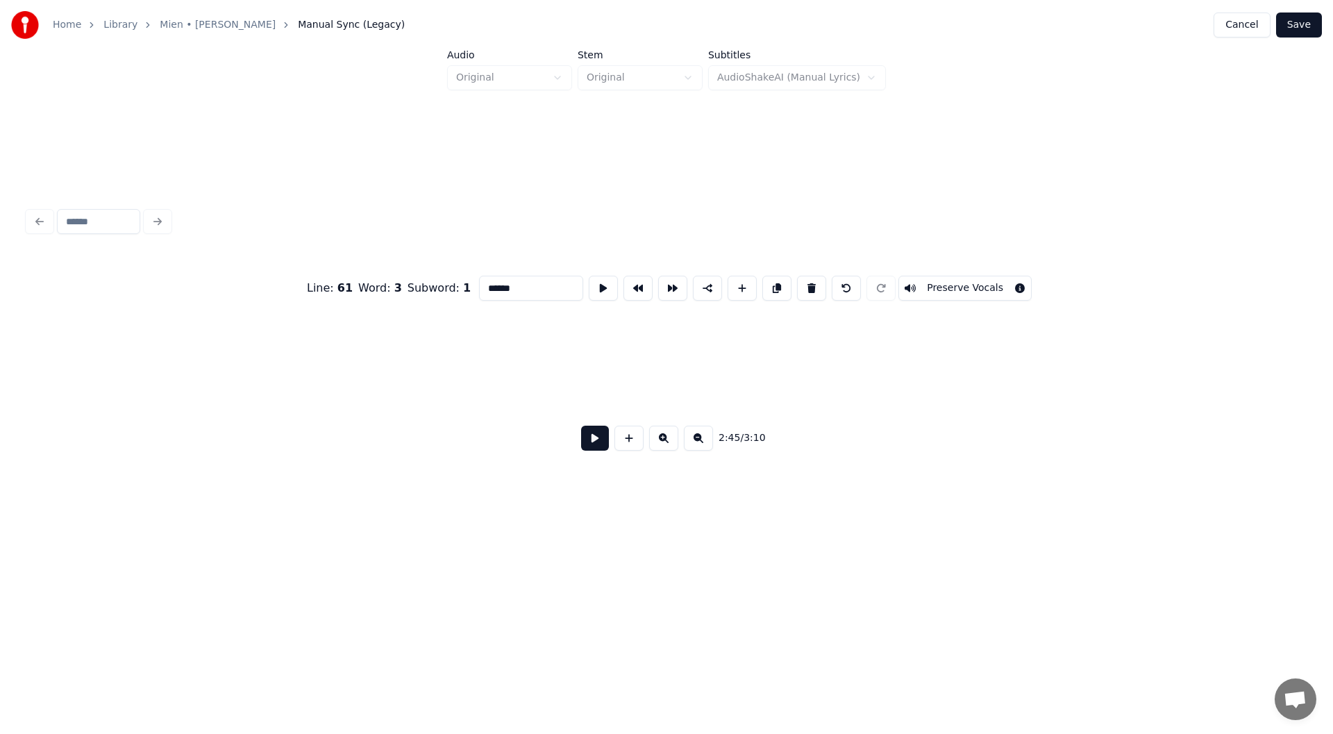
scroll to position [0, 31851]
type input "******"
click at [1309, 31] on button "Save" at bounding box center [1299, 24] width 46 height 25
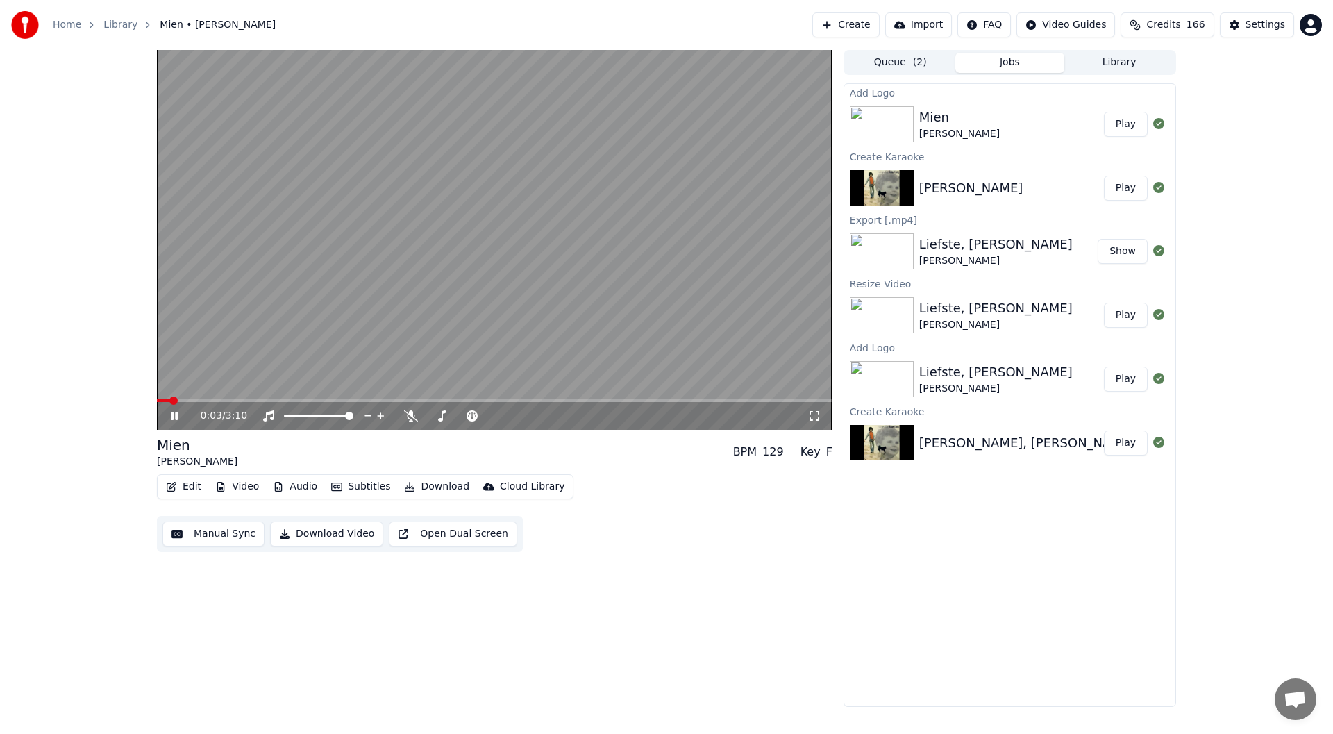
click at [724, 400] on span at bounding box center [495, 400] width 676 height 3
click at [671, 402] on span at bounding box center [675, 401] width 8 height 8
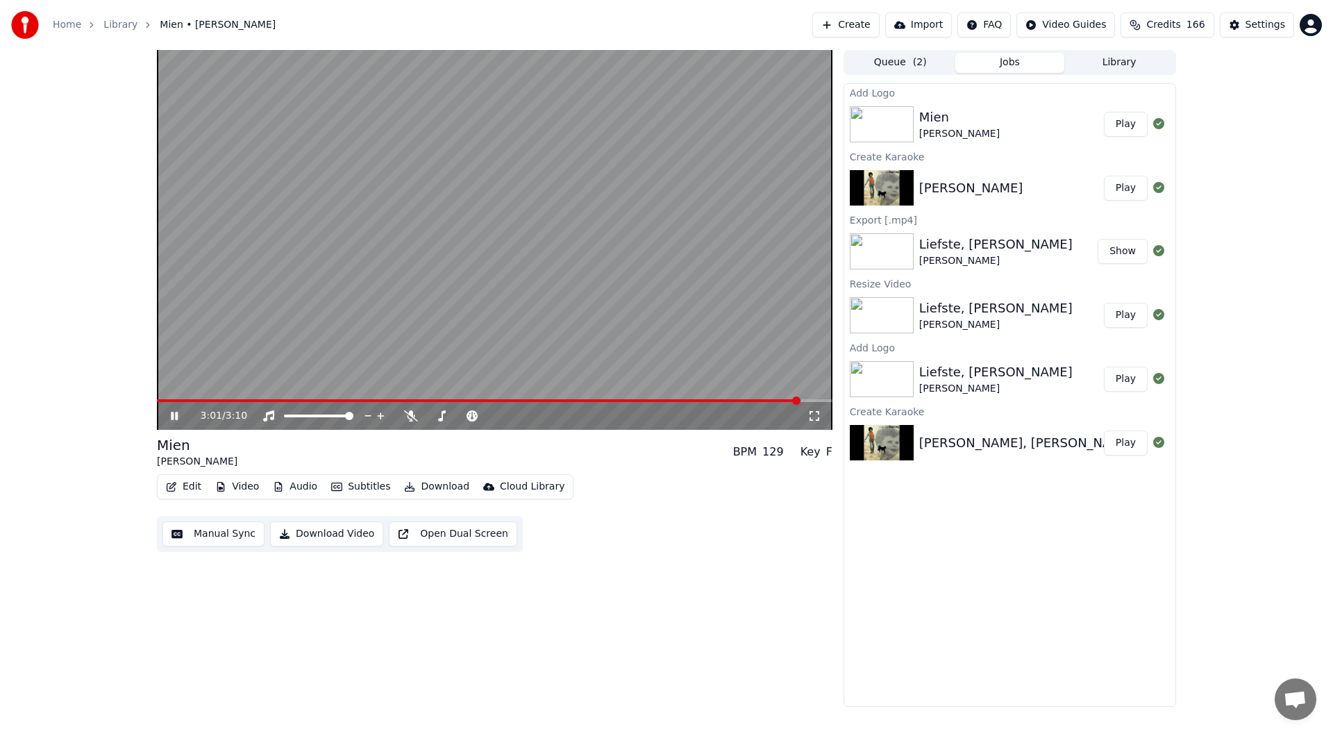
click at [174, 416] on icon at bounding box center [184, 415] width 33 height 11
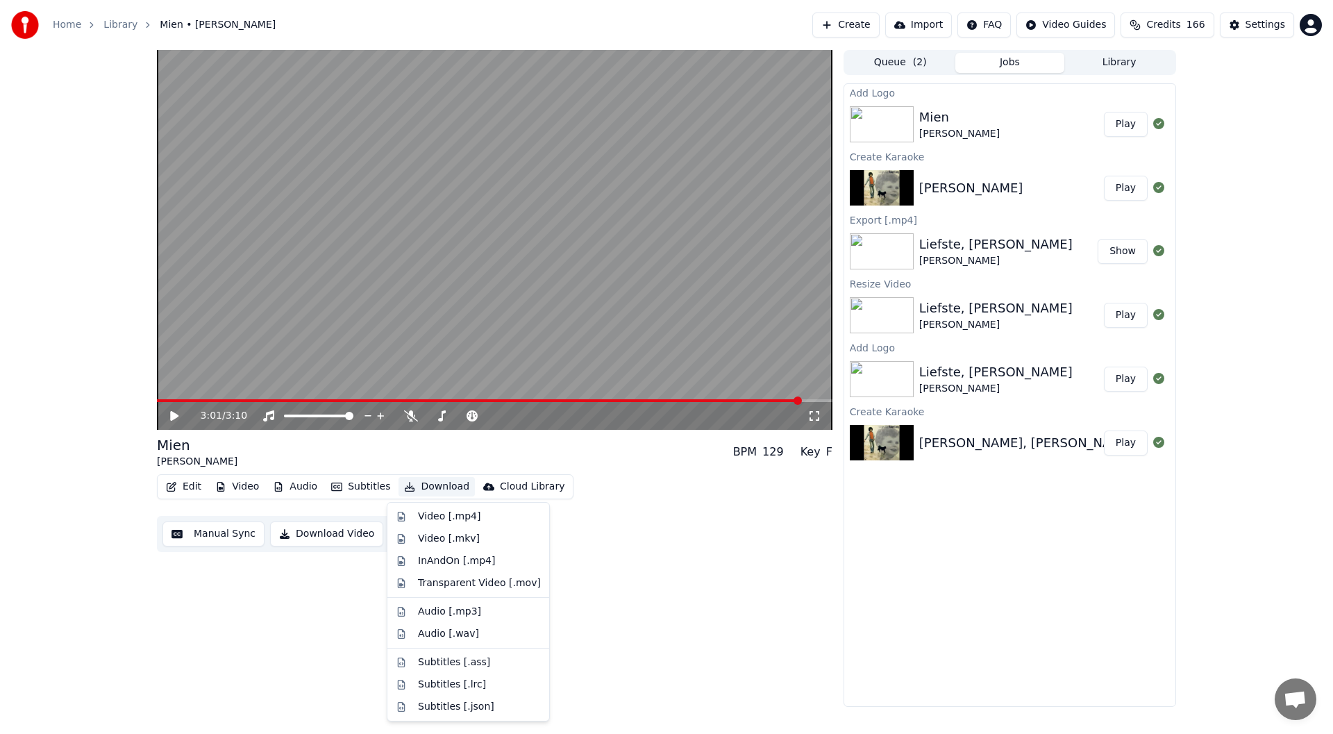
click at [428, 492] on button "Download" at bounding box center [437, 486] width 76 height 19
click at [440, 519] on div "Video [.mp4]" at bounding box center [449, 517] width 62 height 14
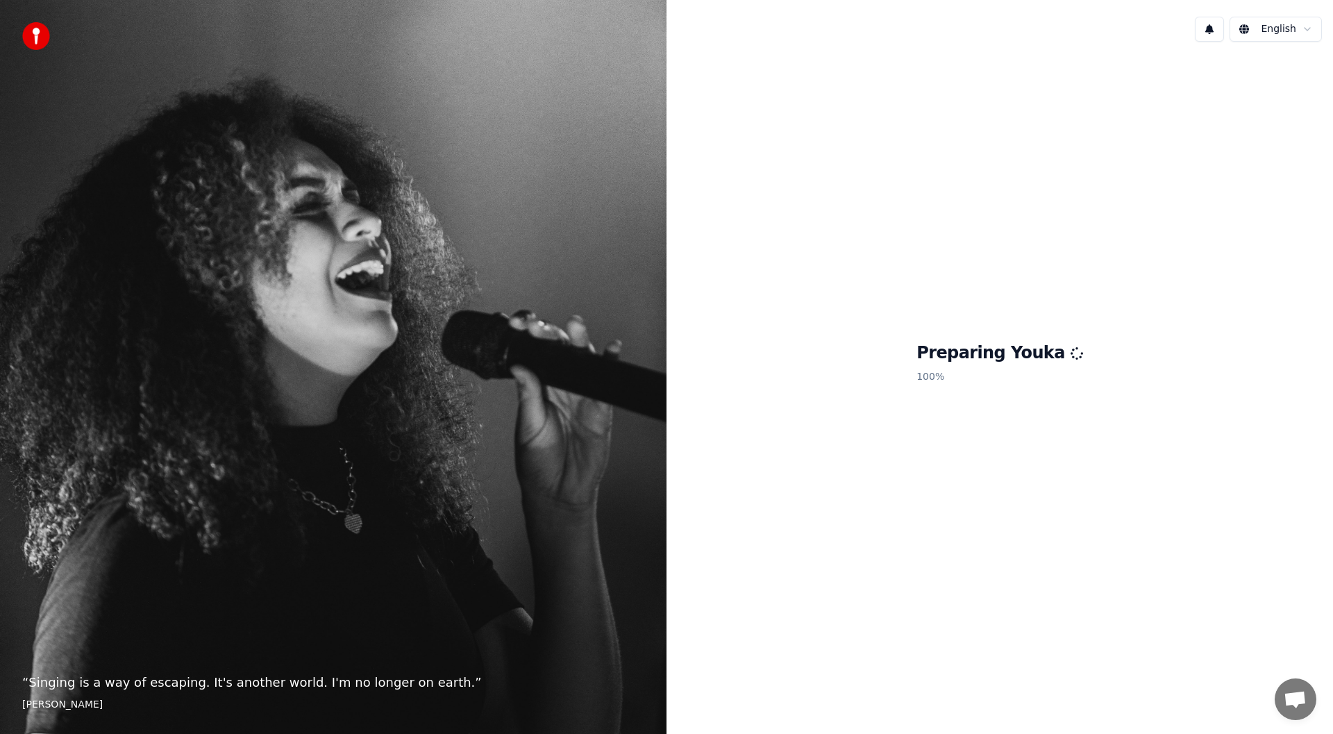
scroll to position [4138, 0]
